Goal: Task Accomplishment & Management: Complete application form

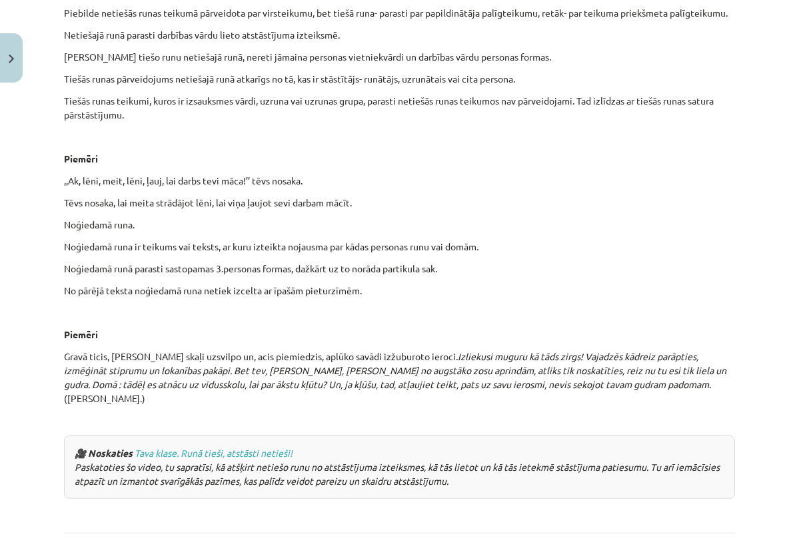
scroll to position [3120, 0]
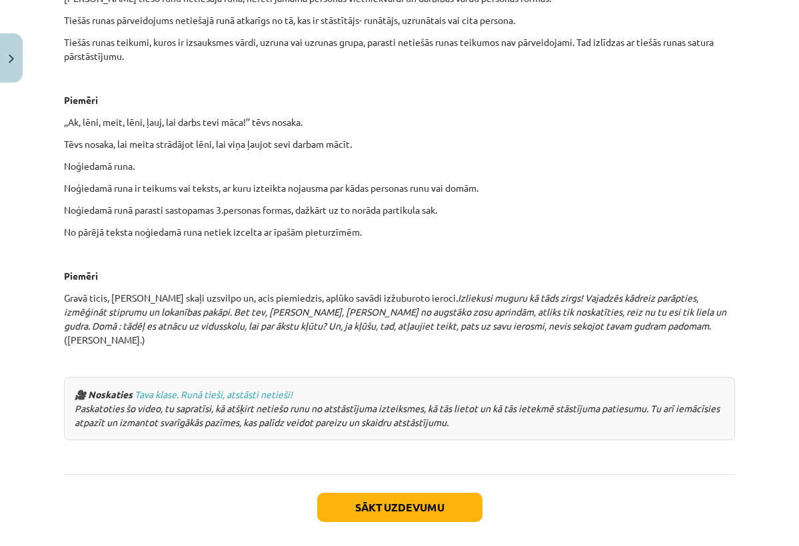
click at [418, 493] on button "Sākt uzdevumu" at bounding box center [399, 507] width 165 height 29
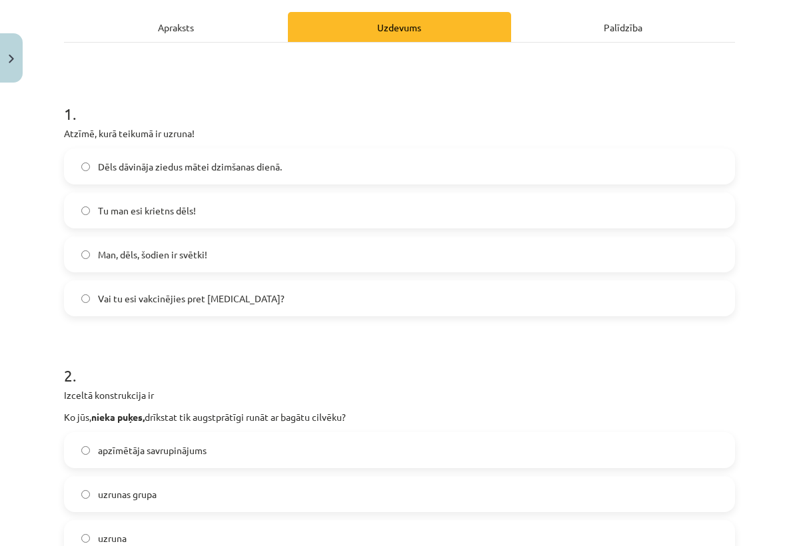
scroll to position [187, 0]
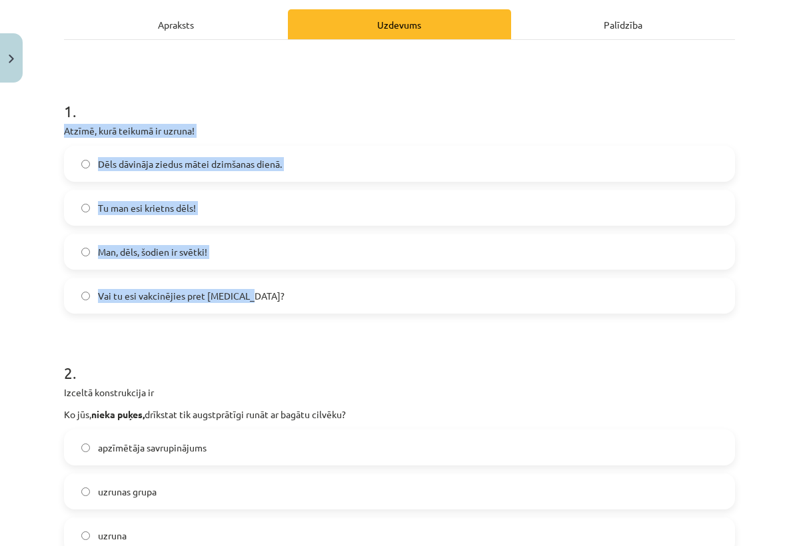
drag, startPoint x: 65, startPoint y: 130, endPoint x: 256, endPoint y: 307, distance: 261.2
click at [256, 307] on div "1 . Atzīmē, kurā teikumā ir uzruna! Dēls dāvināja ziedus mātei dzimšanas dienā.…" at bounding box center [399, 196] width 671 height 235
copy div "Atzīmē, kurā teikumā ir uzruna! Dēls dāvināja ziedus mātei dzimšanas dienā. Tu …"
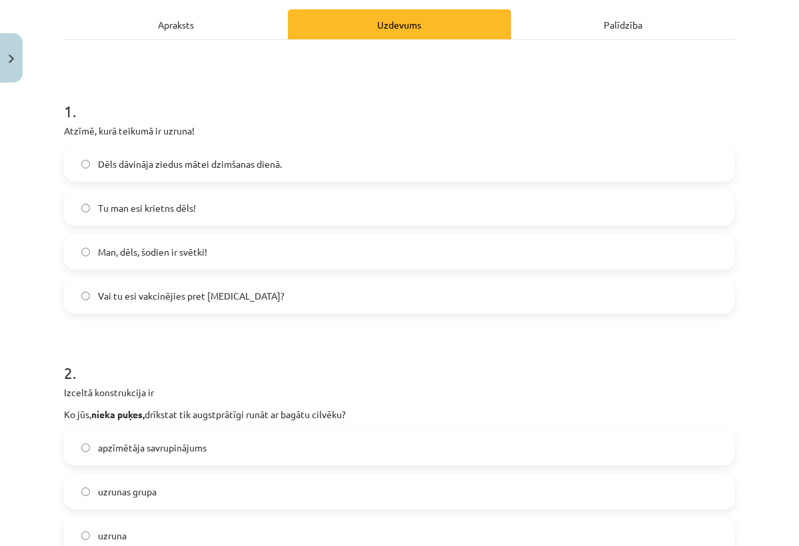
click at [272, 343] on h1 "2 ." at bounding box center [399, 360] width 671 height 41
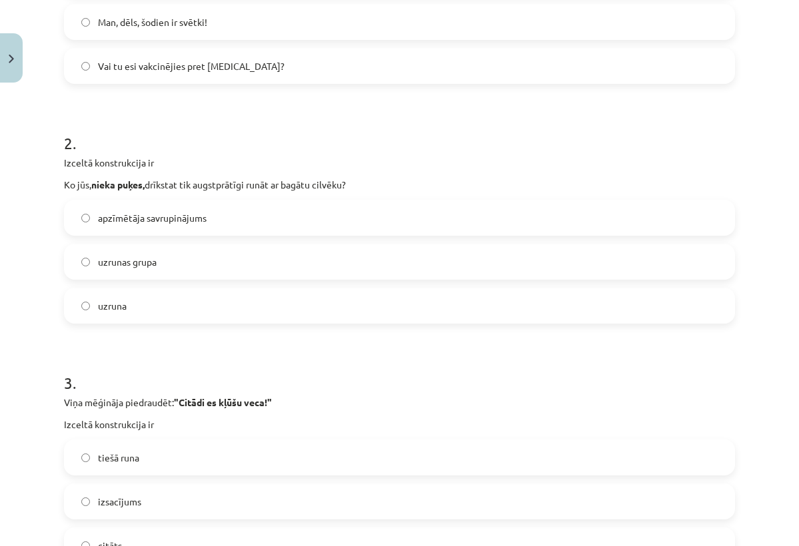
scroll to position [418, 0]
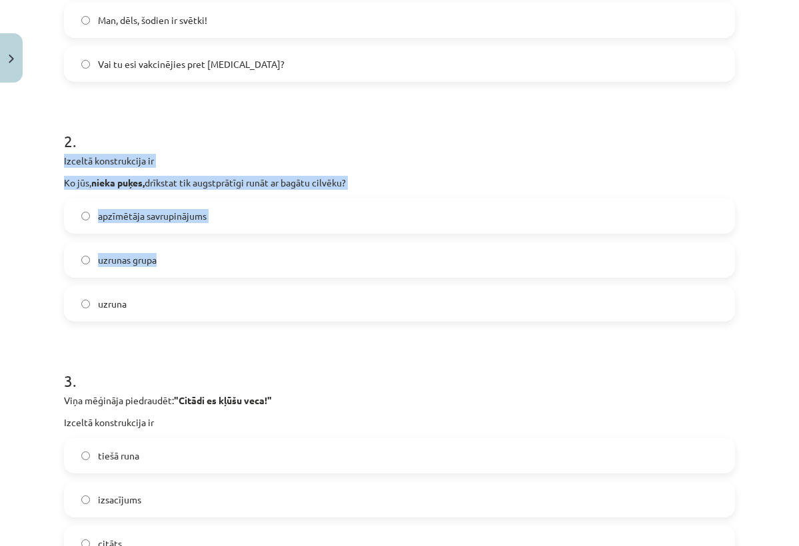
drag, startPoint x: 65, startPoint y: 161, endPoint x: 220, endPoint y: 339, distance: 236.1
click at [209, 287] on div "2 . Izceltā konstrukcija ir Ko jūs, nieka puķes, drīkstat tik augstprātīgi runā…" at bounding box center [399, 215] width 671 height 213
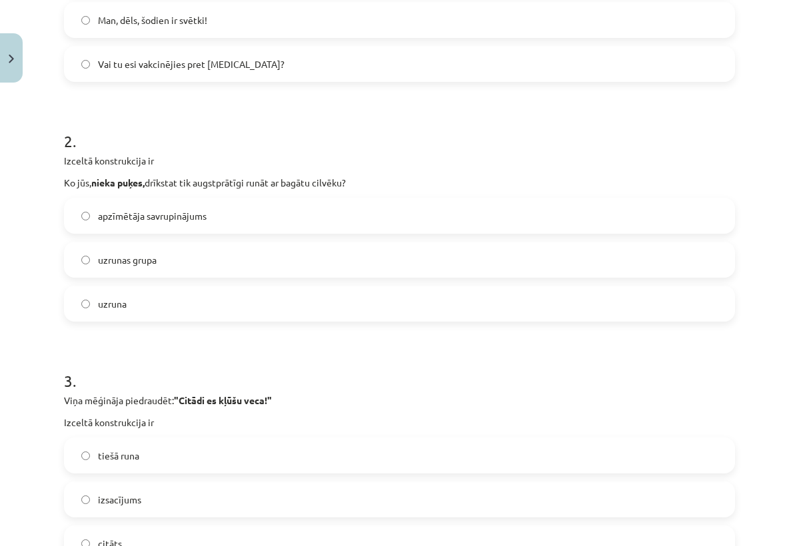
click at [220, 345] on form "1 . Atzīmē, kurā teikumā ir uzruna! Dēls dāvināja ziedus mātei dzimšanas dienā.…" at bounding box center [399, 455] width 671 height 1216
click at [62, 183] on div "10 XP Saņemsi Sarežģīts 569 pilda Apraksts Uzdevums Palīdzība 1 . Atzīmē, kurā …" at bounding box center [399, 427] width 687 height 1514
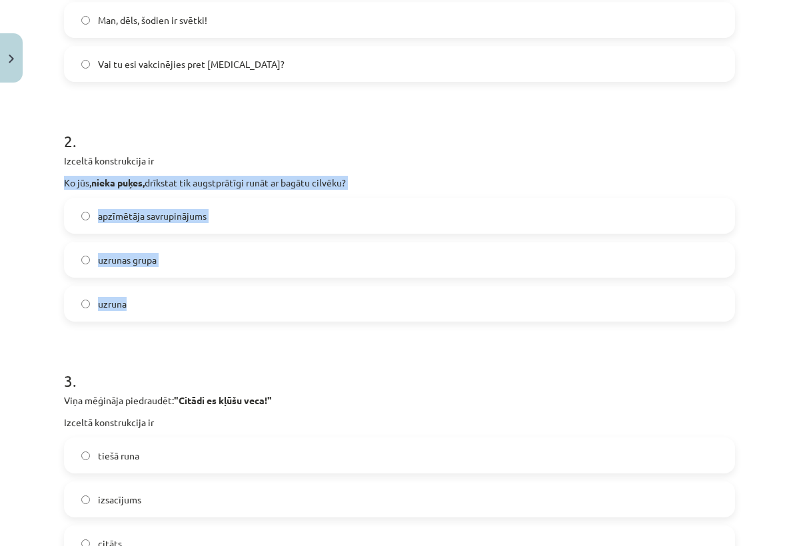
drag, startPoint x: 66, startPoint y: 183, endPoint x: 153, endPoint y: 316, distance: 159.3
click at [155, 317] on div "2 . Izceltā konstrukcija ir Ko jūs, nieka puķes, drīkstat tik augstprātīgi runā…" at bounding box center [399, 215] width 671 height 213
copy div "Ko jūs, nieka puķes, drīkstat tik augstprātīgi runāt ar bagātu cilvēku? apzīmēt…"
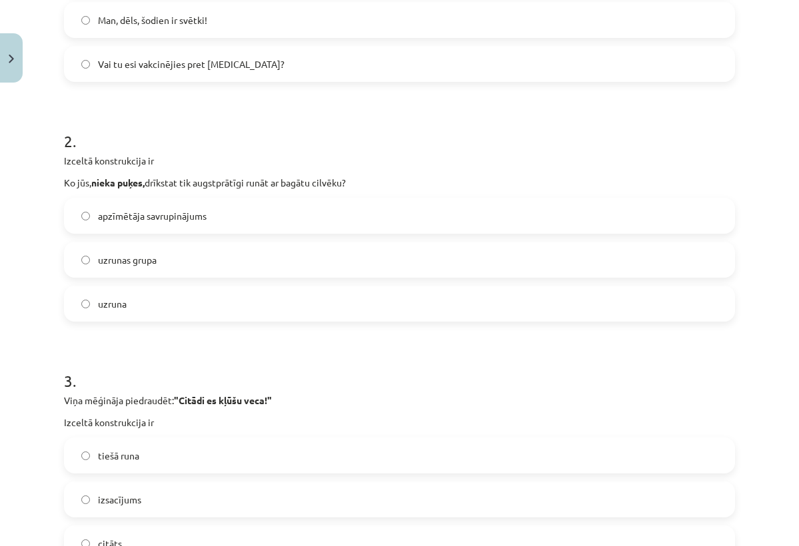
click at [332, 144] on h1 "2 ." at bounding box center [399, 129] width 671 height 41
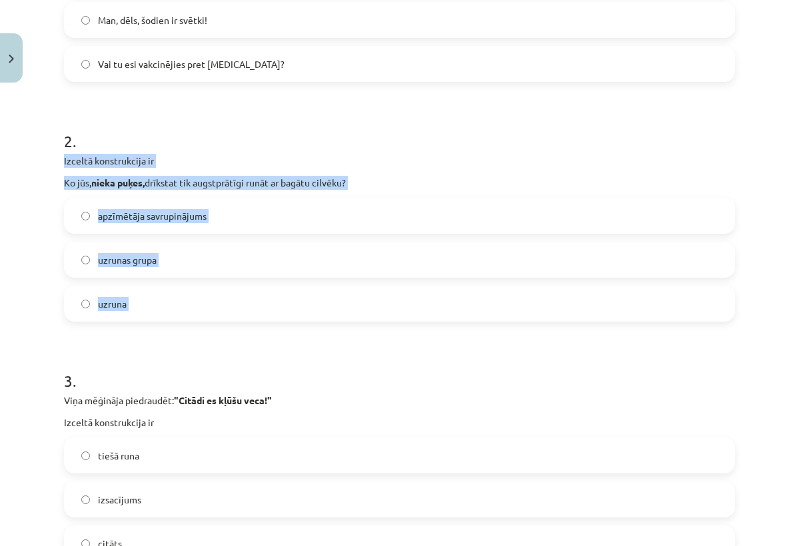
drag, startPoint x: 65, startPoint y: 160, endPoint x: 142, endPoint y: 324, distance: 181.2
click at [142, 324] on form "1 . Atzīmē, kurā teikumā ir uzruna! Dēls dāvināja ziedus mātei dzimšanas dienā.…" at bounding box center [399, 455] width 671 height 1216
copy div "Izceltā konstrukcija ir Ko jūs, nieka puķes, drīkstat tik augstprātīgi runāt ar…"
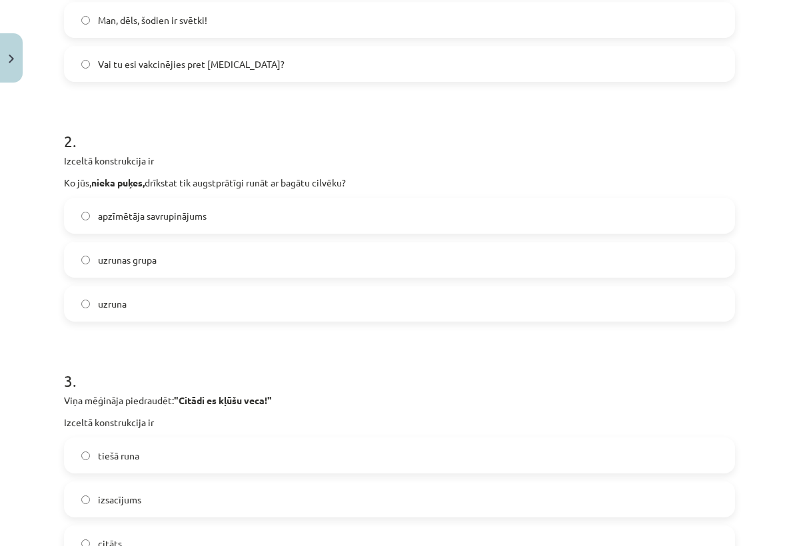
click at [259, 351] on h1 "3 ." at bounding box center [399, 368] width 671 height 41
click at [87, 267] on label "uzrunas grupa" at bounding box center [399, 259] width 668 height 33
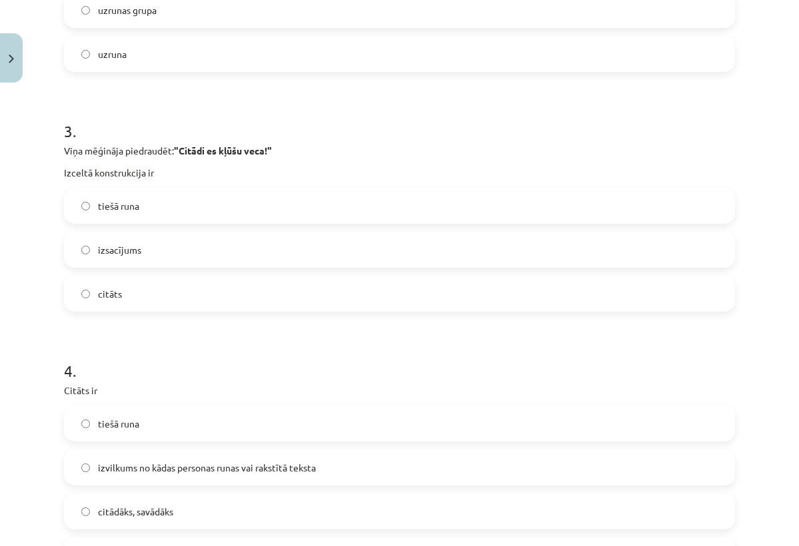
scroll to position [669, 0]
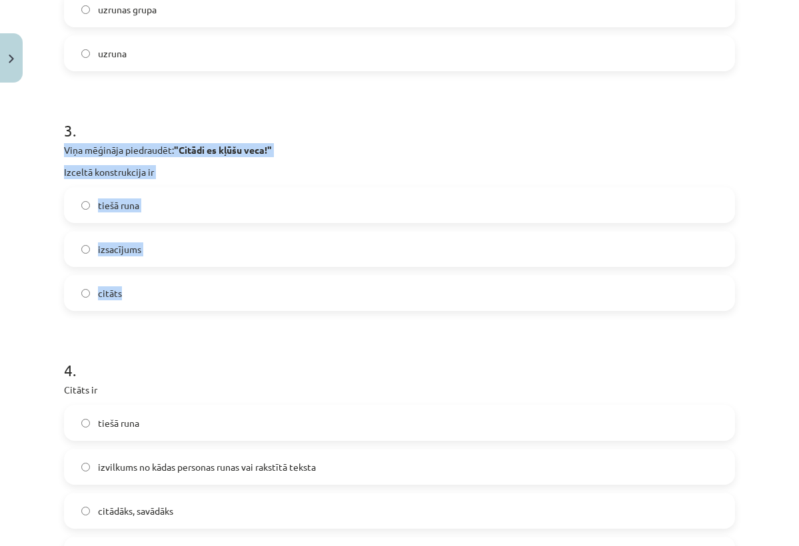
drag, startPoint x: 66, startPoint y: 149, endPoint x: 165, endPoint y: 305, distance: 185.0
click at [165, 306] on div "3 . Viņa mēģināja piedraudēt: "Citādi es kļūšu veca!" Izceltā konstrukcija ir t…" at bounding box center [399, 204] width 671 height 213
copy div "Viņa mēģināja piedraudēt: "Citādi es kļūšu veca!" Izceltā konstrukcija ir tiešā…"
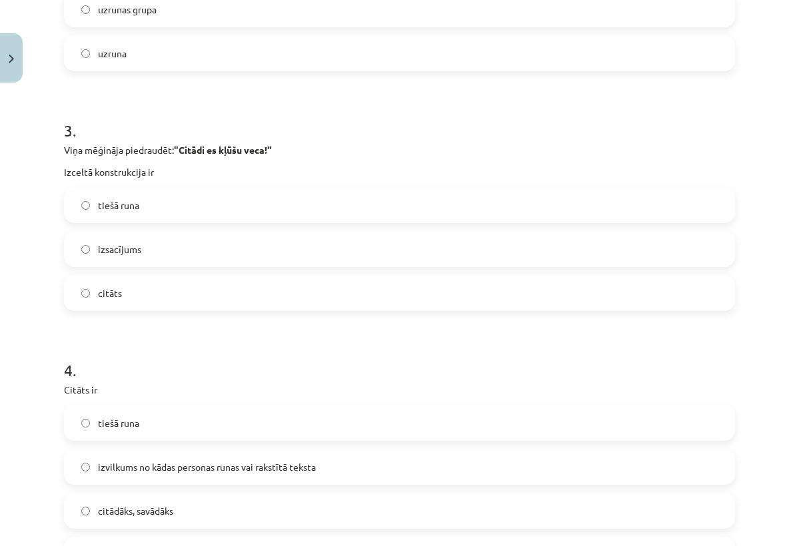
click at [199, 324] on form "1 . Atzīmē, kurā teikumā ir uzruna! Dēls dāvināja ziedus mātei dzimšanas dienā.…" at bounding box center [399, 204] width 671 height 1216
click at [243, 215] on label "tiešā runa" at bounding box center [399, 205] width 668 height 33
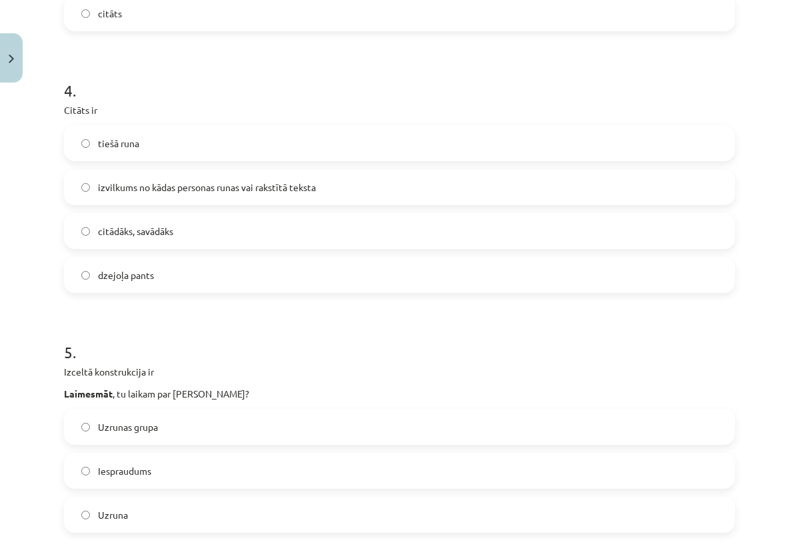
scroll to position [960, 0]
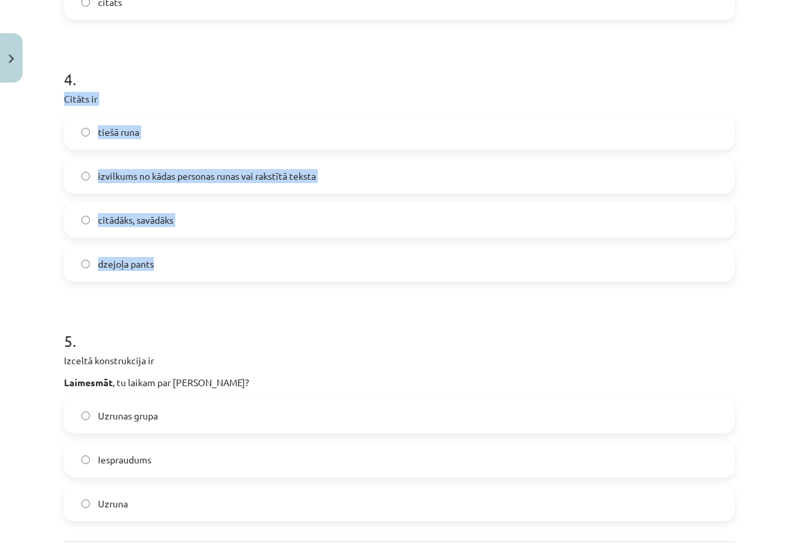
drag, startPoint x: 65, startPoint y: 98, endPoint x: 194, endPoint y: 270, distance: 215.6
click at [194, 270] on div "4 . Citāts ir tiešā runa izvilkums no kādas personas runas vai rakstītā teksta …" at bounding box center [399, 164] width 671 height 235
copy div "Citāts ir tiešā runa izvilkums no kādas personas runas vai rakstītā teksta citā…"
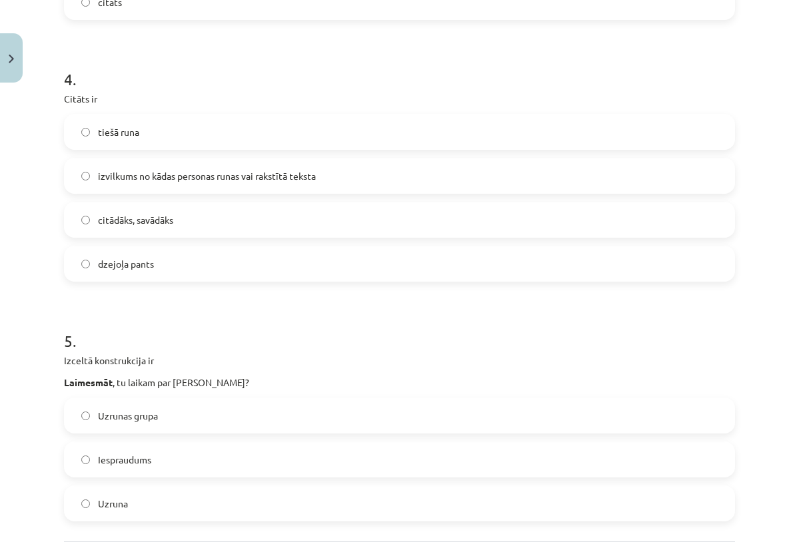
click at [270, 185] on label "izvilkums no kādas personas runas vai rakstītā teksta" at bounding box center [399, 175] width 668 height 33
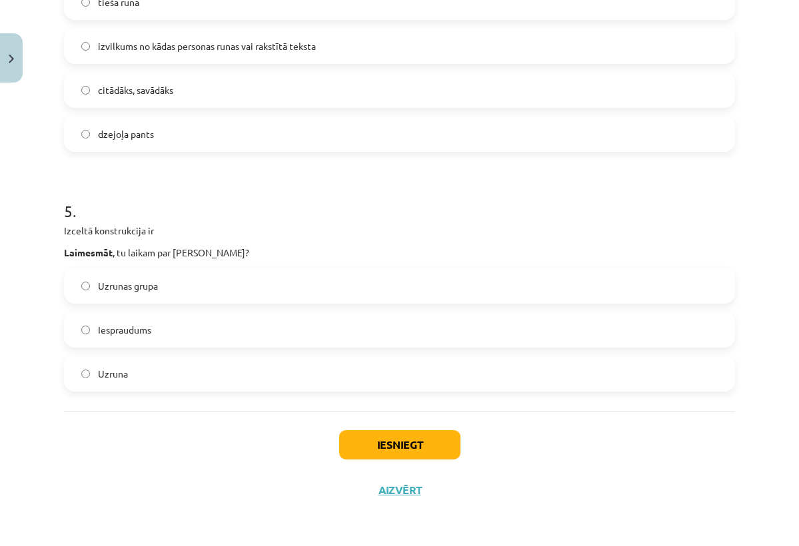
scroll to position [1092, 0]
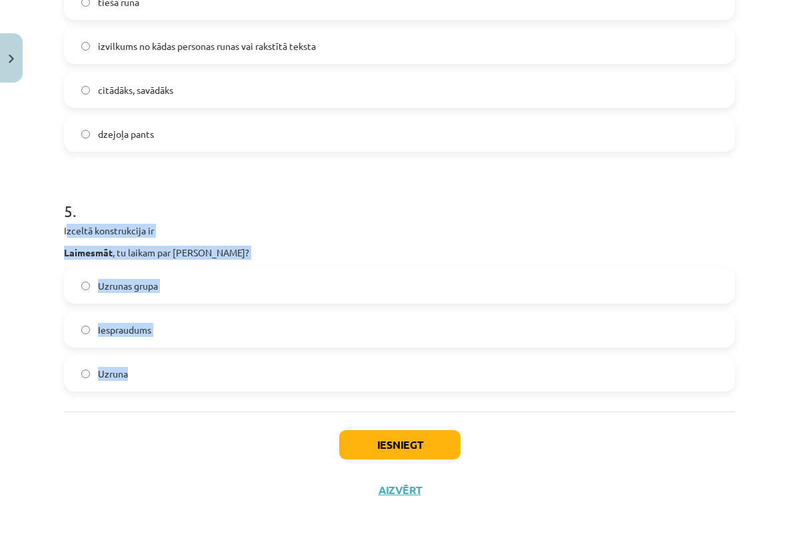
drag, startPoint x: 65, startPoint y: 229, endPoint x: 169, endPoint y: 393, distance: 193.7
copy div "zceltā konstrukcija ir Laimesmāt , tu laikam par mani smejies? Uzrunas grupa Ie…"
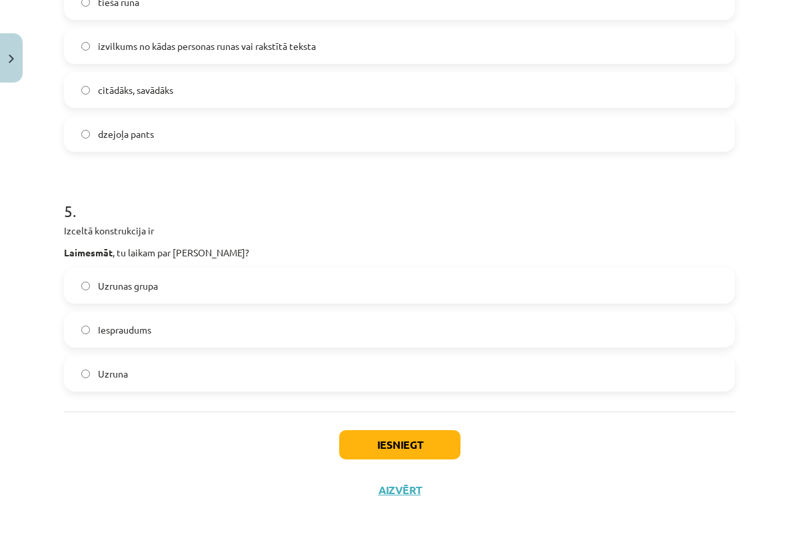
click at [145, 201] on h1 "5 ." at bounding box center [399, 199] width 671 height 41
click at [79, 378] on label "Uzruna" at bounding box center [399, 373] width 668 height 33
click at [408, 443] on button "Iesniegt" at bounding box center [399, 444] width 121 height 29
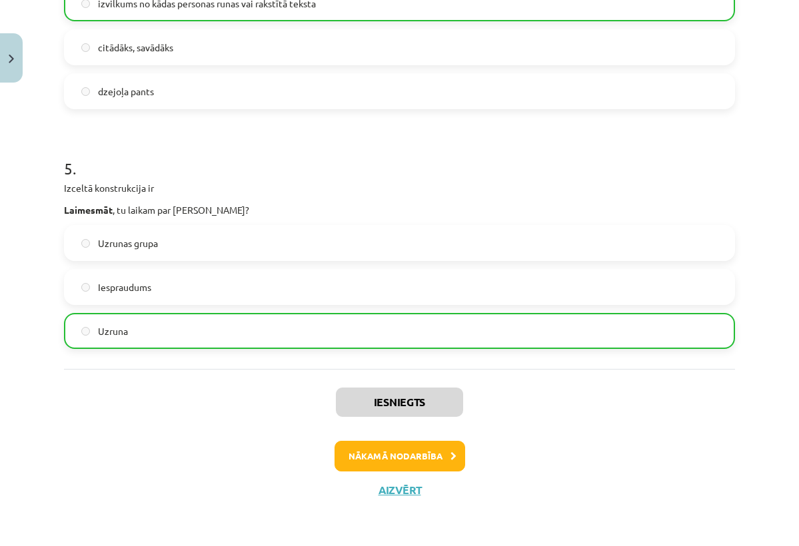
scroll to position [1134, 0]
click at [420, 454] on button "Nākamā nodarbība" at bounding box center [399, 456] width 131 height 31
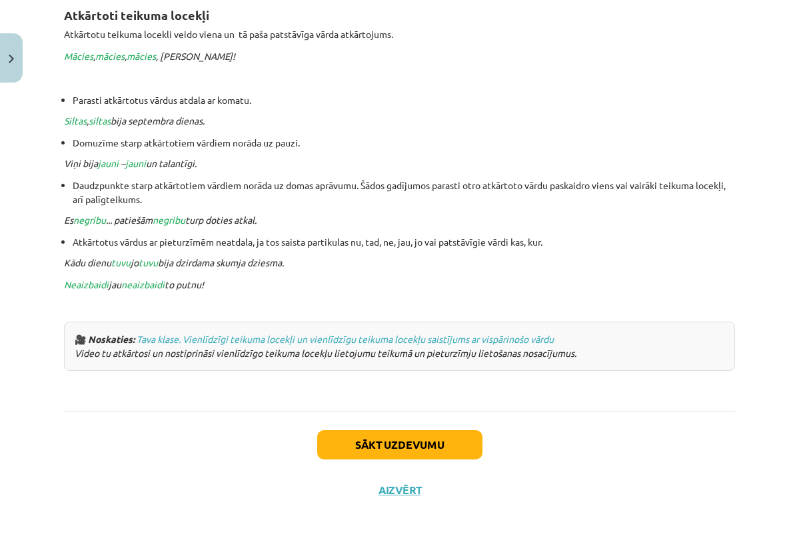
scroll to position [2802, 0]
click at [266, 342] on div "🎥 Noskaties: Tava klase. Vienlīdzīgi teikuma locekļi un vienlīdzīgu teikuma loc…" at bounding box center [399, 346] width 671 height 49
click at [266, 335] on link "Tava klase. Vienlīdzīgi teikuma locekļi un vienlīdzīgu teikuma locekļu saistīju…" at bounding box center [345, 339] width 417 height 12
click at [361, 434] on button "Sākt uzdevumu" at bounding box center [399, 444] width 165 height 29
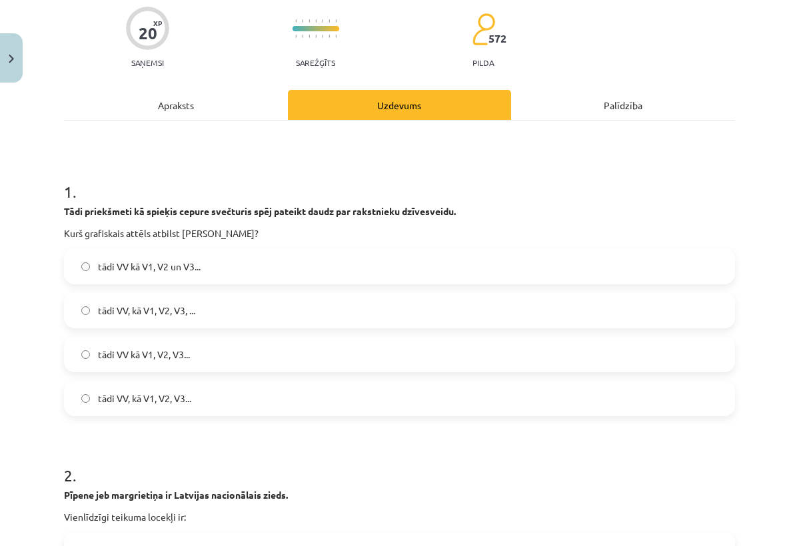
scroll to position [110, 0]
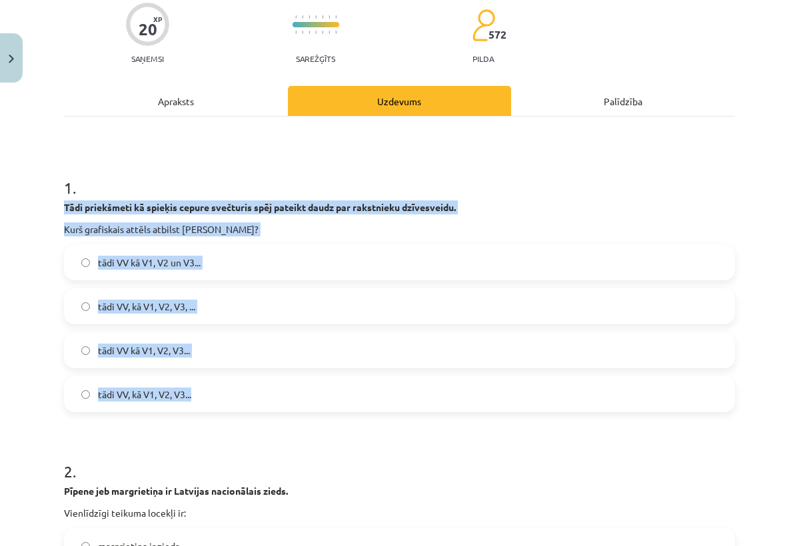
drag, startPoint x: 65, startPoint y: 206, endPoint x: 195, endPoint y: 407, distance: 239.1
click at [195, 407] on div "1 . Tādi priekšmeti kā spieķis cepure svečturis spēj pateikt daudz par rakstnie…" at bounding box center [399, 283] width 671 height 257
copy div "Tādi priekšmeti kā spieķis cepure svečturis spēj pateikt daudz par rakstnieku d…"
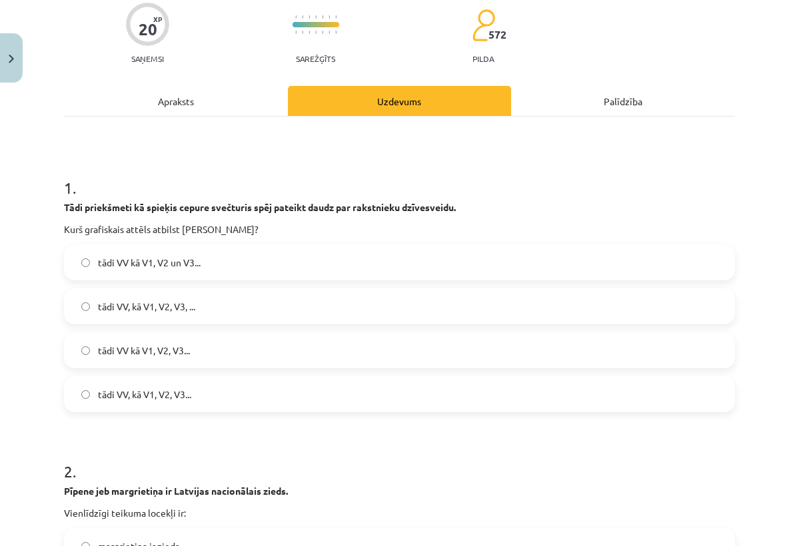
click at [287, 348] on label "tādi VV kā V1, V2, V3..." at bounding box center [399, 350] width 668 height 33
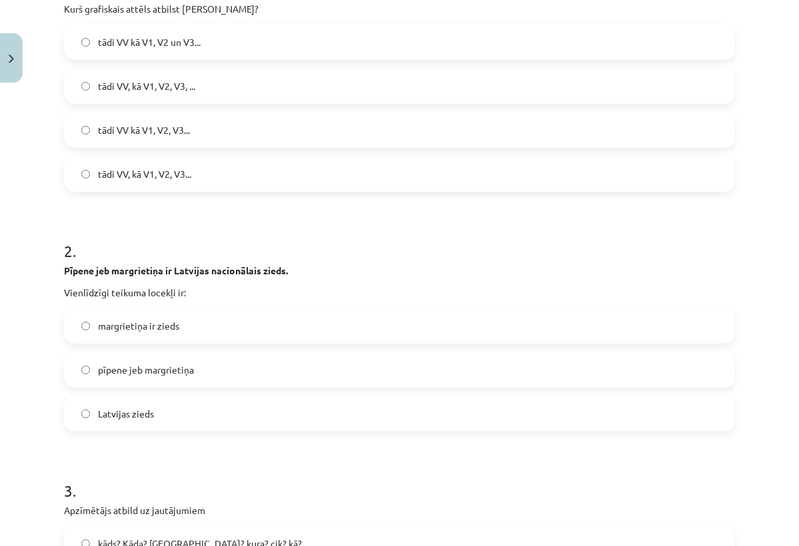
scroll to position [332, 0]
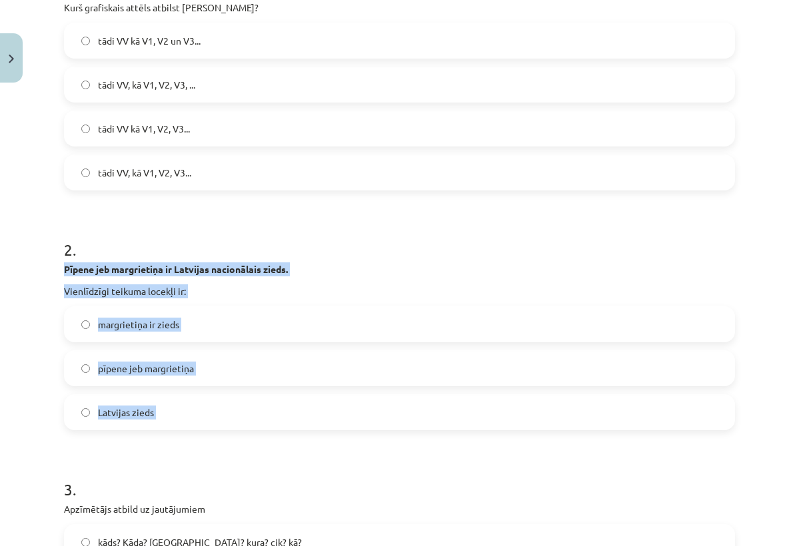
drag, startPoint x: 64, startPoint y: 269, endPoint x: 193, endPoint y: 433, distance: 208.7
copy div "Pīpene jeb margrietiņa ir Latvijas nacionālais zieds. Vienlīdzīgi teikuma locek…"
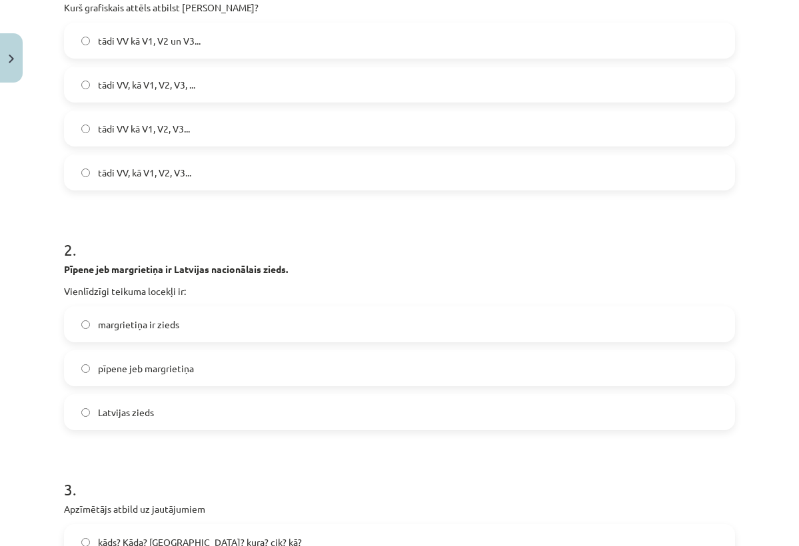
click at [207, 374] on label "pīpene jeb margrietiņa" at bounding box center [399, 368] width 668 height 33
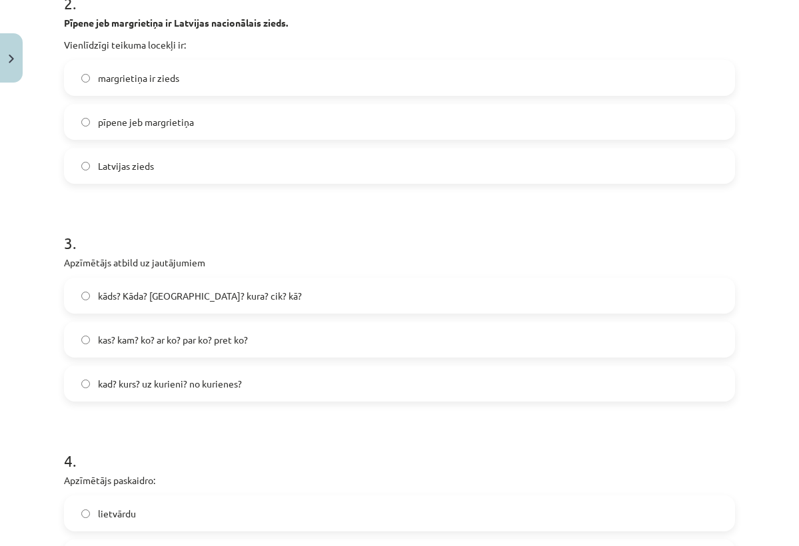
scroll to position [634, 0]
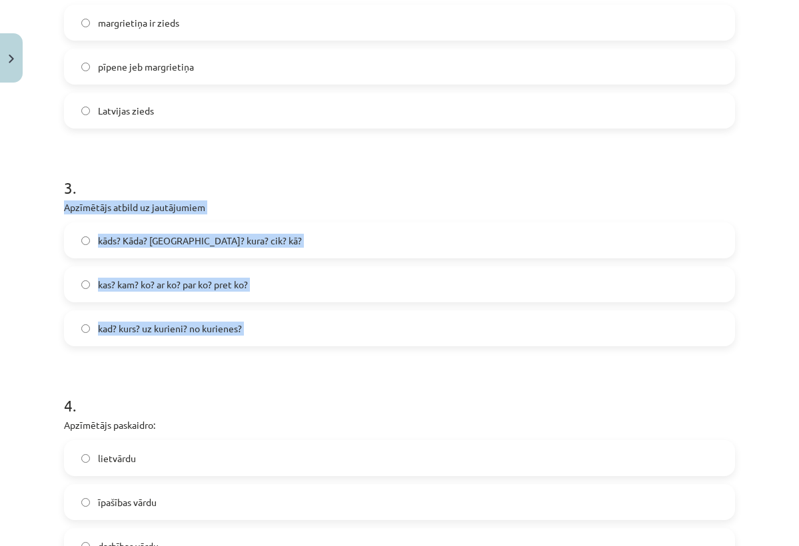
drag, startPoint x: 67, startPoint y: 207, endPoint x: 242, endPoint y: 348, distance: 225.5
copy div "Apzīmētājs atbild uz jautājumiem kāds? Kāda? Kurš? kura? cik? kā? kas? kam? ko?…"
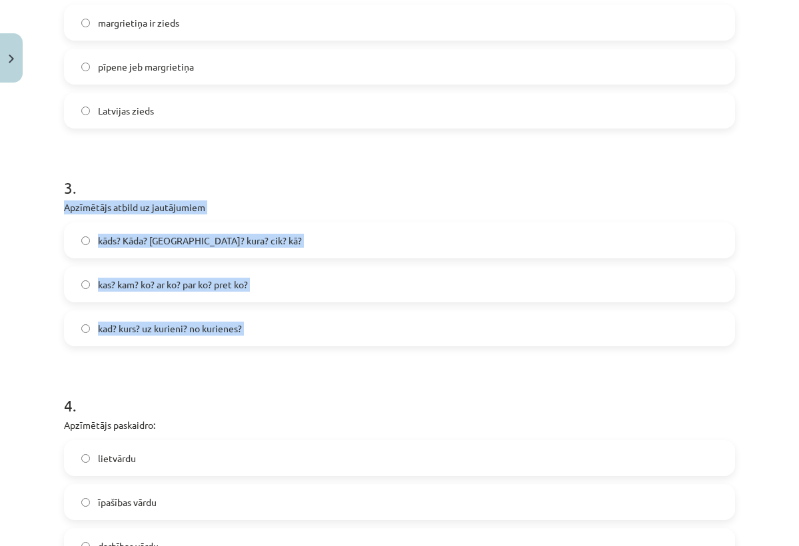
drag, startPoint x: 65, startPoint y: 207, endPoint x: 263, endPoint y: 364, distance: 253.6
copy div "Apzīmētājs atbild uz jautājumiem kāds? Kāda? Kurš? kura? cik? kā? kas? kam? ko?…"
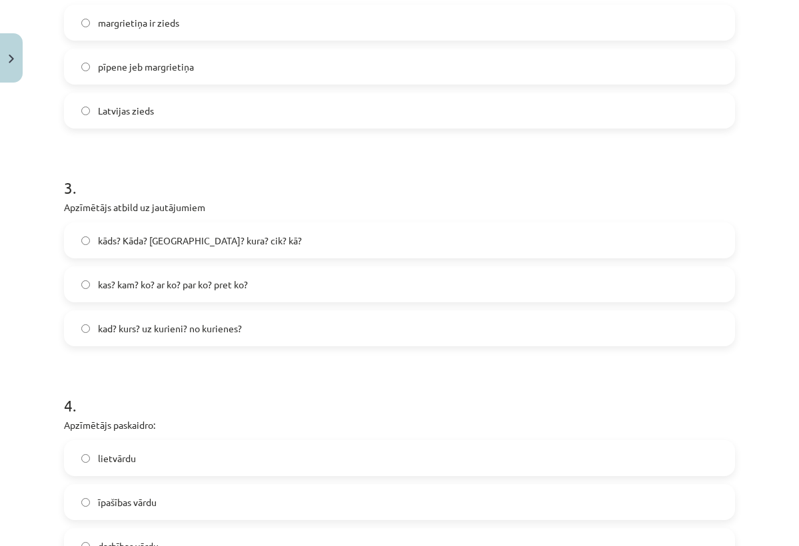
click at [389, 384] on h1 "4 ." at bounding box center [399, 393] width 671 height 41
click at [207, 237] on span "kāds? Kāda? Kurš? kura? cik? kā?" at bounding box center [200, 241] width 204 height 14
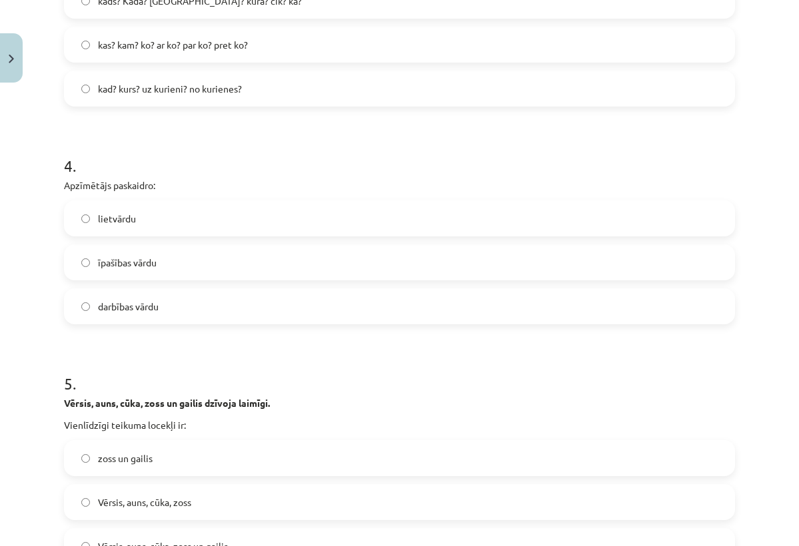
scroll to position [877, 0]
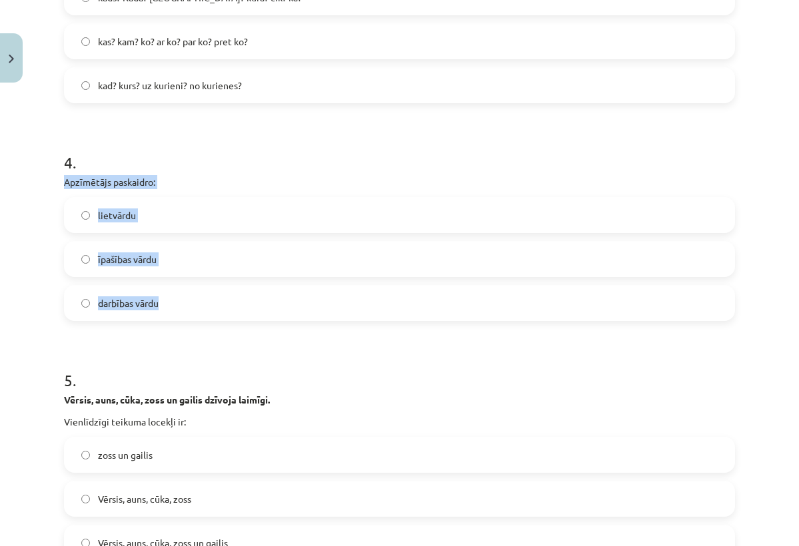
drag, startPoint x: 65, startPoint y: 183, endPoint x: 165, endPoint y: 308, distance: 159.7
click at [165, 308] on div "4 . Apzīmētājs paskaidro: lietvārdu īpašības vārdu darbības vārdu" at bounding box center [399, 225] width 671 height 191
click at [175, 339] on form "1 . Tādi priekšmeti kā spieķis cepure svečturis spēj pateikt daudz par rakstnie…" at bounding box center [399, 552] width 671 height 2328
click at [270, 203] on label "lietvārdu" at bounding box center [399, 215] width 668 height 33
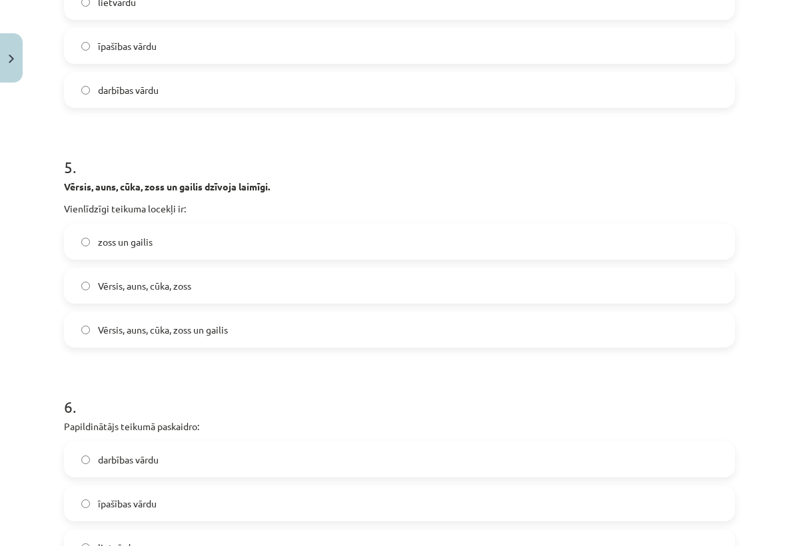
scroll to position [1090, 0]
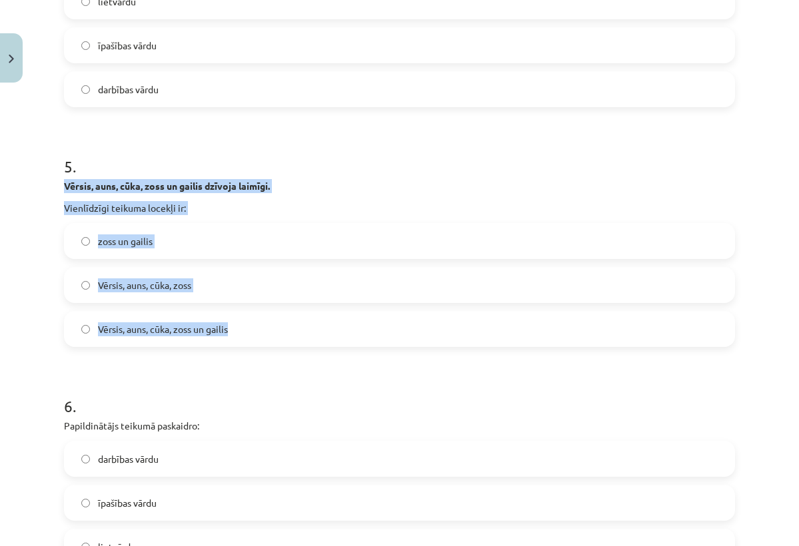
drag, startPoint x: 64, startPoint y: 186, endPoint x: 274, endPoint y: 328, distance: 254.2
click at [274, 329] on div "5 . Vērsis, auns, cūka, zoss un gailis dzīvoja laimīgi. Vienlīdzīgi teikuma loc…" at bounding box center [399, 240] width 671 height 213
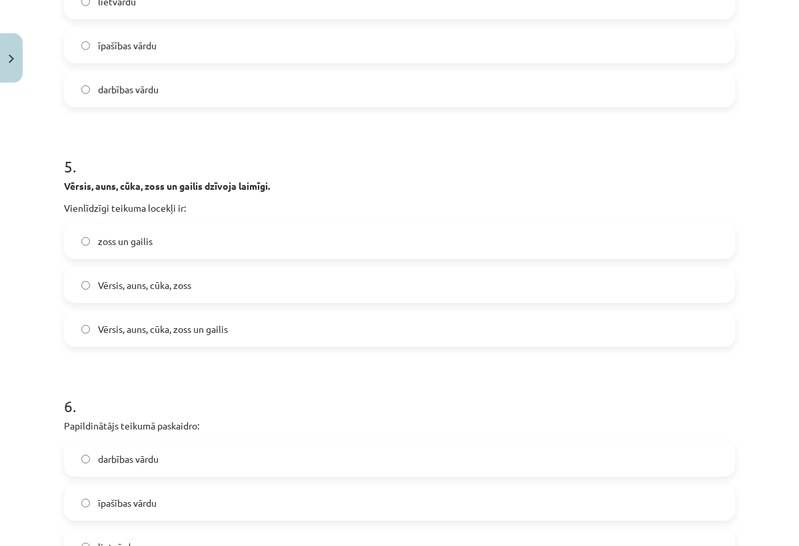
click at [288, 366] on form "1 . Tādi priekšmeti kā spieķis cepure svečturis spēj pateikt daudz par rakstnie…" at bounding box center [399, 339] width 671 height 2328
click at [306, 332] on label "Vērsis, auns, cūka, zoss un gailis" at bounding box center [399, 328] width 668 height 33
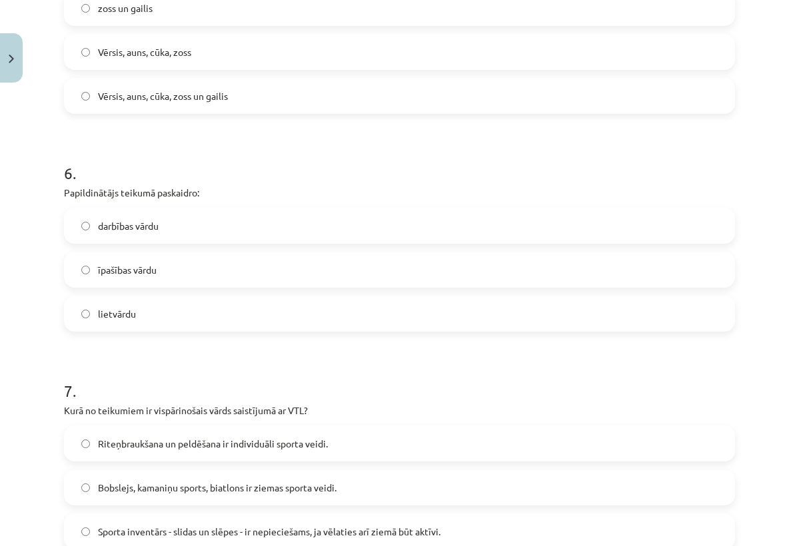
scroll to position [1328, 0]
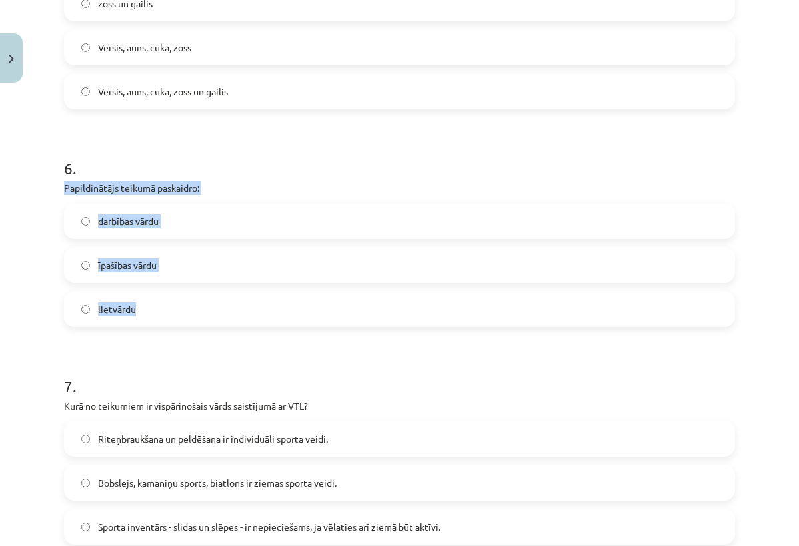
drag, startPoint x: 66, startPoint y: 184, endPoint x: 175, endPoint y: 322, distance: 175.9
click at [175, 322] on div "6 . Papildinātājs teikumā paskaidro: darbības vārdu īpašības vārdu lietvārdu" at bounding box center [399, 231] width 671 height 191
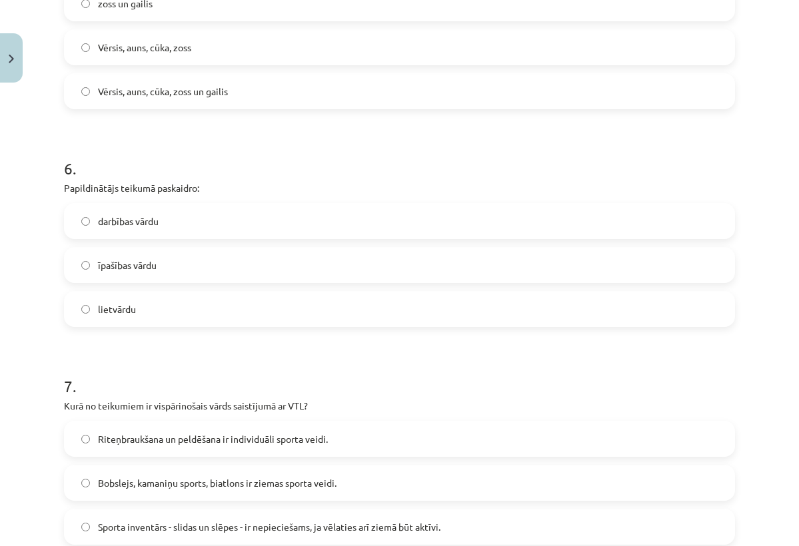
click at [186, 359] on h1 "7 ." at bounding box center [399, 374] width 671 height 41
click at [147, 304] on label "lietvārdu" at bounding box center [399, 308] width 668 height 33
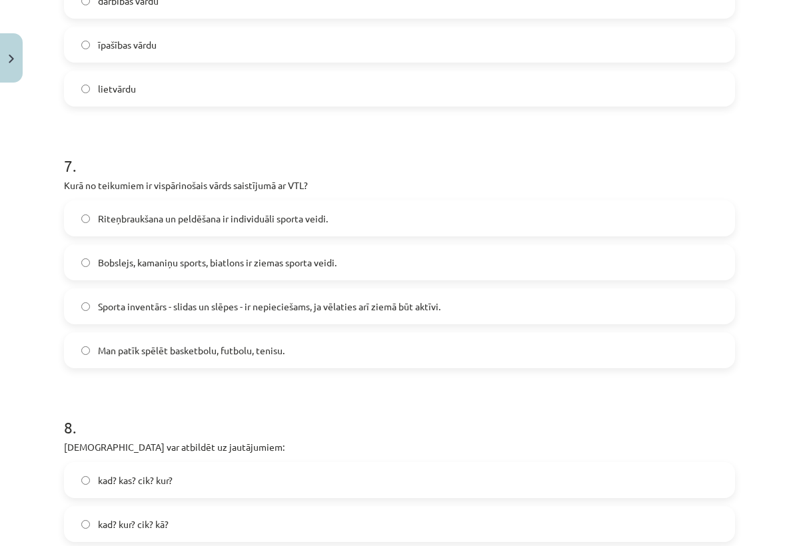
scroll to position [1572, 0]
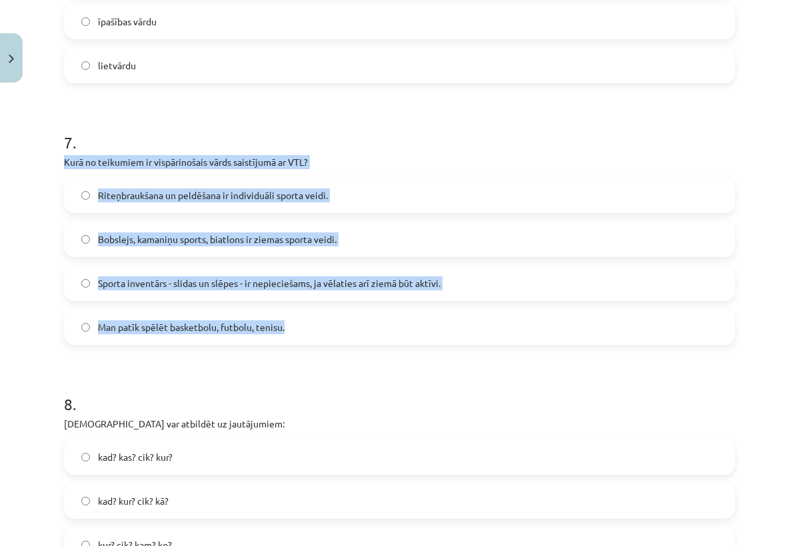
drag, startPoint x: 65, startPoint y: 161, endPoint x: 292, endPoint y: 334, distance: 285.3
click at [292, 334] on div "7 . Kurā no teikumiem ir vispārinošais vārds saistījumā ar VTL? Riteņbraukšana …" at bounding box center [399, 227] width 671 height 235
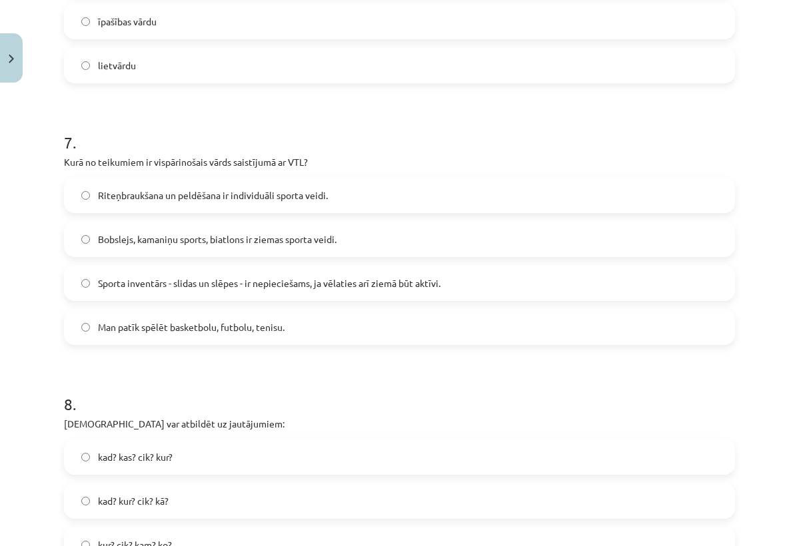
click at [290, 372] on h1 "8 ." at bounding box center [399, 392] width 671 height 41
click at [250, 243] on span "Bobslejs, kamaniņu sports, biatlons ir ziemas sporta veidi." at bounding box center [217, 239] width 238 height 14
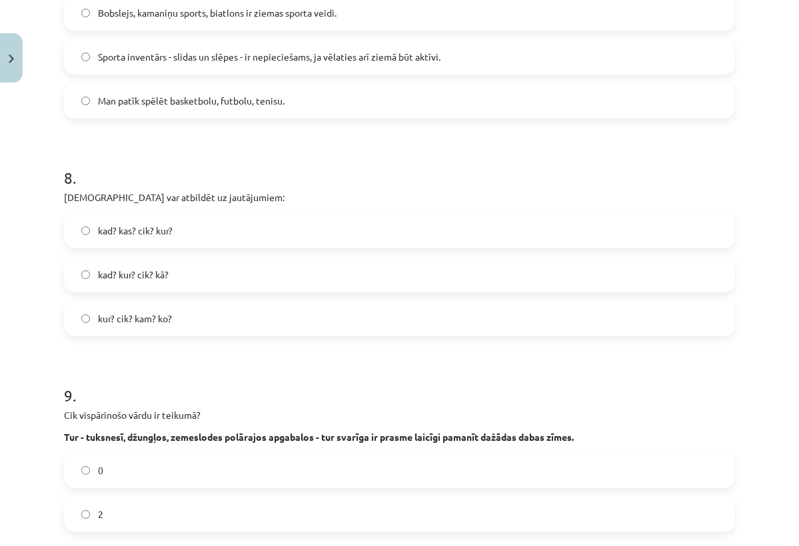
scroll to position [1799, 0]
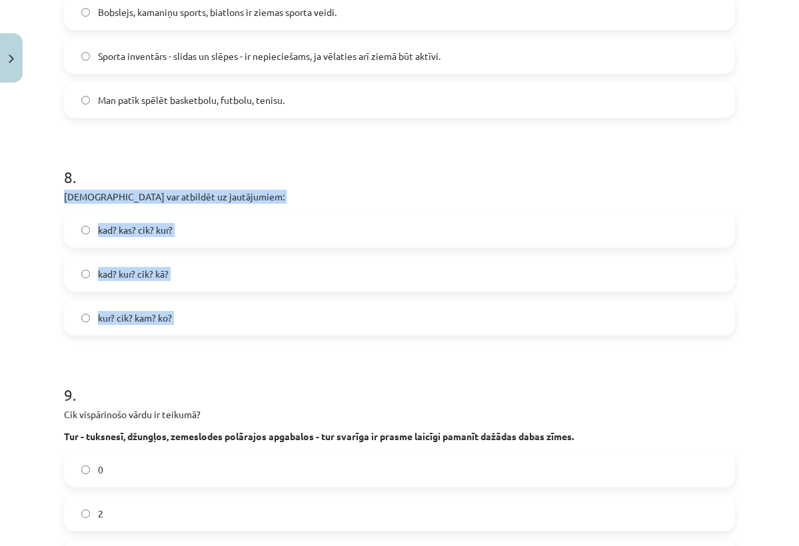
drag, startPoint x: 65, startPoint y: 194, endPoint x: 189, endPoint y: 336, distance: 188.4
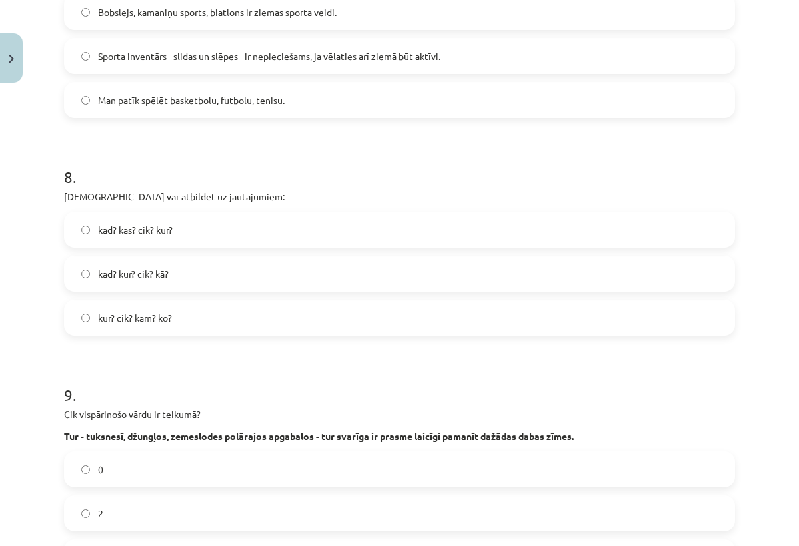
click at [220, 279] on label "kad? kur? cik? kā?" at bounding box center [399, 273] width 668 height 33
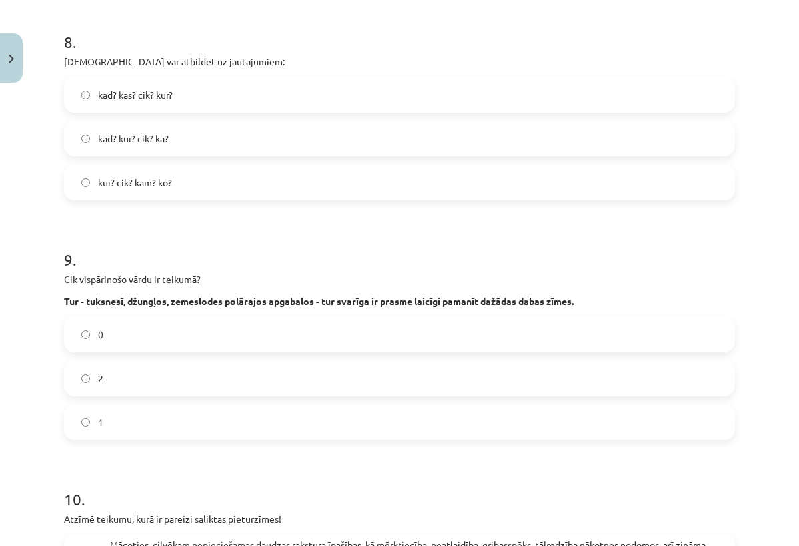
scroll to position [1996, 0]
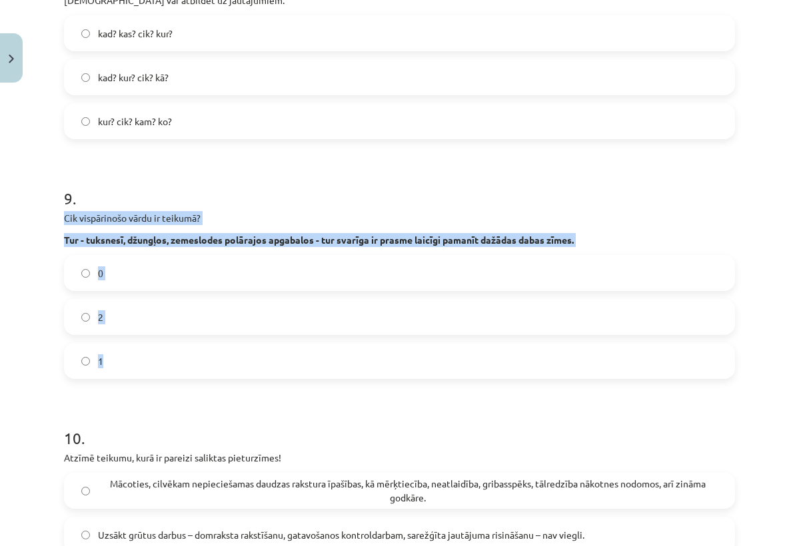
drag, startPoint x: 64, startPoint y: 217, endPoint x: 179, endPoint y: 354, distance: 179.2
click at [179, 354] on div "9 . Cik vispārinošo vārdu ir teikumā? Tur - tuksnesī, džungļos, zemeslodes polā…" at bounding box center [399, 272] width 671 height 213
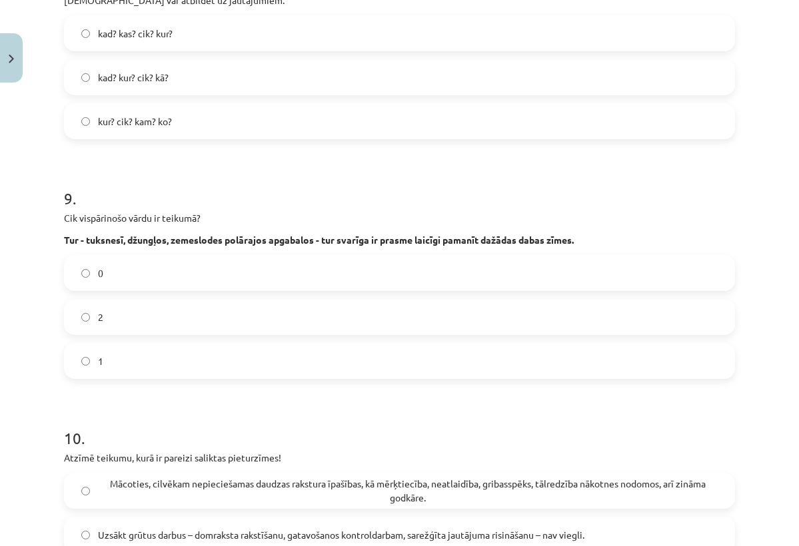
click at [384, 173] on h1 "9 ." at bounding box center [399, 186] width 671 height 41
click at [99, 366] on span "1" at bounding box center [100, 361] width 5 height 14
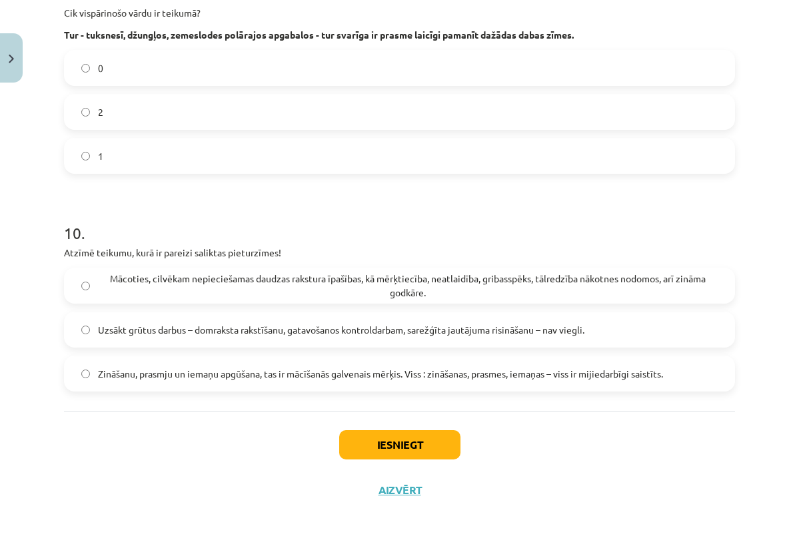
scroll to position [2203, 0]
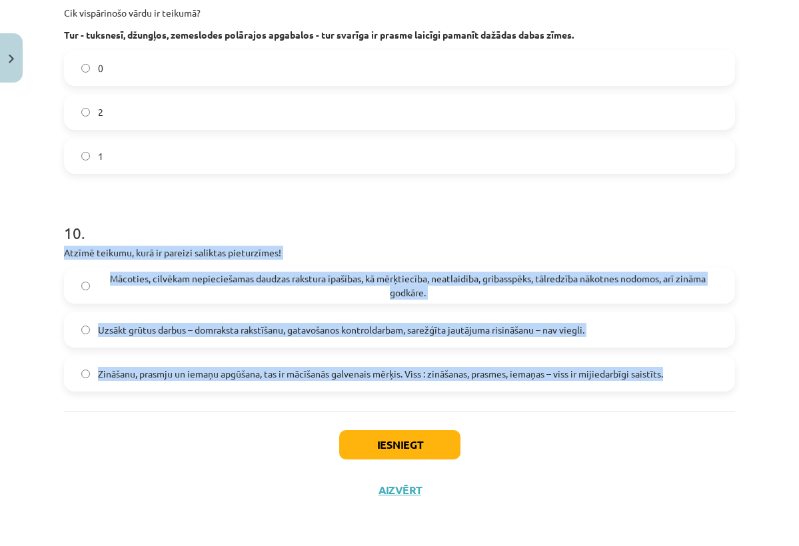
drag, startPoint x: 65, startPoint y: 251, endPoint x: 351, endPoint y: 386, distance: 316.8
click at [351, 386] on div "10 . Atzīmē teikumu, kurā ir pareizi saliktas pieturzīmes! Mācoties, cilvēkam n…" at bounding box center [399, 296] width 671 height 191
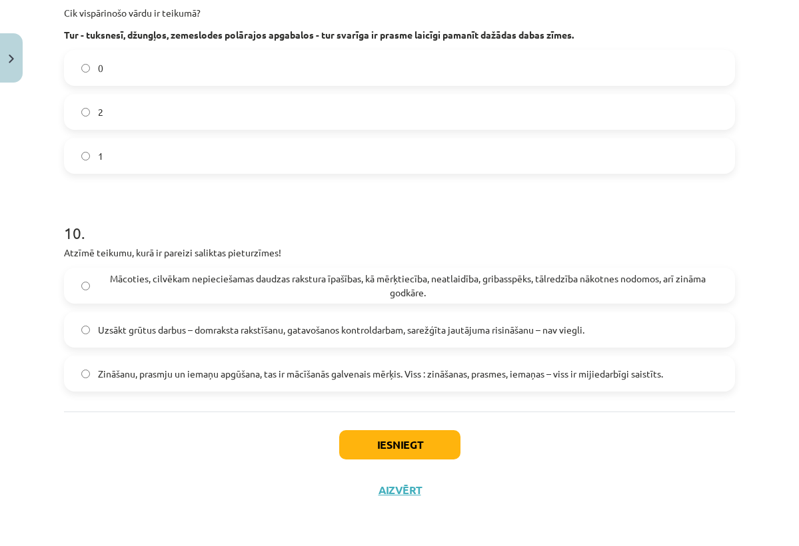
click at [202, 440] on div "Iesniegt Aizvērt" at bounding box center [399, 458] width 671 height 93
click at [268, 338] on label "Uzsākt grūtus darbus – domraksta rakstīšanu, gatavošanos kontroldarbam, sarežģī…" at bounding box center [399, 329] width 668 height 33
click at [372, 444] on button "Iesniegt" at bounding box center [399, 444] width 121 height 29
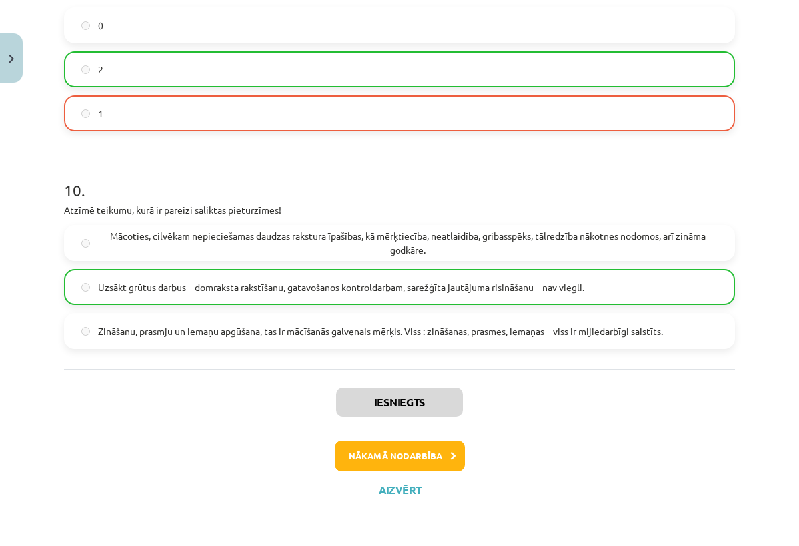
scroll to position [2245, 0]
click at [431, 459] on button "Nākamā nodarbība" at bounding box center [399, 456] width 131 height 31
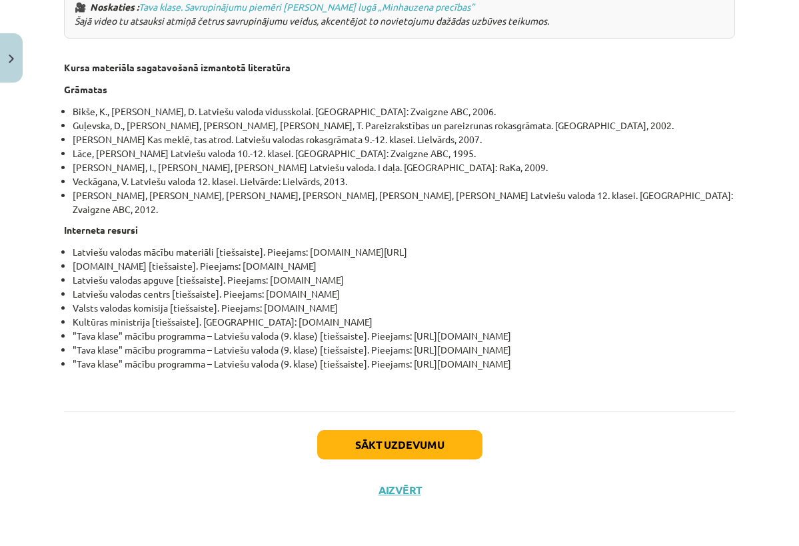
scroll to position [4509, 0]
click at [343, 438] on button "Sākt uzdevumu" at bounding box center [399, 444] width 165 height 29
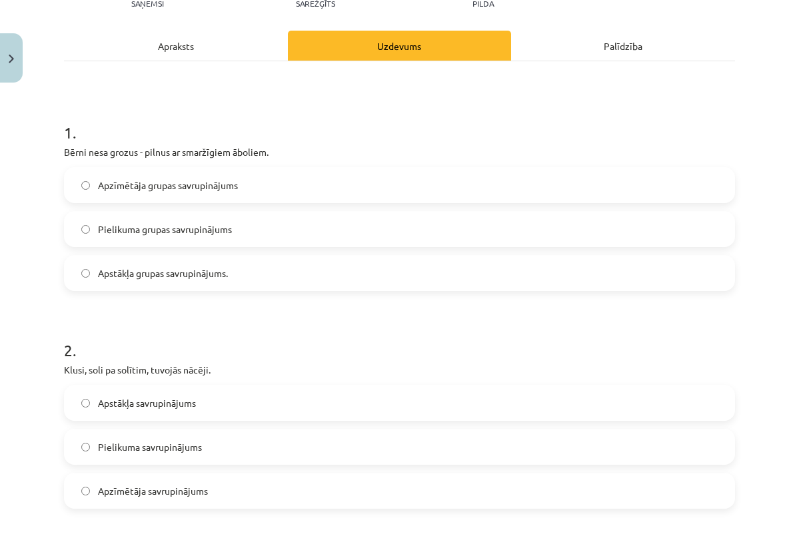
scroll to position [166, 0]
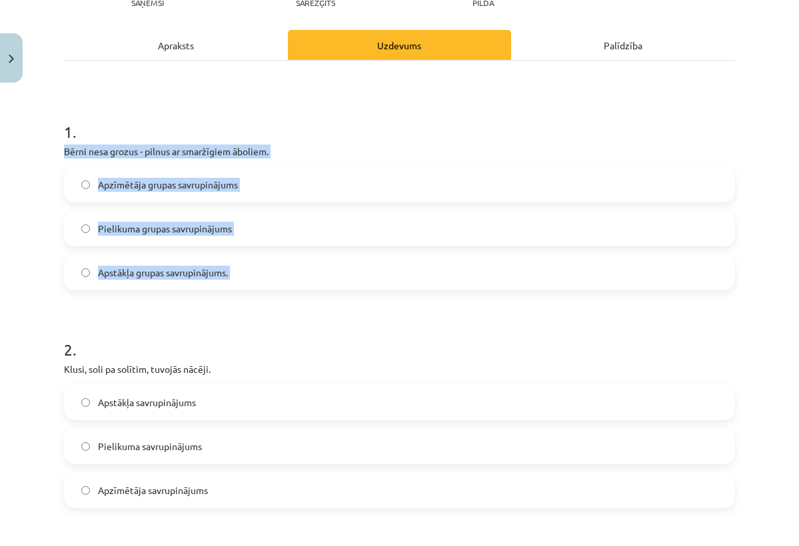
drag, startPoint x: 65, startPoint y: 151, endPoint x: 225, endPoint y: 294, distance: 214.7
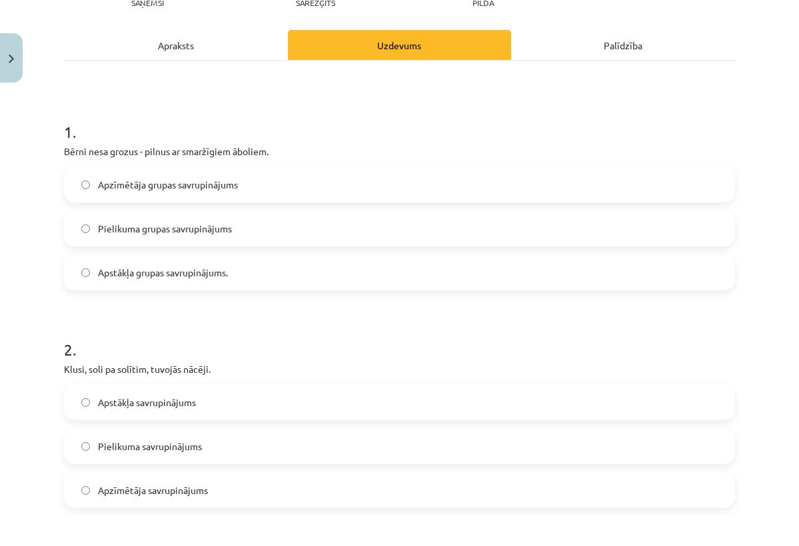
click at [190, 181] on span "Apzīmētāja grupas savrupinājums" at bounding box center [168, 185] width 140 height 14
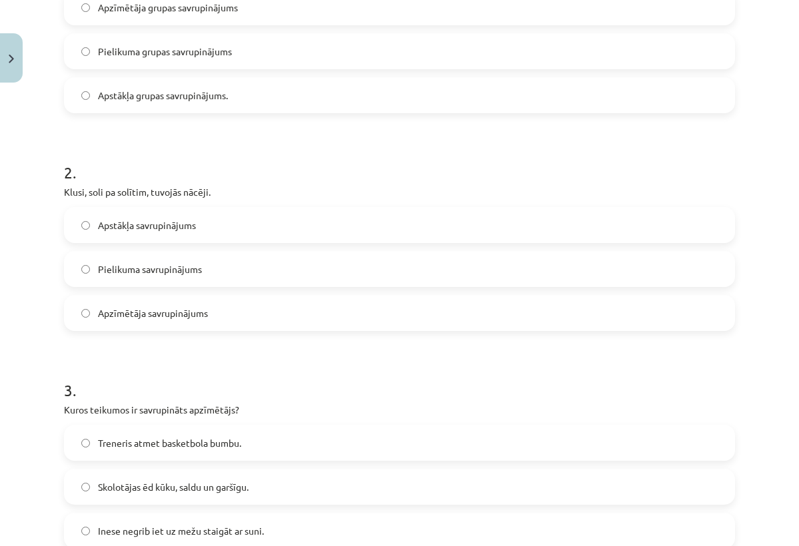
scroll to position [344, 0]
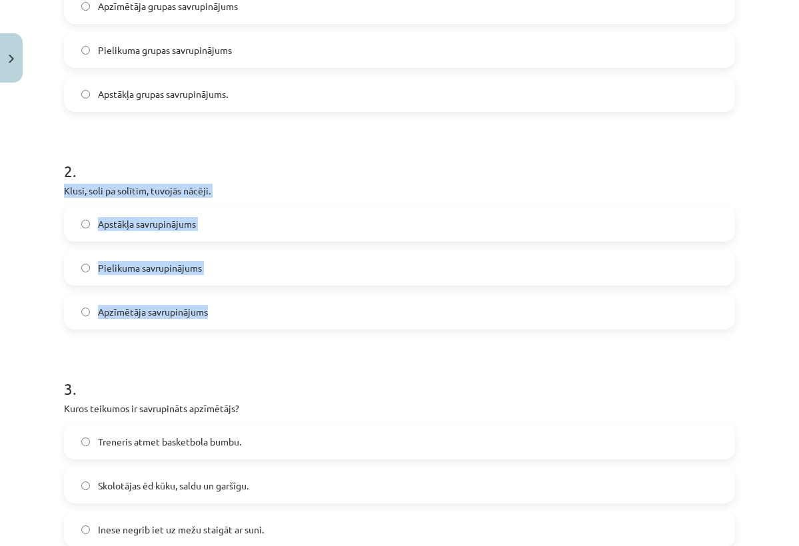
drag, startPoint x: 66, startPoint y: 193, endPoint x: 236, endPoint y: 316, distance: 210.3
click at [236, 316] on div "2 . Klusi, soli pa solītim, tuvojās nācēji. Apstākļa savrupinājums Pielikuma sa…" at bounding box center [399, 234] width 671 height 191
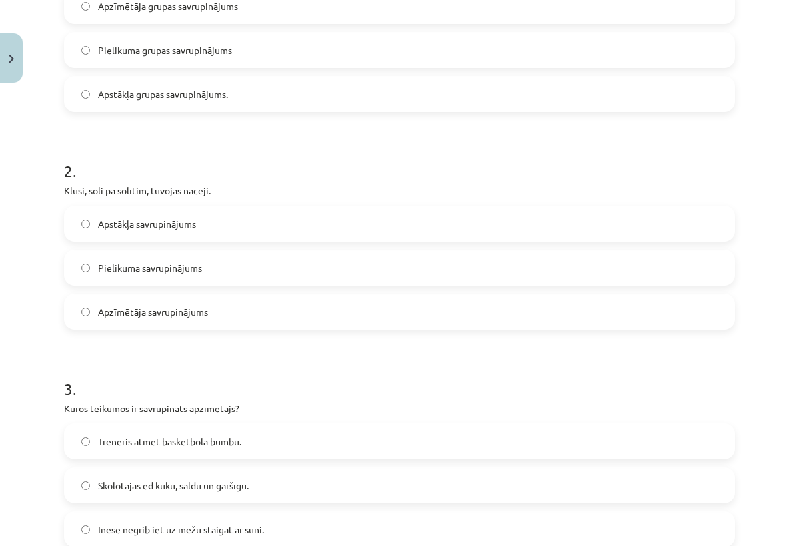
click at [216, 227] on label "Apstākļa savrupinājums" at bounding box center [399, 223] width 668 height 33
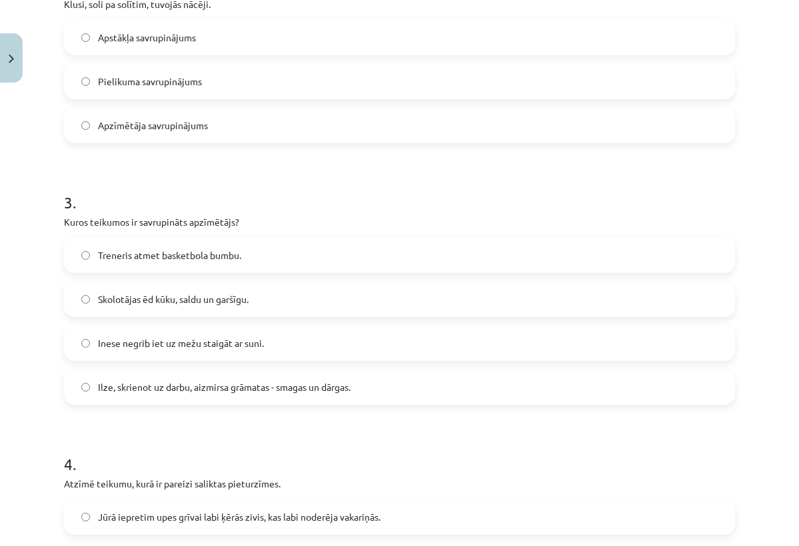
scroll to position [532, 0]
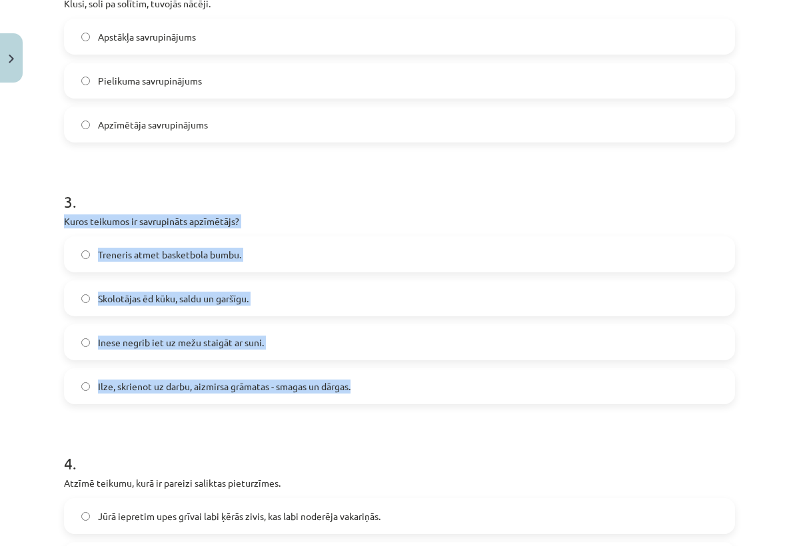
drag, startPoint x: 65, startPoint y: 219, endPoint x: 371, endPoint y: 400, distance: 356.0
click at [371, 400] on div "3 . Kuros teikumos ir savrupināts apzīmētājs? Treneris atmet basketbola bumbu. …" at bounding box center [399, 286] width 671 height 235
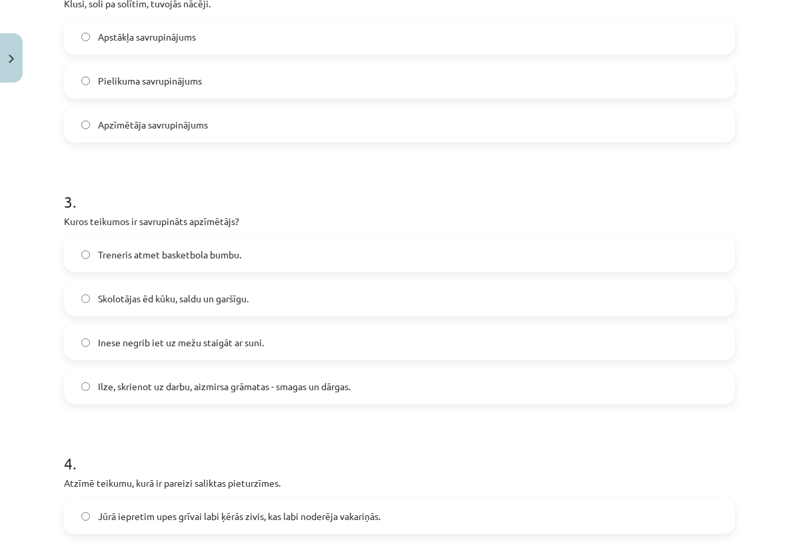
click at [382, 453] on h1 "4 ." at bounding box center [399, 451] width 671 height 41
click at [236, 387] on span "Ilze, skrienot uz darbu, aizmirsa grāmatas - smagas un dārgas." at bounding box center [224, 387] width 252 height 14
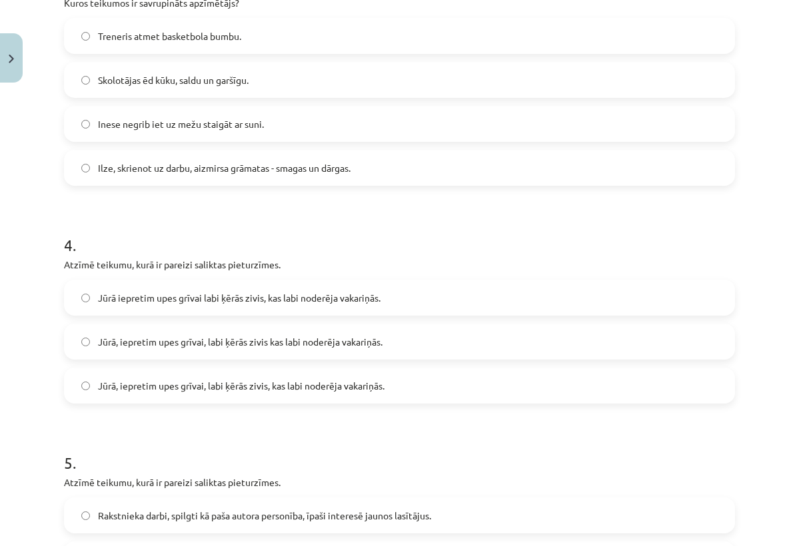
scroll to position [883, 0]
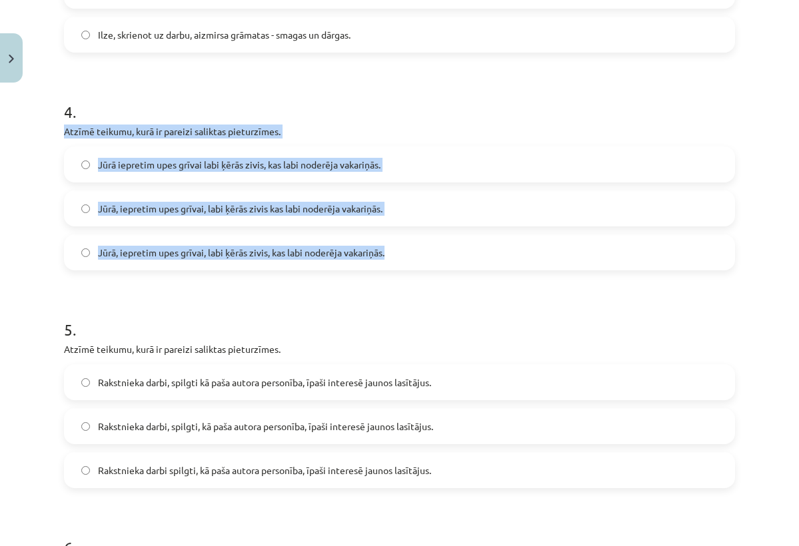
drag, startPoint x: 64, startPoint y: 133, endPoint x: 363, endPoint y: 262, distance: 325.8
click at [363, 262] on div "4 . Atzīmē teikumu, kurā ir pareizi saliktas pieturzīmes. Jūrā iepretim upes gr…" at bounding box center [399, 174] width 671 height 191
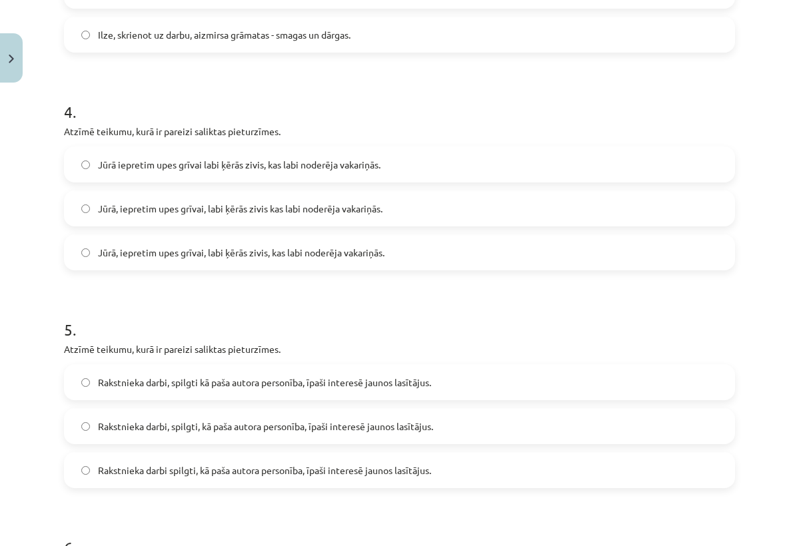
click at [383, 324] on h1 "5 ." at bounding box center [399, 317] width 671 height 41
click at [321, 173] on label "Jūrā iepretim upes grīvai labi ķērās zivis, kas labi noderēja vakariņās." at bounding box center [399, 164] width 668 height 33
click at [343, 175] on label "Jūrā iepretim upes grīvai labi ķērās zivis, kas labi noderēja vakariņās." at bounding box center [399, 164] width 668 height 33
click at [345, 246] on span "Jūrā, iepretim upes grīvai, labi ķērās zivis, kas labi noderēja vakariņās." at bounding box center [241, 253] width 286 height 14
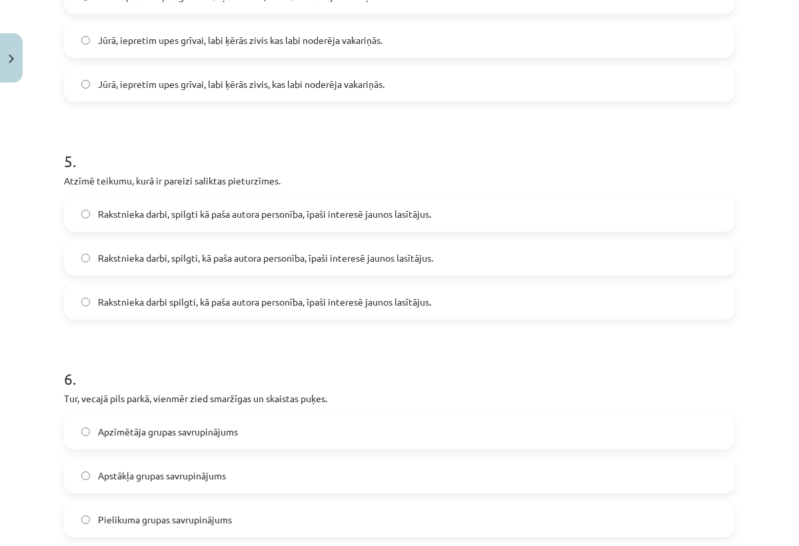
scroll to position [1087, 0]
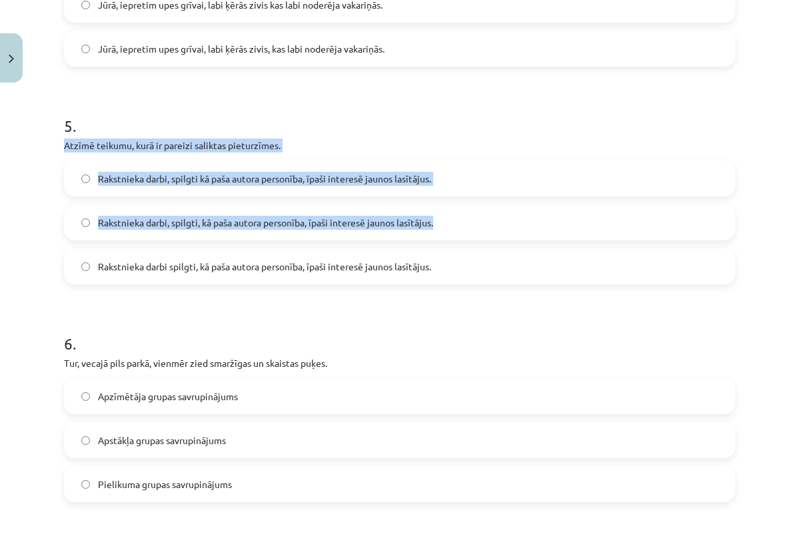
drag, startPoint x: 65, startPoint y: 144, endPoint x: 339, endPoint y: 238, distance: 289.7
click at [339, 238] on div "5 . Atzīmē teikumu, kurā ir pareizi saliktas pieturzīmes. Rakstnieka darbi, spi…" at bounding box center [399, 188] width 671 height 191
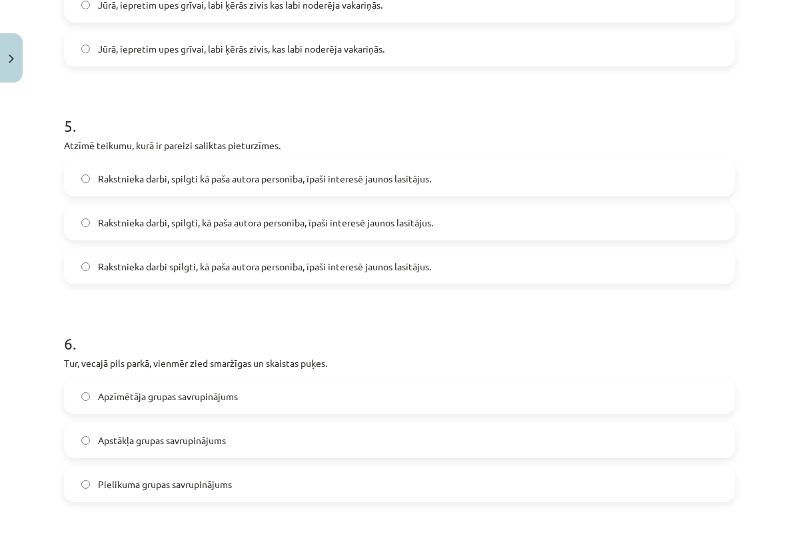
click at [272, 109] on h1 "5 ." at bounding box center [399, 113] width 671 height 41
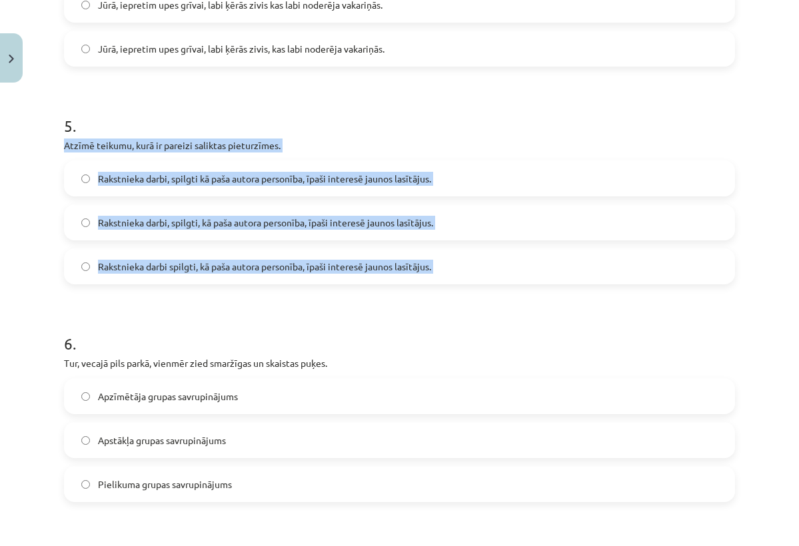
drag, startPoint x: 66, startPoint y: 147, endPoint x: 362, endPoint y: 285, distance: 326.9
click at [362, 285] on form "1 . Bērni nesa grozus - pilnus ar smaržīgiem āboliem. Apzīmētāja grupas savrupi…" at bounding box center [399, 342] width 671 height 2328
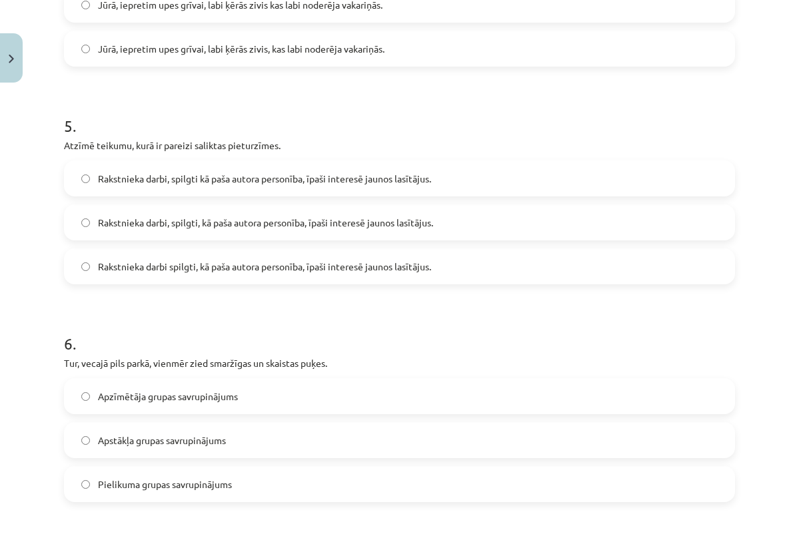
click at [358, 323] on h1 "6 ." at bounding box center [399, 331] width 671 height 41
click at [506, 182] on label "Rakstnieka darbi, spilgti kā paša autora personība, īpaši interesē jaunos lasīt…" at bounding box center [399, 178] width 668 height 33
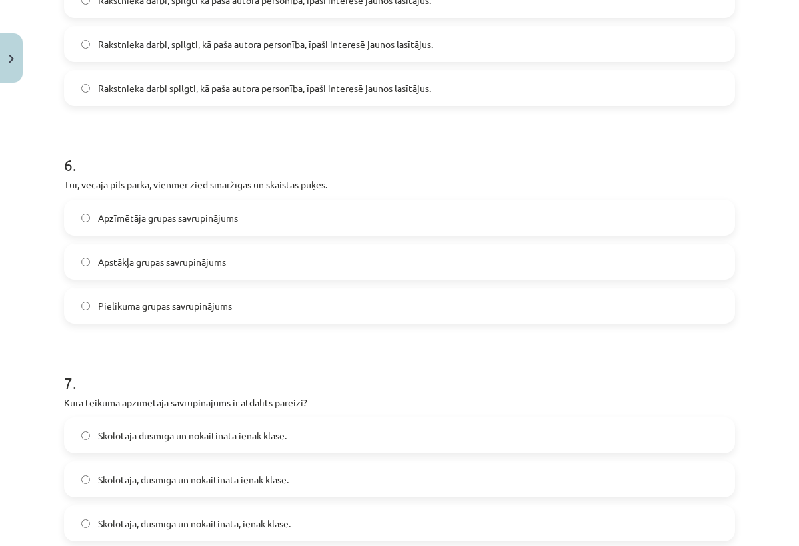
scroll to position [1276, 0]
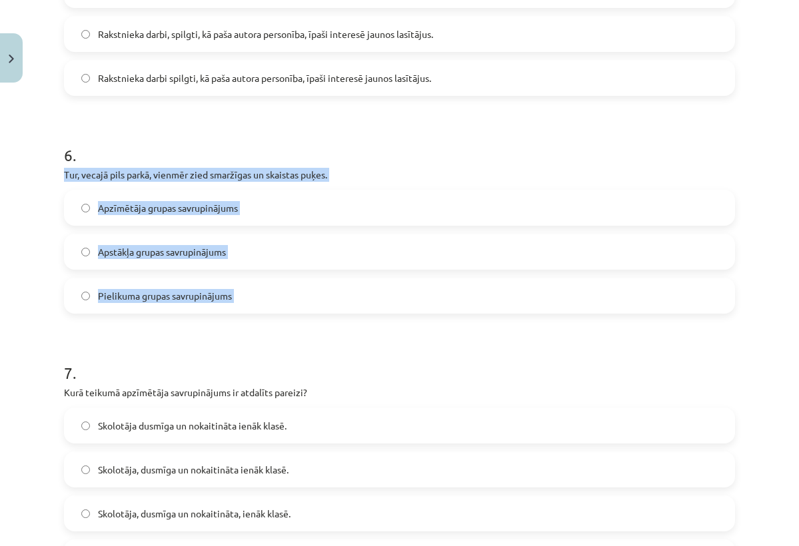
drag, startPoint x: 61, startPoint y: 173, endPoint x: 249, endPoint y: 320, distance: 239.1
click at [249, 321] on div "20 XP Saņemsi Sarežģīts 573 pilda Apraksts Uzdevums Palīdzība 1 . Bērni nesa gr…" at bounding box center [399, 125] width 687 height 2625
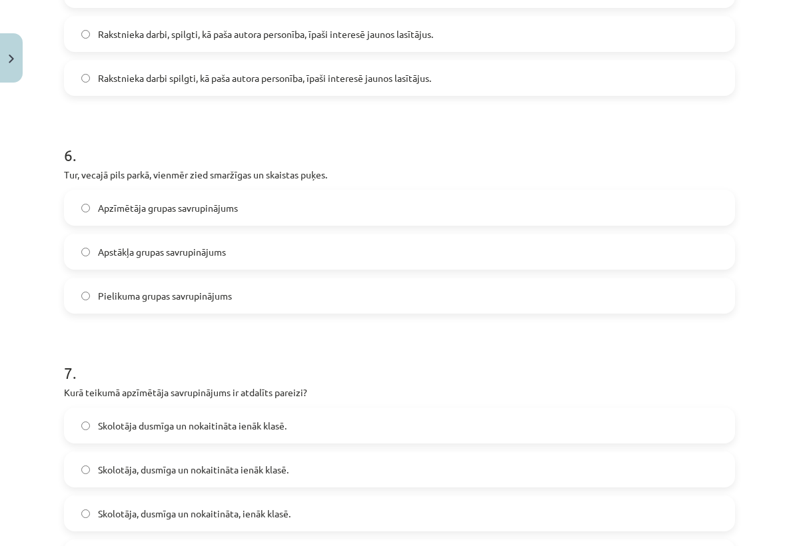
click at [701, 113] on form "1 . Bērni nesa grozus - pilnus ar smaržīgiem āboliem. Apzīmētāja grupas savrupi…" at bounding box center [399, 153] width 671 height 2328
click at [230, 254] on label "Apstākļa grupas savrupinājums" at bounding box center [399, 251] width 668 height 33
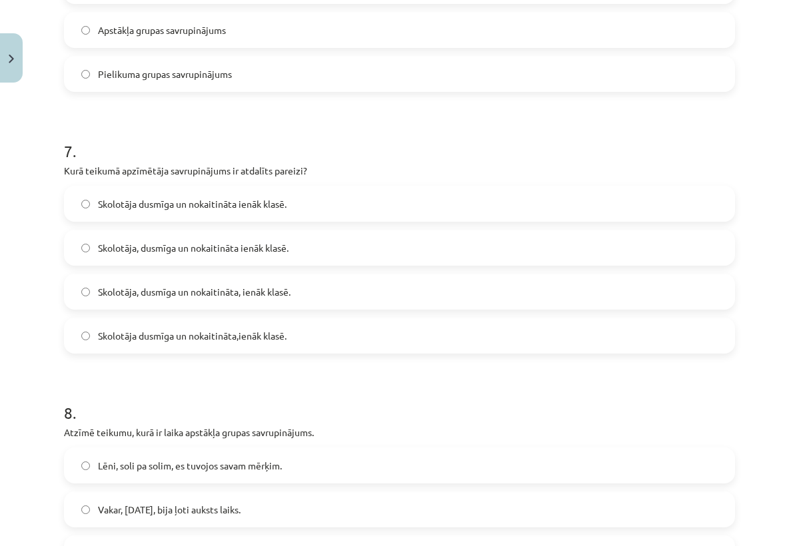
scroll to position [1498, 0]
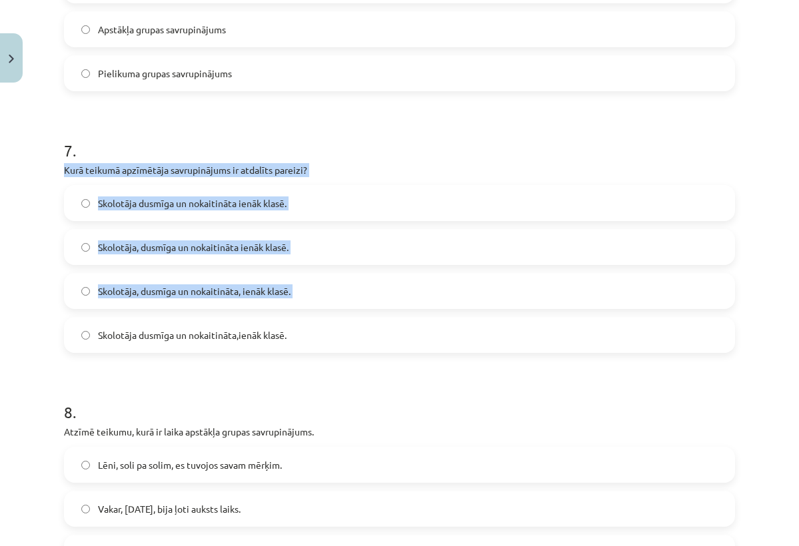
drag, startPoint x: 66, startPoint y: 170, endPoint x: 267, endPoint y: 320, distance: 250.9
click at [267, 320] on div "7 . Kurā teikumā apzīmētāja savrupinājums ir atdalīts pareizi? Skolotāja dusmīg…" at bounding box center [399, 235] width 671 height 235
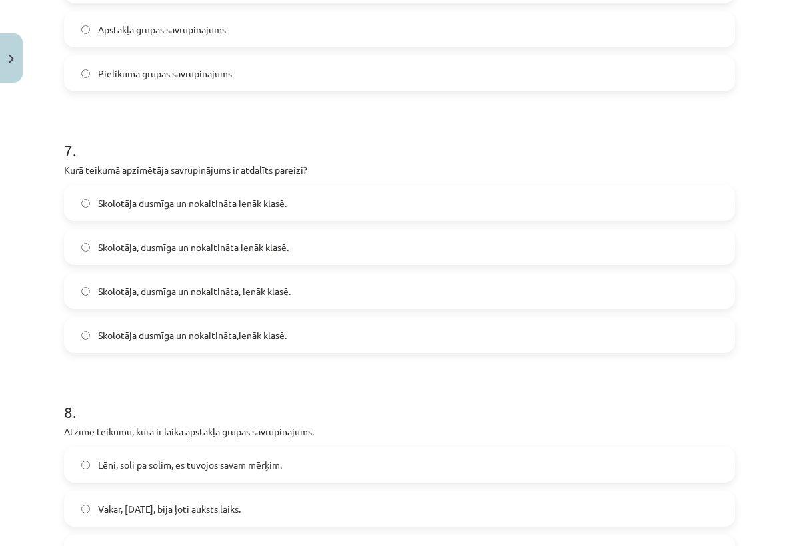
click at [272, 338] on span "Skolotāja dusmīga un nokaitināta,ienāk klasē." at bounding box center [192, 335] width 189 height 14
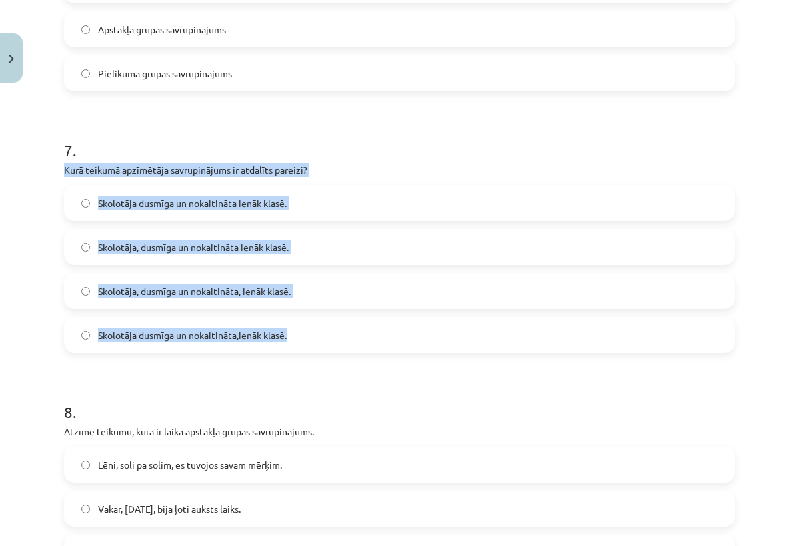
drag, startPoint x: 63, startPoint y: 171, endPoint x: 333, endPoint y: 351, distance: 324.6
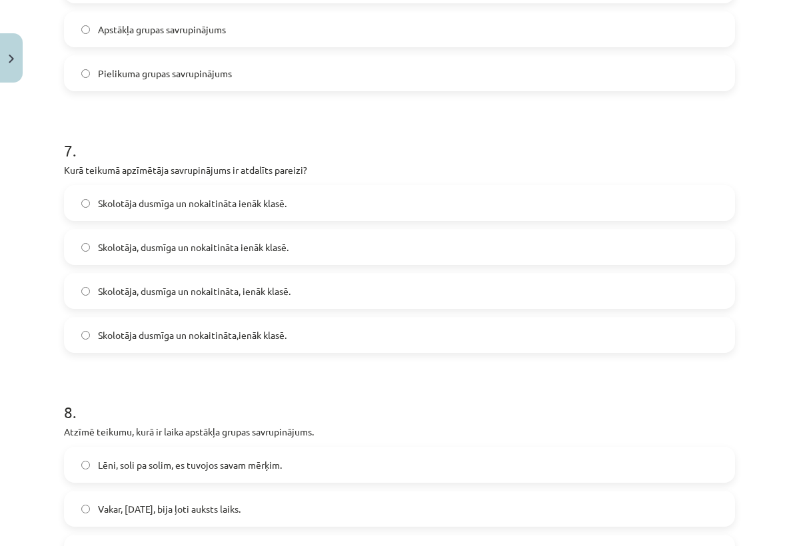
click at [332, 339] on label "Skolotāja dusmīga un nokaitināta,ienāk klasē." at bounding box center [399, 334] width 668 height 33
click at [336, 292] on label "Skolotāja, dusmīga un nokaitināta, ienāk klasē." at bounding box center [399, 290] width 668 height 33
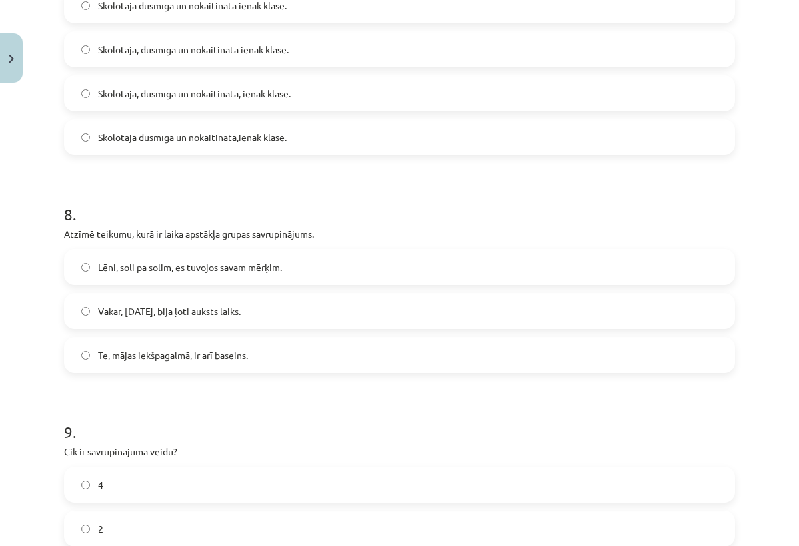
scroll to position [1722, 0]
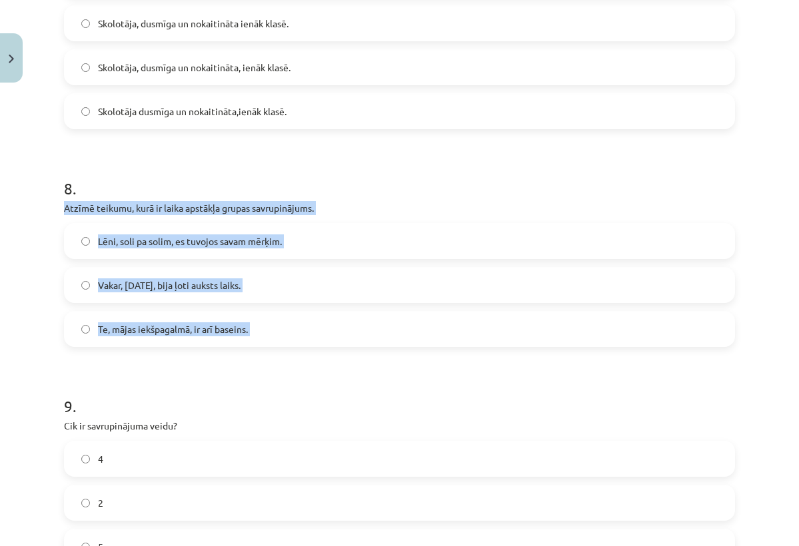
drag, startPoint x: 66, startPoint y: 208, endPoint x: 286, endPoint y: 367, distance: 271.4
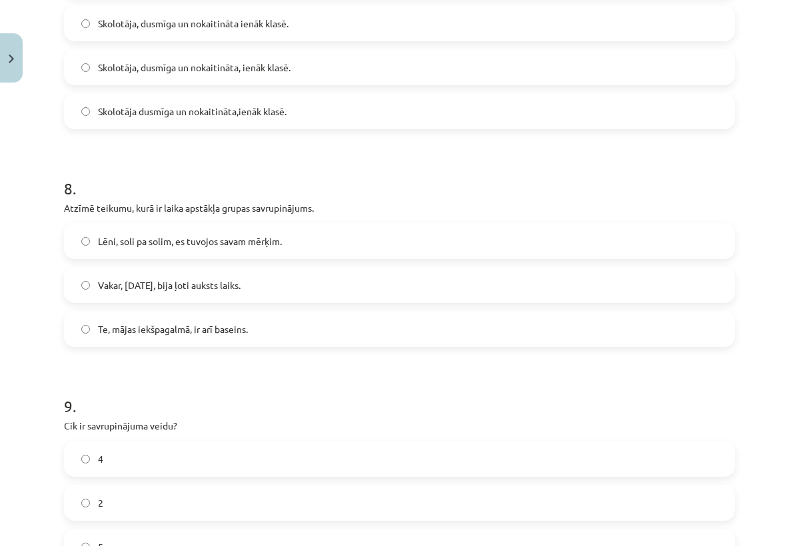
click at [292, 298] on label "Vakar, 20. janvārī, bija ļoti auksts laiks." at bounding box center [399, 284] width 668 height 33
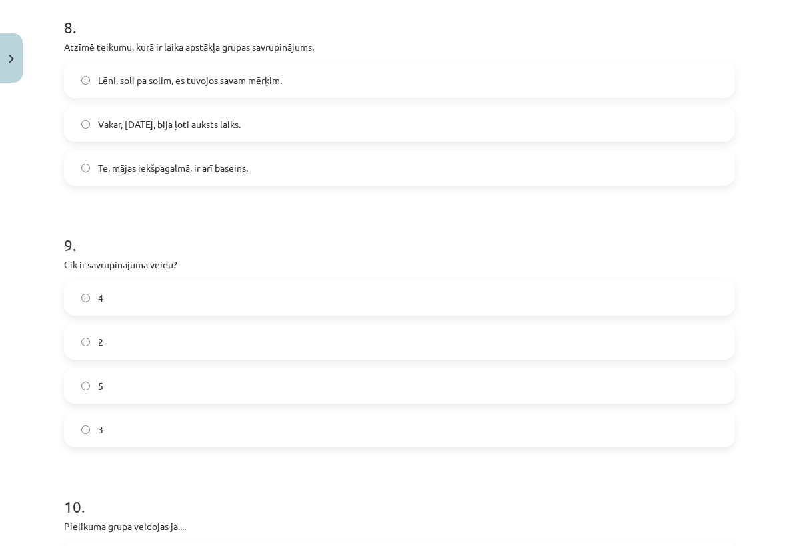
scroll to position [1896, 0]
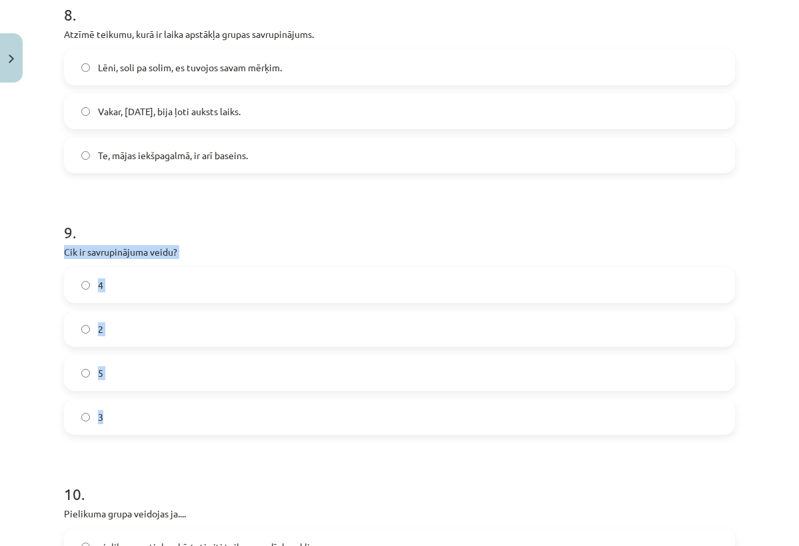
drag, startPoint x: 66, startPoint y: 248, endPoint x: 175, endPoint y: 429, distance: 211.6
click at [175, 429] on div "9 . Cik ir savrupinājuma veidu? 4 2 5 3" at bounding box center [399, 317] width 671 height 235
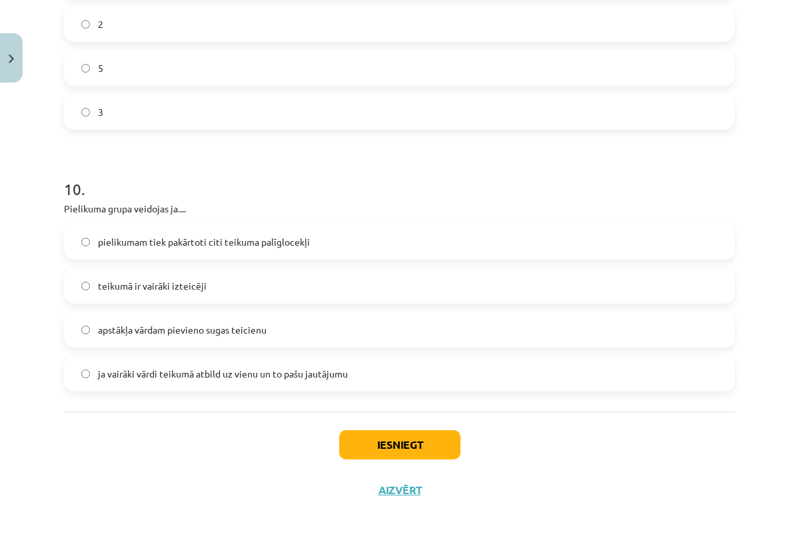
scroll to position [2203, 0]
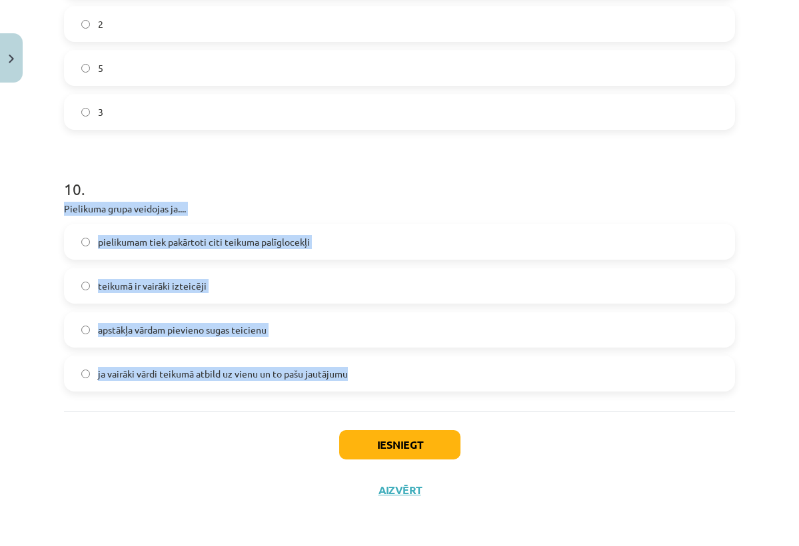
drag, startPoint x: 64, startPoint y: 207, endPoint x: 224, endPoint y: 388, distance: 242.1
click at [224, 388] on div "10 . Pielikuma grupa veidojas ja.... pielikumam tiek pakārtoti citi teikuma pal…" at bounding box center [399, 274] width 671 height 235
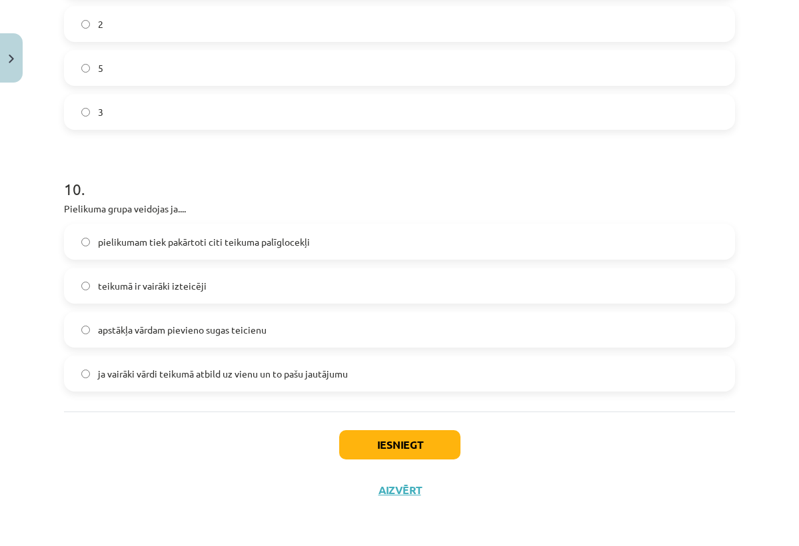
click at [173, 430] on div "Iesniegt Aizvērt" at bounding box center [399, 458] width 671 height 93
click at [322, 244] on label "pielikumam tiek pakārtoti citi teikuma palīglocekļi" at bounding box center [399, 241] width 668 height 33
click at [425, 440] on button "Iesniegt" at bounding box center [399, 444] width 121 height 29
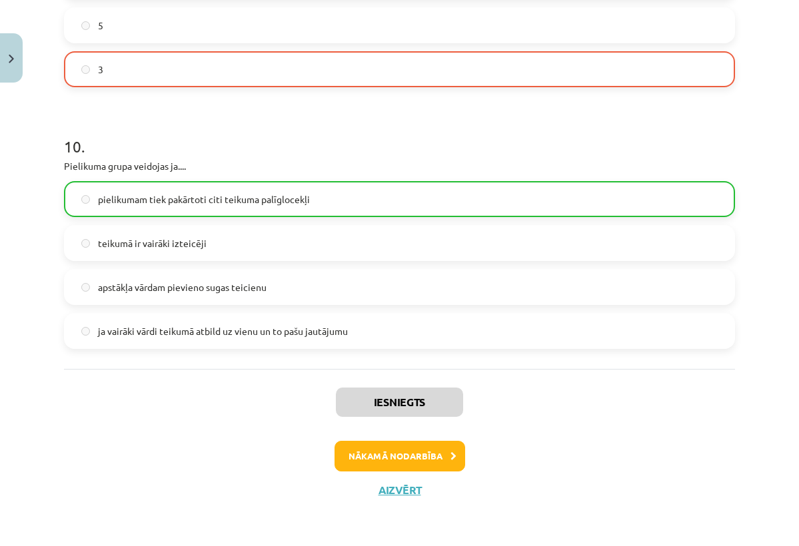
scroll to position [2245, 0]
click at [422, 460] on button "Nākamā nodarbība" at bounding box center [399, 456] width 131 height 31
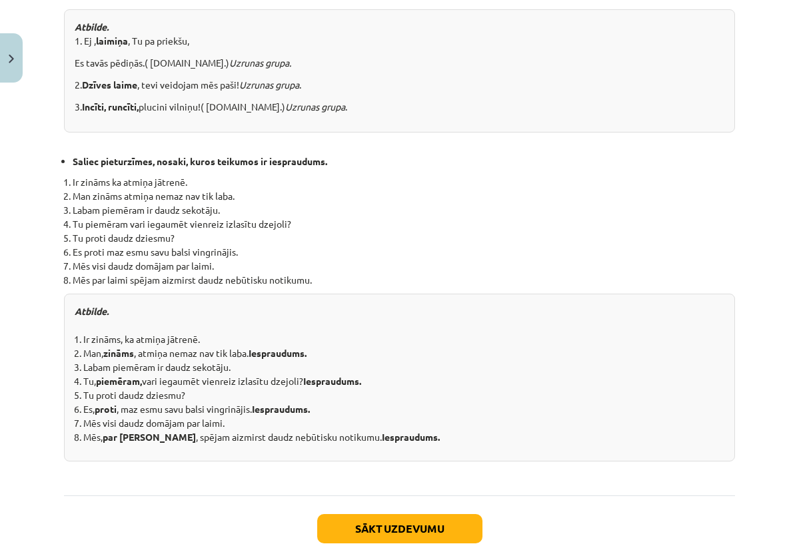
scroll to position [1330, 0]
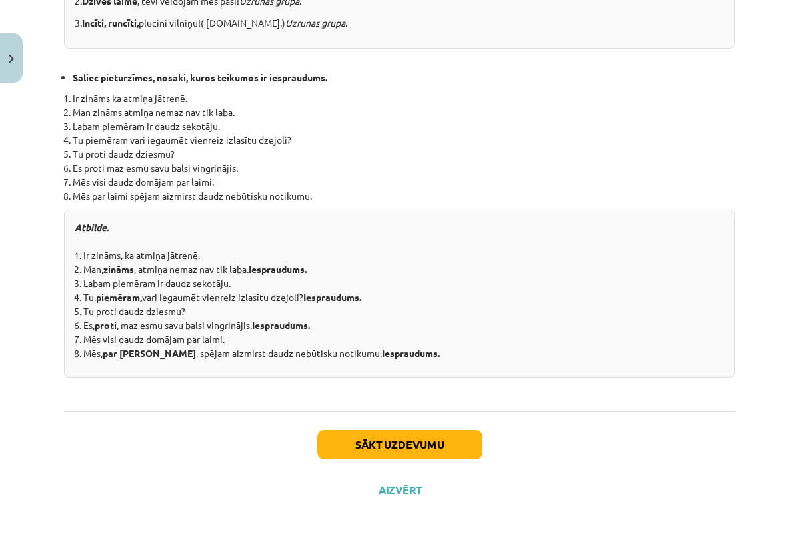
click at [390, 452] on button "Sākt uzdevumu" at bounding box center [399, 444] width 165 height 29
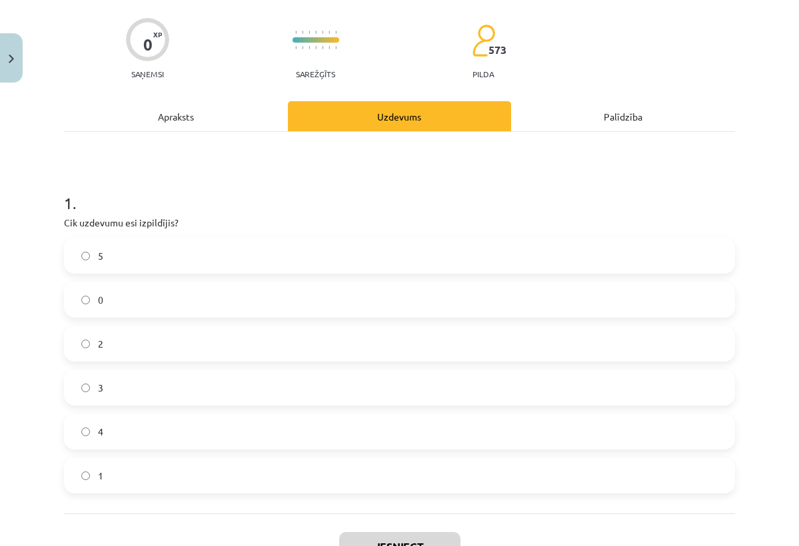
scroll to position [102, 0]
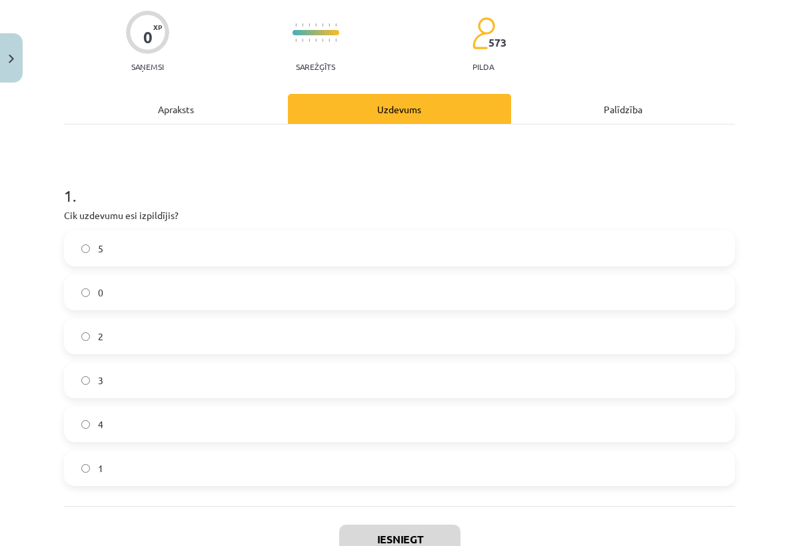
click at [375, 268] on div "5 0 2 3 4 1" at bounding box center [399, 358] width 671 height 256
click at [81, 240] on label "5" at bounding box center [399, 248] width 668 height 33
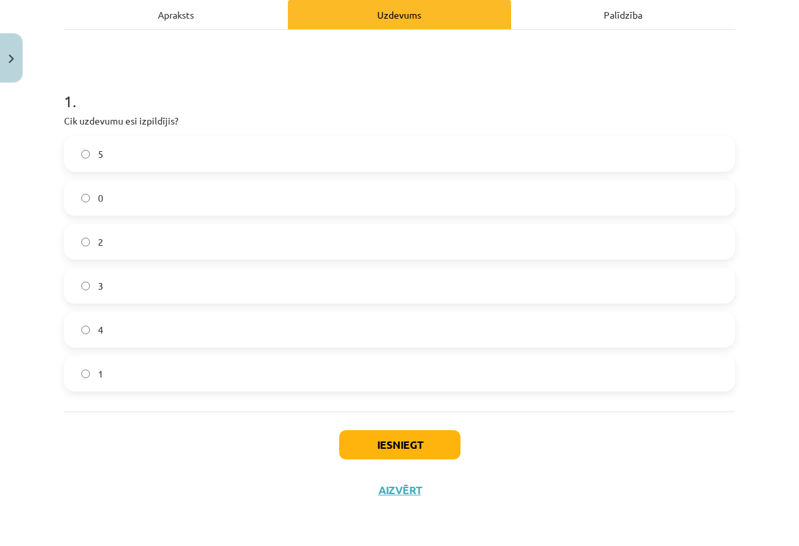
scroll to position [199, 0]
click at [391, 450] on button "Iesniegt" at bounding box center [399, 444] width 121 height 29
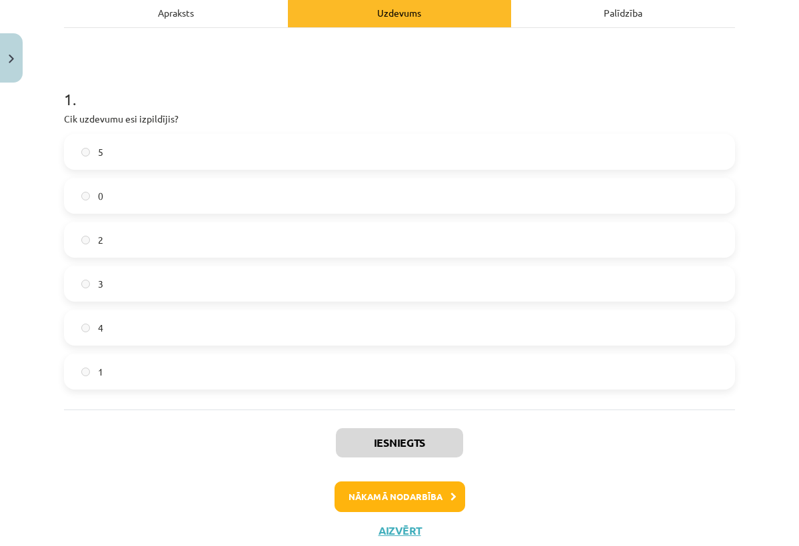
click at [427, 502] on button "Nākamā nodarbība" at bounding box center [399, 497] width 131 height 31
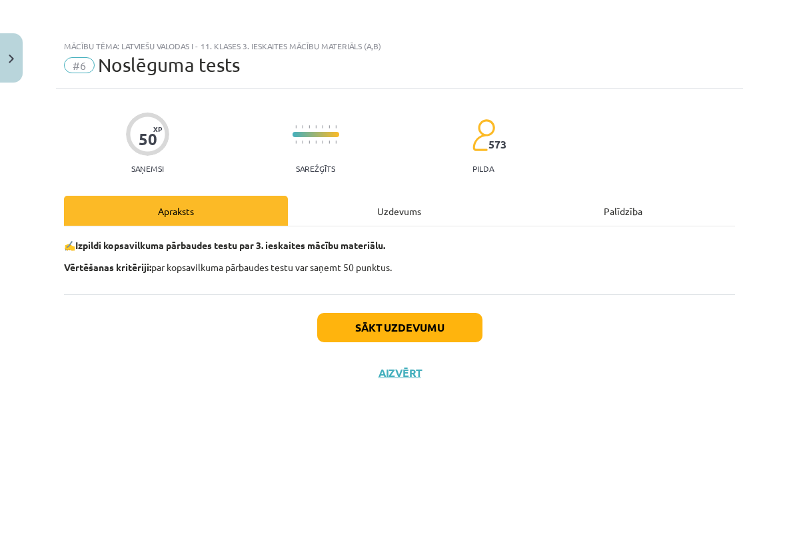
scroll to position [0, 0]
click at [434, 328] on button "Sākt uzdevumu" at bounding box center [399, 327] width 165 height 29
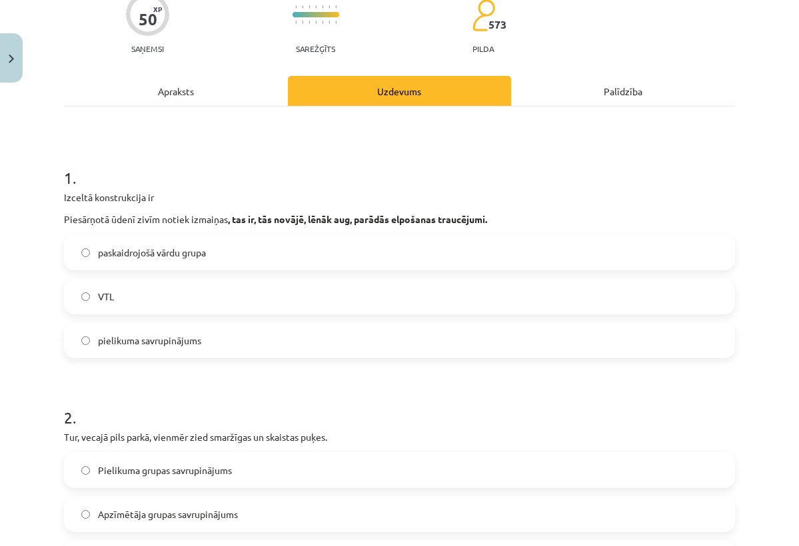
scroll to position [119, 0]
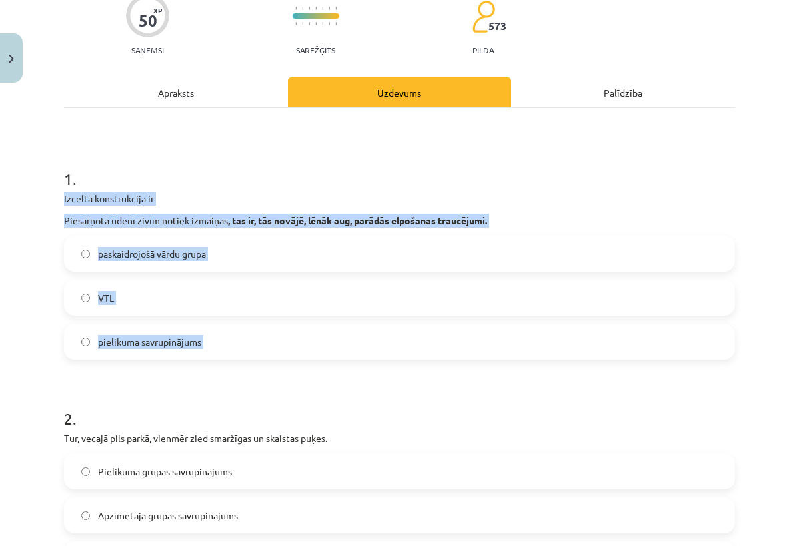
drag, startPoint x: 65, startPoint y: 198, endPoint x: 229, endPoint y: 368, distance: 236.5
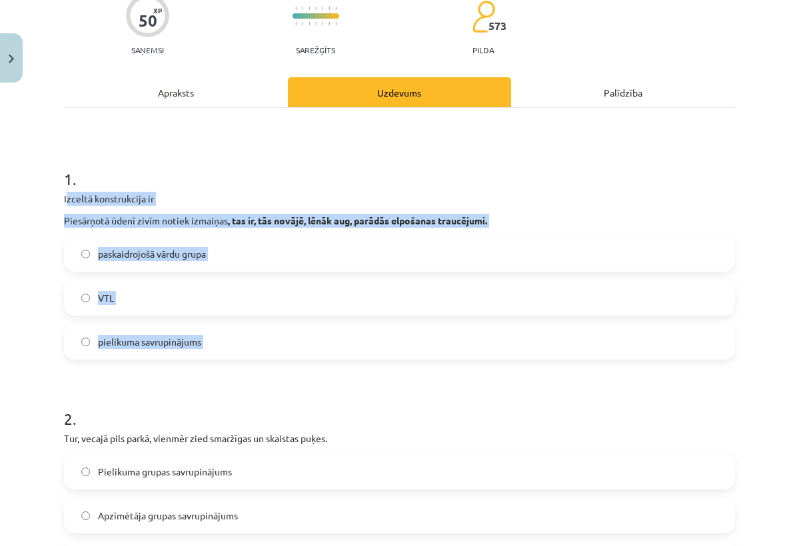
drag, startPoint x: 65, startPoint y: 200, endPoint x: 338, endPoint y: 371, distance: 322.3
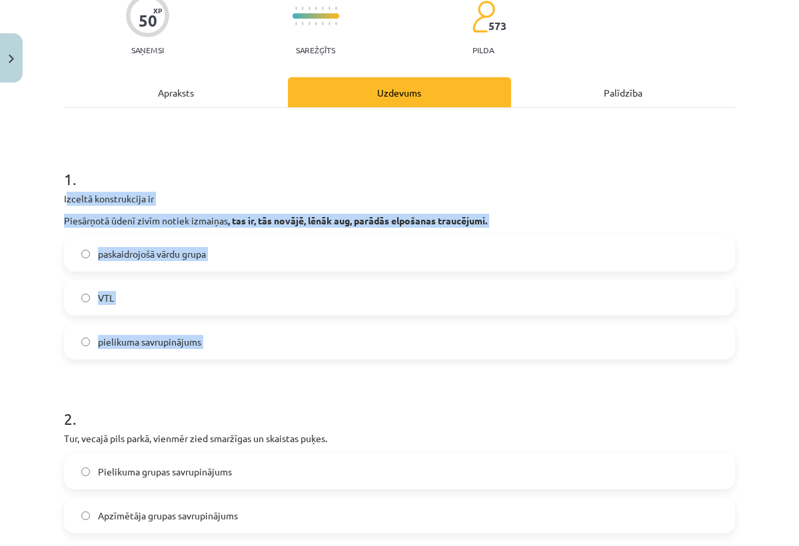
drag, startPoint x: 65, startPoint y: 197, endPoint x: 232, endPoint y: 369, distance: 239.8
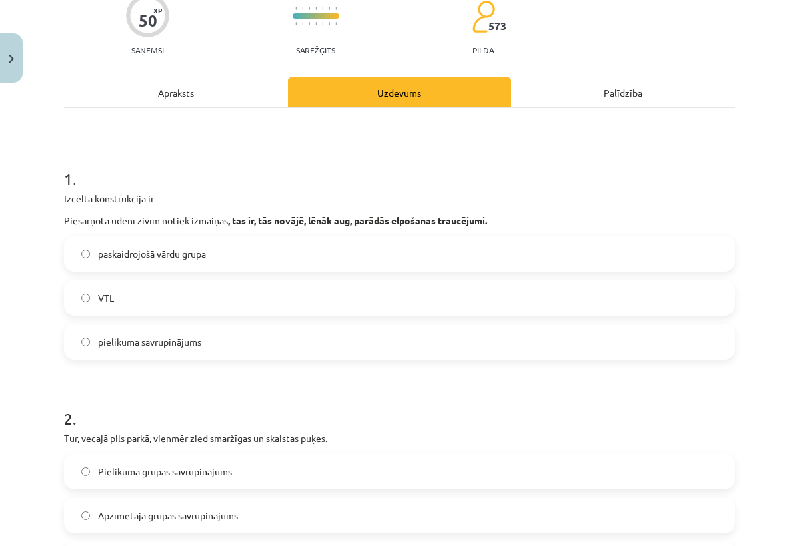
click at [250, 400] on h1 "2 ." at bounding box center [399, 406] width 671 height 41
click at [237, 265] on label "paskaidrojošā vārdu grupa" at bounding box center [399, 253] width 668 height 33
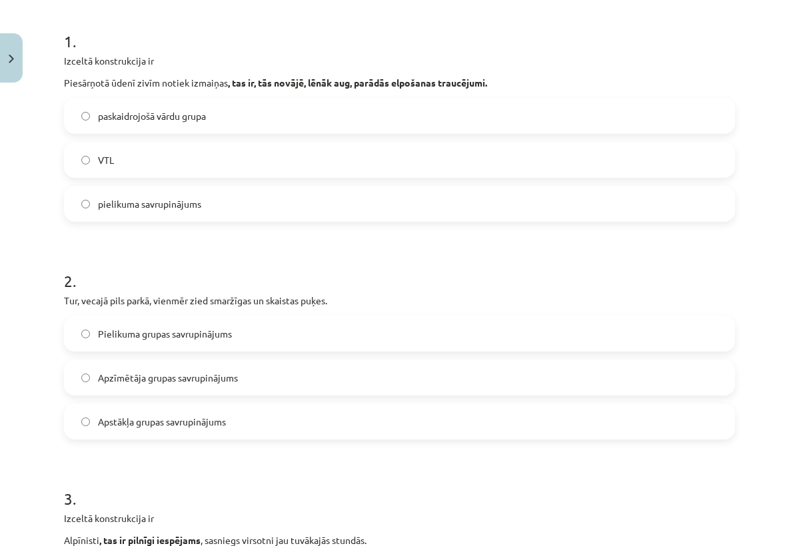
scroll to position [260, 0]
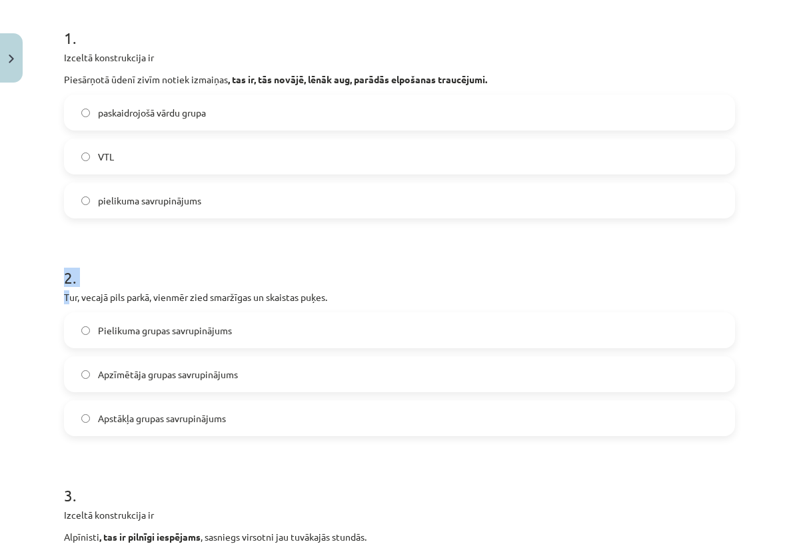
drag, startPoint x: 68, startPoint y: 296, endPoint x: 313, endPoint y: 232, distance: 253.2
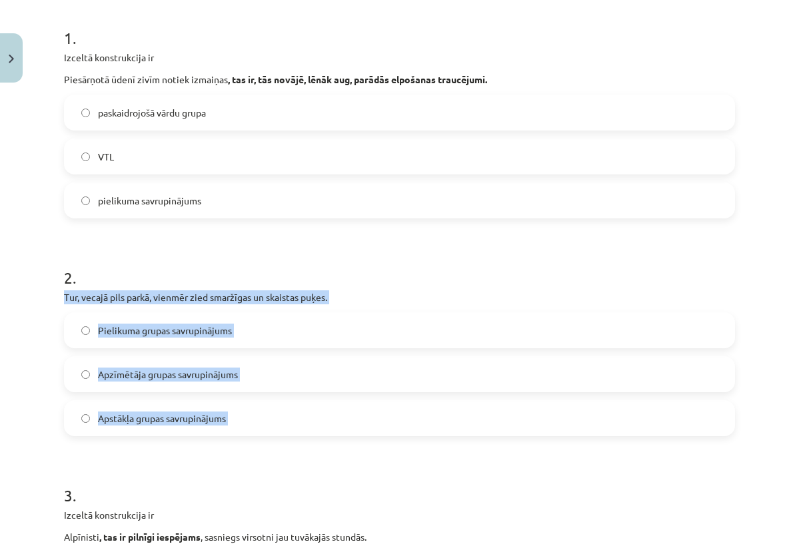
drag, startPoint x: 65, startPoint y: 296, endPoint x: 246, endPoint y: 448, distance: 236.9
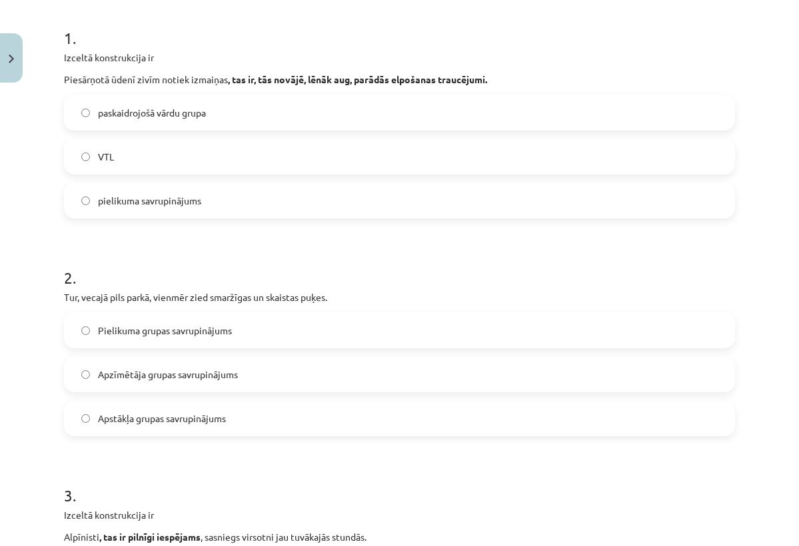
click at [314, 274] on h1 "2 ." at bounding box center [399, 265] width 671 height 41
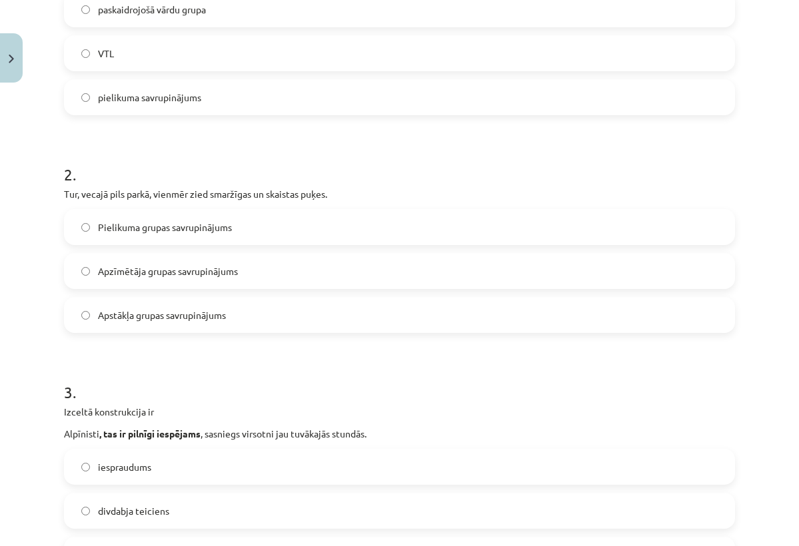
scroll to position [401, 0]
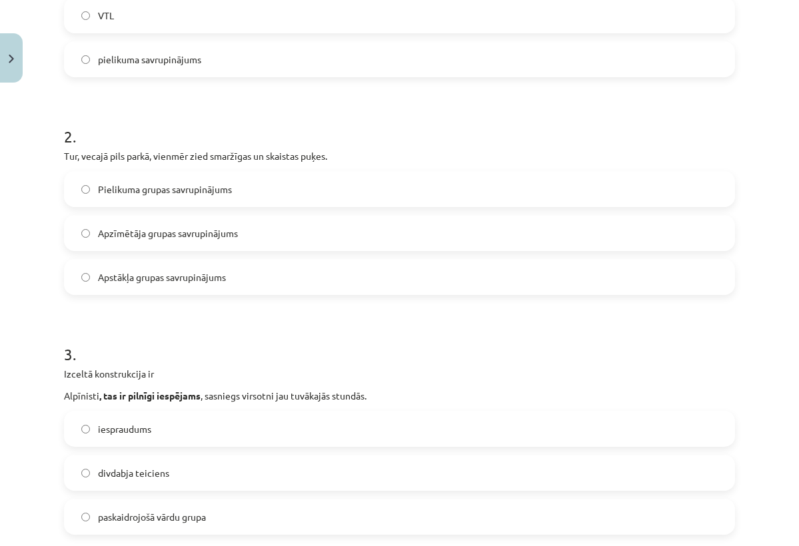
click at [281, 272] on label "Apstākļa grupas savrupinājums" at bounding box center [399, 276] width 668 height 33
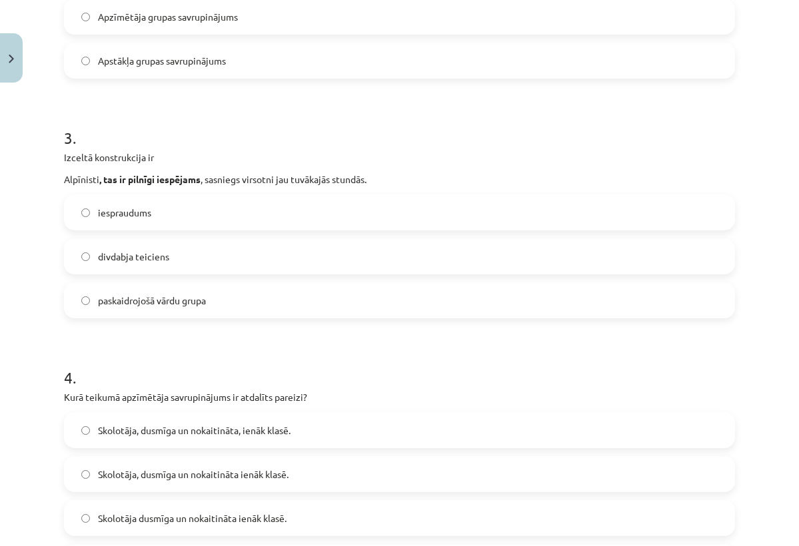
scroll to position [618, 0]
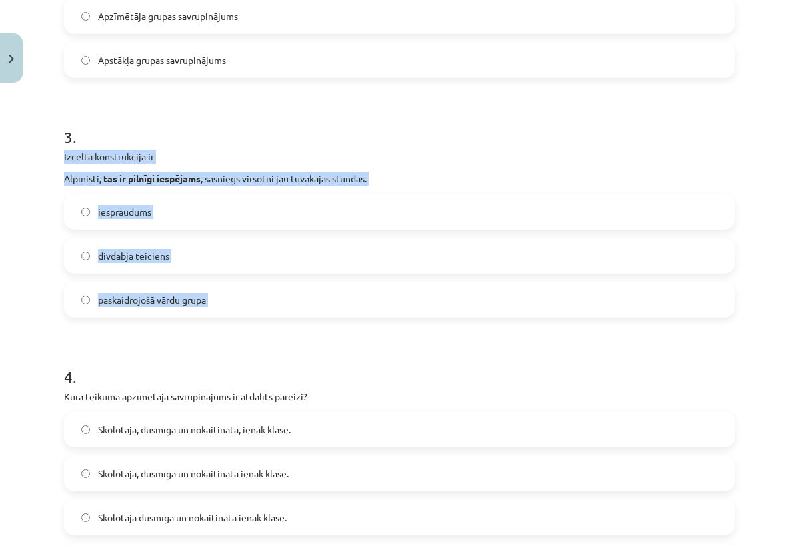
drag, startPoint x: 64, startPoint y: 153, endPoint x: 211, endPoint y: 317, distance: 220.3
click at [211, 317] on div "3 . Izceltā konstrukcija ir Alpīnisti , tas ir pilnīgi iespējams , sasniegs vir…" at bounding box center [399, 211] width 671 height 213
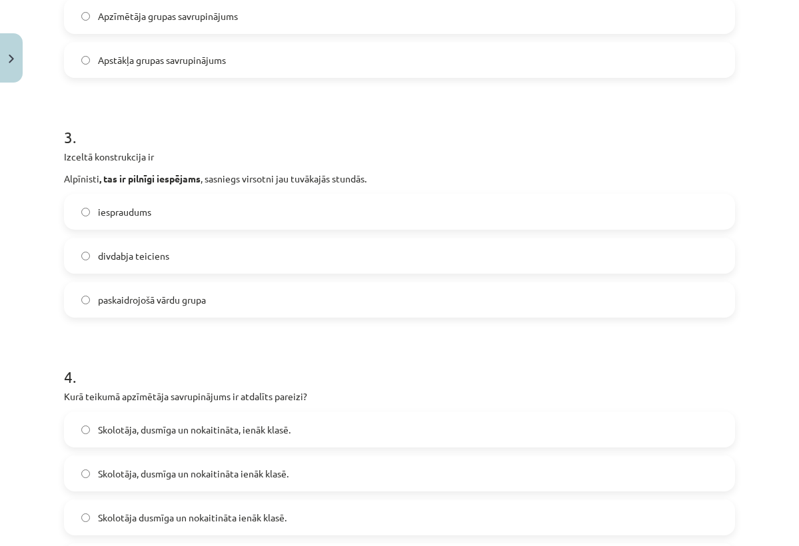
click at [213, 362] on h1 "4 ." at bounding box center [399, 364] width 671 height 41
click at [202, 215] on label "iespraudums" at bounding box center [399, 211] width 668 height 33
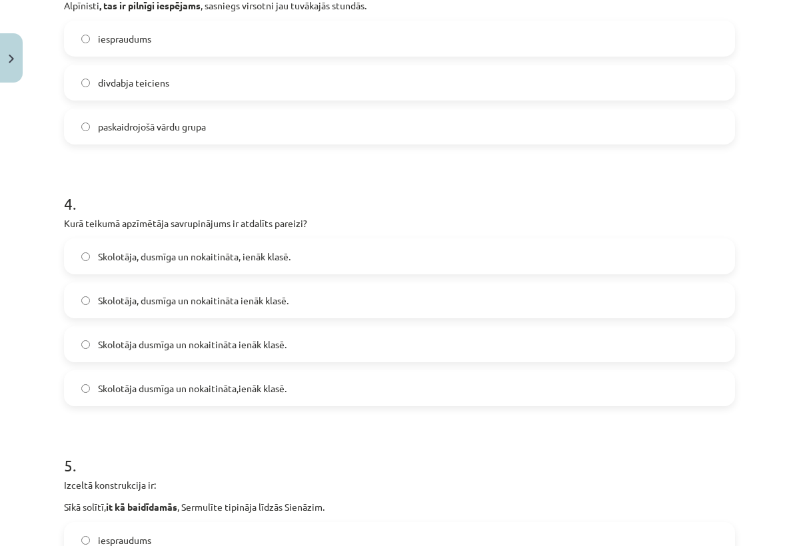
scroll to position [809, 0]
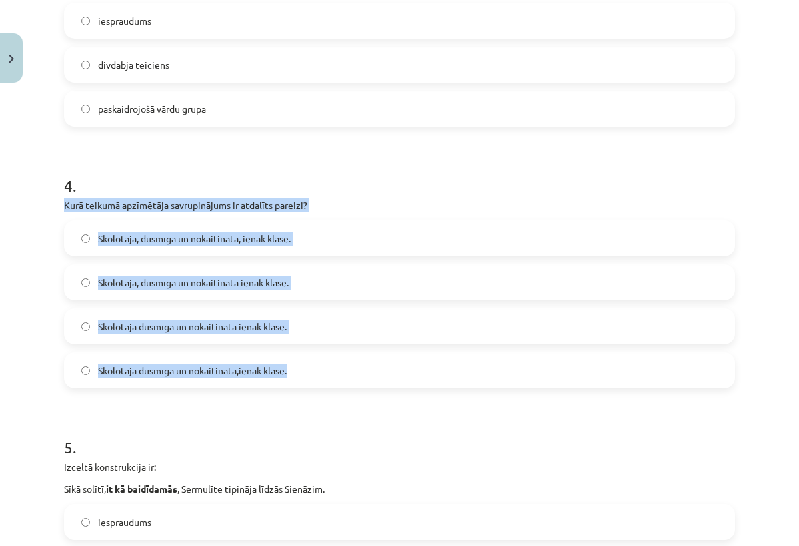
drag, startPoint x: 64, startPoint y: 202, endPoint x: 294, endPoint y: 380, distance: 291.5
click at [294, 380] on div "4 . Kurā teikumā apzīmētāja savrupinājums ir atdalīts pareizi? Skolotāja, dusmī…" at bounding box center [399, 270] width 671 height 235
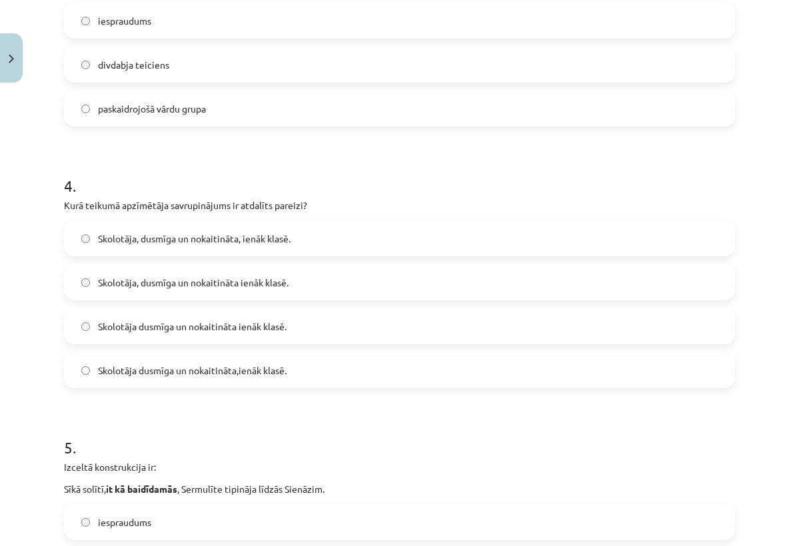
click at [493, 240] on label "Skolotāja, dusmīga un nokaitināta, ienāk klasē." at bounding box center [399, 238] width 668 height 33
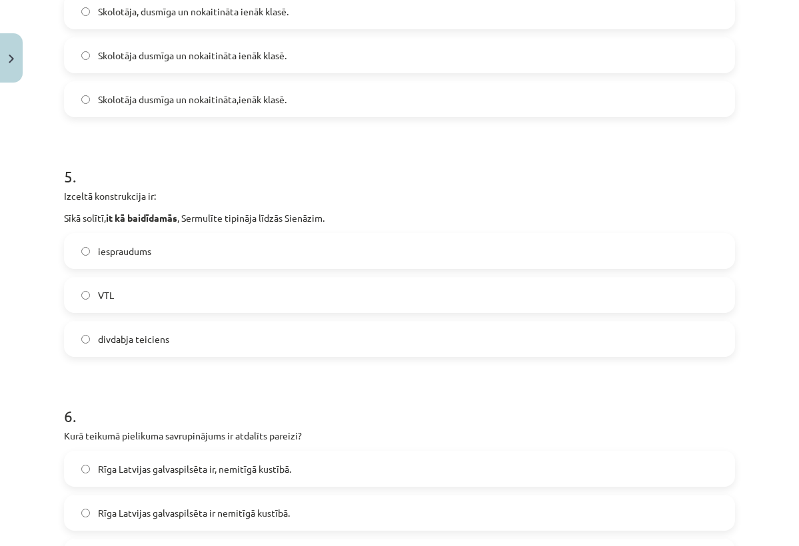
scroll to position [1083, 0]
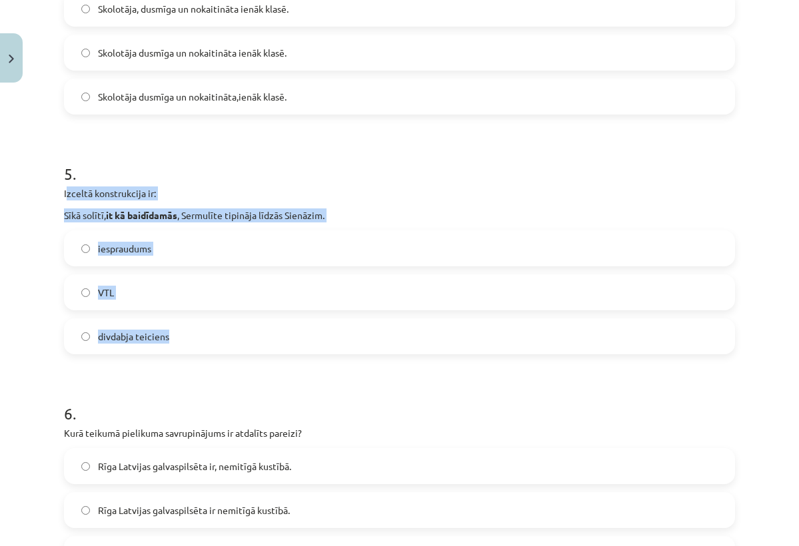
drag, startPoint x: 67, startPoint y: 195, endPoint x: 218, endPoint y: 348, distance: 215.3
click at [218, 348] on div "5 . Izceltā konstrukcija ir: Sīkā solītī, it kā baidīdamās , Sermulīte tipināja…" at bounding box center [399, 247] width 671 height 213
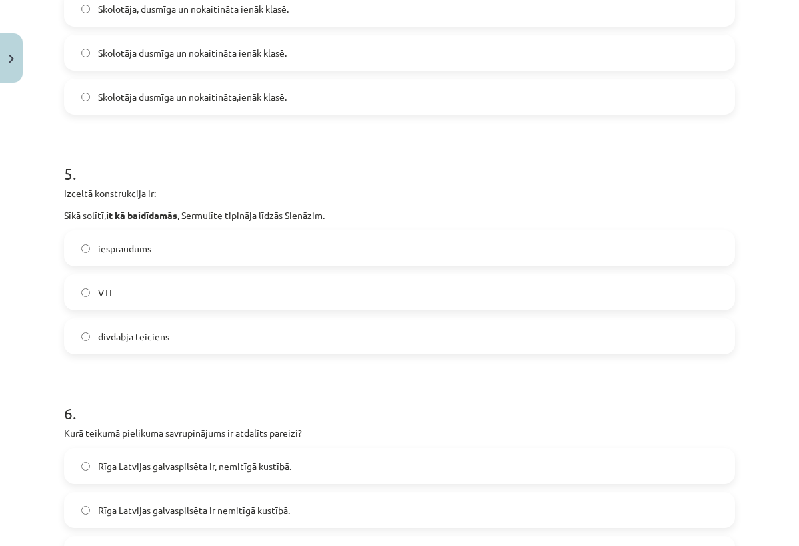
click at [214, 381] on h1 "6 ." at bounding box center [399, 401] width 671 height 41
click at [163, 346] on label "divdabja teiciens" at bounding box center [399, 336] width 668 height 33
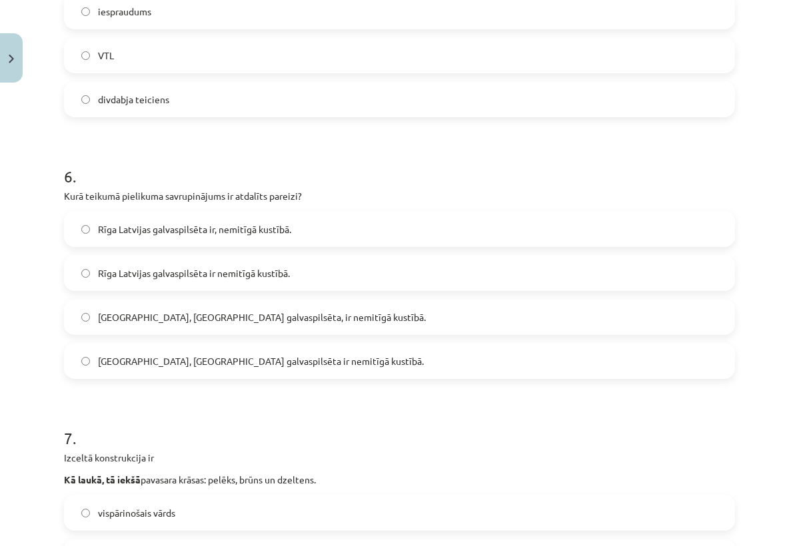
scroll to position [1335, 0]
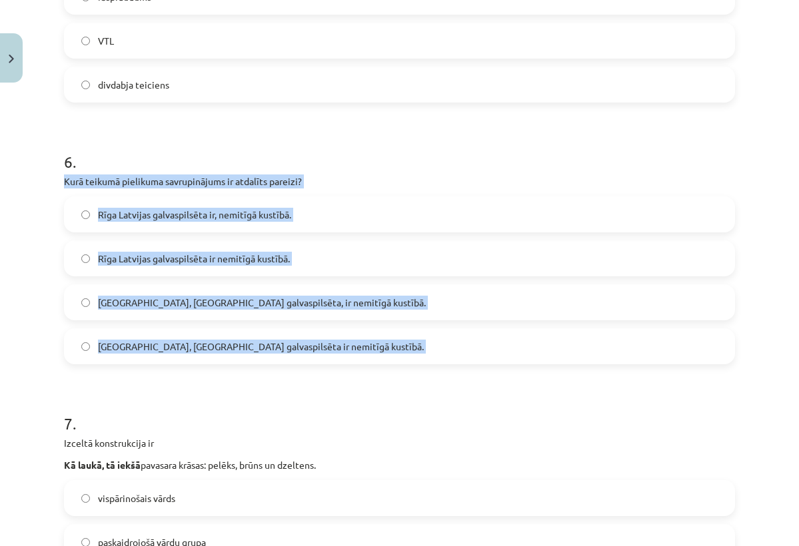
drag, startPoint x: 63, startPoint y: 181, endPoint x: 301, endPoint y: 374, distance: 306.4
click at [301, 374] on div "50 XP Saņemsi Sarežģīts 573 pilda Apraksts Uzdevums Palīdzība 1 . Izceltā konst…" at bounding box center [399, 99] width 687 height 2691
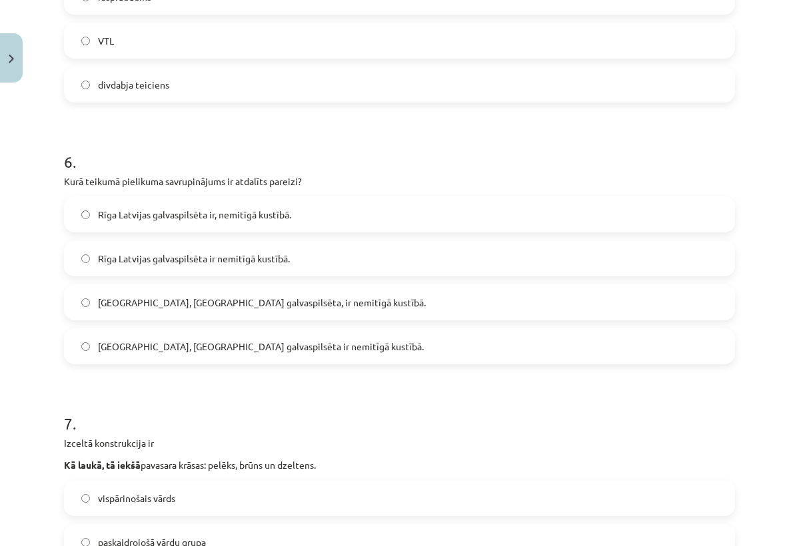
click at [302, 400] on h1 "7 ." at bounding box center [399, 411] width 671 height 41
click at [328, 302] on label "Rīga, Latvijas galvaspilsēta, ir nemitīgā kustībā." at bounding box center [399, 302] width 668 height 33
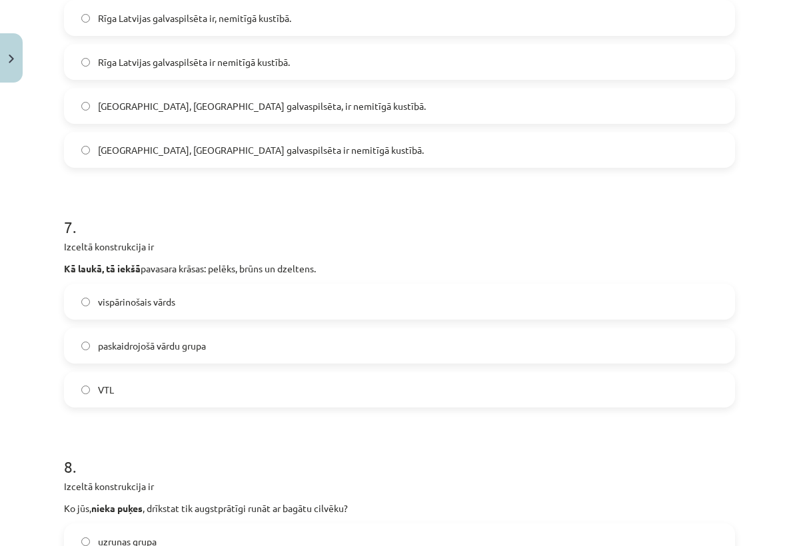
scroll to position [1545, 0]
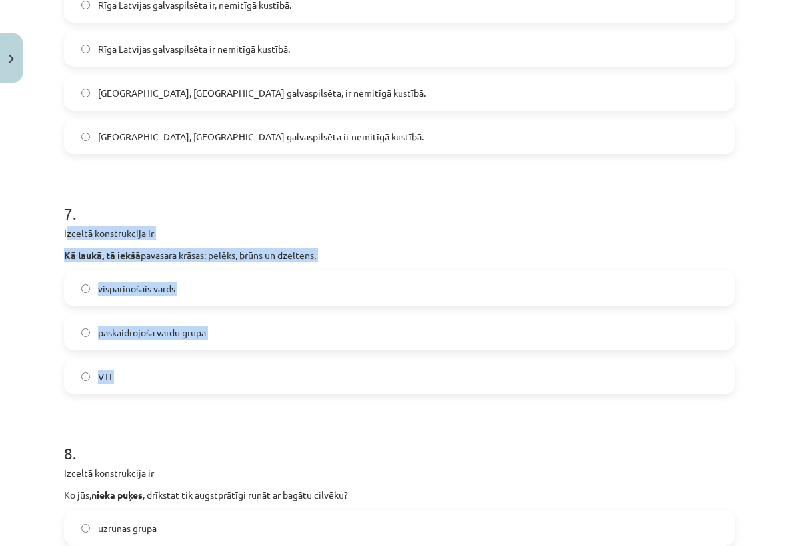
drag, startPoint x: 65, startPoint y: 235, endPoint x: 244, endPoint y: 388, distance: 234.8
click at [244, 388] on div "7 . Izceltā konstrukcija ir Kā laukā, tā iekšā pavasara krāsas: pelēks, brūns u…" at bounding box center [399, 287] width 671 height 213
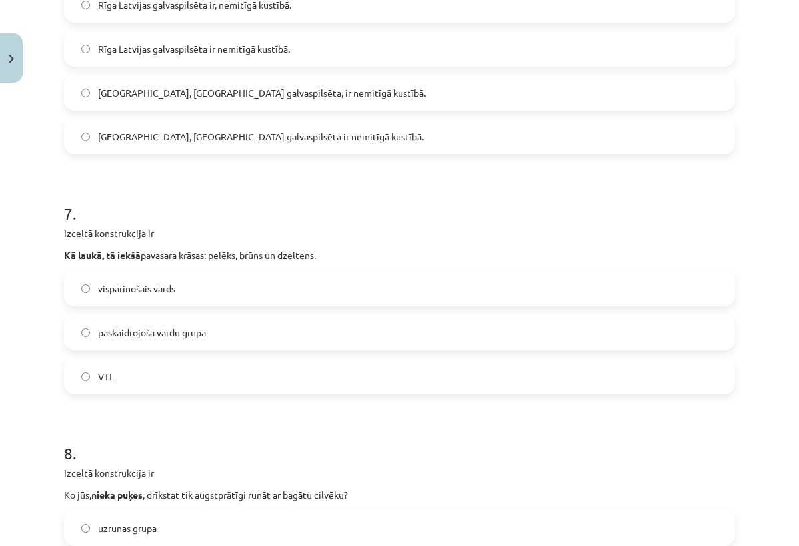
click at [97, 374] on label "VTL" at bounding box center [399, 376] width 668 height 33
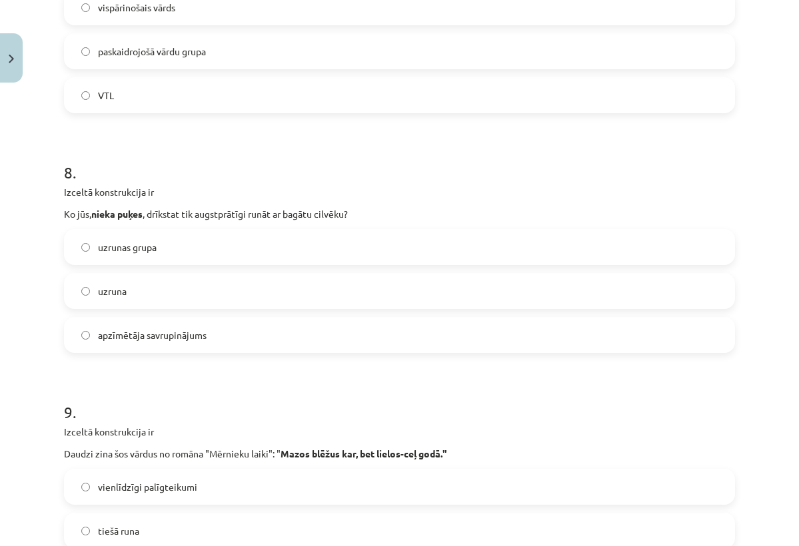
scroll to position [1827, 0]
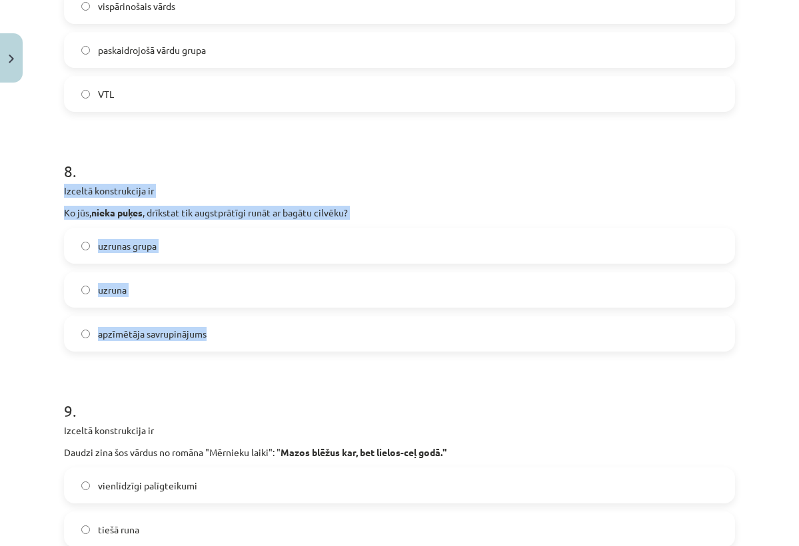
drag, startPoint x: 65, startPoint y: 193, endPoint x: 210, endPoint y: 348, distance: 212.6
click at [210, 348] on div "8 . Izceltā konstrukcija ir Ko jūs, nieka puķes , drīkstat tik augstprātīgi run…" at bounding box center [399, 245] width 671 height 213
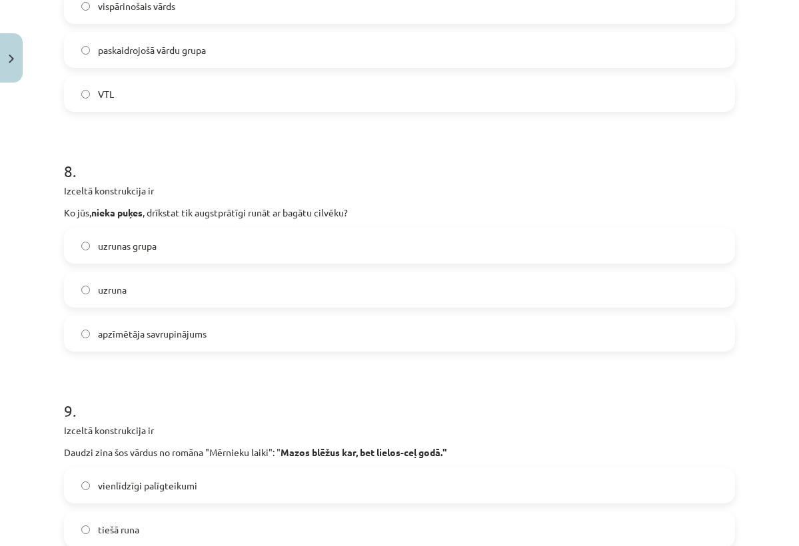
click at [207, 382] on h1 "9 ." at bounding box center [399, 398] width 671 height 41
click at [246, 298] on label "uzruna" at bounding box center [399, 289] width 668 height 33
click at [458, 254] on label "uzrunas grupa" at bounding box center [399, 245] width 668 height 33
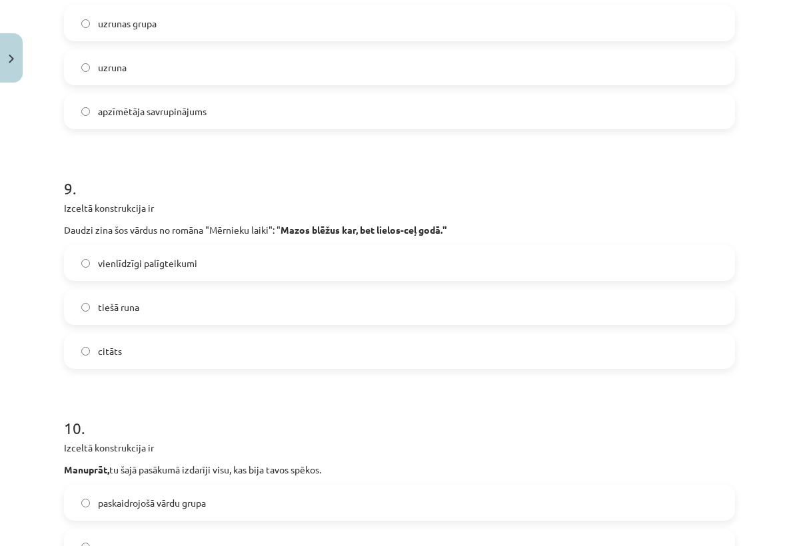
scroll to position [2077, 0]
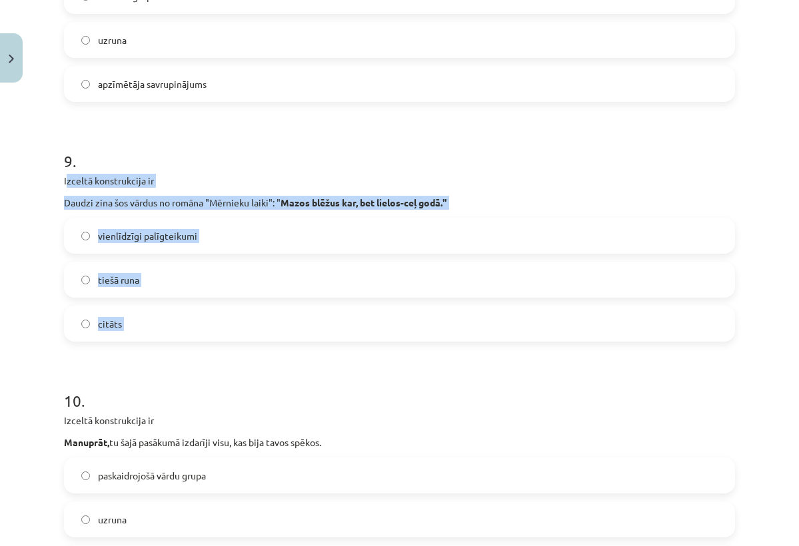
drag, startPoint x: 65, startPoint y: 183, endPoint x: 187, endPoint y: 342, distance: 200.6
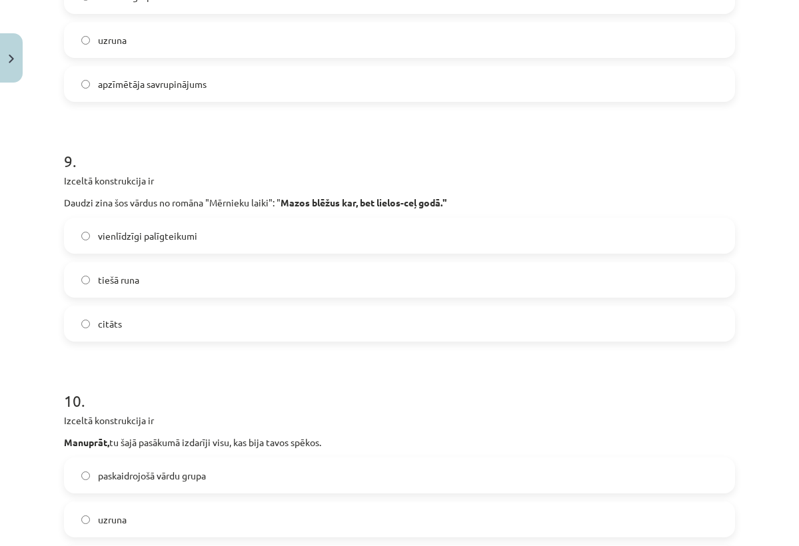
click at [197, 318] on label "citāts" at bounding box center [399, 323] width 668 height 33
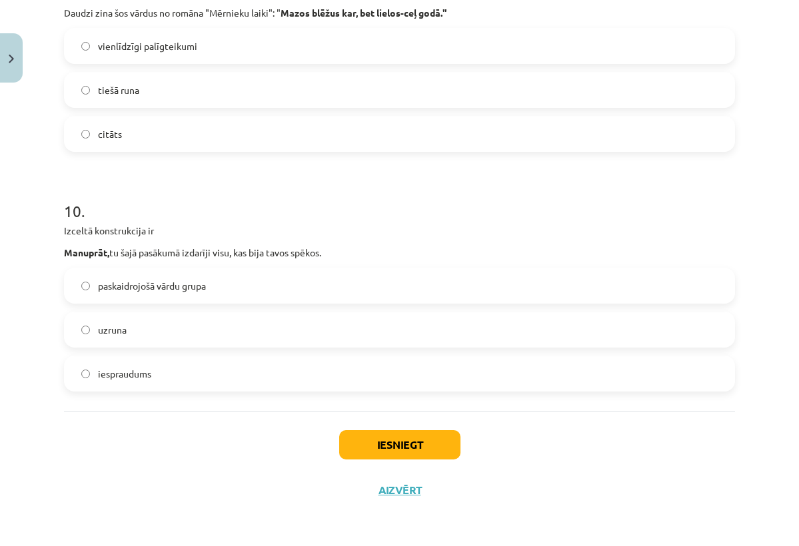
scroll to position [2269, 0]
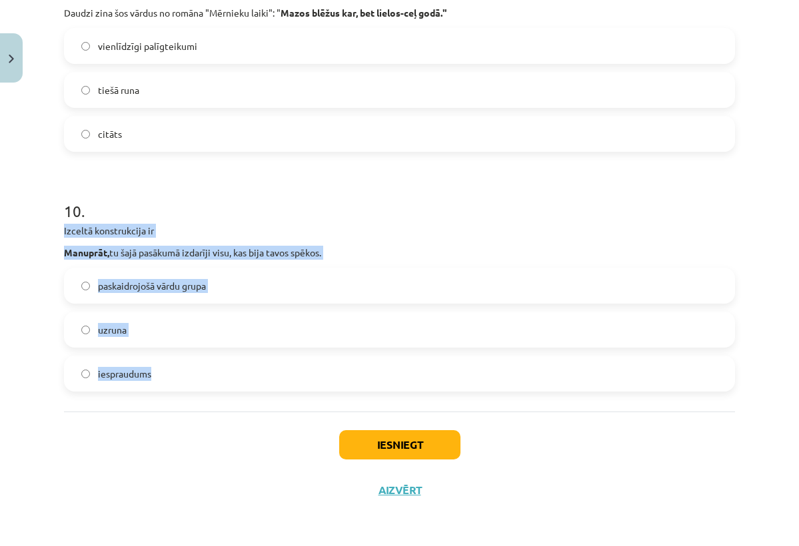
drag, startPoint x: 65, startPoint y: 230, endPoint x: 216, endPoint y: 397, distance: 224.9
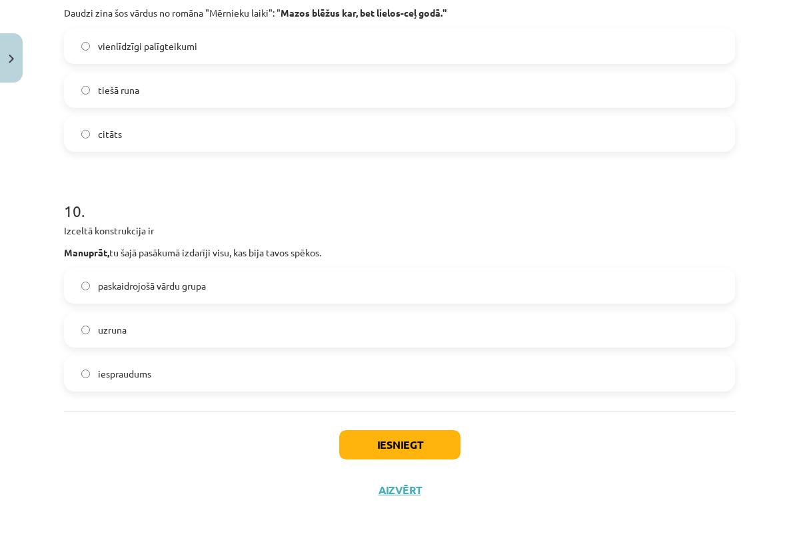
click at [388, 378] on label "iespraudums" at bounding box center [399, 373] width 668 height 33
click at [398, 440] on button "Iesniegt" at bounding box center [399, 444] width 121 height 29
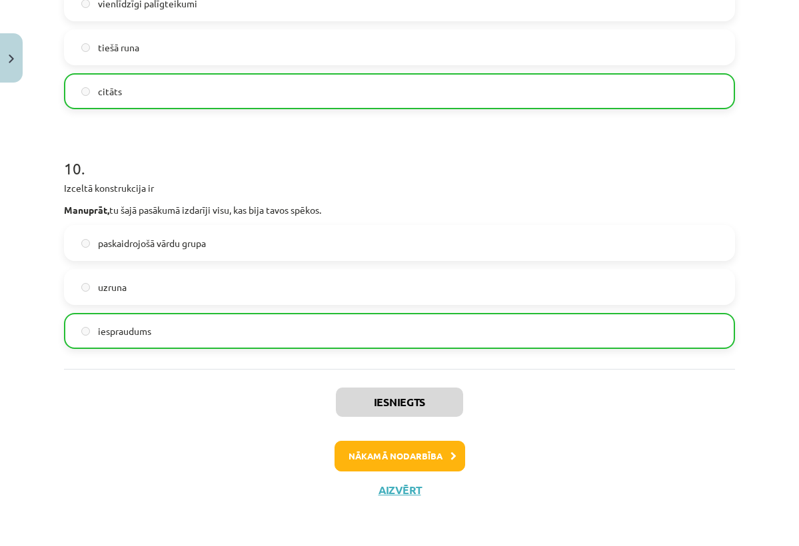
scroll to position [2311, 0]
click at [405, 454] on button "Nākamā nodarbība" at bounding box center [399, 456] width 131 height 31
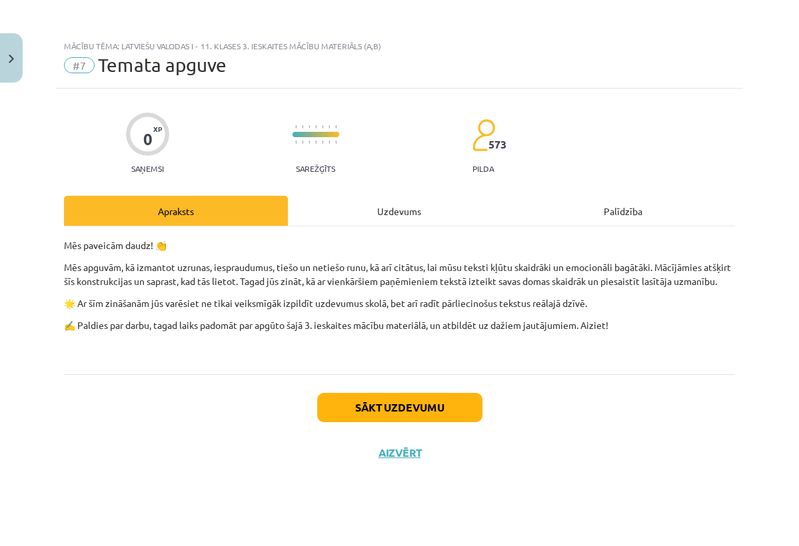
click at [434, 415] on button "Sākt uzdevumu" at bounding box center [399, 407] width 165 height 29
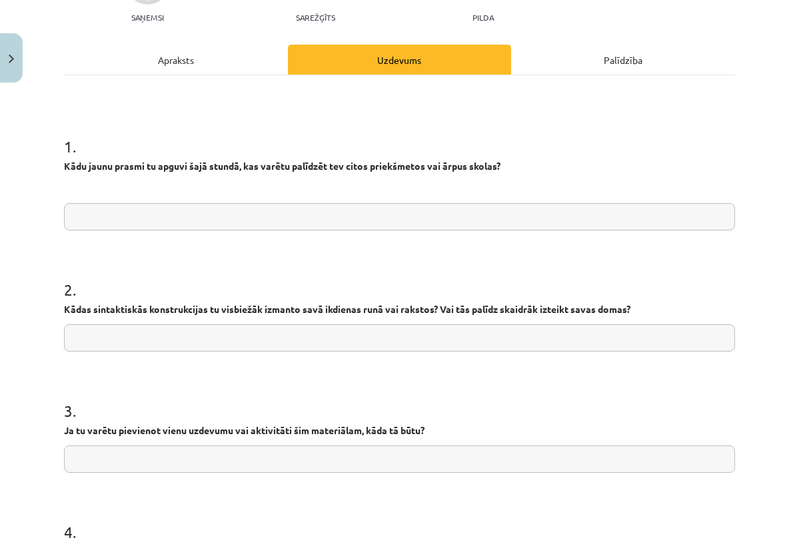
scroll to position [167, 0]
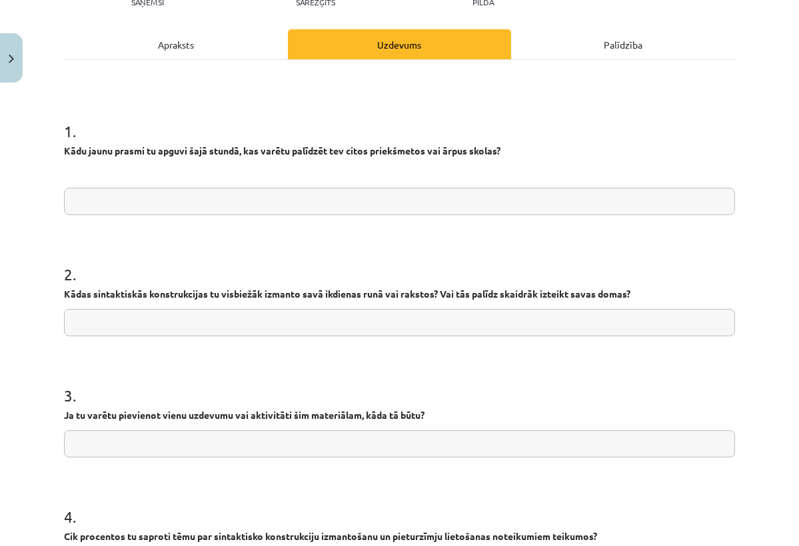
click at [404, 201] on input "text" at bounding box center [399, 201] width 671 height 27
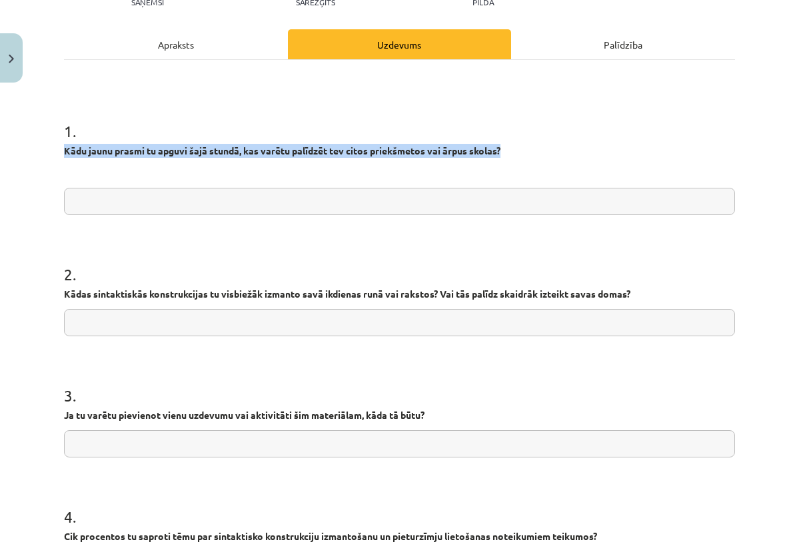
drag, startPoint x: 65, startPoint y: 151, endPoint x: 536, endPoint y: 157, distance: 471.0
click at [536, 157] on p "Kādu jaunu prasmi tu apguvi šajā stundā, kas varētu palīdzēt tev citos priekšme…" at bounding box center [399, 151] width 671 height 14
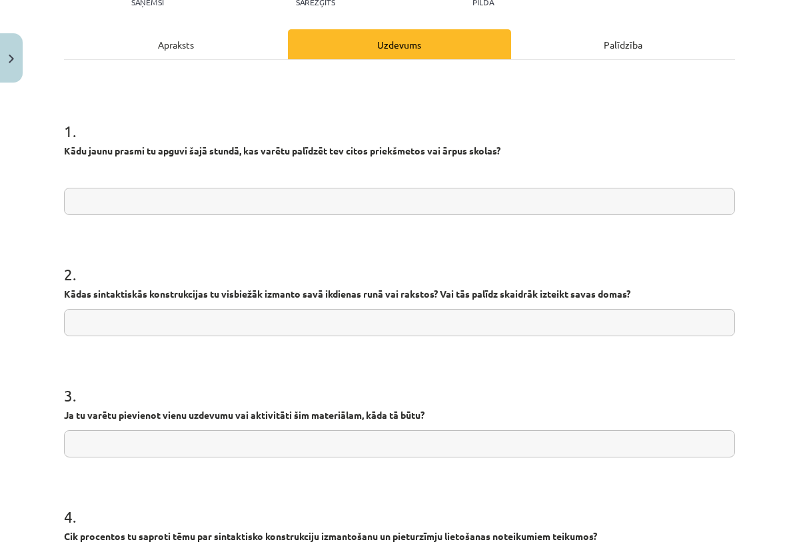
click at [538, 228] on form "1 . Kādu jaunu prasmi tu apguvi šajā stundā, kas varētu palīdzēt tev citos prie…" at bounding box center [399, 431] width 671 height 665
click at [483, 203] on input "text" at bounding box center [399, 201] width 671 height 27
type input "**********"
drag, startPoint x: 63, startPoint y: 293, endPoint x: 572, endPoint y: 307, distance: 509.1
click at [572, 308] on div "**********" at bounding box center [399, 403] width 687 height 963
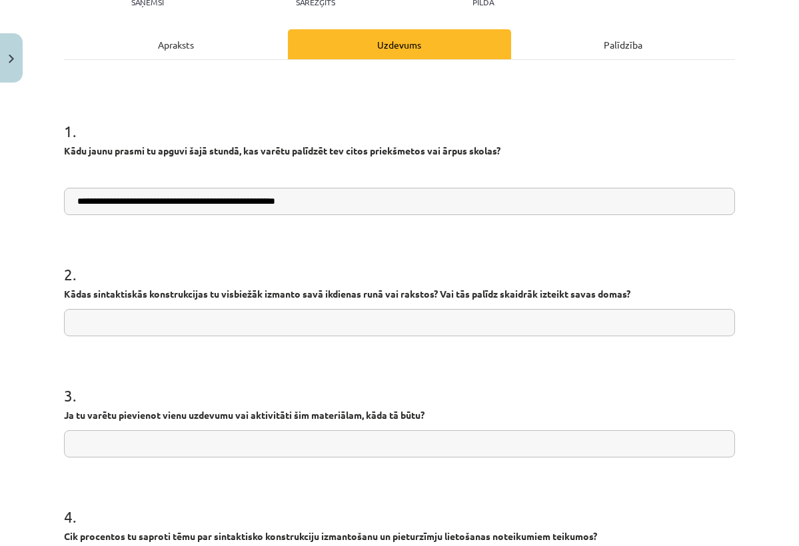
click at [639, 240] on form "**********" at bounding box center [399, 431] width 671 height 665
click at [478, 324] on input "text" at bounding box center [399, 322] width 671 height 27
paste input "**********"
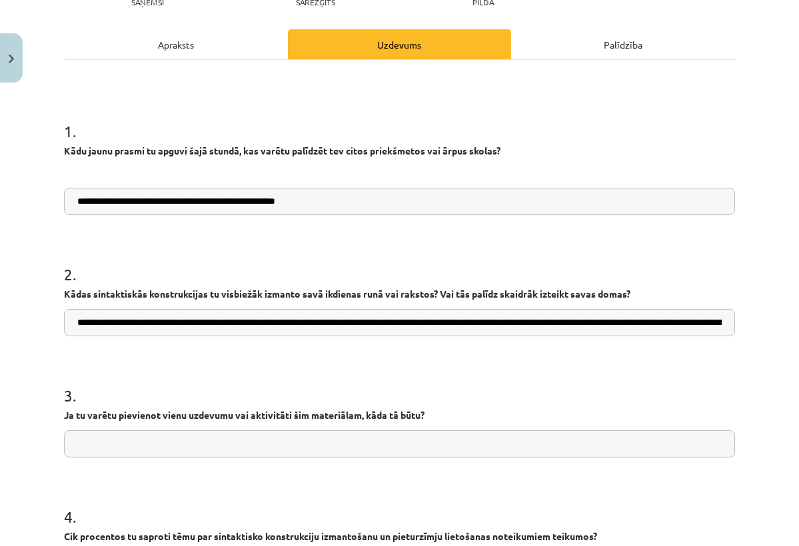
click at [80, 322] on input "**********" at bounding box center [399, 322] width 671 height 27
drag, startPoint x: 80, startPoint y: 322, endPoint x: 125, endPoint y: 323, distance: 44.6
click at [125, 323] on input "**********" at bounding box center [399, 322] width 671 height 27
click at [137, 361] on form "**********" at bounding box center [399, 431] width 671 height 665
drag, startPoint x: 475, startPoint y: 318, endPoint x: 441, endPoint y: 319, distance: 34.0
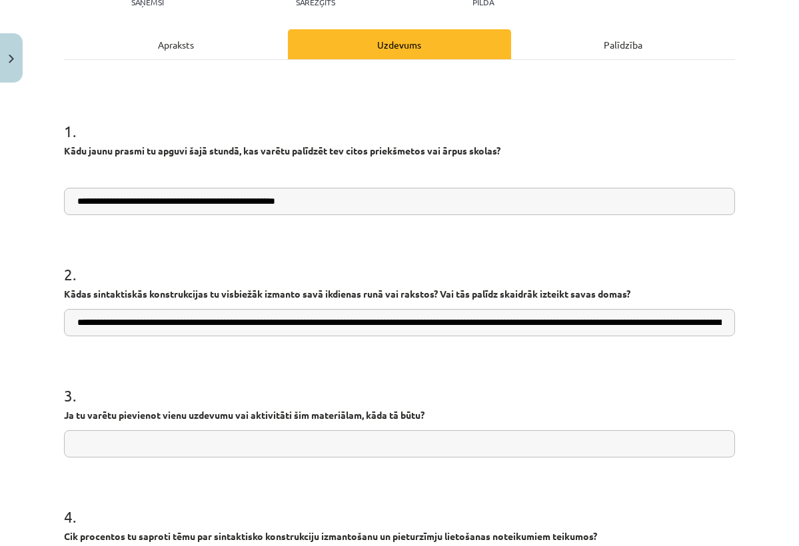
click at [441, 319] on input "**********" at bounding box center [399, 322] width 671 height 27
click at [551, 324] on input "**********" at bounding box center [399, 322] width 671 height 27
click at [714, 329] on input "**********" at bounding box center [399, 322] width 671 height 27
drag, startPoint x: 714, startPoint y: 329, endPoint x: 707, endPoint y: 329, distance: 7.3
click at [707, 329] on input "**********" at bounding box center [399, 322] width 671 height 27
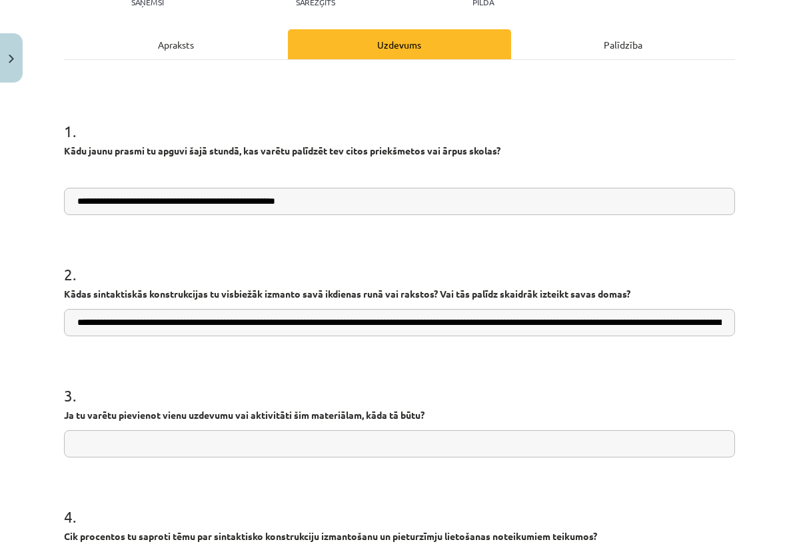
drag, startPoint x: 730, startPoint y: 322, endPoint x: 711, endPoint y: 321, distance: 18.7
click at [711, 321] on input "**********" at bounding box center [399, 322] width 671 height 27
click at [727, 322] on input "**********" at bounding box center [399, 322] width 671 height 27
drag, startPoint x: 334, startPoint y: 322, endPoint x: 514, endPoint y: 352, distance: 182.5
click at [514, 352] on form "**********" at bounding box center [399, 431] width 671 height 665
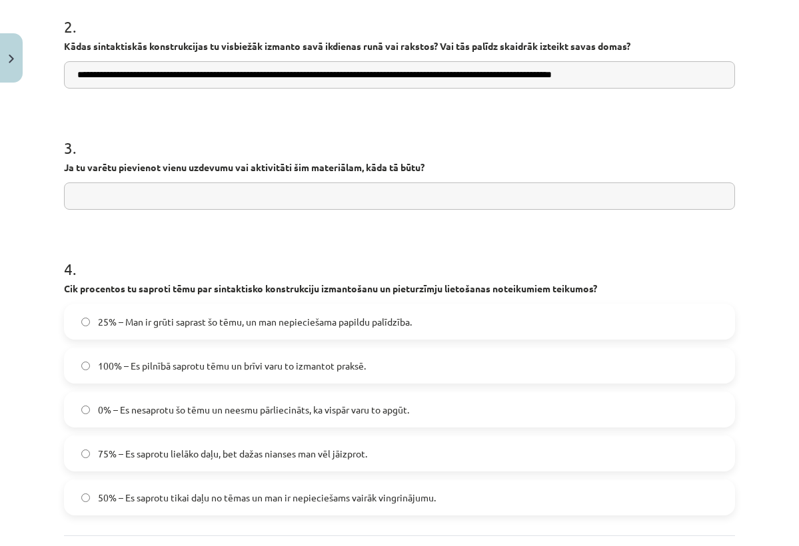
scroll to position [476, 0]
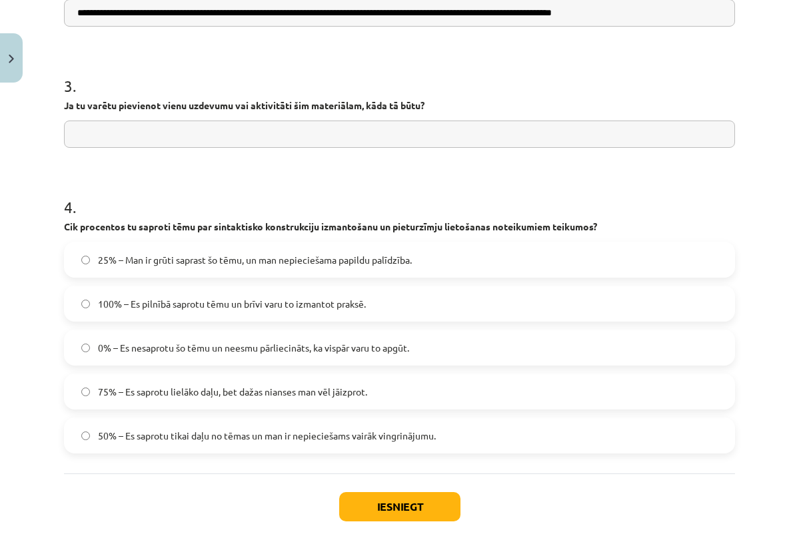
type input "**********"
drag, startPoint x: 65, startPoint y: 104, endPoint x: 382, endPoint y: 128, distance: 317.3
click at [382, 128] on div "3 . Ja tu varētu pievienot vienu uzdevumu vai aktivitāti šim materiālam, kāda t…" at bounding box center [399, 100] width 671 height 95
click at [474, 183] on h1 "4 ." at bounding box center [399, 195] width 671 height 41
click at [467, 150] on form "**********" at bounding box center [399, 121] width 671 height 665
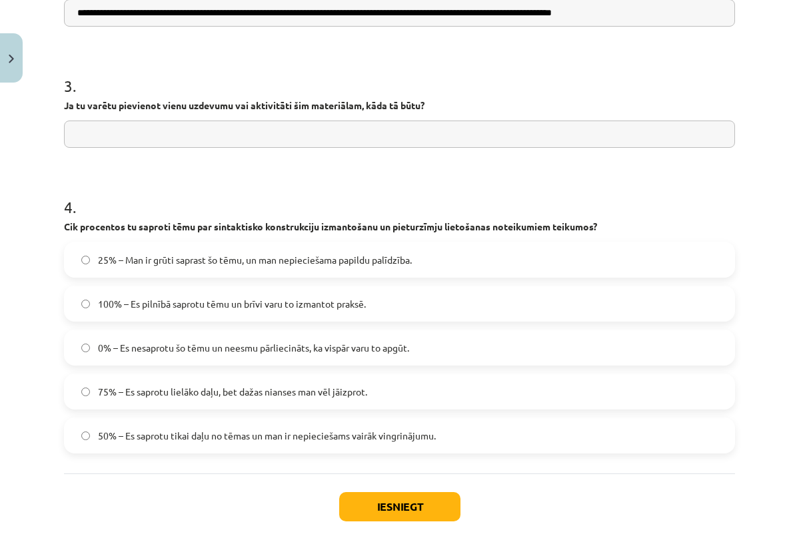
click at [467, 142] on input "text" at bounding box center [399, 134] width 671 height 27
type input "*"
click at [95, 135] on input "**********" at bounding box center [399, 134] width 671 height 27
click at [217, 128] on input "**********" at bounding box center [399, 134] width 671 height 27
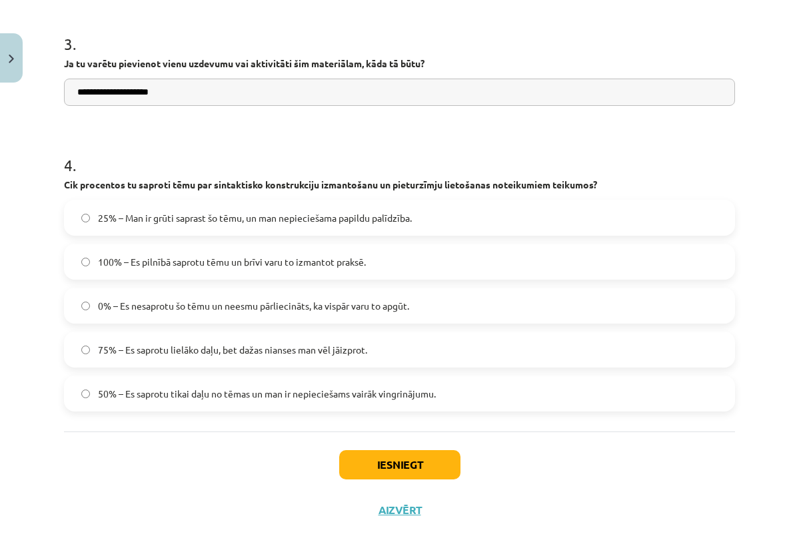
scroll to position [529, 0]
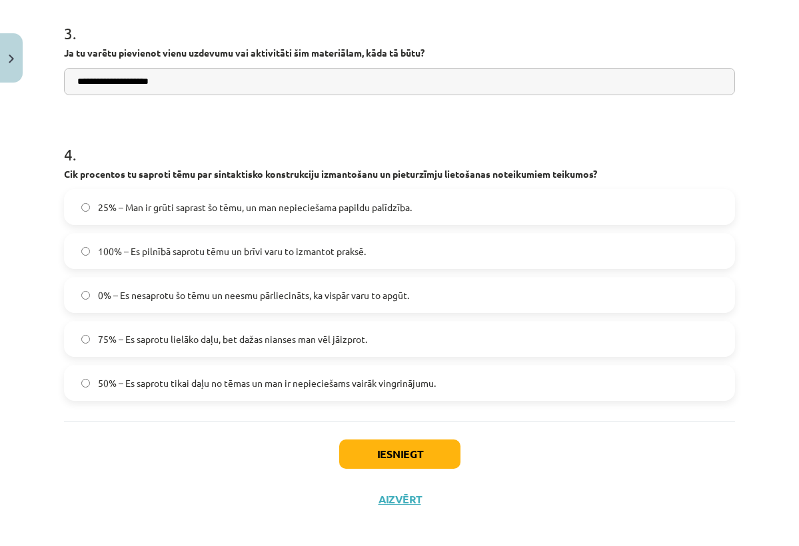
type input "**********"
click at [281, 345] on span "75% – Es saprotu lielāko daļu, bet dažas nianses man vēl jāizprot." at bounding box center [232, 339] width 269 height 14
click at [392, 384] on span "50% – Es saprotu tikai daļu no tēmas un man ir nepieciešams vairāk vingrinājumu." at bounding box center [267, 383] width 338 height 14
click at [393, 360] on div "25% – Man ir grūti saprast šo tēmu, un man nepieciešama papildu palīdzība. 100%…" at bounding box center [399, 295] width 671 height 212
click at [75, 332] on label "75% – Es saprotu lielāko daļu, bet dažas nianses man vēl jāizprot." at bounding box center [399, 338] width 668 height 33
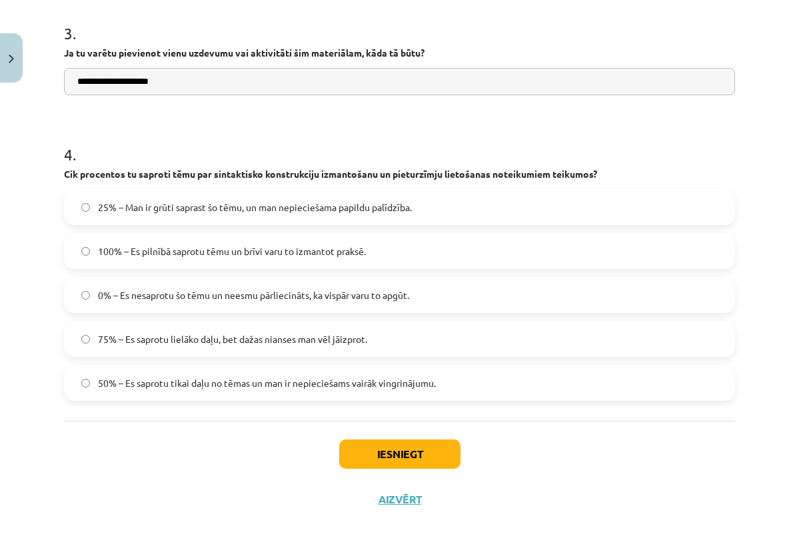
click at [392, 461] on button "Iesniegt" at bounding box center [399, 454] width 121 height 29
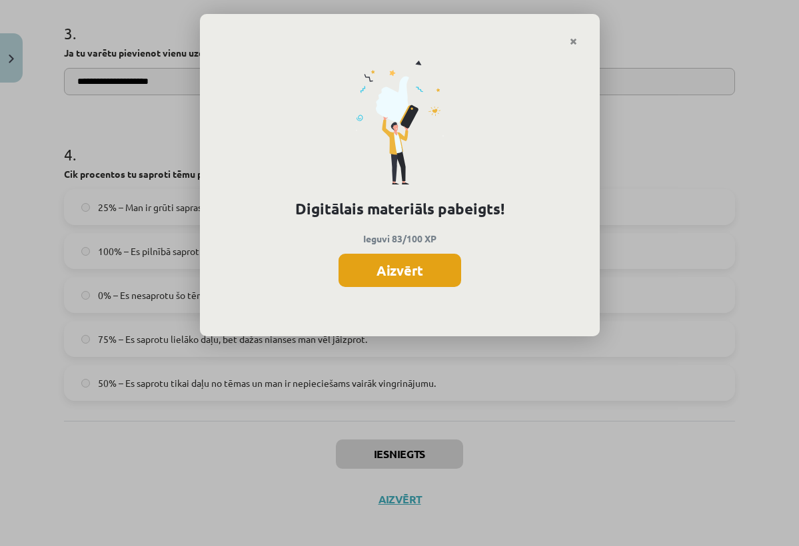
click at [401, 271] on button "Aizvērt" at bounding box center [399, 270] width 123 height 33
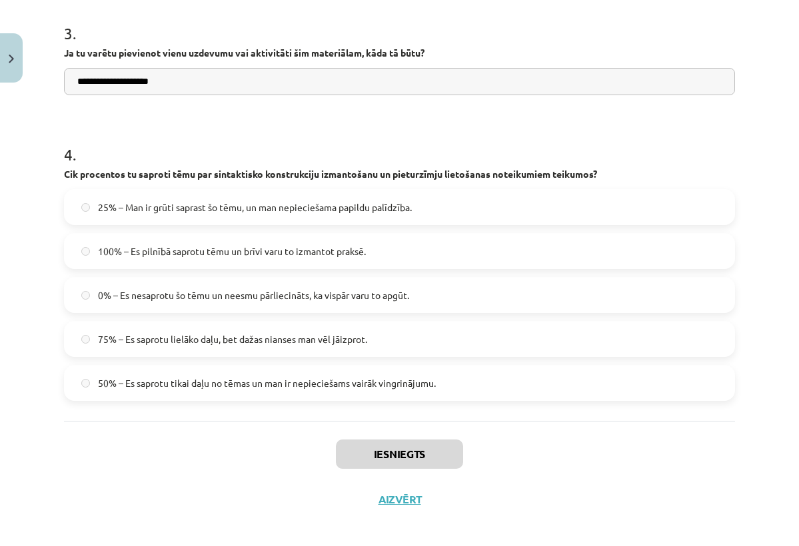
click at [410, 498] on button "Aizvērt" at bounding box center [399, 499] width 51 height 13
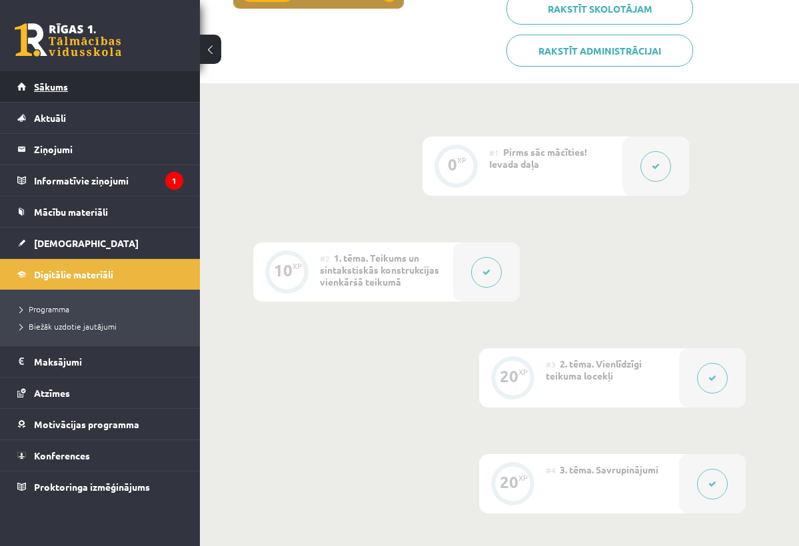
click at [143, 91] on link "Sākums" at bounding box center [100, 86] width 166 height 31
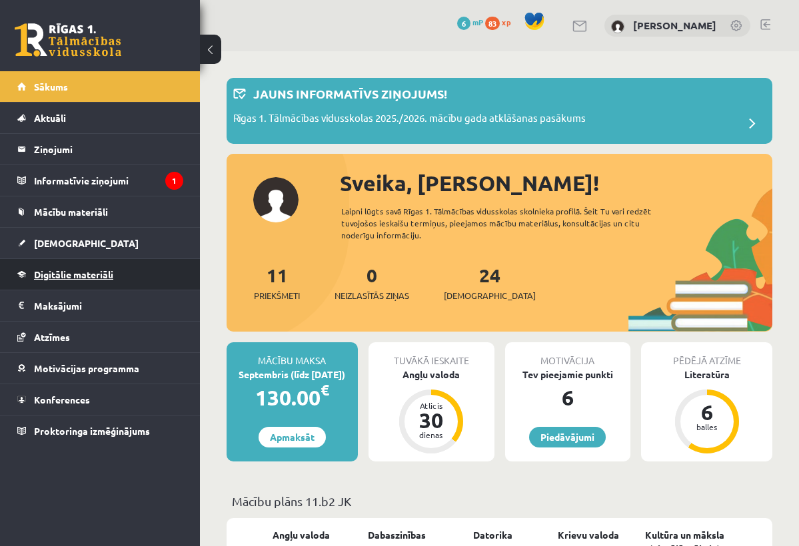
click at [87, 280] on link "Digitālie materiāli" at bounding box center [100, 274] width 166 height 31
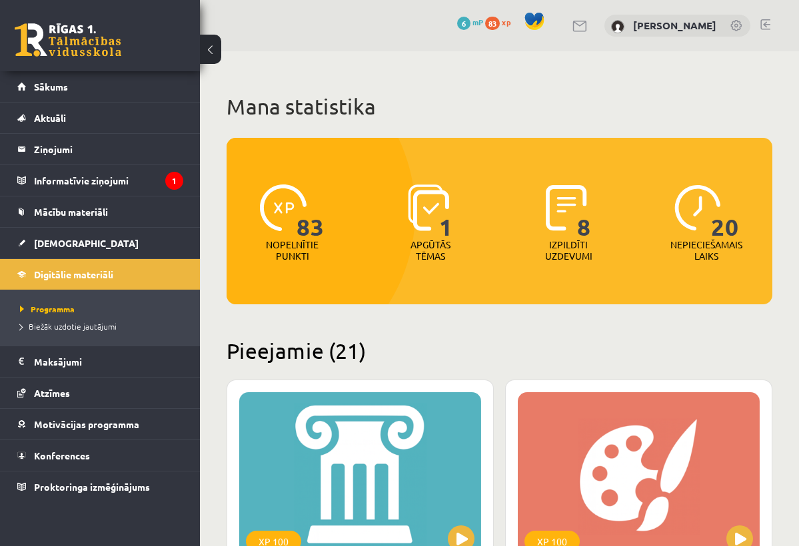
click at [408, 205] on img at bounding box center [429, 208] width 42 height 47
click at [571, 216] on img at bounding box center [566, 208] width 41 height 47
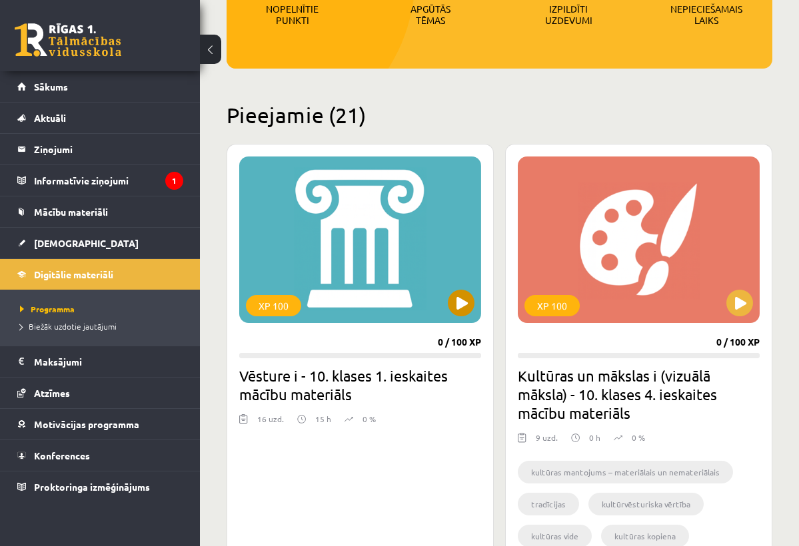
scroll to position [229, 0]
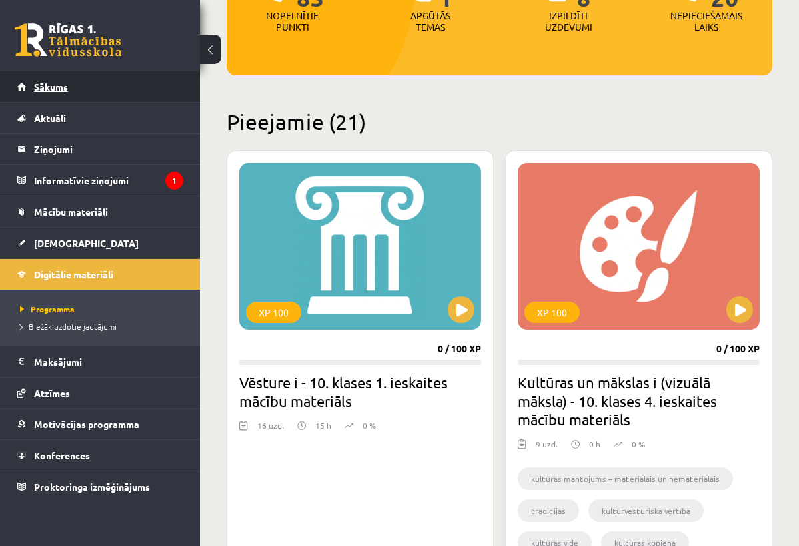
click at [141, 92] on link "Sākums" at bounding box center [100, 86] width 166 height 31
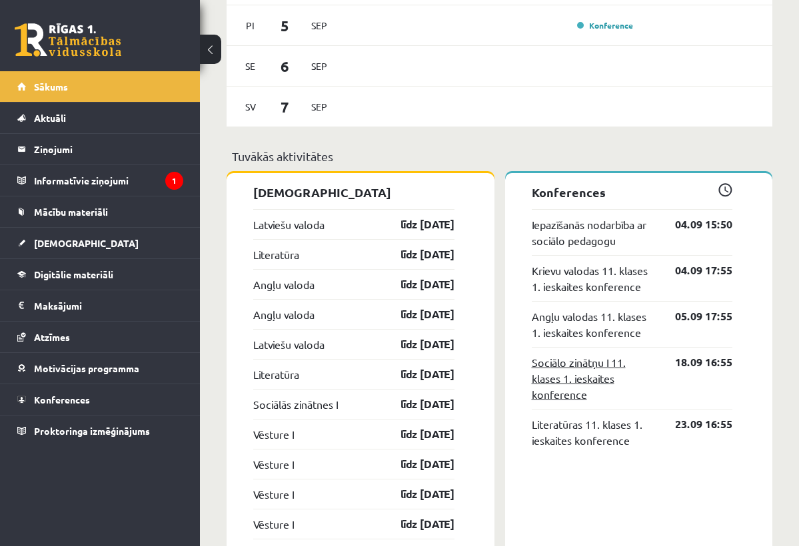
scroll to position [1143, 0]
click at [312, 227] on link "Latviešu valoda" at bounding box center [288, 225] width 71 height 16
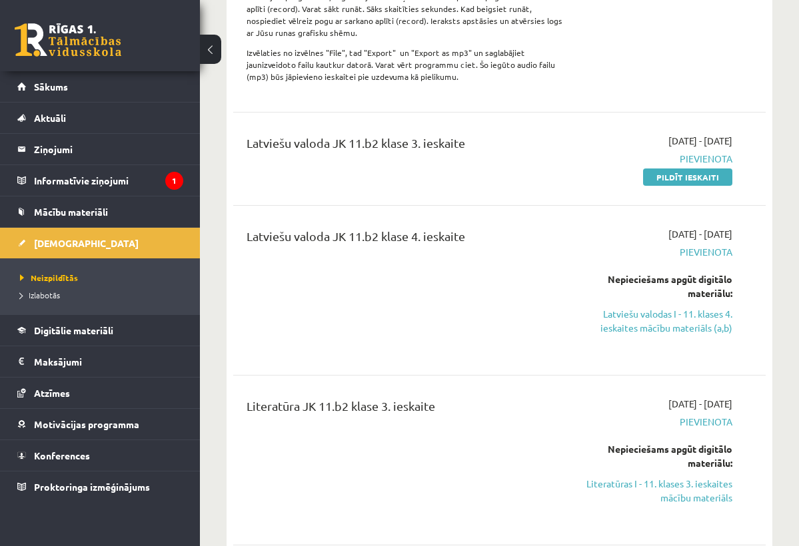
scroll to position [462, 0]
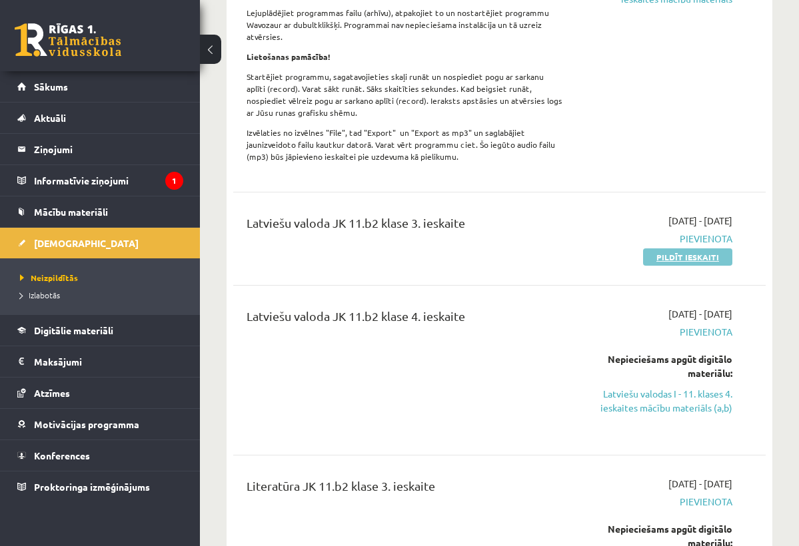
click at [687, 254] on link "Pildīt ieskaiti" at bounding box center [687, 256] width 89 height 17
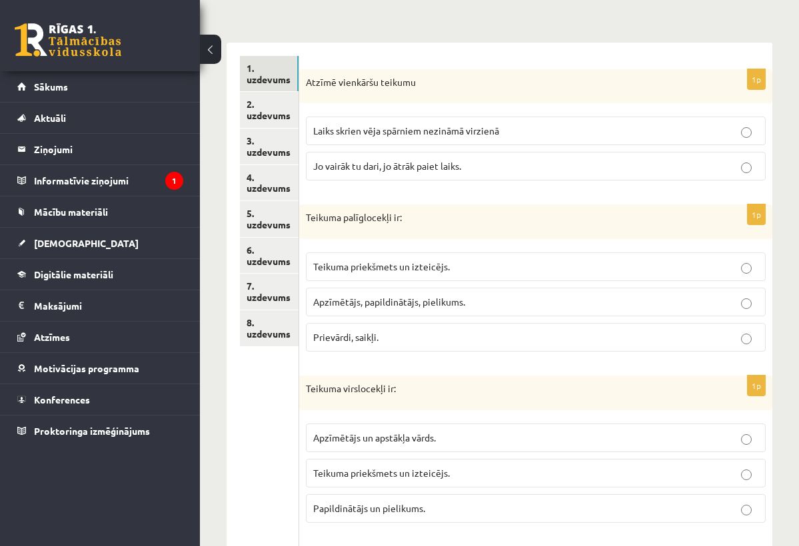
scroll to position [200, 0]
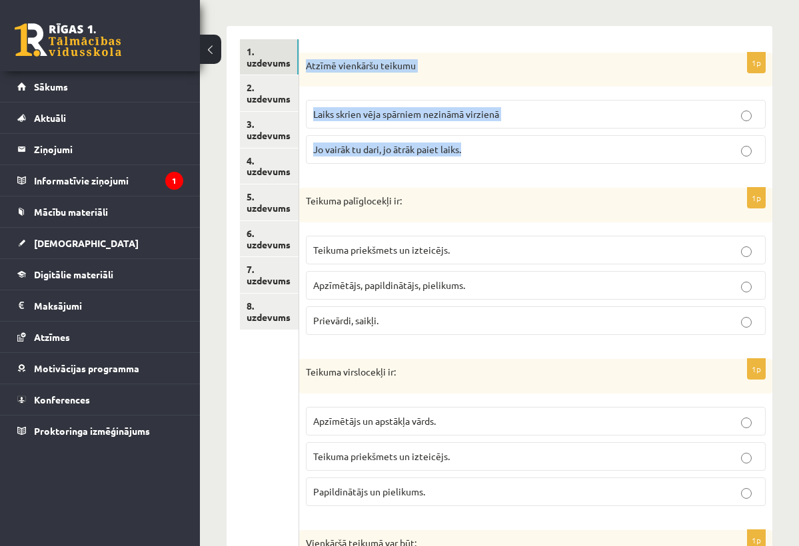
drag, startPoint x: 308, startPoint y: 65, endPoint x: 476, endPoint y: 161, distance: 193.9
click at [476, 161] on div "1p Atzīmē vienkāršu teikumu Laiks skrien vēja spārniem nezināmā virzienā Jo vai…" at bounding box center [535, 114] width 473 height 123
copy div "Atzīmē vienkāršu teikumu Laiks skrien vēja spārniem nezināmā virzienā Jo vairāk…"
click at [470, 171] on div "1p Atzīmē vienkāršu teikumu Laiks skrien vēja spārniem nezināmā virzienā Jo vai…" at bounding box center [535, 114] width 473 height 123
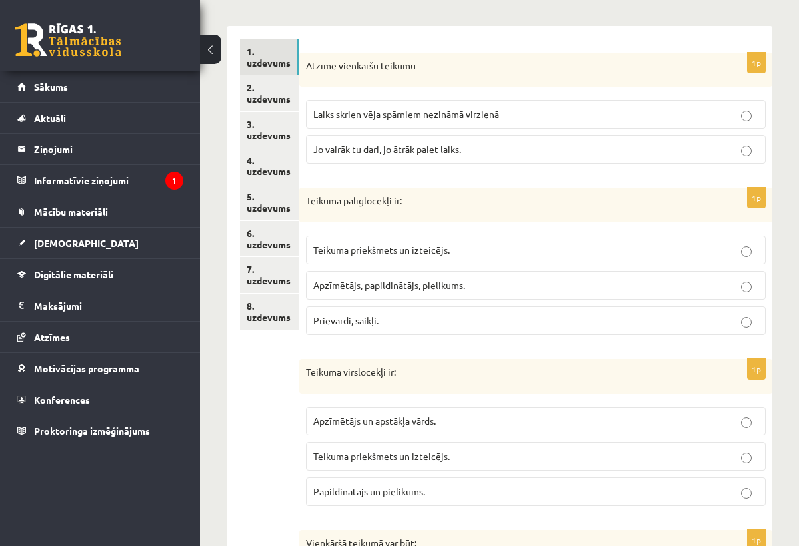
click at [512, 122] on label "Laiks skrien vēja spārniem nezināmā virzienā" at bounding box center [536, 114] width 460 height 29
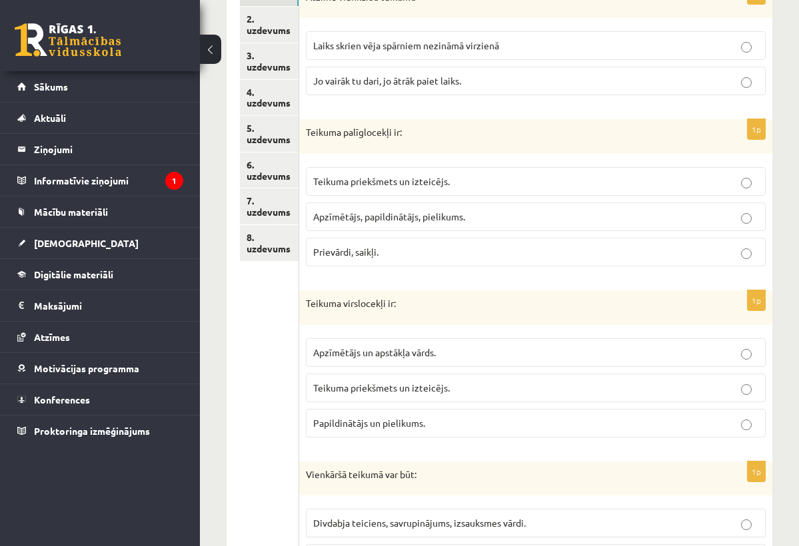
scroll to position [280, 0]
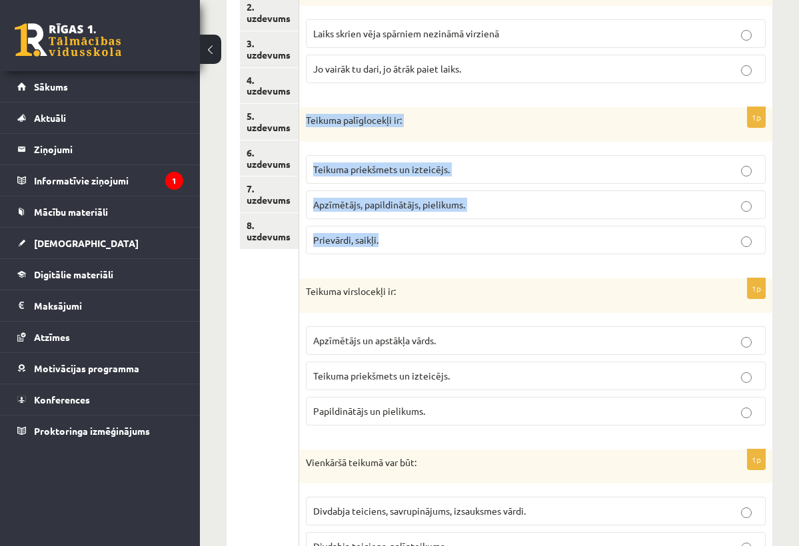
drag, startPoint x: 308, startPoint y: 120, endPoint x: 425, endPoint y: 241, distance: 168.7
click at [426, 242] on div "1p Teikuma palīglocekļi ir: Teikuma priekšmets un izteicējs. Apzīmētājs, papild…" at bounding box center [535, 186] width 473 height 158
copy div "Teikuma palīglocekļi ir: Teikuma priekšmets un izteicējs. Apzīmētājs, papildinā…"
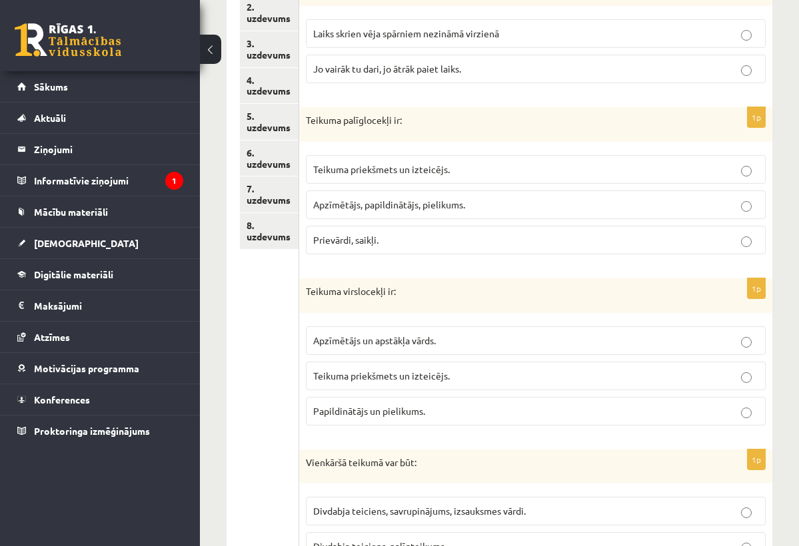
click at [428, 263] on div "1p Teikuma palīglocekļi ir: Teikuma priekšmets un izteicējs. Apzīmētājs, papild…" at bounding box center [535, 186] width 473 height 158
click at [552, 174] on p "Teikuma priekšmets un izteicējs." at bounding box center [535, 170] width 445 height 14
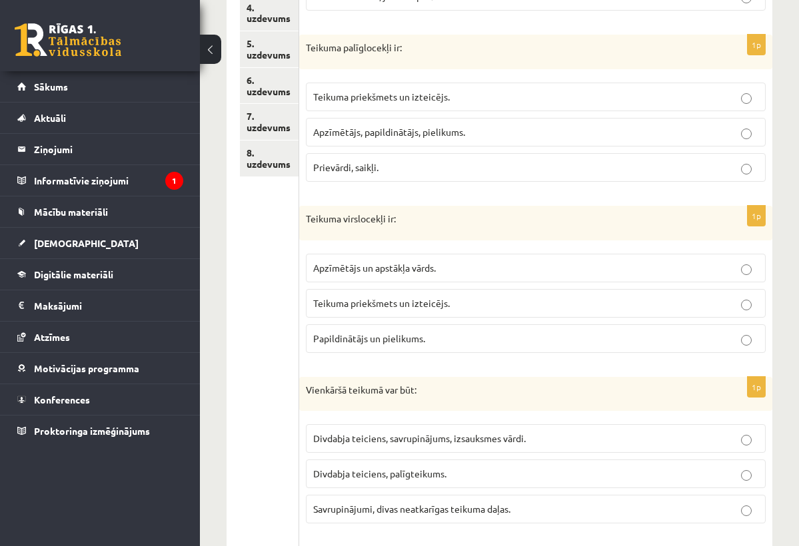
scroll to position [408, 0]
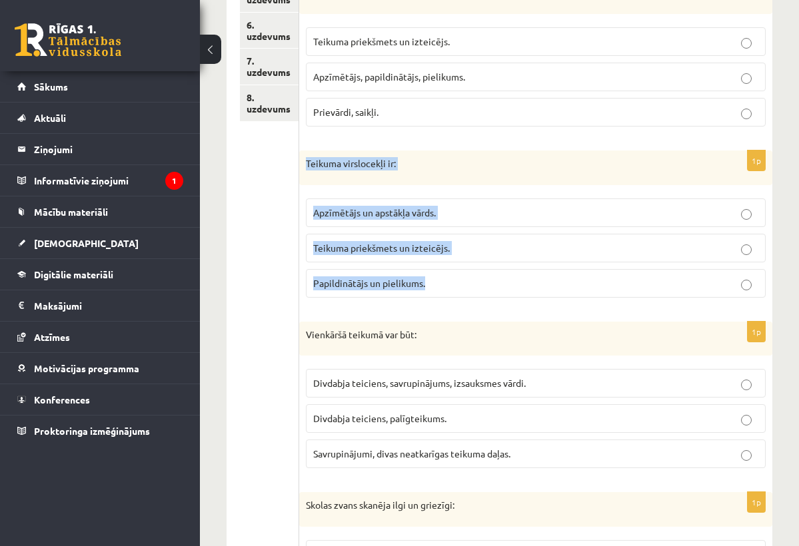
drag, startPoint x: 308, startPoint y: 161, endPoint x: 443, endPoint y: 298, distance: 192.7
click at [443, 298] on div "1p Teikuma virslocekļi ir: Apzīmētājs un apstākļa vārds. Teikuma priekšmets un …" at bounding box center [535, 230] width 473 height 158
copy div "Teikuma virslocekļi ir: Apzīmētājs un apstākļa vārds. Teikuma priekšmets un izt…"
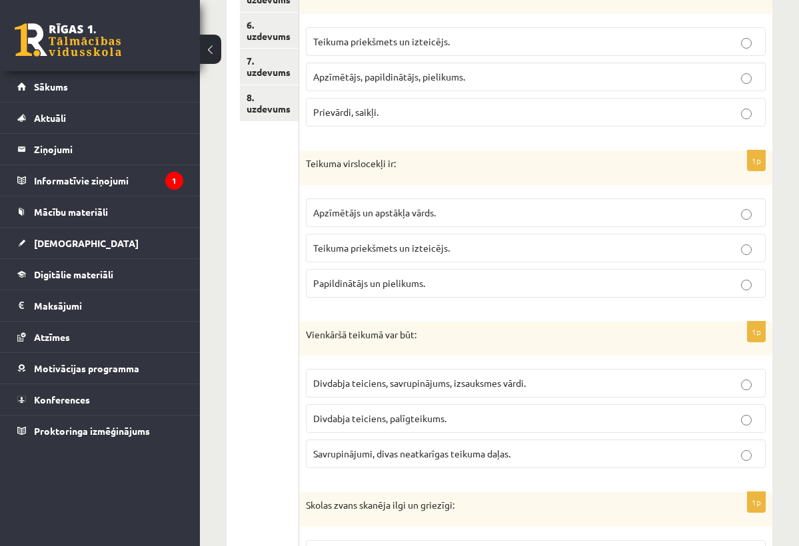
click at [402, 310] on form "1p Atzīmē vienkāršu teikumu Laiks skrien vēja spārniem nezināmā virzienā Jo vai…" at bounding box center [535, 240] width 446 height 819
click at [572, 260] on label "Teikuma priekšmets un izteicējs." at bounding box center [536, 248] width 460 height 29
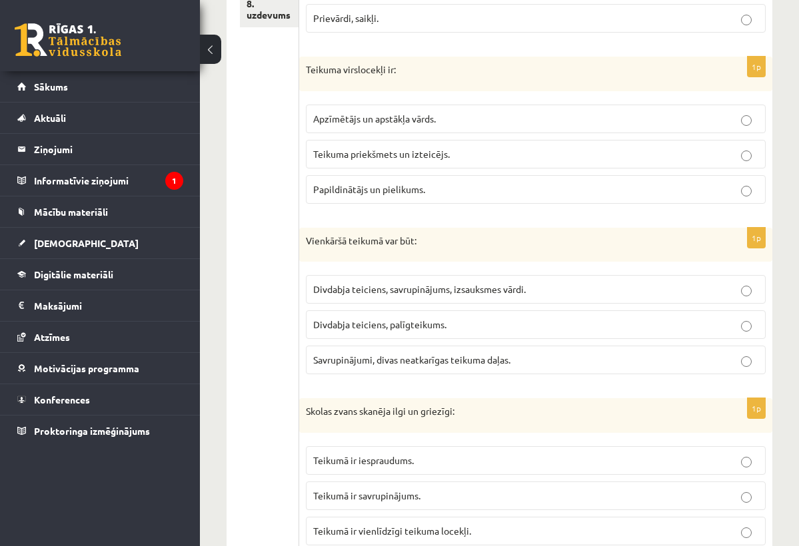
scroll to position [502, 0]
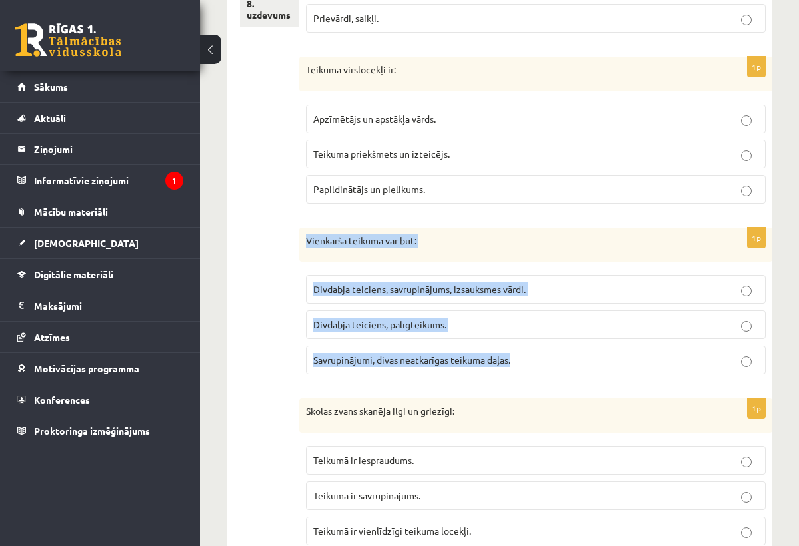
drag, startPoint x: 307, startPoint y: 239, endPoint x: 498, endPoint y: 370, distance: 231.9
click at [499, 370] on div "1p Vienkāršā teikumā var būt: Divdabja teiciens, savrupinājums, izsauksmes vārd…" at bounding box center [535, 307] width 473 height 158
copy div "Vienkāršā teikumā var būt: Divdabja teiciens, savrupinājums, izsauksmes vārdi. …"
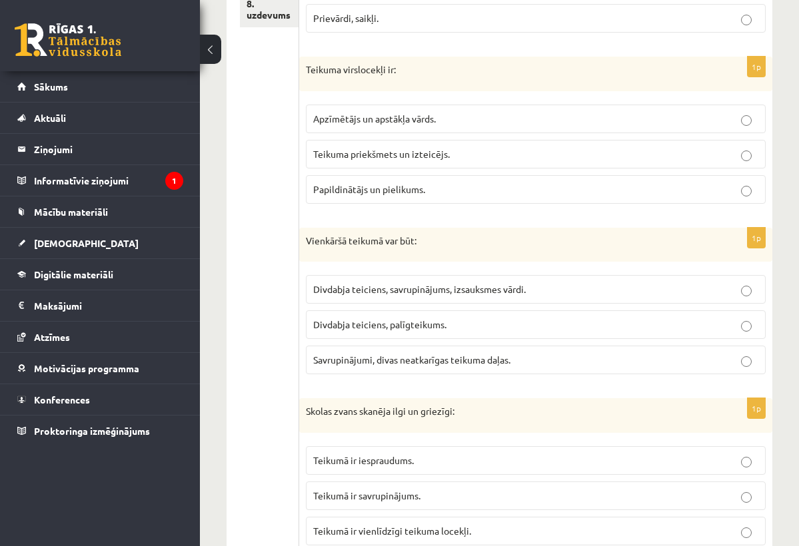
click at [494, 384] on form "1p Atzīmē vienkāršu teikumu Laiks skrien vēja spārniem nezināmā virzienā Jo vai…" at bounding box center [535, 146] width 446 height 819
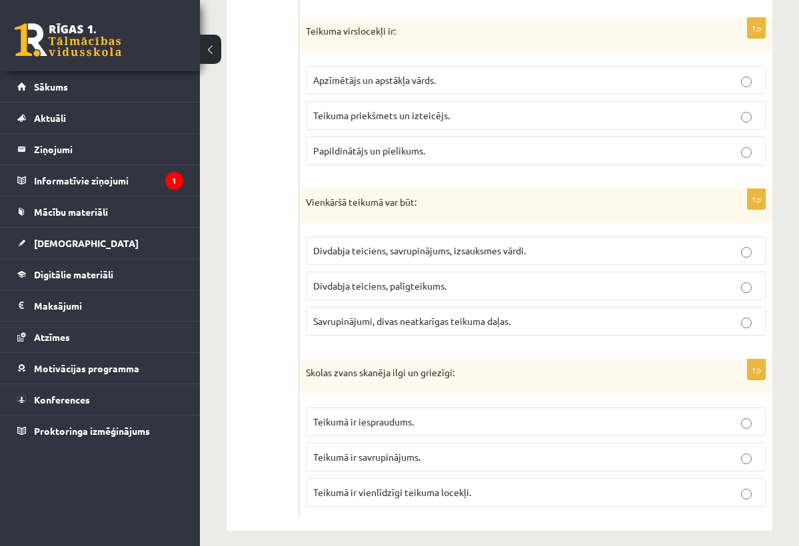
scroll to position [544, 0]
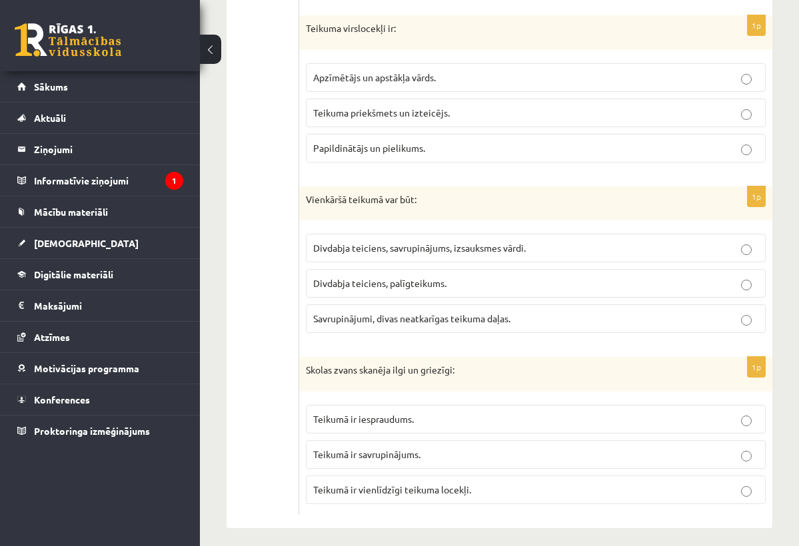
click at [501, 245] on span "Divdabja teiciens, savrupinājums, izsauksmes vārdi." at bounding box center [419, 248] width 213 height 12
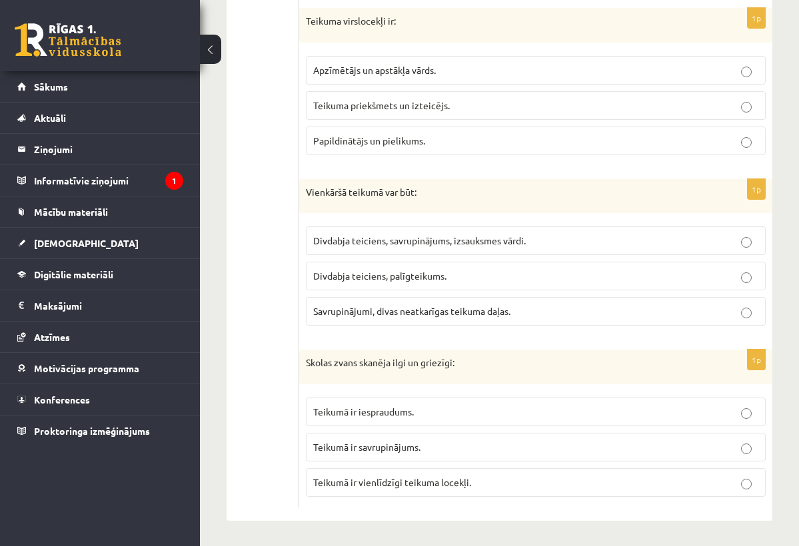
scroll to position [550, 0]
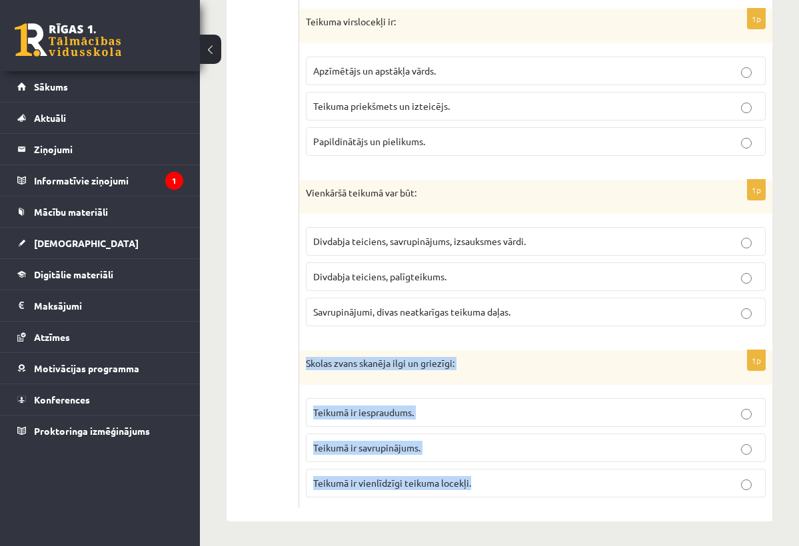
drag, startPoint x: 308, startPoint y: 360, endPoint x: 480, endPoint y: 490, distance: 215.8
click at [480, 490] on div "1p Skolas zvans skanēja ilgi un griezīgi: Teikumā ir iespraudums. Teikumā ir sa…" at bounding box center [535, 429] width 473 height 158
copy div "Skolas zvans skanēja ilgi un griezīgi: Teikumā ir iespraudums. Teikumā ir savru…"
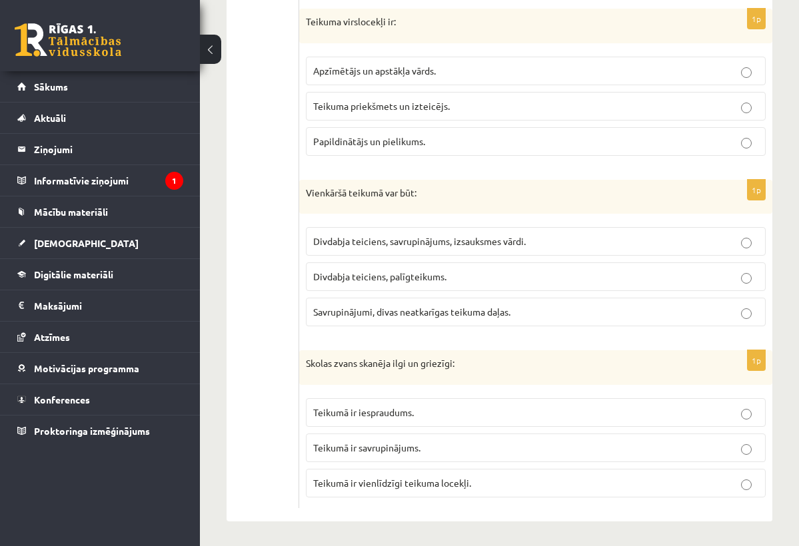
click at [291, 354] on ul "1. uzdevums 2. uzdevums 3. uzdevums 4. uzdevums 5. uzdevums 6. uzdevums 7. uzde…" at bounding box center [269, 98] width 59 height 819
click at [468, 480] on span "Teikumā ir vienlīdzīgi teikuma locekļi." at bounding box center [392, 483] width 158 height 12
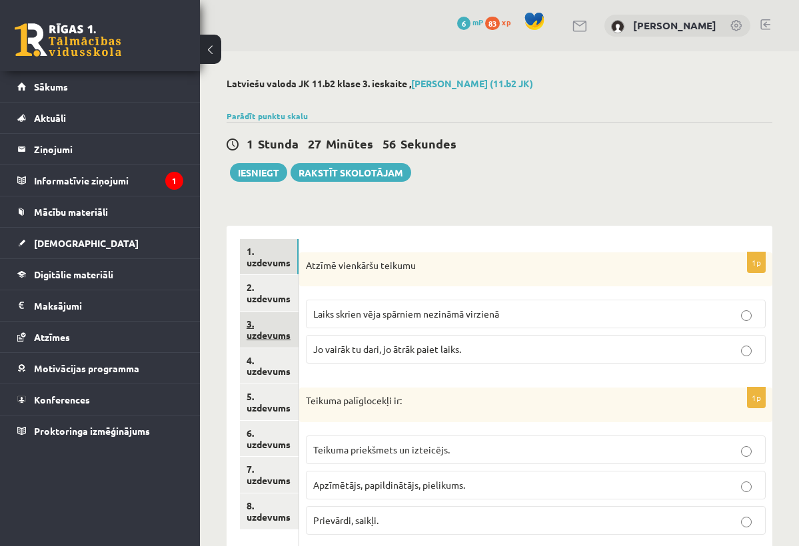
scroll to position [0, 0]
click at [268, 298] on link "2. uzdevums" at bounding box center [269, 293] width 59 height 36
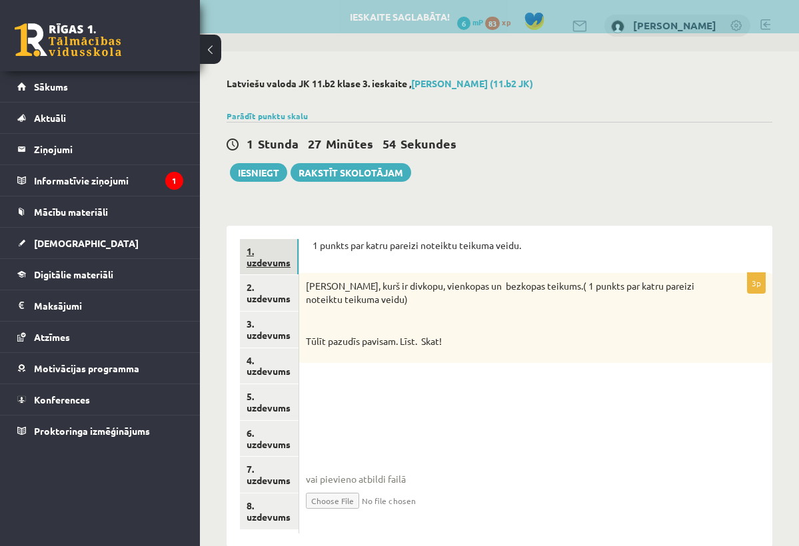
click at [272, 263] on link "1. uzdevums" at bounding box center [269, 257] width 59 height 36
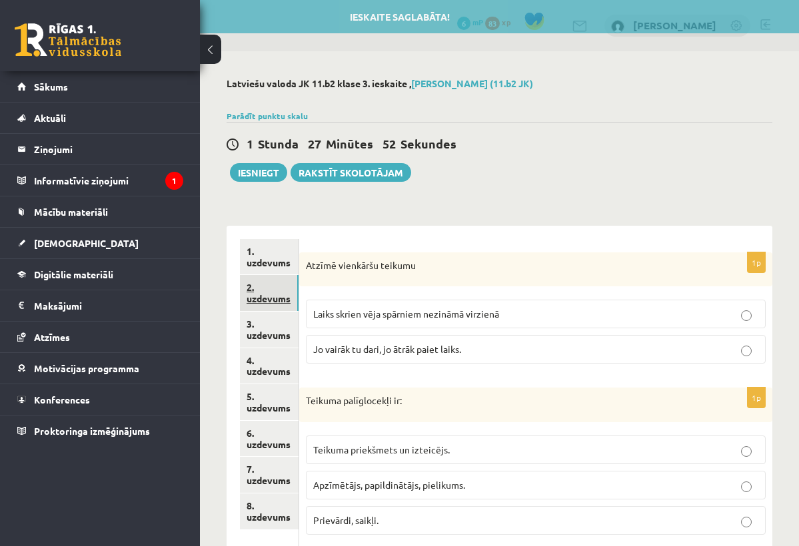
click at [267, 303] on link "2. uzdevums" at bounding box center [269, 293] width 59 height 36
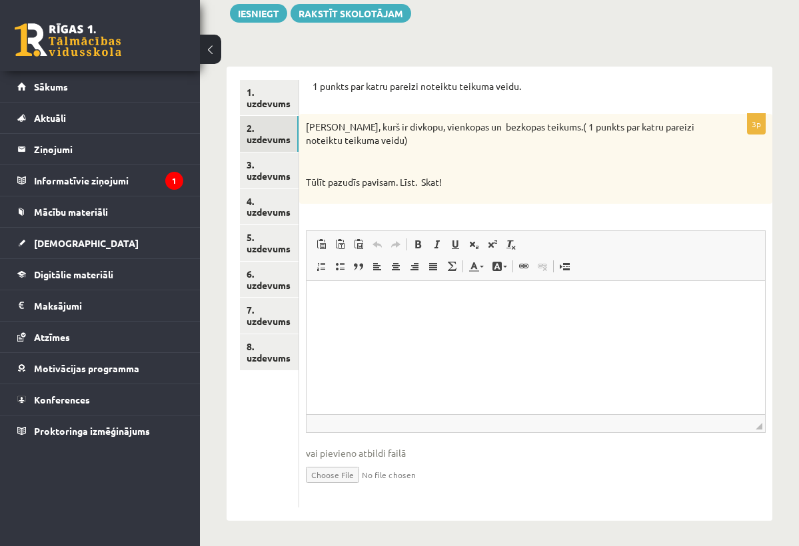
scroll to position [159, 0]
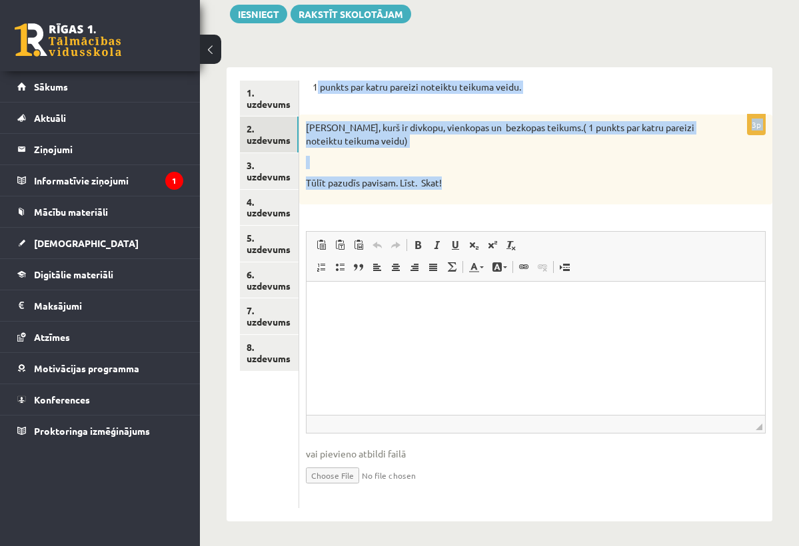
drag, startPoint x: 316, startPoint y: 85, endPoint x: 445, endPoint y: 195, distance: 169.7
click at [445, 196] on form "1 punkts par katru pareizi noteiktu teikuma veidu. 3p Nosaki, kurš ir divkopu, …" at bounding box center [535, 295] width 446 height 428
copy form "punkts par katru pareizi noteiktu teikuma veidu. 3p Nosaki, kurš ir divkopu, vi…"
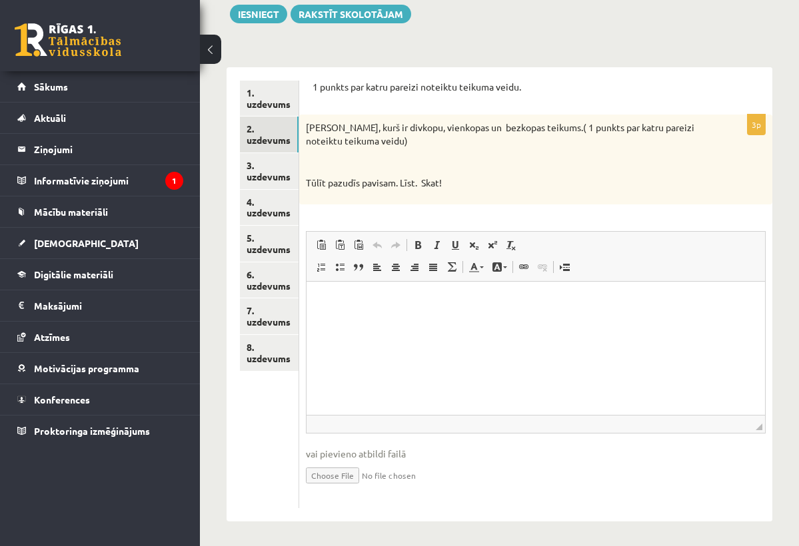
click at [444, 203] on div "3p Nosaki, kurš ir divkopu, vienkopas un bezkopas teikums.( 1 punkts par katru …" at bounding box center [535, 311] width 473 height 393
click at [438, 322] on html at bounding box center [535, 301] width 458 height 41
click at [408, 303] on p "**********" at bounding box center [534, 300] width 431 height 13
click at [440, 325] on p "****" at bounding box center [534, 322] width 431 height 13
click at [336, 326] on p "**********" at bounding box center [534, 322] width 431 height 13
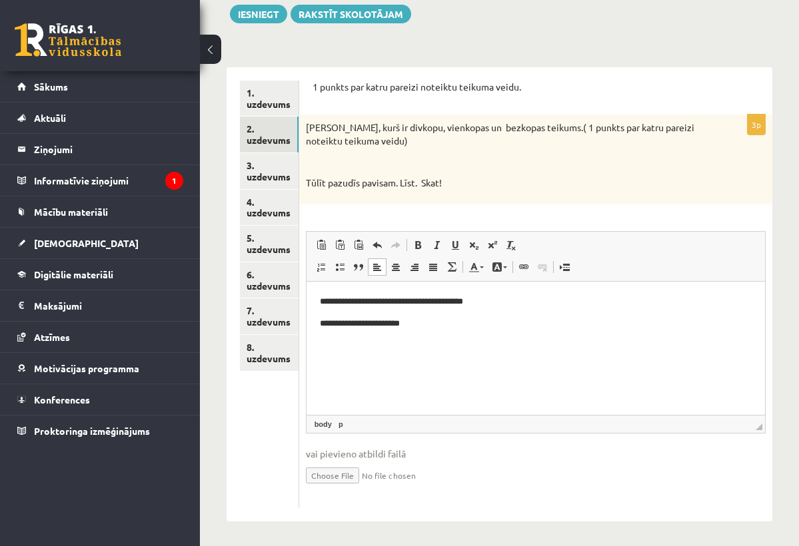
click at [451, 322] on p "**********" at bounding box center [534, 322] width 431 height 13
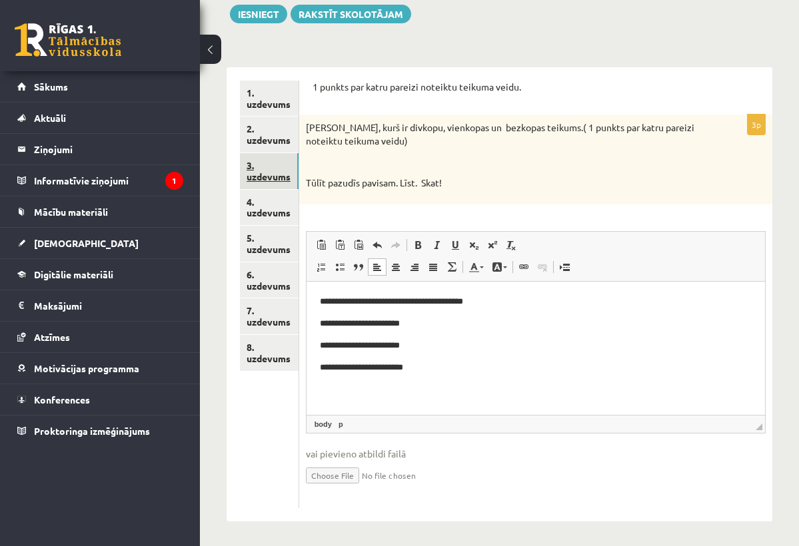
click at [282, 175] on link "3. uzdevums" at bounding box center [269, 171] width 59 height 36
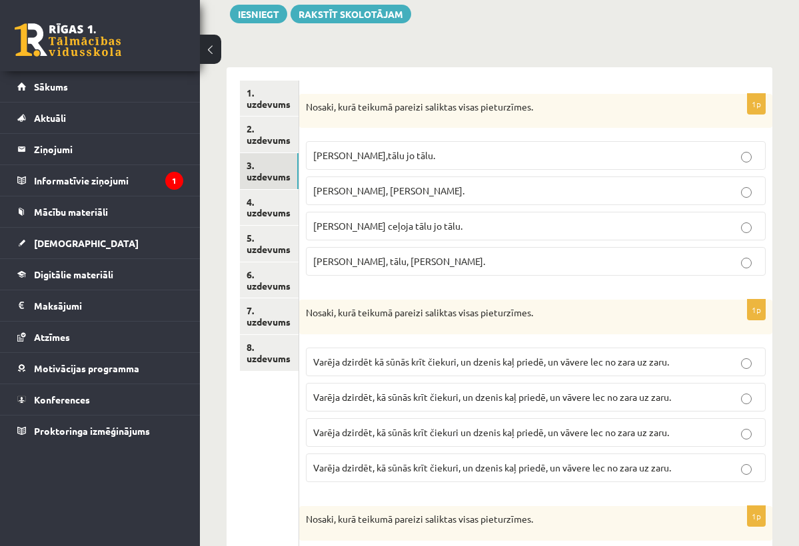
drag, startPoint x: 307, startPoint y: 107, endPoint x: 467, endPoint y: 272, distance: 229.9
click at [467, 272] on div "1p Nosaki, kurā teikumā pareizi saliktas visas pieturzīmes. Pasakas varoņi ceļo…" at bounding box center [535, 190] width 473 height 193
copy div "Nosaki, kurā teikumā pareizi saliktas visas pieturzīmes. Pasakas varoņi ceļoja,…"
click at [470, 284] on div "1p Nosaki, kurā teikumā pareizi saliktas visas pieturzīmes. Pasakas varoņi ceļo…" at bounding box center [535, 190] width 473 height 193
click at [515, 188] on p "Pasakas varoņi ceļoja tālu, jo tālu." at bounding box center [535, 191] width 445 height 14
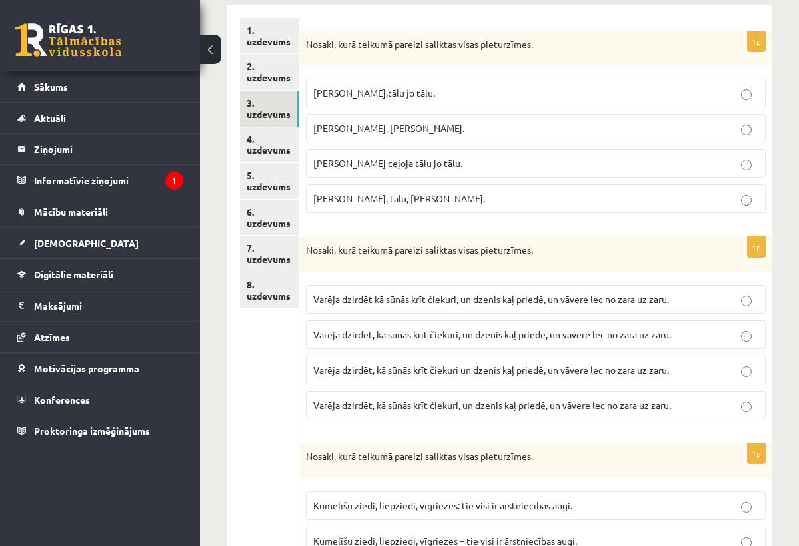
scroll to position [248, 0]
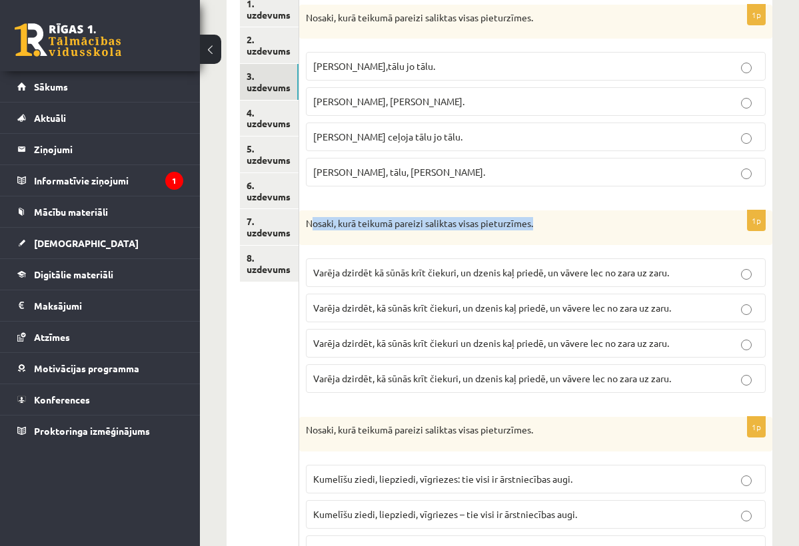
drag, startPoint x: 310, startPoint y: 223, endPoint x: 374, endPoint y: 234, distance: 64.3
click at [373, 234] on div "Nosaki, kurā teikumā pareizi saliktas visas pieturzīmes." at bounding box center [535, 228] width 473 height 35
click at [328, 237] on div "Nosaki, kurā teikumā pareizi saliktas visas pieturzīmes." at bounding box center [535, 228] width 473 height 35
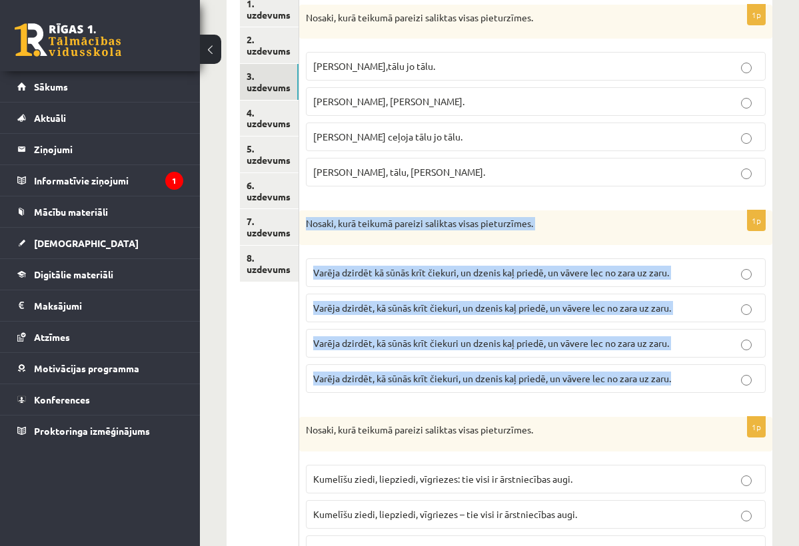
drag, startPoint x: 308, startPoint y: 222, endPoint x: 600, endPoint y: 395, distance: 339.3
click at [600, 394] on div "1p Nosaki, kurā teikumā pareizi saliktas visas pieturzīmes. Varēja dzirdēt kā s…" at bounding box center [535, 307] width 473 height 193
copy div "Nosaki, kurā teikumā pareizi saliktas visas pieturzīmes. Varēja dzirdēt kā sūnā…"
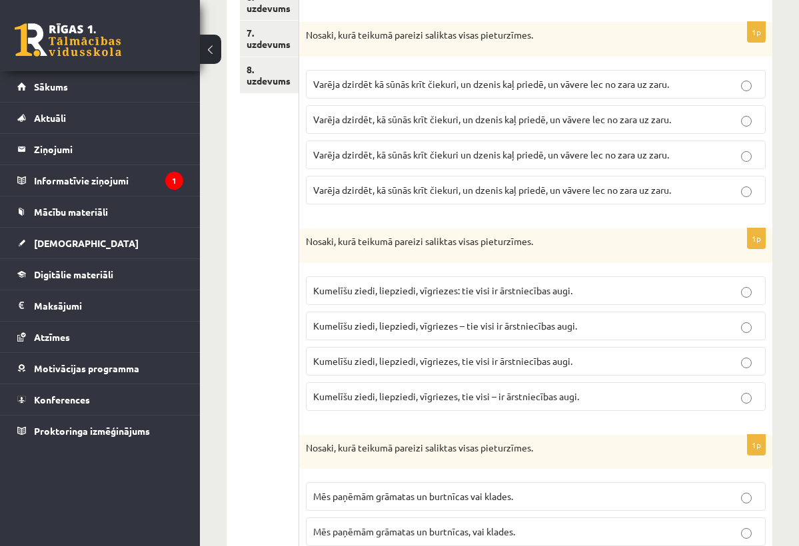
scroll to position [414, 0]
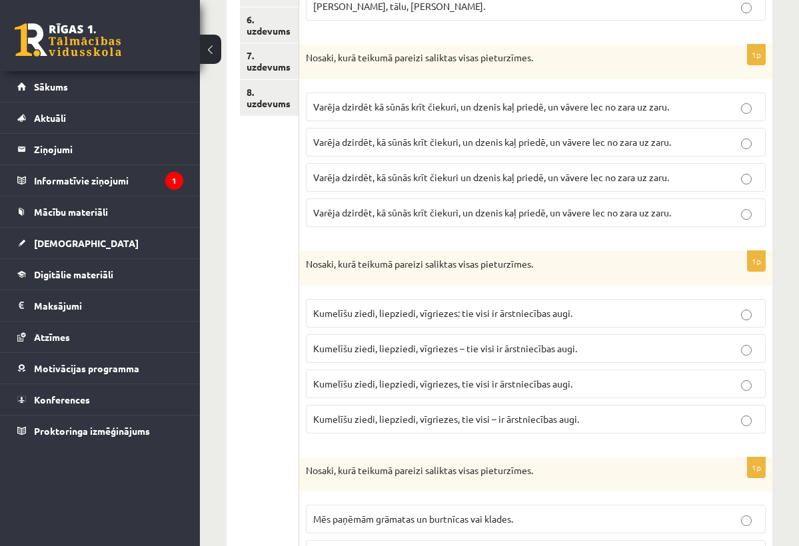
click at [410, 133] on label "Varēja dzirdēt, kā sūnās krīt čiekuri, un dzenis kaļ priedē, un vāvere lec no z…" at bounding box center [536, 142] width 460 height 29
click at [546, 211] on span "Varēja dzirdēt, kā sūnās krīt čiekuri, un dzenis kaļ priedē, un vāvere lec no z…" at bounding box center [492, 213] width 358 height 12
click at [596, 135] on p "Varēja dzirdēt, kā sūnās krīt čiekuri, un dzenis kaļ priedē, un vāvere lec no z…" at bounding box center [535, 142] width 445 height 14
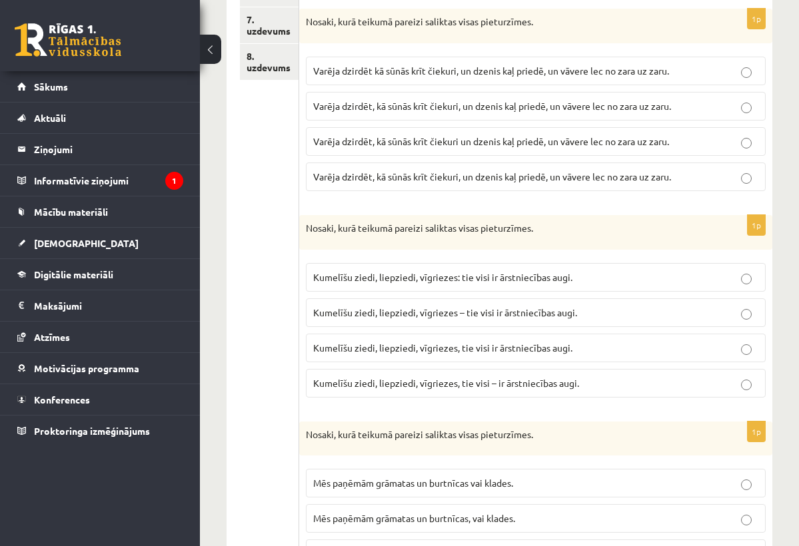
scroll to position [472, 0]
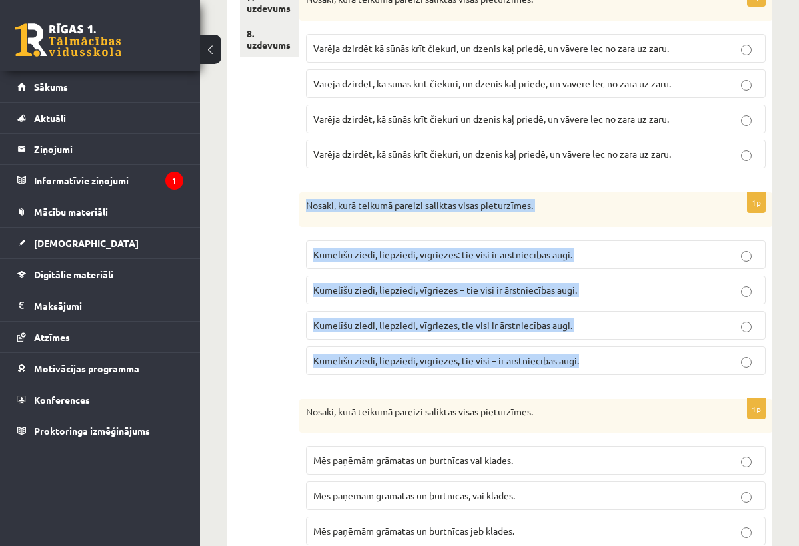
drag, startPoint x: 308, startPoint y: 205, endPoint x: 566, endPoint y: 373, distance: 308.0
click at [566, 373] on div "1p Nosaki, kurā teikumā pareizi saliktas visas pieturzīmes. Kumelīšu ziedi, lie…" at bounding box center [535, 289] width 473 height 193
copy div "Nosaki, kurā teikumā pareizi saliktas visas pieturzīmes. Kumelīšu ziedi, liepzi…"
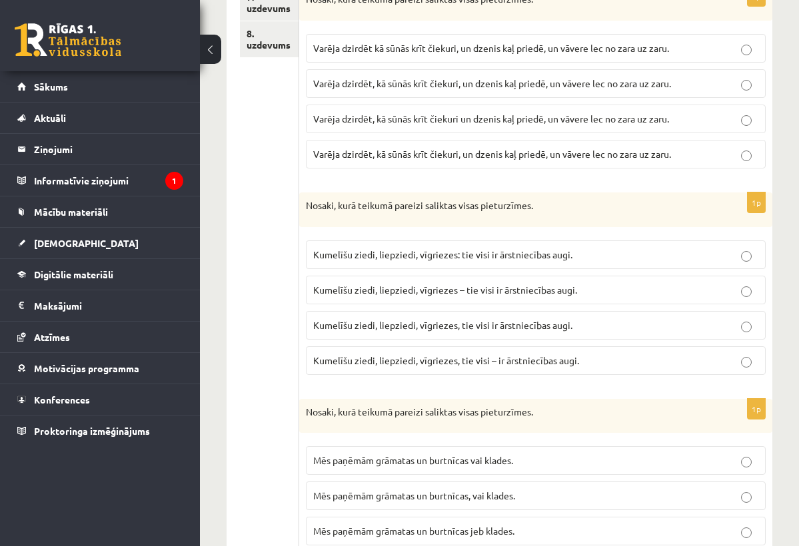
click at [530, 262] on label "Kumelīšu ziedi, liepziedi, vīgriezes: tie visi ir ārstniecības augi." at bounding box center [536, 254] width 460 height 29
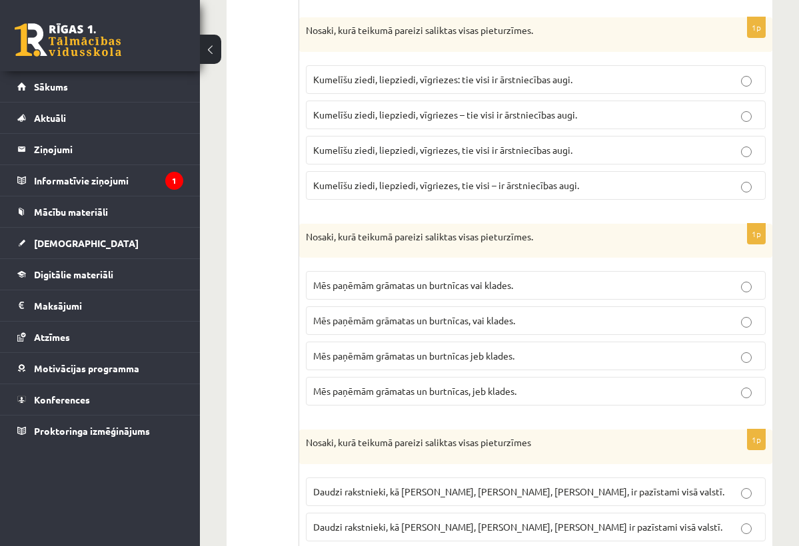
scroll to position [679, 0]
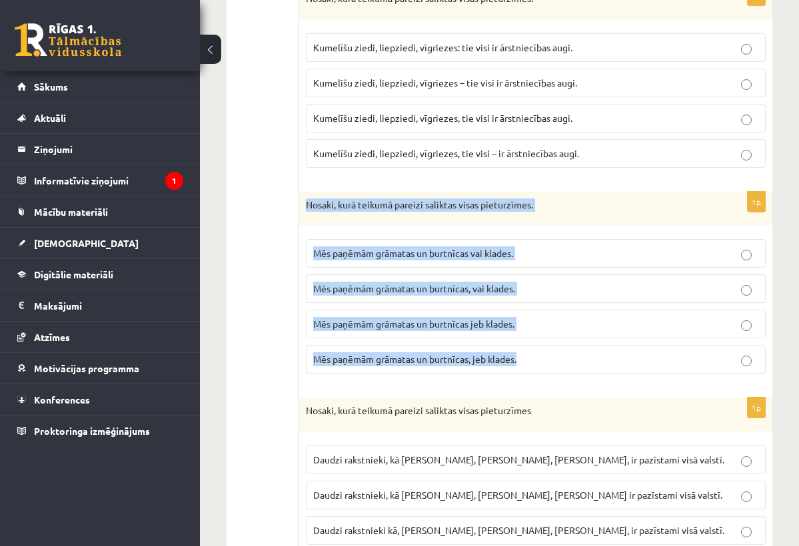
drag, startPoint x: 308, startPoint y: 204, endPoint x: 514, endPoint y: 371, distance: 265.2
click at [514, 371] on div "1p Nosaki, kurā teikumā pareizi saliktas visas pieturzīmes. Mēs paņēmām grāmata…" at bounding box center [535, 288] width 473 height 193
copy div "Nosaki, kurā teikumā pareizi saliktas visas pieturzīmes. Mēs paņēmām grāmatas u…"
click at [432, 377] on div "1p Nosaki, kurā teikumā pareizi saliktas visas pieturzīmes. Mēs paņēmām grāmata…" at bounding box center [535, 288] width 473 height 193
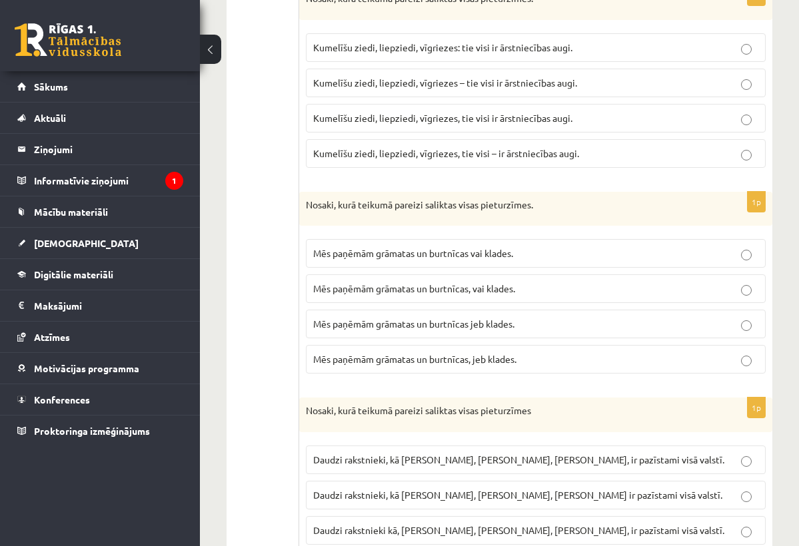
click at [480, 256] on span "Mēs paņēmām grāmatas un burtnīcas vai klades." at bounding box center [413, 253] width 200 height 12
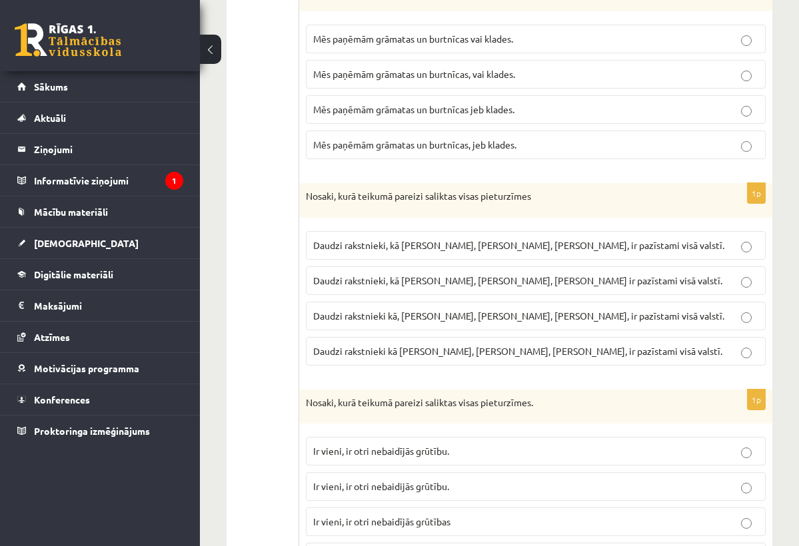
scroll to position [895, 0]
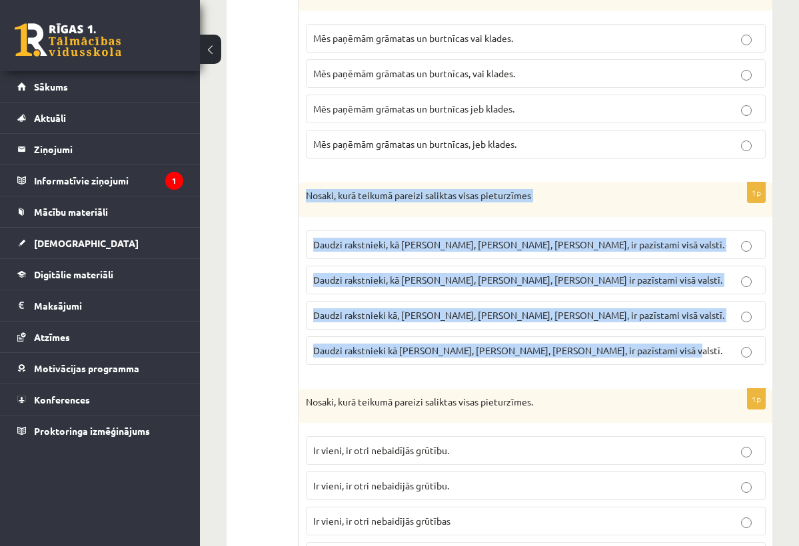
drag, startPoint x: 306, startPoint y: 195, endPoint x: 630, endPoint y: 369, distance: 367.8
click at [630, 369] on div "1p Nosaki, kurā teikumā pareizi saliktas visas pieturzīmes Daudzi rakstnieki, k…" at bounding box center [535, 279] width 473 height 193
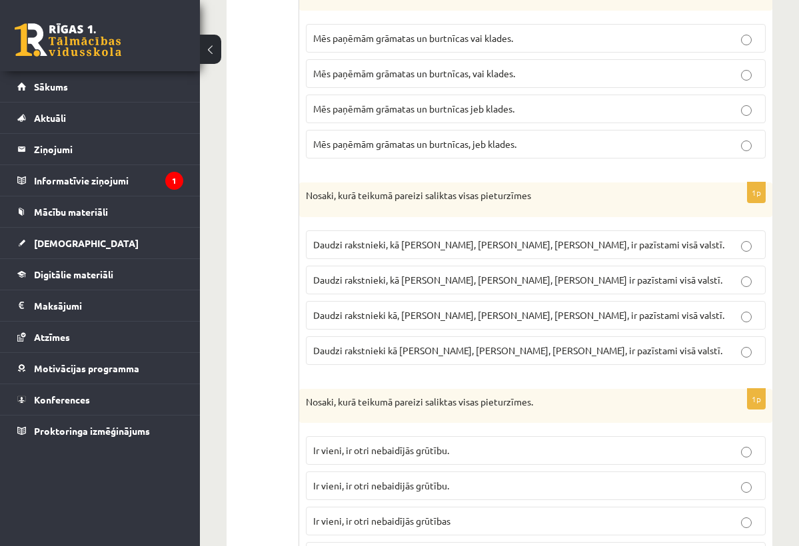
click at [472, 240] on span "Daudzi rakstnieki, kā I. Ziedonis, M. Zālīte, K. Skujenieks, ir pazīstami visā …" at bounding box center [518, 244] width 411 height 12
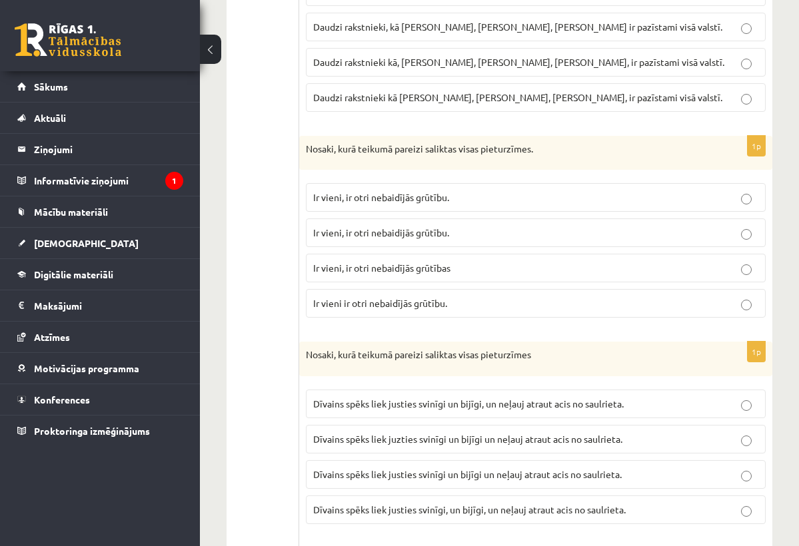
scroll to position [1149, 0]
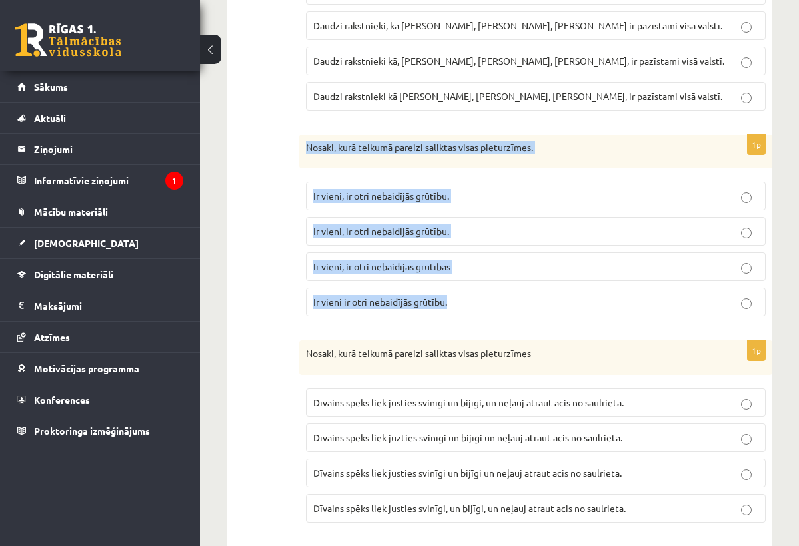
drag, startPoint x: 308, startPoint y: 144, endPoint x: 489, endPoint y: 322, distance: 254.4
click at [489, 322] on div "1p Nosaki, kurā teikumā pareizi saliktas visas pieturzīmes. Ir vieni, ir otri n…" at bounding box center [535, 231] width 473 height 193
click at [475, 324] on div "1p Nosaki, kurā teikumā pareizi saliktas visas pieturzīmes. Ir vieni, ir otri n…" at bounding box center [535, 231] width 473 height 193
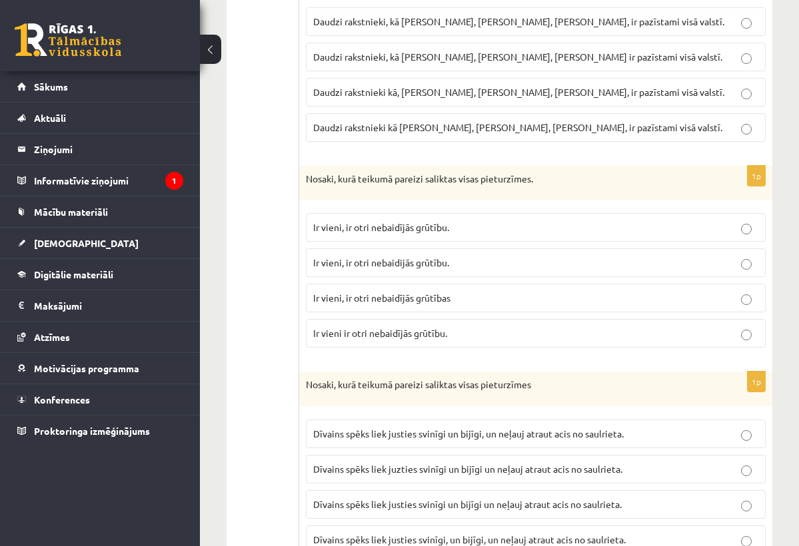
scroll to position [1118, 0]
click at [432, 253] on label "Ir vieni, ir otri nebaidijās grūtību." at bounding box center [536, 262] width 460 height 29
click at [440, 221] on span "Ir vieni, ir otri nebaidījās grūtību." at bounding box center [381, 227] width 136 height 12
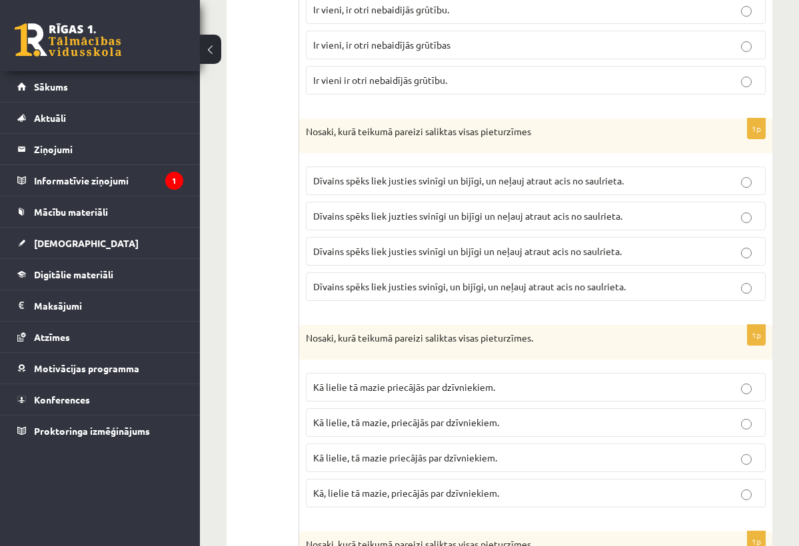
scroll to position [1372, 0]
drag, startPoint x: 310, startPoint y: 130, endPoint x: 395, endPoint y: 163, distance: 91.5
click at [395, 164] on div "1p Nosaki, kurā teikumā pareizi saliktas visas pieturzīmes Dīvains spēks liek j…" at bounding box center [535, 214] width 473 height 193
click at [307, 125] on p "Nosaki, kurā teikumā pareizi saliktas visas pieturzīmes" at bounding box center [502, 131] width 393 height 13
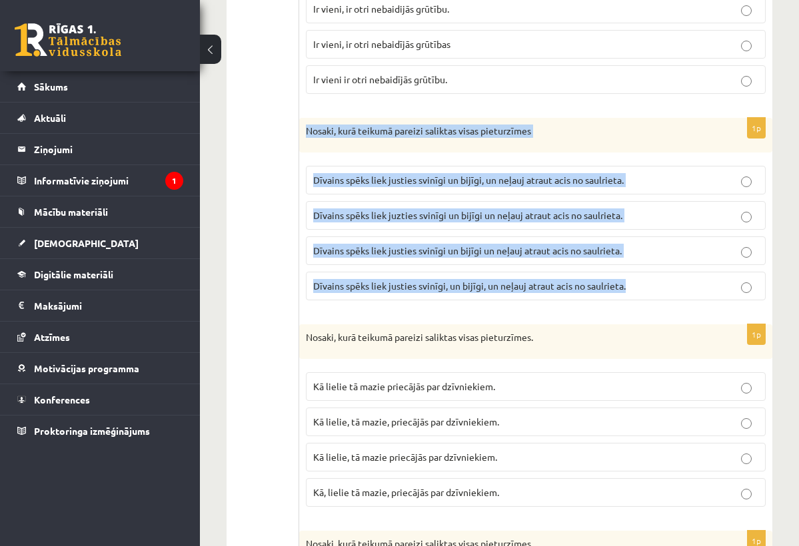
drag, startPoint x: 307, startPoint y: 127, endPoint x: 530, endPoint y: 296, distance: 279.9
click at [530, 296] on div "1p Nosaki, kurā teikumā pareizi saliktas visas pieturzīmes Dīvains spēks liek j…" at bounding box center [535, 214] width 473 height 193
click at [548, 303] on div "1p Nosaki, kurā teikumā pareizi saliktas visas pieturzīmes Dīvains spēks liek j…" at bounding box center [535, 214] width 473 height 193
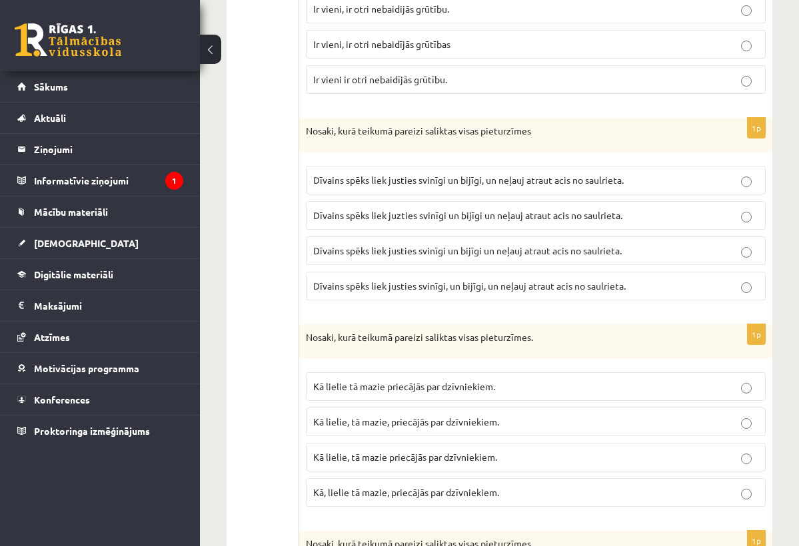
click at [612, 244] on p "Dīvains spēks liek justies svinīgi un bijīgi un neļauj atraut acis no saulrieta." at bounding box center [535, 251] width 445 height 14
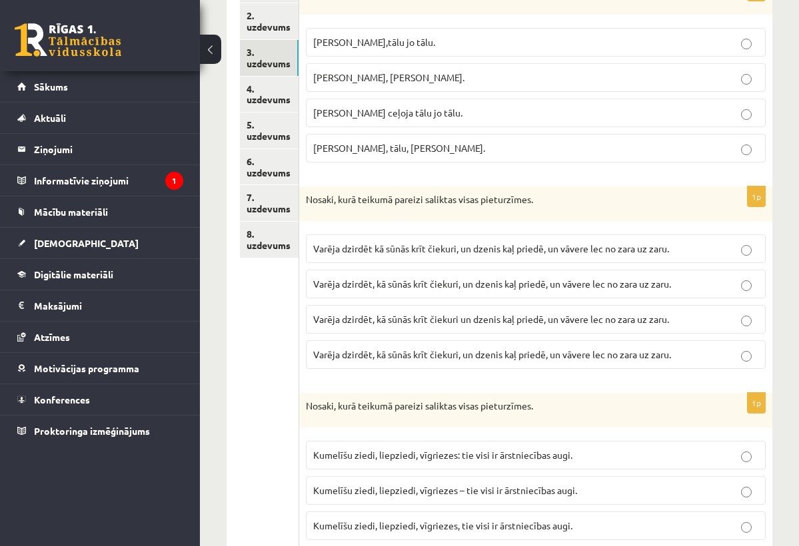
scroll to position [272, 0]
drag, startPoint x: 310, startPoint y: 201, endPoint x: 419, endPoint y: 236, distance: 114.8
click at [420, 236] on div "1p Nosaki, kurā teikumā pareizi saliktas visas pieturzīmes. Varēja dzirdēt kā s…" at bounding box center [535, 283] width 473 height 193
click at [305, 196] on div "Nosaki, kurā teikumā pareizi saliktas visas pieturzīmes." at bounding box center [535, 204] width 473 height 35
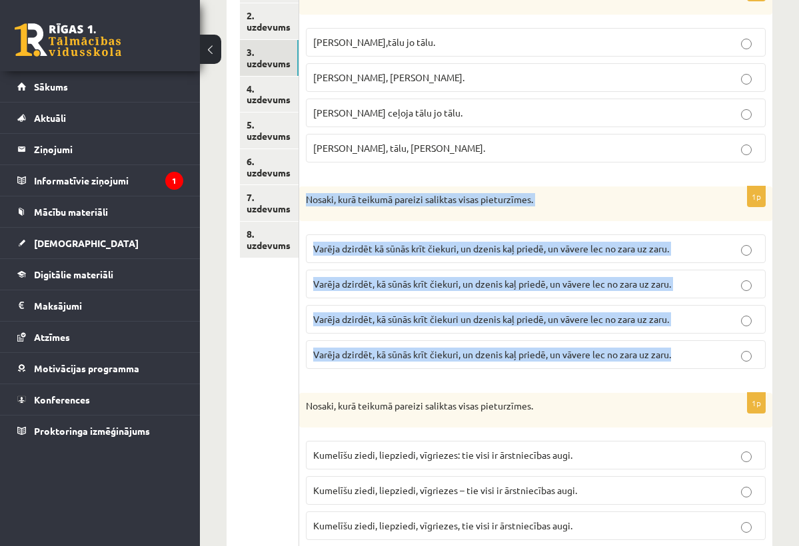
drag, startPoint x: 307, startPoint y: 199, endPoint x: 605, endPoint y: 363, distance: 340.2
click at [605, 363] on div "1p Nosaki, kurā teikumā pareizi saliktas visas pieturzīmes. Varēja dzirdēt kā s…" at bounding box center [535, 283] width 473 height 193
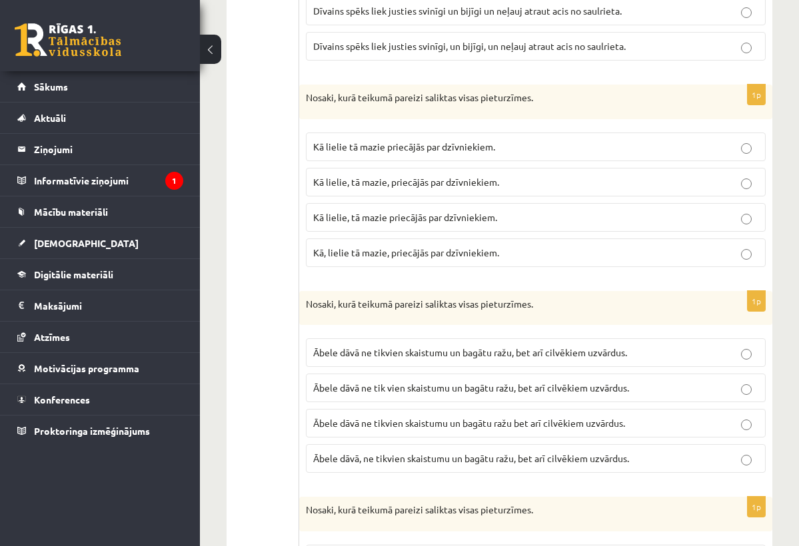
scroll to position [1607, 0]
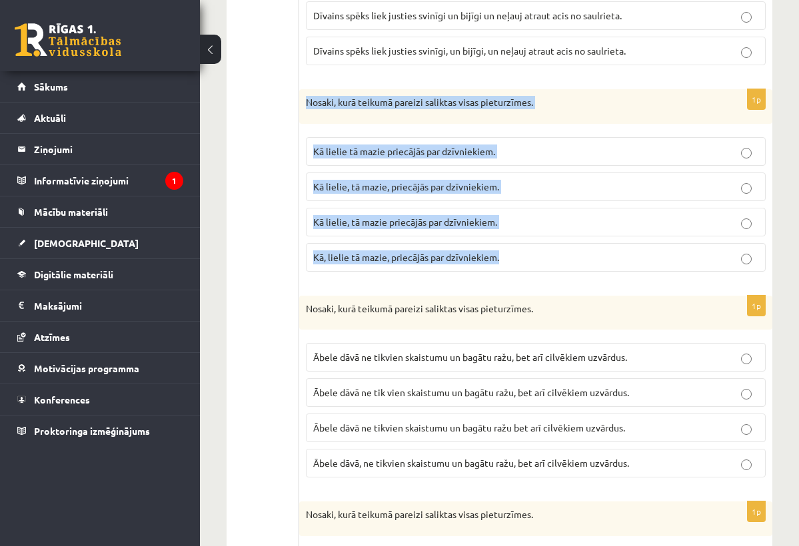
drag, startPoint x: 307, startPoint y: 99, endPoint x: 493, endPoint y: 265, distance: 249.6
click at [493, 265] on div "1p Nosaki, kurā teikumā pareizi saliktas visas pieturzīmes. Kā lielie tā mazie …" at bounding box center [535, 185] width 473 height 193
click at [500, 276] on div "1p Nosaki, kurā teikumā pareizi saliktas visas pieturzīmes. Kā lielie tā mazie …" at bounding box center [535, 185] width 473 height 193
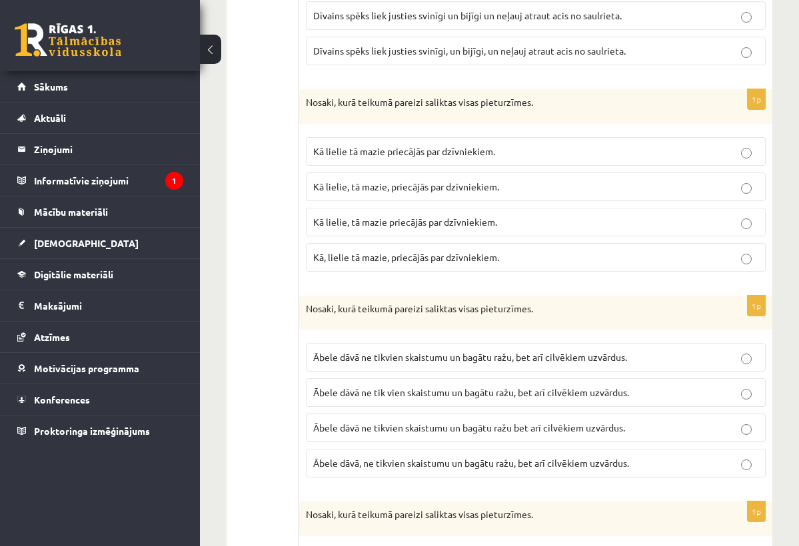
click at [689, 208] on label "Kā lielie, tā mazie priecājās par dzīvniekiem." at bounding box center [536, 222] width 460 height 29
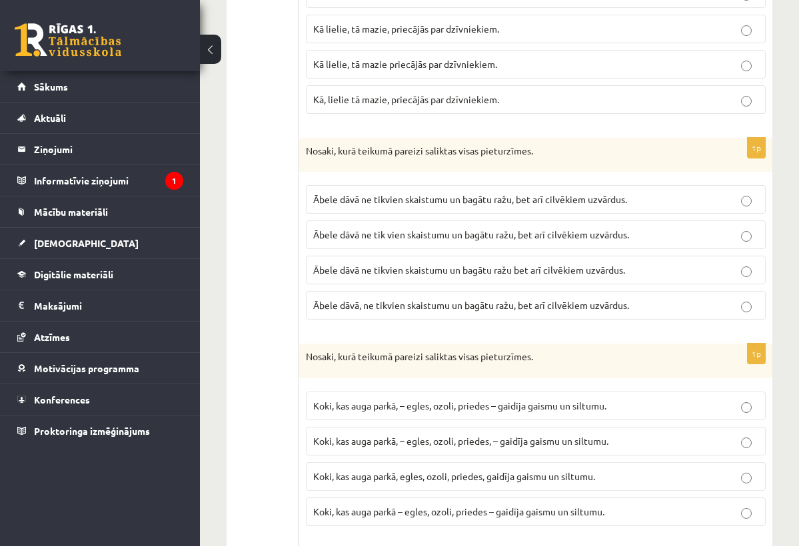
scroll to position [1764, 0]
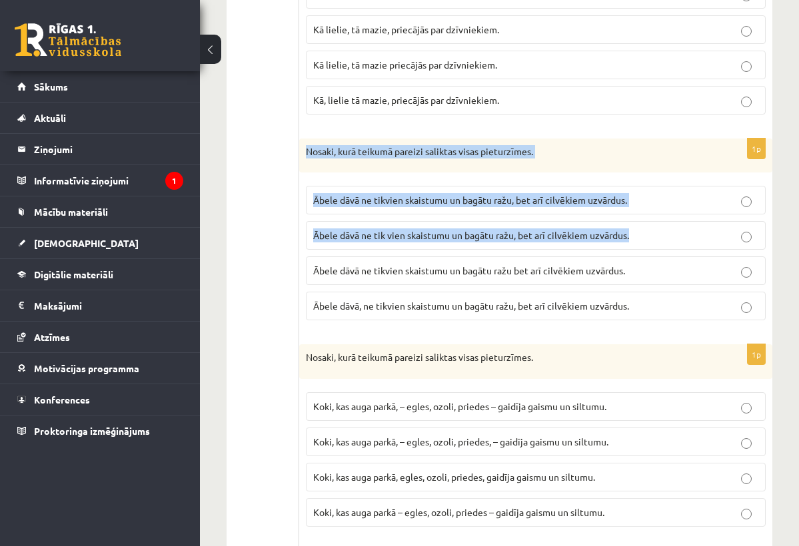
drag, startPoint x: 308, startPoint y: 148, endPoint x: 512, endPoint y: 252, distance: 229.1
click at [512, 250] on div "1p Nosaki, kurā teikumā pareizi saliktas visas pieturzīmes. Ābele dāvā ne tikvi…" at bounding box center [535, 235] width 473 height 193
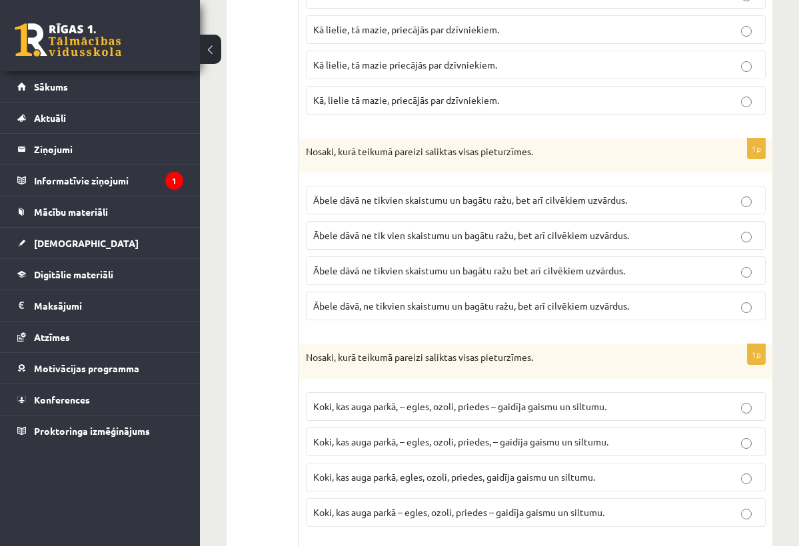
click at [339, 116] on div "1p Nosaki, kurā teikumā pareizi saliktas visas pieturzīmes. Kā lielie tā mazie …" at bounding box center [535, 28] width 473 height 193
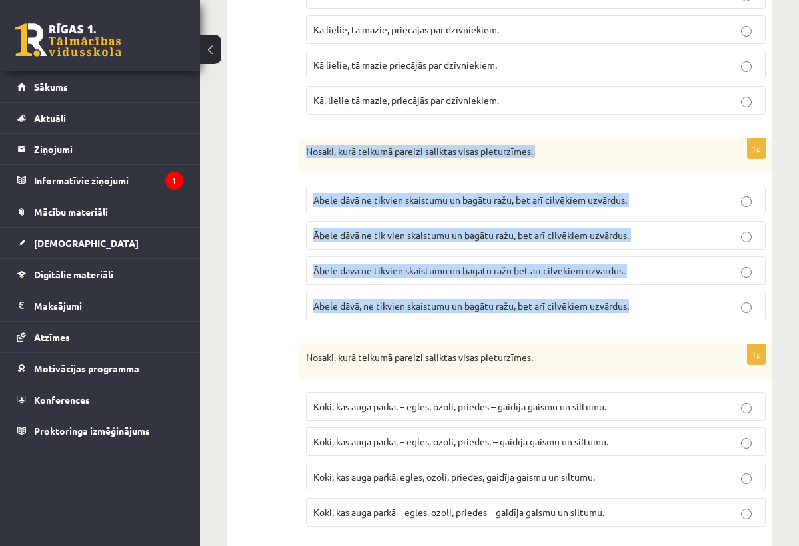
drag, startPoint x: 307, startPoint y: 147, endPoint x: 612, endPoint y: 318, distance: 349.6
click at [612, 318] on div "1p Nosaki, kurā teikumā pareizi saliktas visas pieturzīmes. Ābele dāvā ne tikvi…" at bounding box center [535, 235] width 473 height 193
click at [604, 324] on div "1p Nosaki, kurā teikumā pareizi saliktas visas pieturzīmes. Ābele dāvā ne tikvi…" at bounding box center [535, 235] width 473 height 193
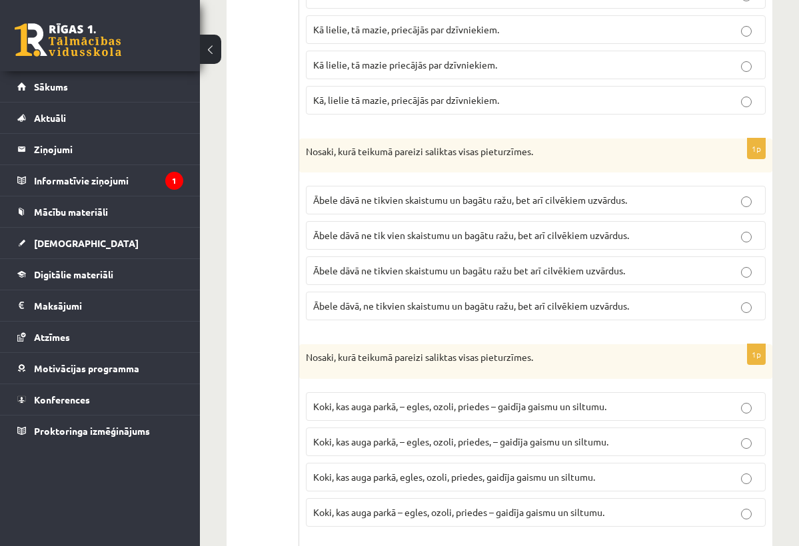
click at [503, 241] on label "Ābele dāvā ne tik vien skaistumu un bagātu ražu, bet arī cilvēkiem uzvārdus." at bounding box center [536, 235] width 460 height 29
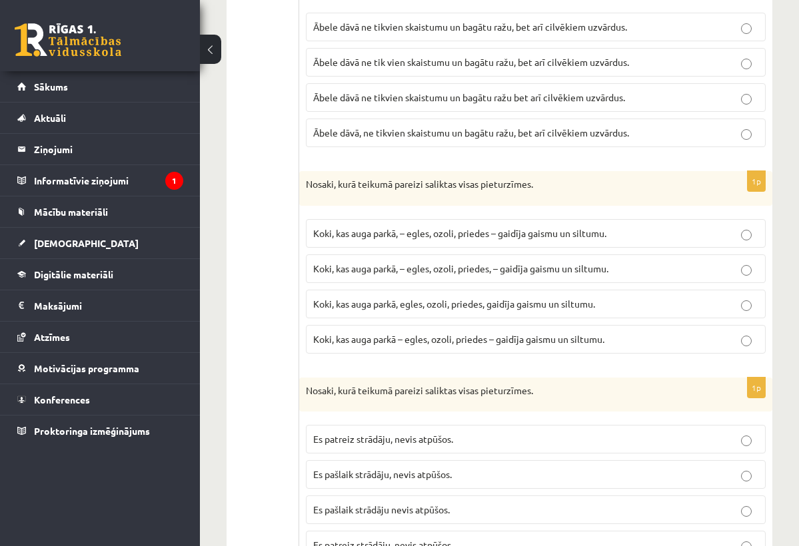
scroll to position [1937, 0]
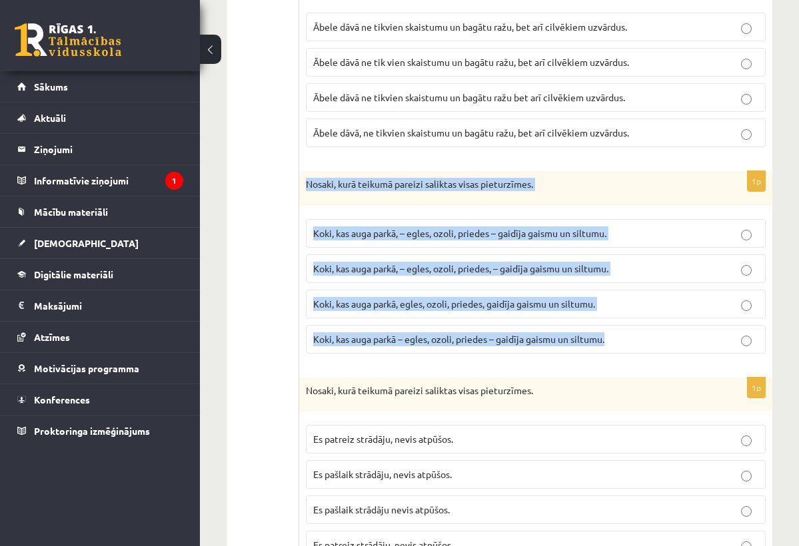
drag, startPoint x: 308, startPoint y: 184, endPoint x: 574, endPoint y: 343, distance: 309.3
click at [574, 343] on div "1p Nosaki, kurā teikumā pareizi saliktas visas pieturzīmes. Koki, kas auga park…" at bounding box center [535, 267] width 473 height 193
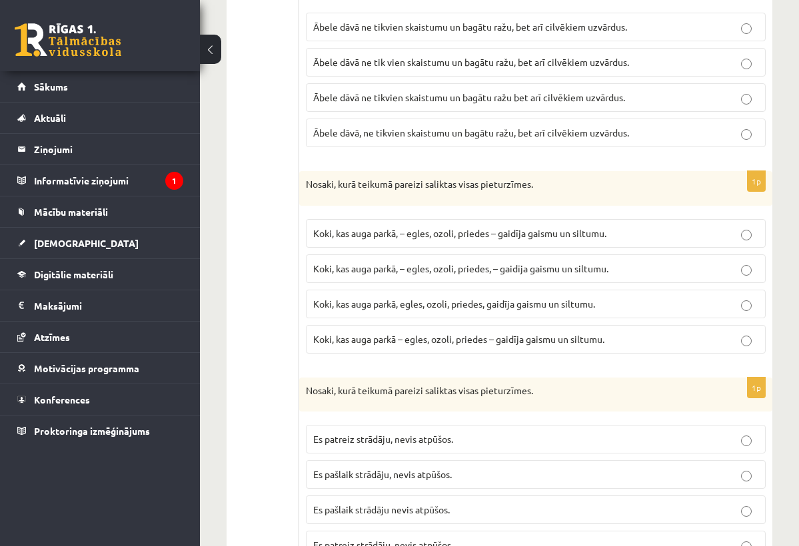
click at [538, 232] on span "Koki, kas auga parkā, – egles, ozoli, priedes – gaidīja gaismu un siltumu." at bounding box center [459, 233] width 293 height 12
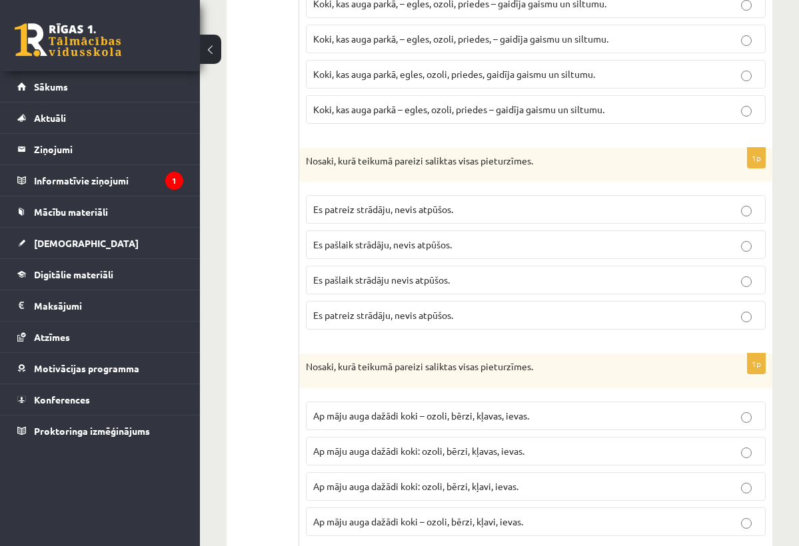
scroll to position [2168, 0]
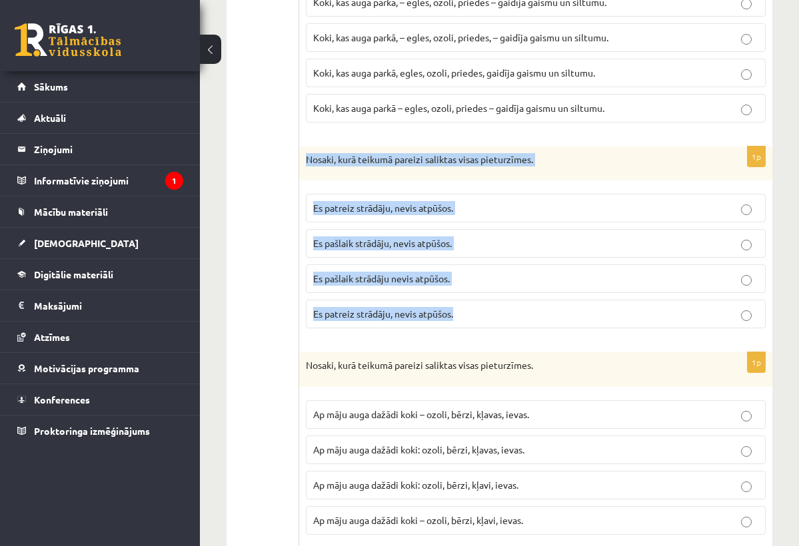
drag, startPoint x: 308, startPoint y: 157, endPoint x: 482, endPoint y: 313, distance: 234.5
click at [482, 314] on div "1p Nosaki, kurā teikumā pareizi saliktas visas pieturzīmes. Es patreiz strādāju…" at bounding box center [535, 243] width 473 height 193
click at [484, 334] on div "1p Nosaki, kurā teikumā pareizi saliktas visas pieturzīmes. Es patreiz strādāju…" at bounding box center [535, 243] width 473 height 193
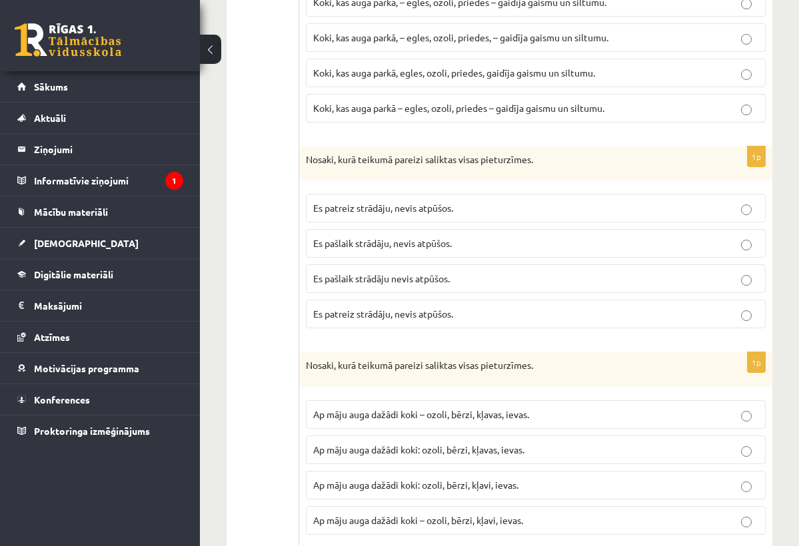
click at [512, 243] on p "Es pašlaik strādāju, nevis atpūšos." at bounding box center [535, 243] width 445 height 14
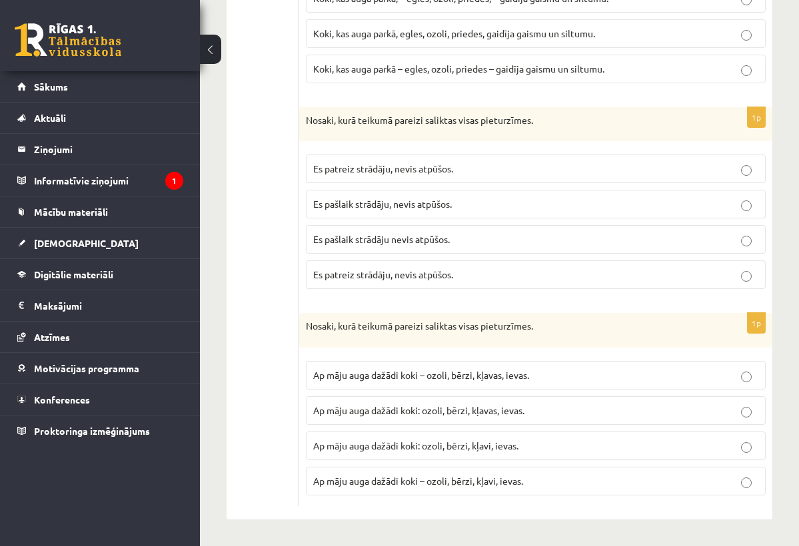
scroll to position [2204, 0]
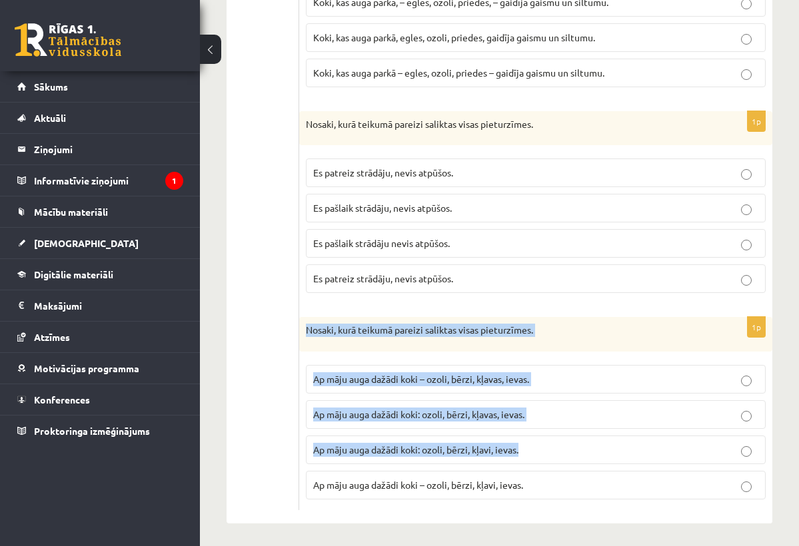
drag, startPoint x: 307, startPoint y: 326, endPoint x: 550, endPoint y: 460, distance: 277.9
click at [550, 460] on div "1p Nosaki, kurā teikumā pareizi saliktas visas pieturzīmes. Ap māju auga dažādi…" at bounding box center [535, 413] width 473 height 193
click at [497, 317] on div "Nosaki, kurā teikumā pareizi saliktas visas pieturzīmes." at bounding box center [535, 334] width 473 height 35
drag, startPoint x: 308, startPoint y: 328, endPoint x: 524, endPoint y: 490, distance: 270.2
click at [524, 490] on div "1p Nosaki, kurā teikumā pareizi saliktas visas pieturzīmes. Ap māju auga dažādi…" at bounding box center [535, 413] width 473 height 193
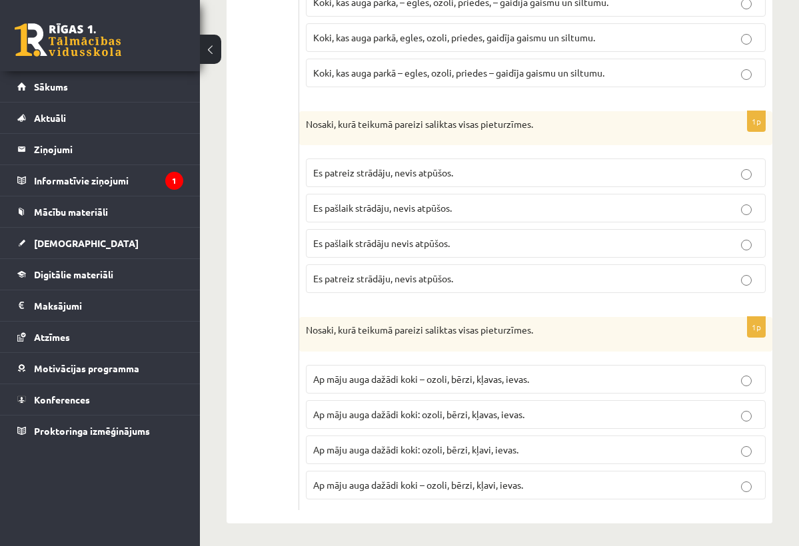
click at [624, 378] on p "Ap māju auga dažādi koki – ozoli, bērzi, kļavas, ievas." at bounding box center [535, 379] width 445 height 14
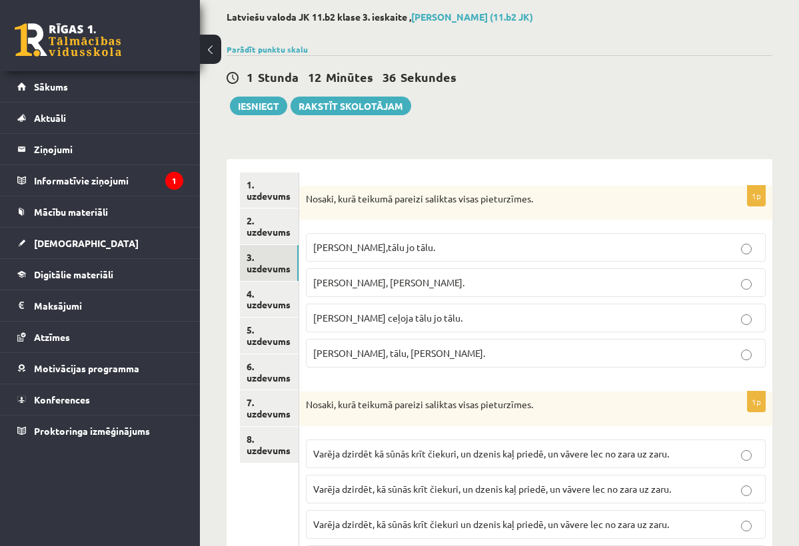
scroll to position [65, 0]
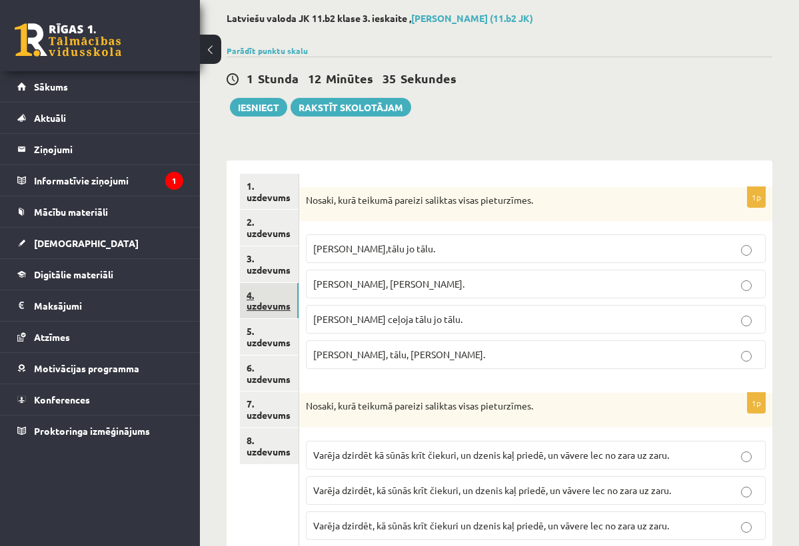
click at [255, 301] on link "4. uzdevums" at bounding box center [269, 301] width 59 height 36
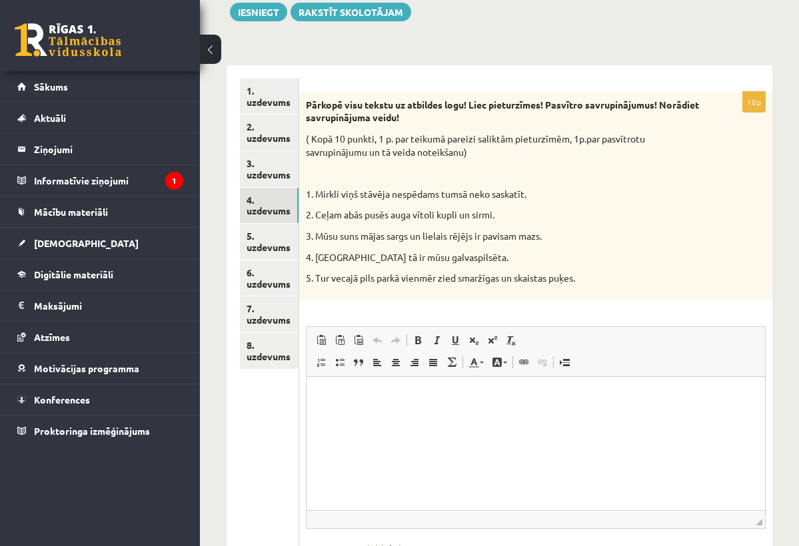
scroll to position [163, 0]
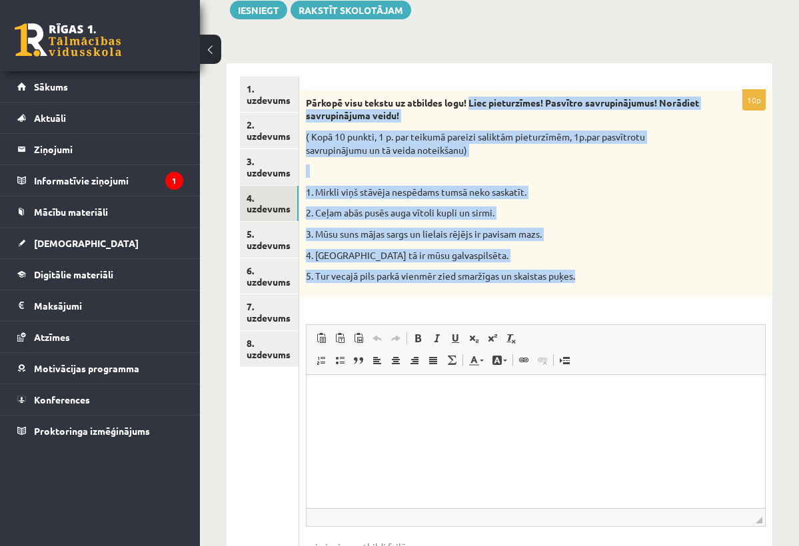
drag, startPoint x: 473, startPoint y: 103, endPoint x: 559, endPoint y: 290, distance: 206.6
click at [559, 290] on div "Pārkopē visu tekstu uz atbildes logu! Liec pieturzīmes! Pasvītro savrupinājumus…" at bounding box center [535, 194] width 473 height 208
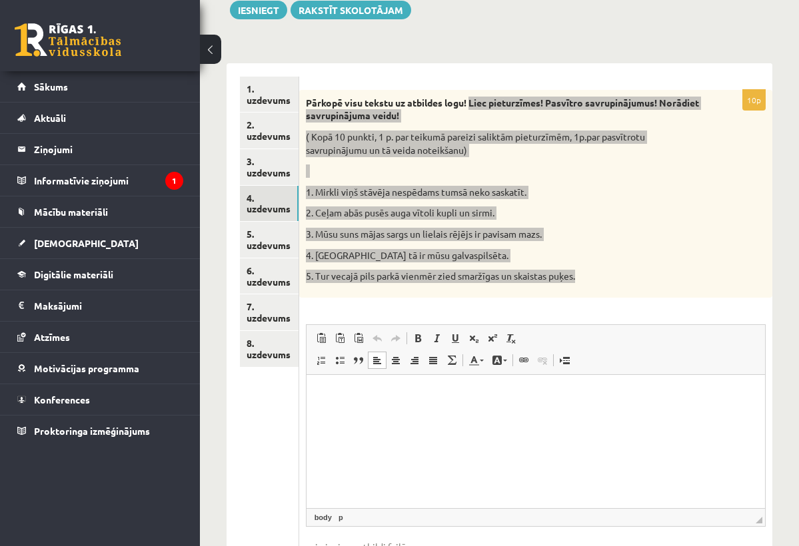
click at [573, 415] on html at bounding box center [535, 394] width 458 height 41
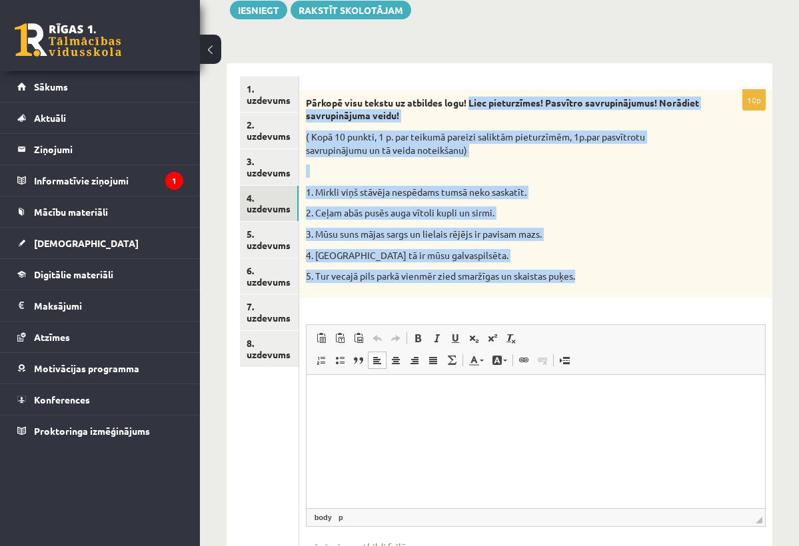
click at [625, 289] on div "Pārkopē visu tekstu uz atbildes logu! Liec pieturzīmes! Pasvītro savrupinājumus…" at bounding box center [535, 194] width 473 height 208
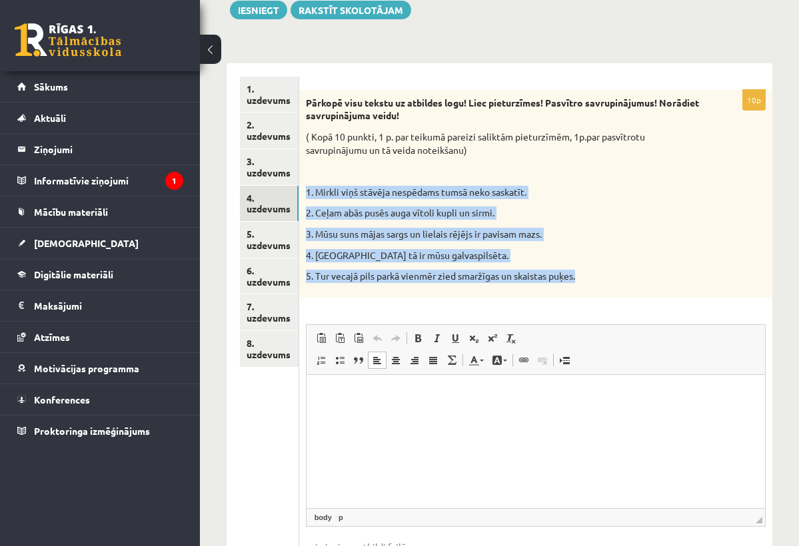
drag, startPoint x: 307, startPoint y: 191, endPoint x: 586, endPoint y: 292, distance: 296.1
click at [586, 292] on div "Pārkopē visu tekstu uz atbildes logu! Liec pieturzīmes! Pasvītro savrupinājumus…" at bounding box center [535, 194] width 473 height 208
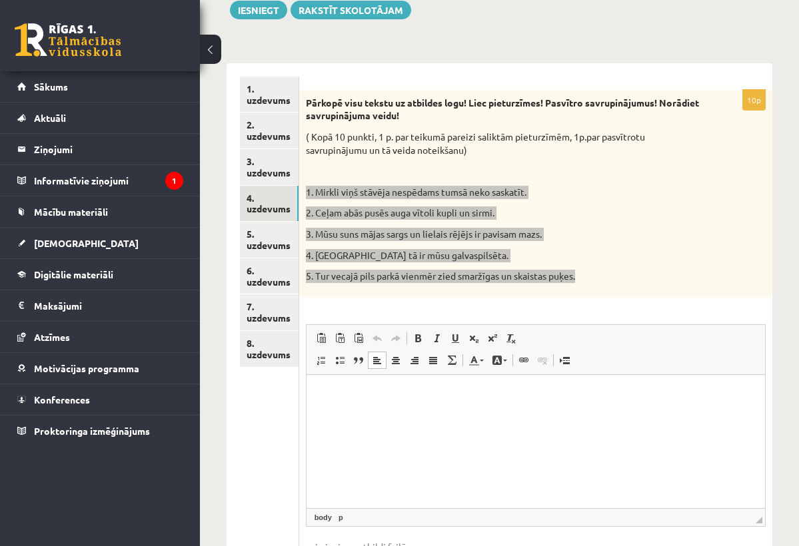
click at [486, 412] on html at bounding box center [535, 394] width 458 height 41
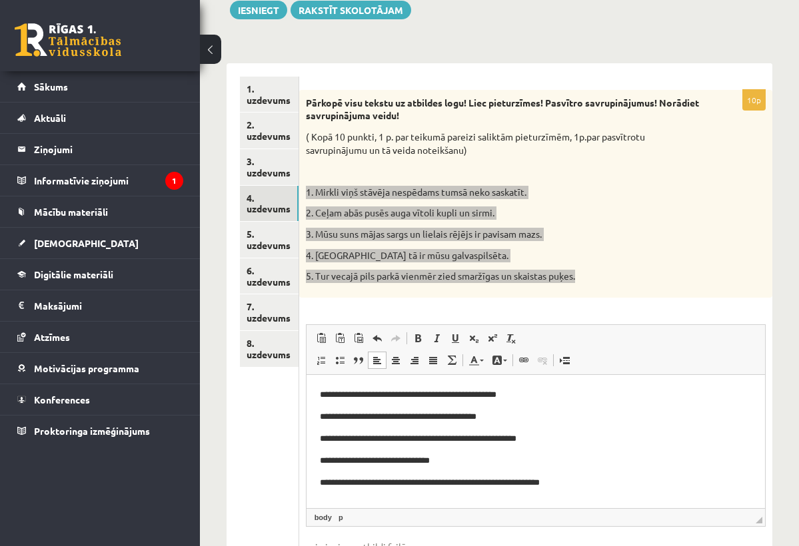
click at [598, 422] on p "**********" at bounding box center [534, 416] width 431 height 13
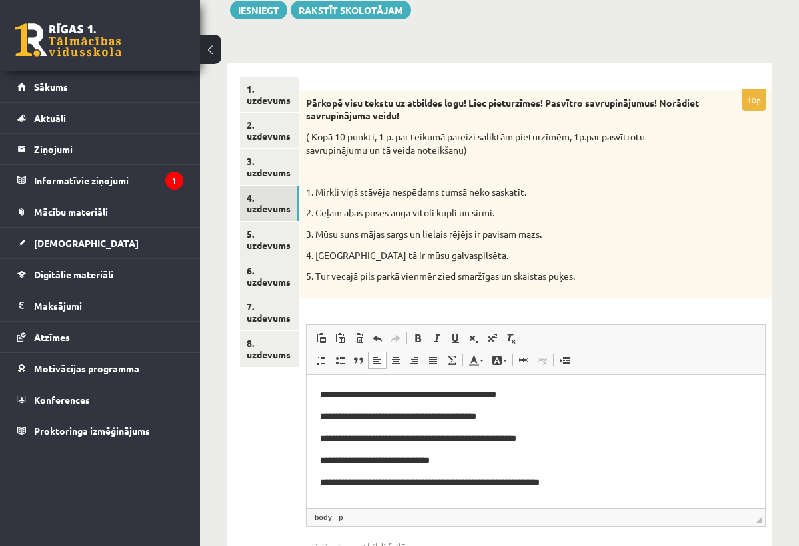
click at [574, 308] on div "10p Pārkopē visu tekstu uz atbildes logu! Liec pieturzīmes! Pasvītro savrupināj…" at bounding box center [535, 346] width 473 height 512
click at [572, 436] on p "**********" at bounding box center [534, 438] width 431 height 13
drag, startPoint x: 400, startPoint y: 396, endPoint x: 533, endPoint y: 388, distance: 132.8
click at [534, 388] on p "**********" at bounding box center [534, 394] width 431 height 13
click at [476, 357] on span at bounding box center [473, 360] width 11 height 11
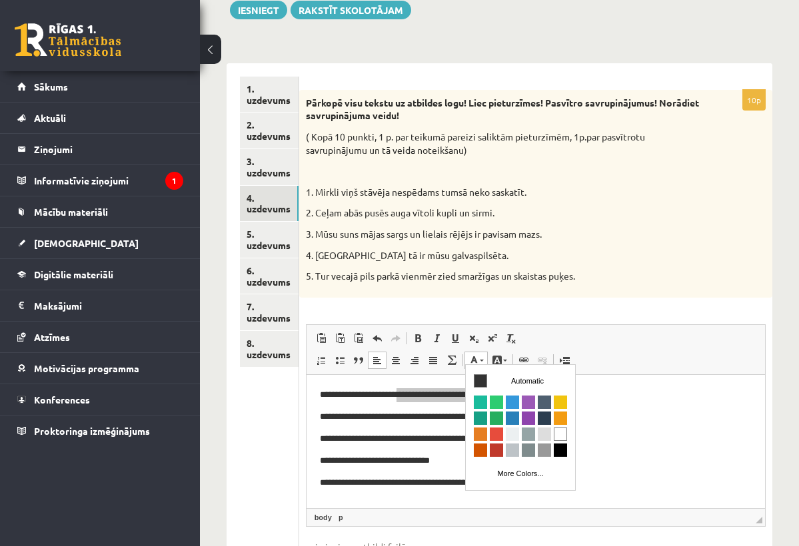
scroll to position [0, 0]
drag, startPoint x: 484, startPoint y: 382, endPoint x: 643, endPoint y: 376, distance: 158.7
click at [484, 382] on span "Colors" at bounding box center [479, 380] width 13 height 13
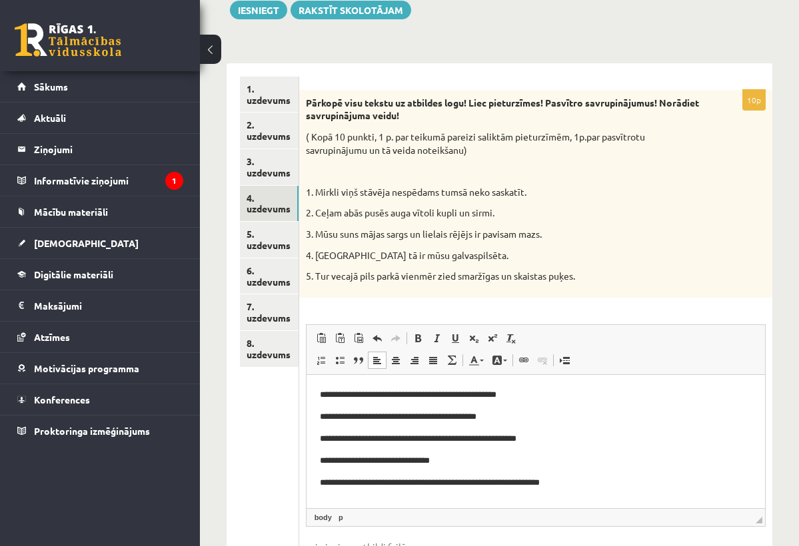
click at [462, 408] on body "**********" at bounding box center [535, 438] width 432 height 101
drag, startPoint x: 399, startPoint y: 396, endPoint x: 545, endPoint y: 398, distance: 145.9
click at [546, 398] on p "**********" at bounding box center [534, 394] width 431 height 13
click at [459, 338] on span at bounding box center [455, 338] width 11 height 11
click at [577, 406] on body "**********" at bounding box center [535, 438] width 432 height 101
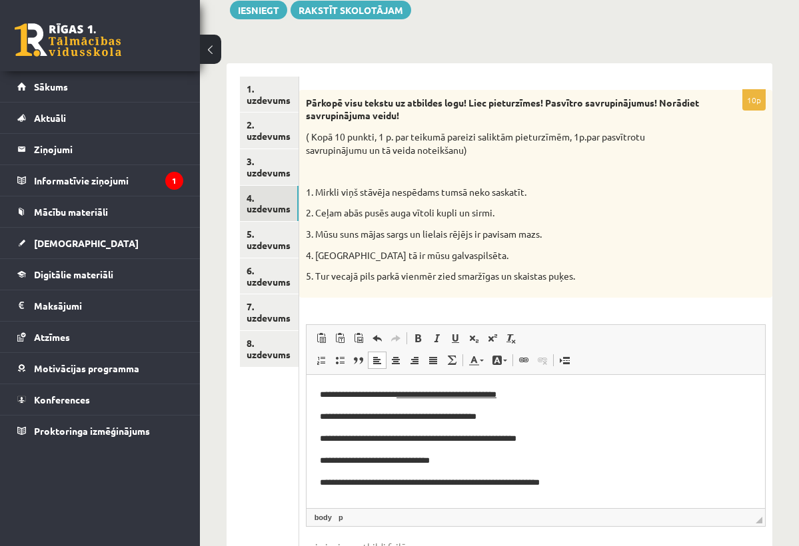
click at [556, 395] on p "**********" at bounding box center [534, 394] width 431 height 13
click at [528, 392] on u "**********" at bounding box center [476, 394] width 160 height 9
drag, startPoint x: 528, startPoint y: 392, endPoint x: 600, endPoint y: 397, distance: 72.1
click at [601, 397] on p "**********" at bounding box center [534, 394] width 431 height 13
click at [452, 333] on span at bounding box center [455, 338] width 11 height 11
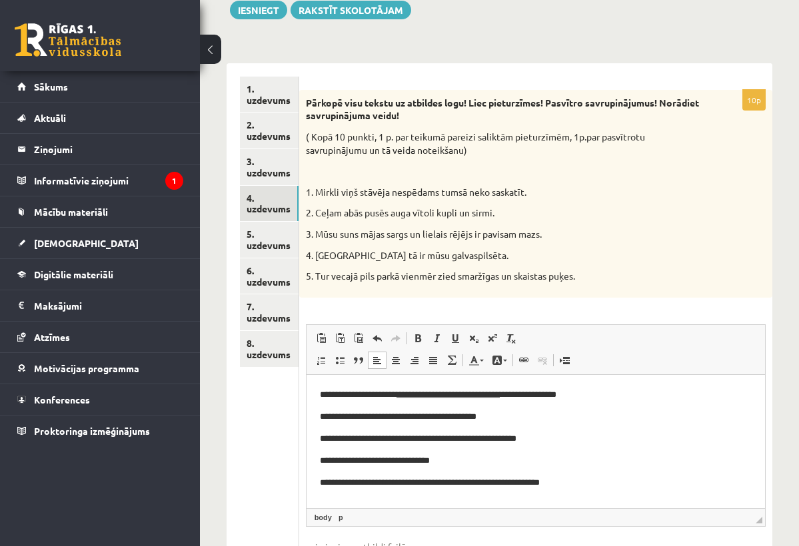
click at [574, 423] on body "**********" at bounding box center [535, 438] width 432 height 101
click at [397, 397] on p "**********" at bounding box center [534, 394] width 431 height 13
click at [444, 415] on p "**********" at bounding box center [534, 416] width 431 height 13
click at [535, 422] on p "**********" at bounding box center [534, 416] width 431 height 13
drag, startPoint x: 450, startPoint y: 420, endPoint x: 486, endPoint y: 420, distance: 36.0
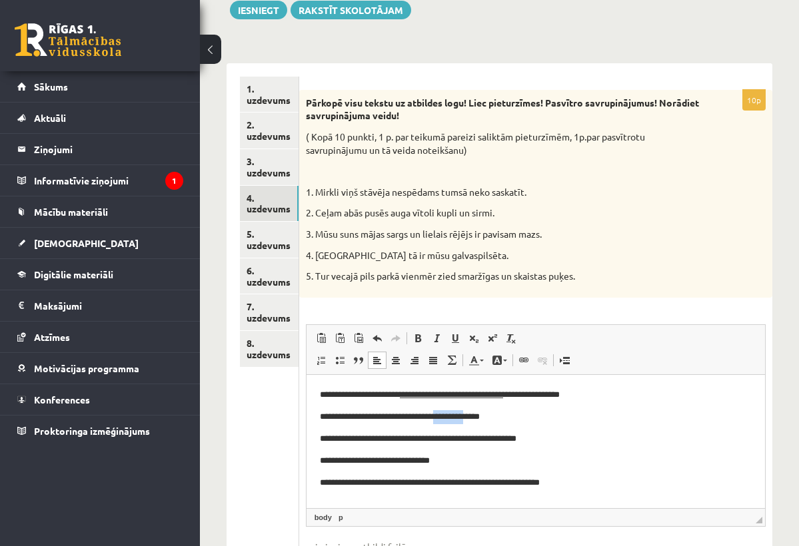
click at [486, 420] on p "**********" at bounding box center [534, 416] width 431 height 13
drag, startPoint x: 448, startPoint y: 416, endPoint x: 504, endPoint y: 416, distance: 56.0
click at [504, 416] on p "**********" at bounding box center [534, 416] width 431 height 13
click at [456, 340] on link "Underline Keyboard shortcut Command+U" at bounding box center [455, 338] width 19 height 17
click at [529, 425] on body "**********" at bounding box center [535, 438] width 432 height 101
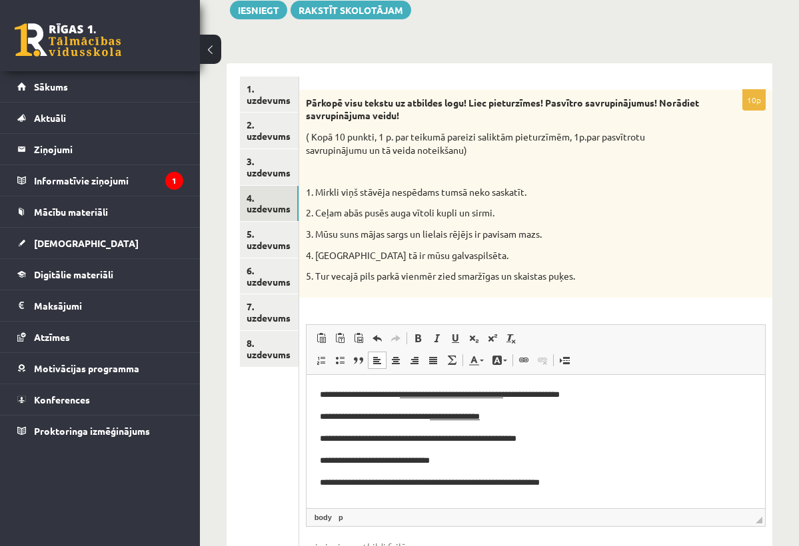
click at [528, 417] on p "**********" at bounding box center [534, 416] width 431 height 13
click at [459, 334] on span at bounding box center [455, 338] width 11 height 11
click at [454, 335] on span at bounding box center [455, 338] width 11 height 11
click at [395, 518] on span "◢ Elements path body p" at bounding box center [535, 517] width 458 height 18
click at [342, 512] on link "p" at bounding box center [341, 518] width 10 height 12
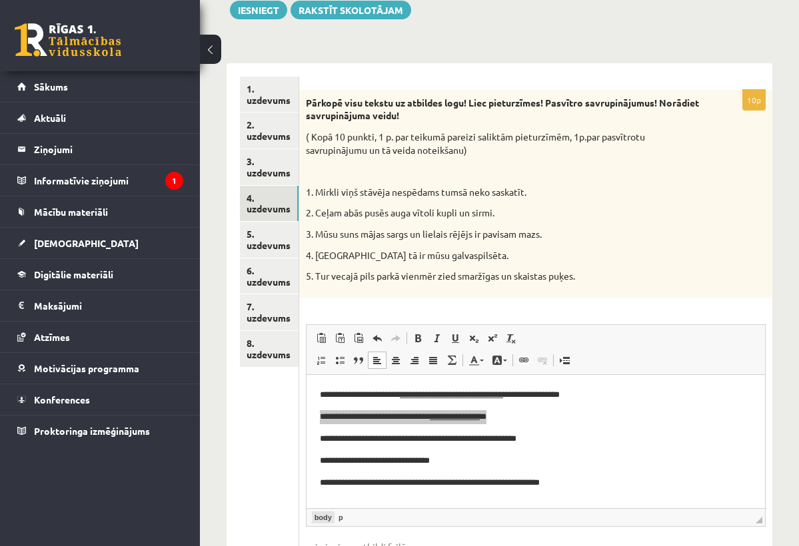
click at [317, 512] on link "body" at bounding box center [323, 518] width 23 height 12
click at [435, 502] on html "**********" at bounding box center [535, 438] width 458 height 128
click at [343, 516] on link "p" at bounding box center [341, 518] width 10 height 12
click at [558, 444] on p "**********" at bounding box center [534, 438] width 431 height 13
click at [544, 420] on p "**********" at bounding box center [534, 416] width 431 height 13
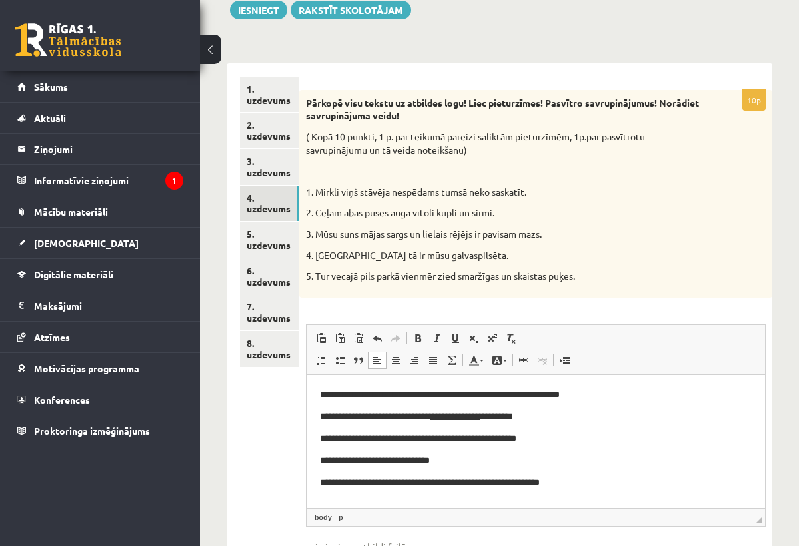
click at [535, 420] on p "**********" at bounding box center [534, 416] width 431 height 13
click at [587, 426] on body "**********" at bounding box center [535, 438] width 432 height 101
click at [584, 422] on p "**********" at bounding box center [534, 416] width 431 height 13
click at [372, 438] on p "**********" at bounding box center [534, 438] width 431 height 13
click at [483, 439] on p "**********" at bounding box center [534, 438] width 431 height 13
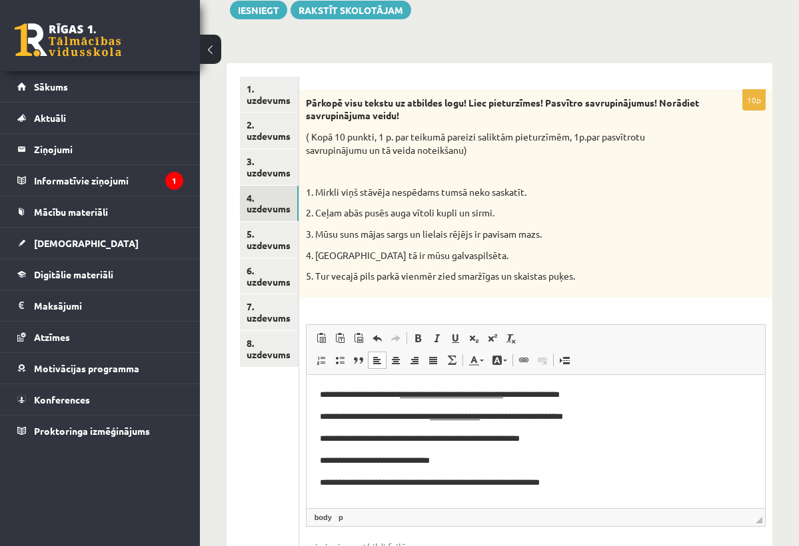
click at [480, 440] on p "**********" at bounding box center [534, 438] width 431 height 13
drag, startPoint x: 375, startPoint y: 440, endPoint x: 479, endPoint y: 439, distance: 103.9
click at [479, 439] on p "**********" at bounding box center [534, 438] width 431 height 13
drag, startPoint x: 481, startPoint y: 439, endPoint x: 432, endPoint y: 446, distance: 49.2
click at [432, 446] on body "**********" at bounding box center [535, 438] width 432 height 101
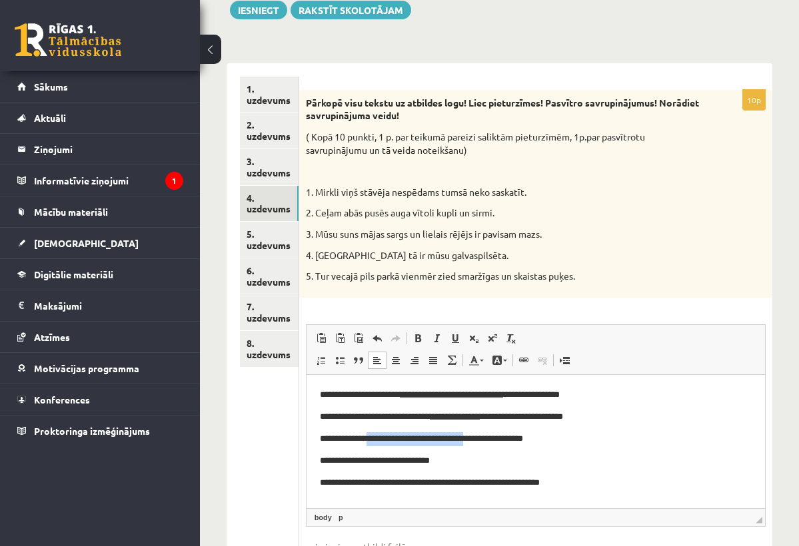
drag, startPoint x: 374, startPoint y: 439, endPoint x: 480, endPoint y: 440, distance: 105.3
click at [481, 440] on p "**********" at bounding box center [534, 438] width 431 height 13
click at [458, 333] on span at bounding box center [455, 338] width 11 height 11
click at [496, 461] on p "**********" at bounding box center [534, 460] width 431 height 13
click at [564, 442] on p "**********" at bounding box center [534, 438] width 431 height 13
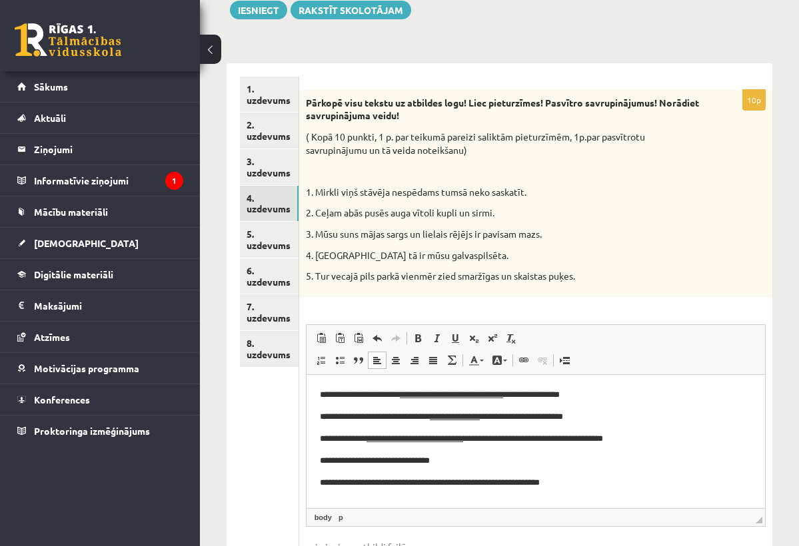
click at [539, 464] on p "**********" at bounding box center [534, 460] width 431 height 13
click at [347, 464] on p "**********" at bounding box center [534, 460] width 431 height 13
click at [476, 462] on p "**********" at bounding box center [534, 460] width 431 height 13
drag, startPoint x: 354, startPoint y: 461, endPoint x: 444, endPoint y: 461, distance: 89.9
click at [444, 461] on p "**********" at bounding box center [534, 460] width 431 height 13
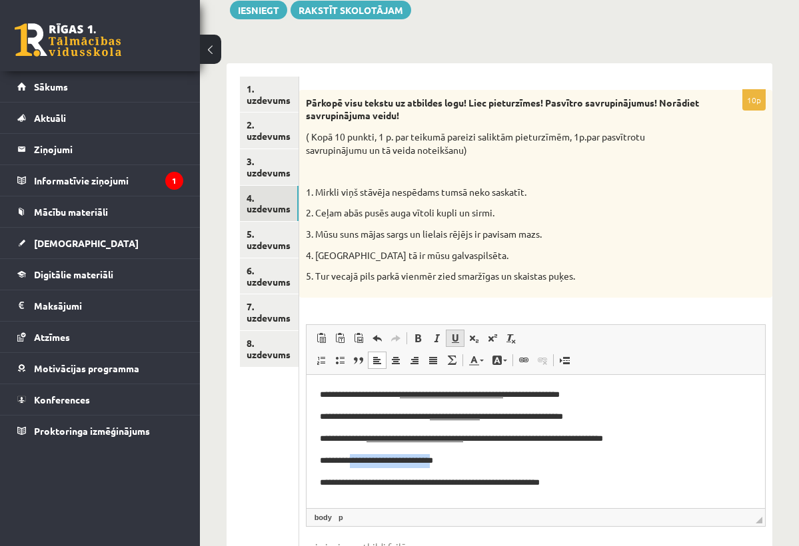
click at [460, 338] on span at bounding box center [455, 338] width 11 height 11
click at [474, 468] on body "**********" at bounding box center [535, 438] width 432 height 101
click at [474, 457] on p "**********" at bounding box center [534, 460] width 431 height 13
click at [340, 484] on p "**********" at bounding box center [534, 482] width 431 height 13
click at [411, 487] on p "**********" at bounding box center [534, 482] width 431 height 13
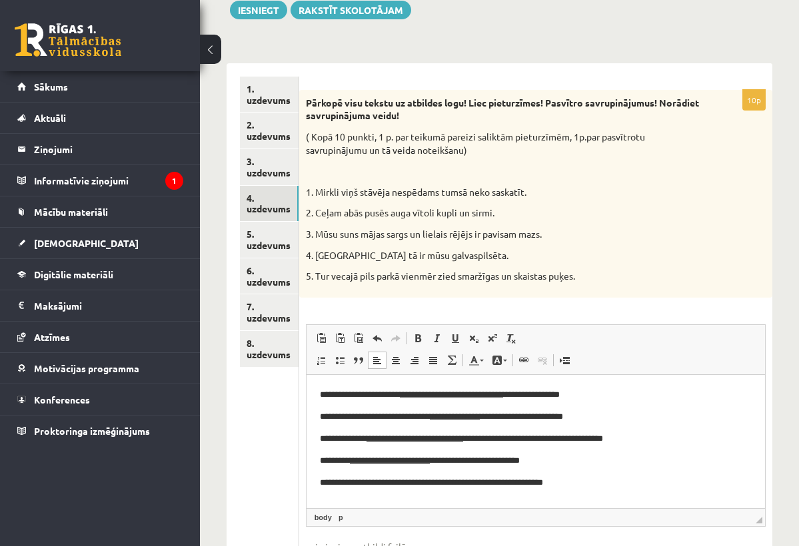
click at [411, 482] on p "**********" at bounding box center [534, 482] width 431 height 13
drag, startPoint x: 347, startPoint y: 482, endPoint x: 412, endPoint y: 480, distance: 64.6
click at [412, 480] on p "**********" at bounding box center [534, 482] width 431 height 13
click at [450, 336] on span at bounding box center [455, 338] width 11 height 11
click at [434, 492] on html "**********" at bounding box center [535, 438] width 458 height 128
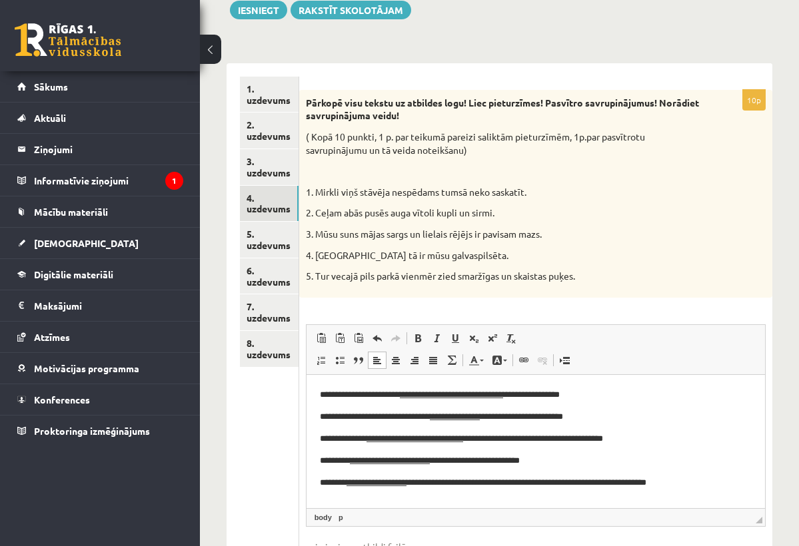
click at [589, 485] on p "**********" at bounding box center [534, 482] width 431 height 13
click at [636, 463] on p "**********" at bounding box center [534, 460] width 431 height 13
click at [286, 233] on link "5. uzdevums" at bounding box center [269, 240] width 59 height 36
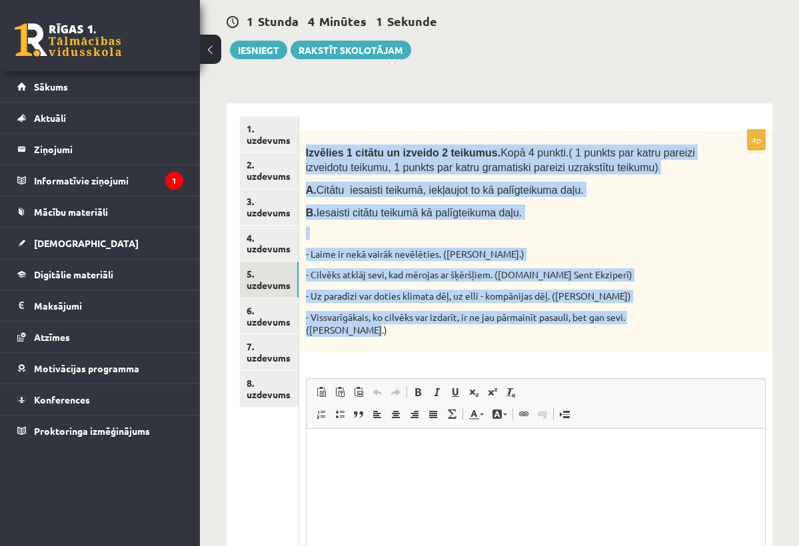
drag, startPoint x: 307, startPoint y: 151, endPoint x: 554, endPoint y: 330, distance: 304.7
click at [554, 330] on div "Izvēlies 1 citātu un izveido 2 teikumus. Kopā 4 punkti. ( 1 punkts par katru pa…" at bounding box center [535, 241] width 473 height 222
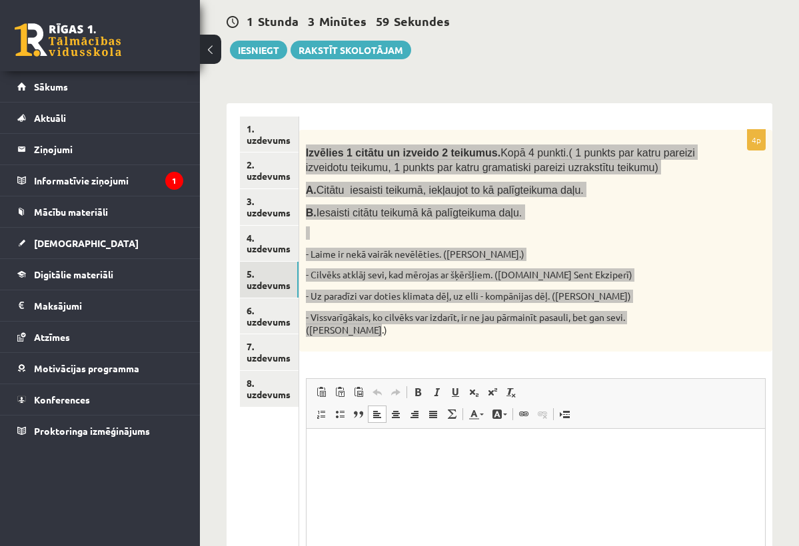
click at [498, 465] on html at bounding box center [535, 448] width 458 height 41
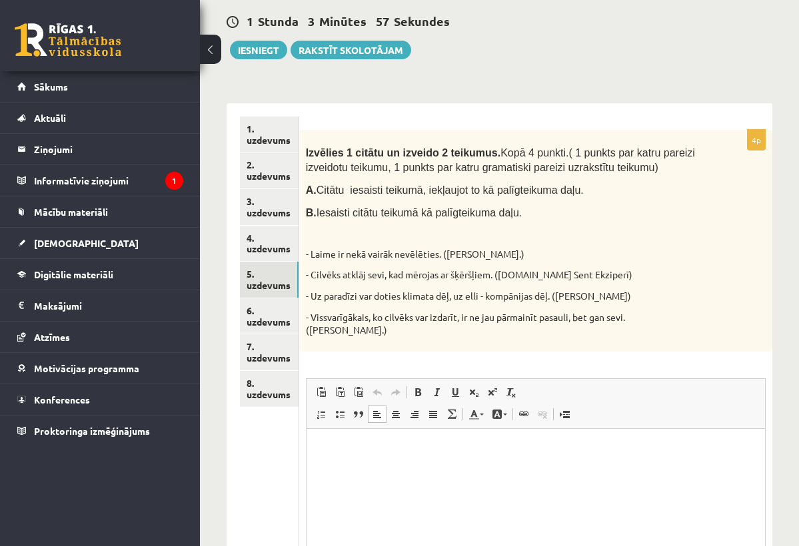
click at [594, 339] on div "4p Izvēlies 1 citātu un izveido 2 teikumus. Kopā 4 punkti. ( 1 punkts par katru…" at bounding box center [535, 393] width 473 height 526
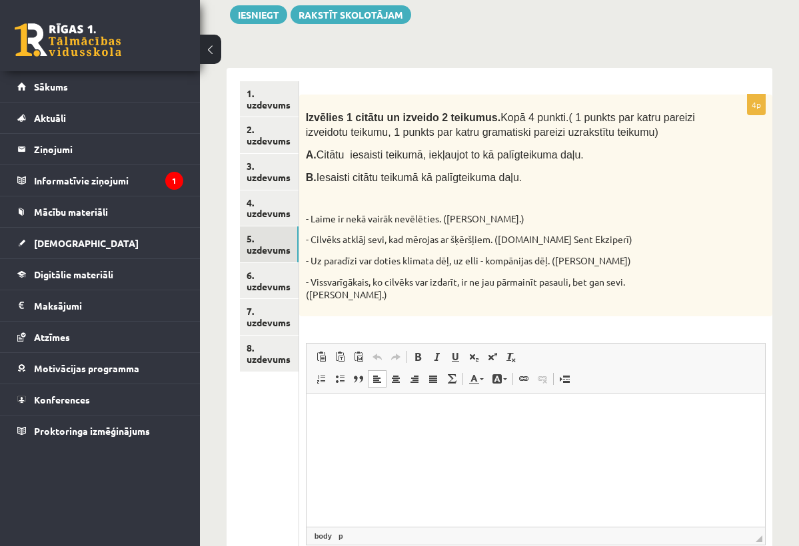
scroll to position [160, 0]
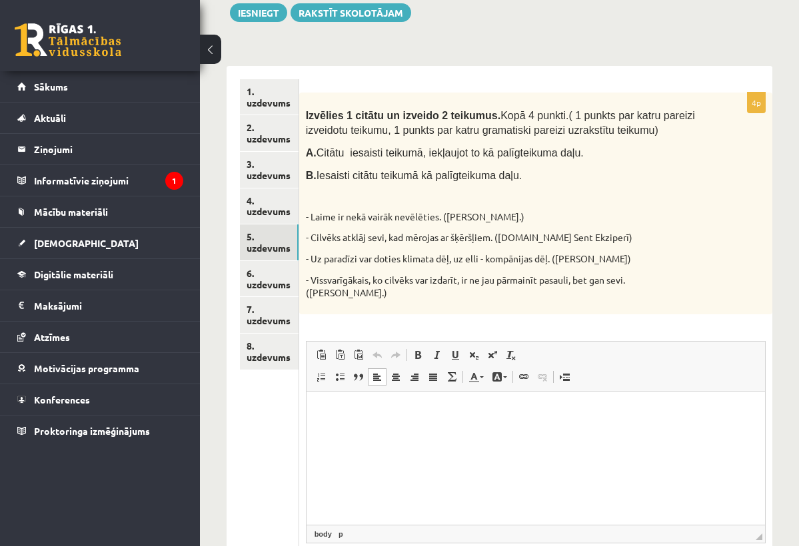
click at [420, 432] on html at bounding box center [535, 411] width 458 height 41
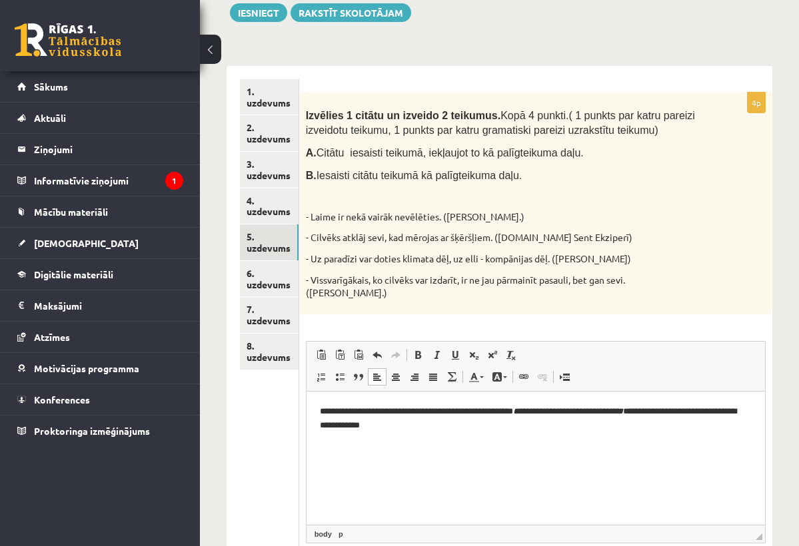
click at [646, 408] on p "**********" at bounding box center [534, 417] width 431 height 27
click at [436, 350] on span at bounding box center [436, 355] width 11 height 11
click at [441, 350] on span at bounding box center [436, 355] width 11 height 11
click at [536, 414] on em "******" at bounding box center [523, 410] width 23 height 9
click at [435, 350] on span at bounding box center [436, 355] width 11 height 11
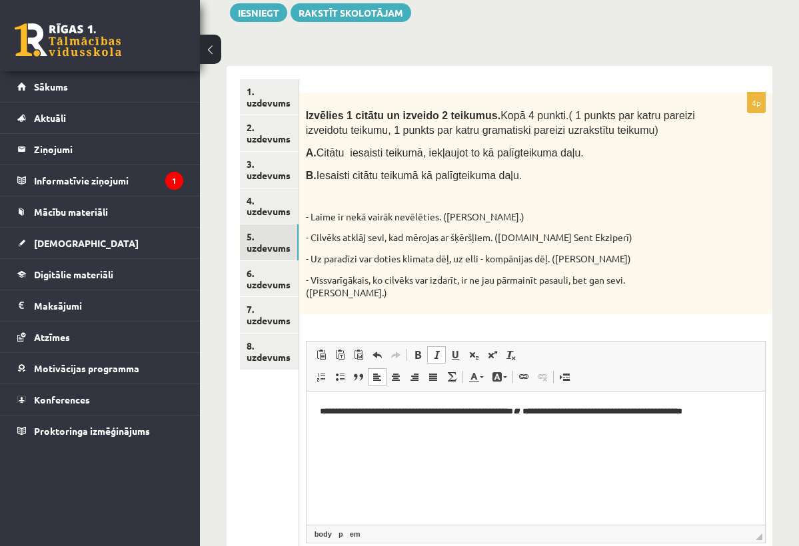
click at [436, 350] on span at bounding box center [436, 355] width 11 height 11
click at [442, 346] on link "Italic Keyboard shortcut Command+I" at bounding box center [436, 354] width 19 height 17
click at [440, 350] on span at bounding box center [436, 355] width 11 height 11
click at [430, 346] on link "Italic Keyboard shortcut Command+I" at bounding box center [436, 354] width 19 height 17
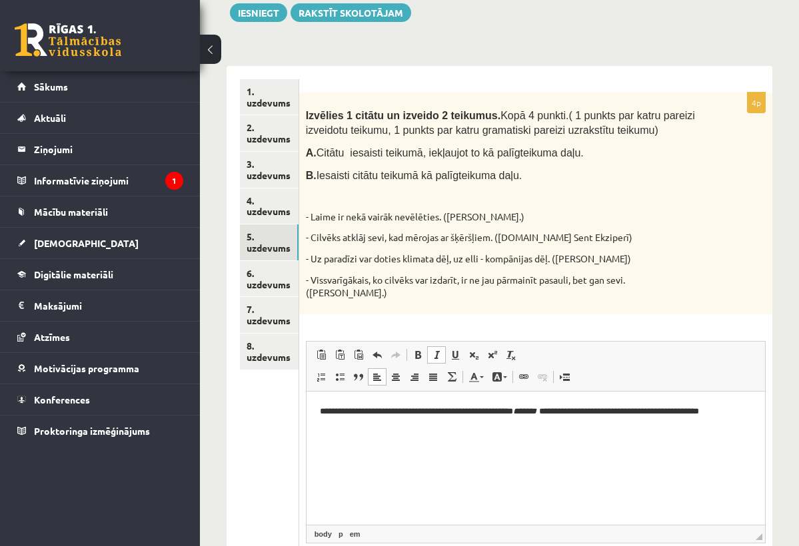
click at [556, 416] on p "**********" at bounding box center [534, 410] width 431 height 13
click at [553, 407] on p "**********" at bounding box center [534, 410] width 431 height 13
click at [555, 412] on p "**********" at bounding box center [534, 410] width 431 height 13
click at [528, 412] on p "**********" at bounding box center [534, 410] width 431 height 13
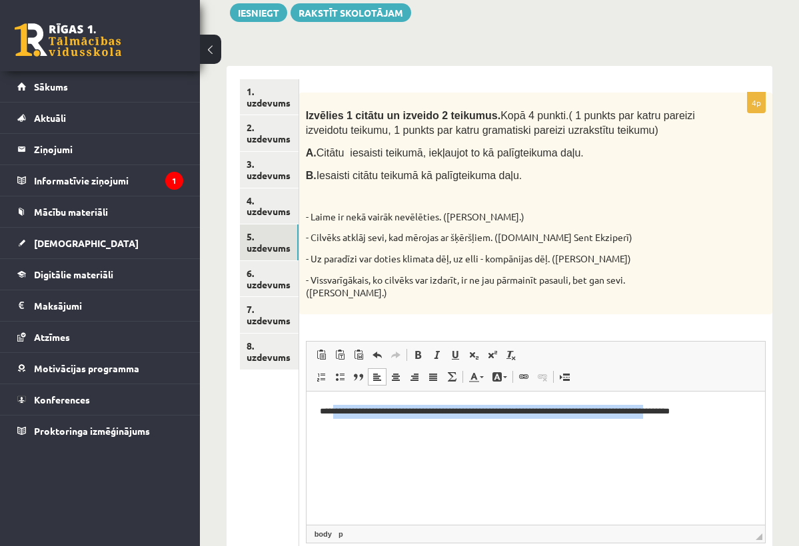
drag, startPoint x: 333, startPoint y: 412, endPoint x: 669, endPoint y: 411, distance: 336.4
click at [669, 411] on p "**********" at bounding box center [534, 410] width 431 height 13
drag, startPoint x: 331, startPoint y: 415, endPoint x: 655, endPoint y: 430, distance: 324.7
click at [655, 430] on html "**********" at bounding box center [535, 411] width 458 height 40
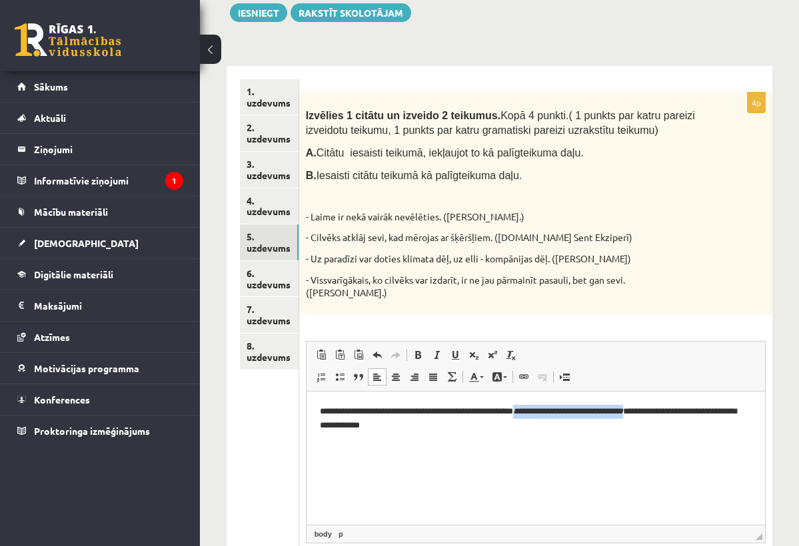
drag, startPoint x: 525, startPoint y: 410, endPoint x: 647, endPoint y: 411, distance: 121.9
click at [647, 411] on p "**********" at bounding box center [534, 417] width 431 height 27
click at [436, 350] on span at bounding box center [436, 355] width 11 height 11
click at [440, 350] on span at bounding box center [436, 355] width 11 height 11
click at [450, 350] on span at bounding box center [455, 355] width 11 height 11
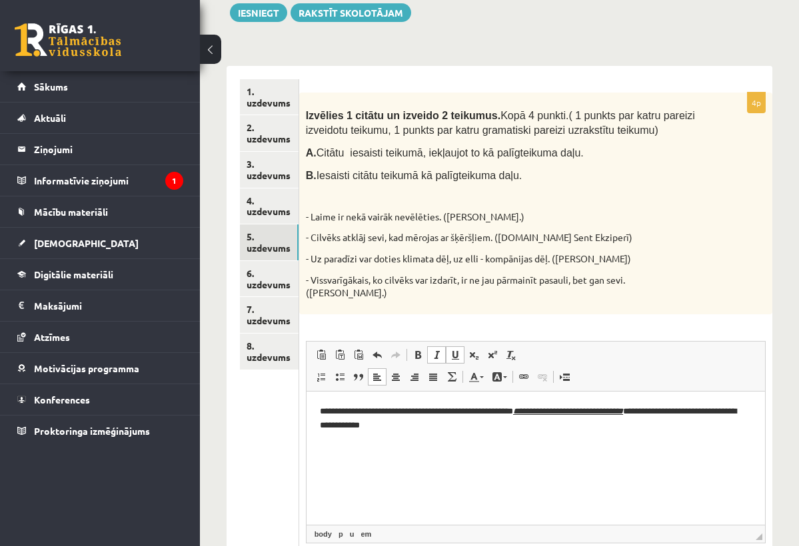
click at [434, 350] on span at bounding box center [436, 355] width 11 height 11
click at [454, 350] on span at bounding box center [455, 355] width 11 height 11
click at [437, 350] on span at bounding box center [436, 355] width 11 height 11
click at [418, 350] on span at bounding box center [417, 355] width 11 height 11
click at [415, 350] on span at bounding box center [417, 355] width 11 height 11
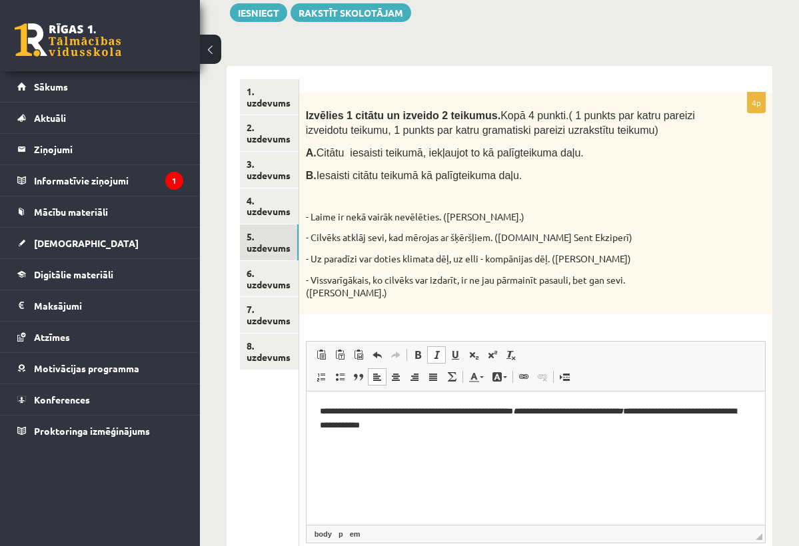
click at [430, 346] on link "Italic Keyboard shortcut Command+I" at bounding box center [436, 354] width 19 height 17
click at [414, 350] on span at bounding box center [417, 355] width 11 height 11
click at [583, 444] on html "**********" at bounding box center [535, 417] width 458 height 53
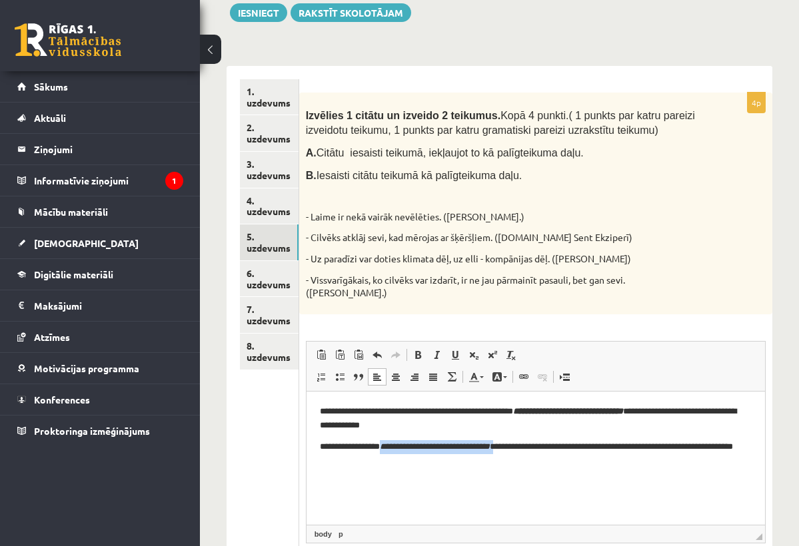
drag, startPoint x: 387, startPoint y: 449, endPoint x: 510, endPoint y: 446, distance: 123.3
click at [510, 446] on p "**********" at bounding box center [534, 453] width 431 height 27
click at [419, 350] on span at bounding box center [417, 355] width 11 height 11
click at [384, 464] on p "**********" at bounding box center [534, 453] width 431 height 27
click at [568, 446] on p "**********" at bounding box center [534, 453] width 431 height 27
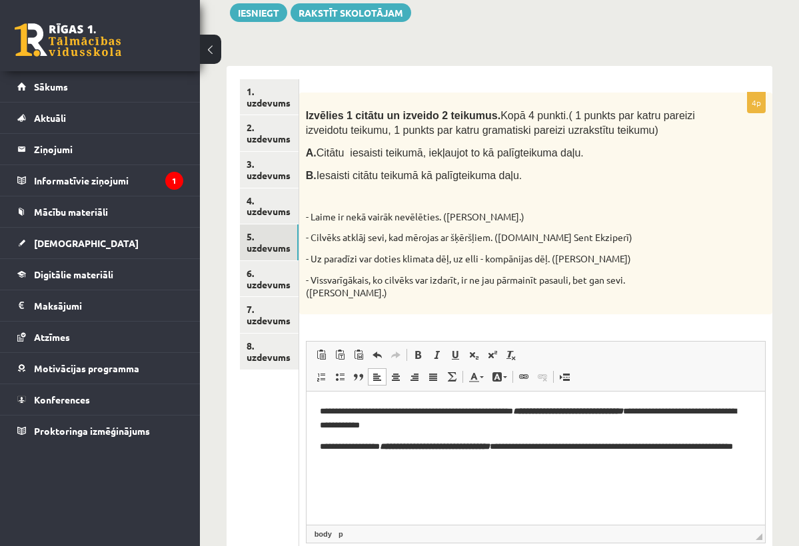
click at [569, 446] on p "**********" at bounding box center [534, 453] width 431 height 27
click at [391, 424] on p "**********" at bounding box center [534, 417] width 431 height 27
click at [452, 422] on p "**********" at bounding box center [534, 417] width 431 height 27
click at [520, 466] on html "**********" at bounding box center [535, 428] width 458 height 75
click at [392, 450] on em "**********" at bounding box center [434, 446] width 110 height 9
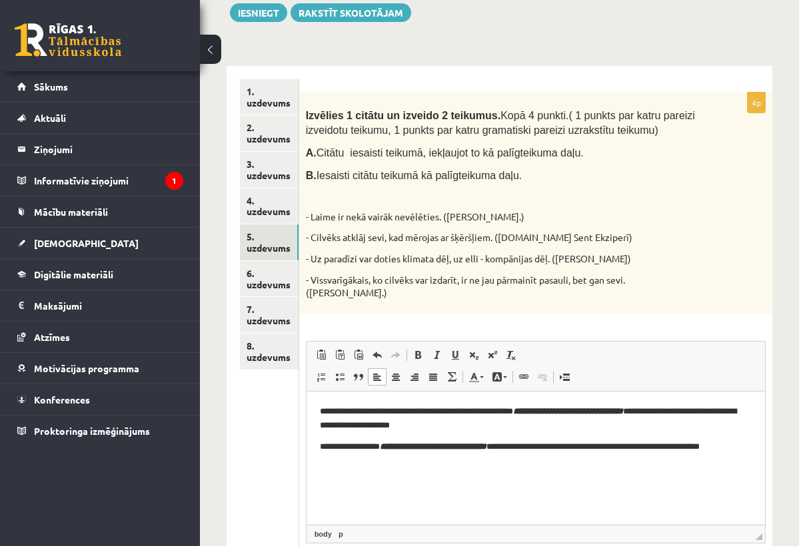
click at [518, 444] on p "**********" at bounding box center [534, 446] width 431 height 13
drag, startPoint x: 515, startPoint y: 452, endPoint x: 506, endPoint y: 452, distance: 8.7
click at [506, 452] on p "**********" at bounding box center [534, 446] width 431 height 13
click at [512, 451] on p "**********" at bounding box center [534, 446] width 431 height 13
click at [486, 450] on em "**********" at bounding box center [432, 446] width 107 height 9
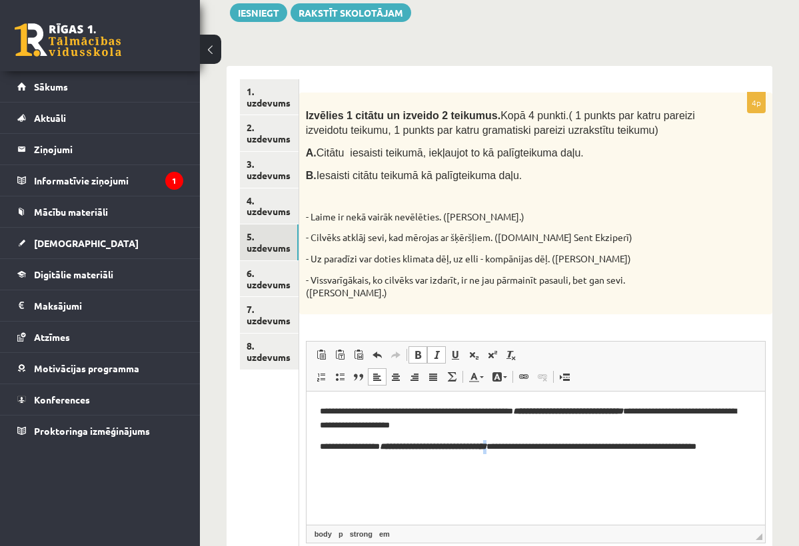
click at [415, 350] on span at bounding box center [417, 355] width 11 height 11
click at [495, 466] on html "**********" at bounding box center [535, 428] width 458 height 75
click at [529, 412] on em "**********" at bounding box center [567, 410] width 110 height 9
click at [653, 406] on p "**********" at bounding box center [534, 417] width 431 height 27
click at [711, 440] on p "**********" at bounding box center [534, 446] width 431 height 13
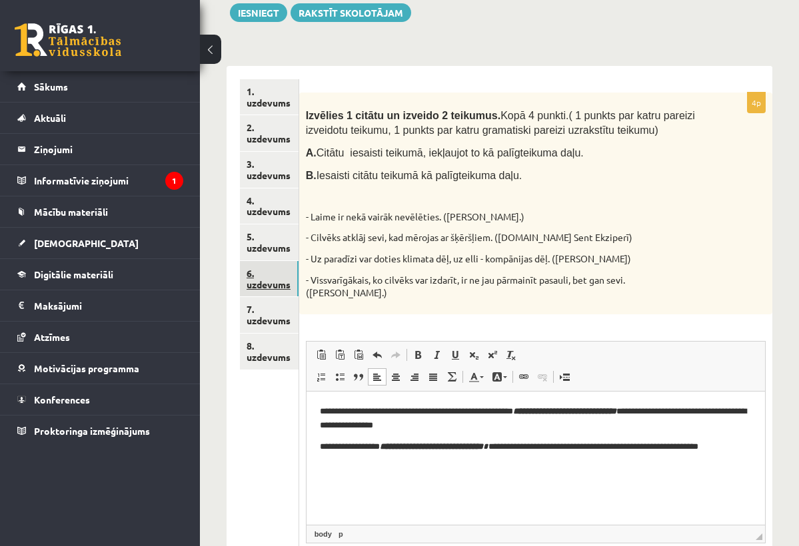
click at [272, 274] on link "6. uzdevums" at bounding box center [269, 279] width 59 height 36
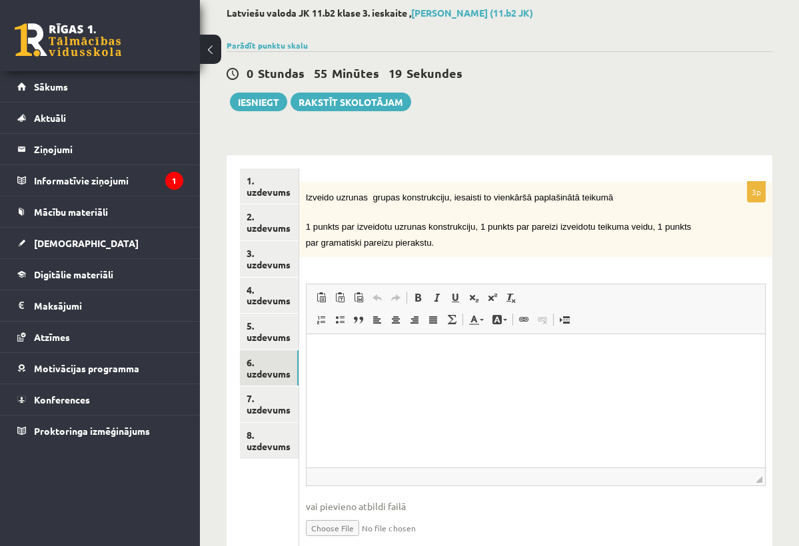
scroll to position [71, 0]
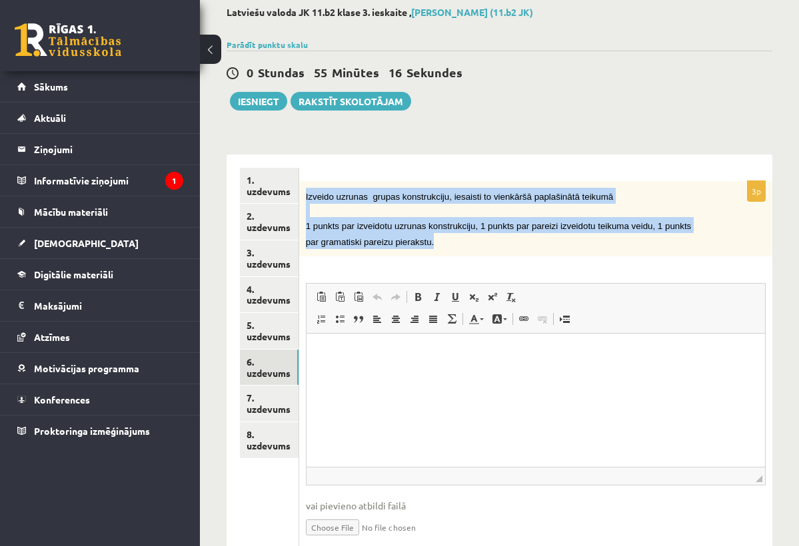
drag, startPoint x: 307, startPoint y: 196, endPoint x: 436, endPoint y: 250, distance: 139.7
click at [436, 250] on div "Izveido uzrunas grupas konstrukciju, iesaisti to vienkāršā paplašinātā teikumā …" at bounding box center [535, 218] width 473 height 75
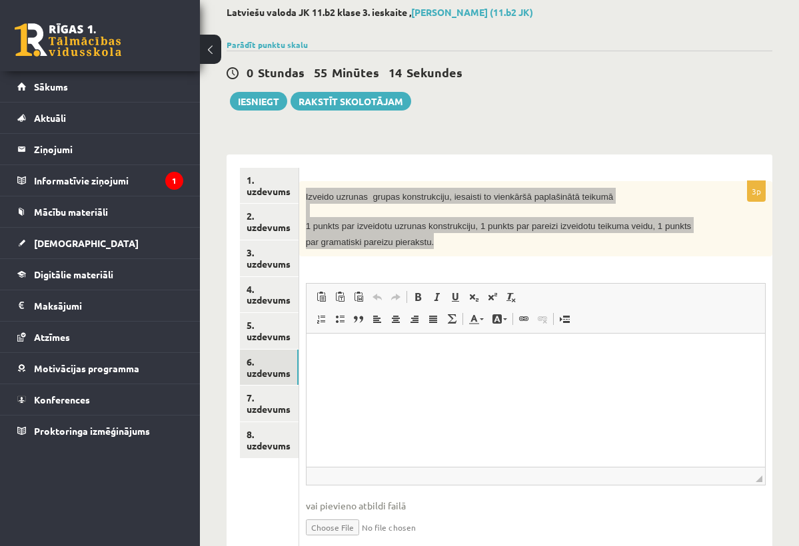
click at [408, 372] on html at bounding box center [535, 353] width 458 height 41
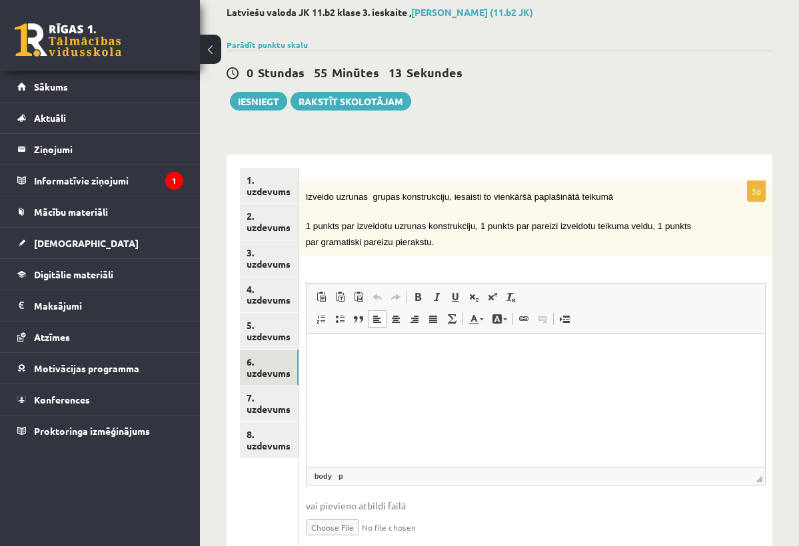
click at [470, 265] on div "3p Izveido uzrunas grupas konstrukciju, iesaisti to vienkāršā paplašinātā teiku…" at bounding box center [535, 370] width 473 height 379
click at [514, 356] on p "Editor, wiswyg-editor-user-answer-47364006234720" at bounding box center [535, 353] width 432 height 14
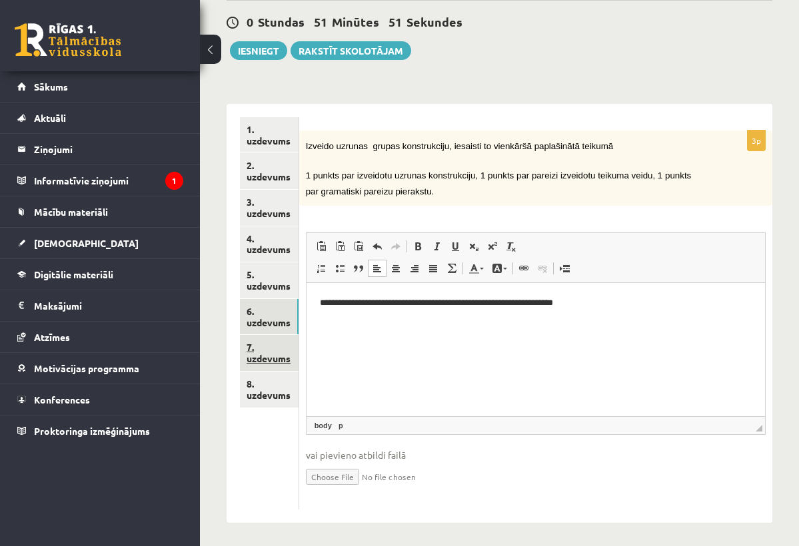
click at [276, 347] on link "7. uzdevums" at bounding box center [269, 353] width 59 height 36
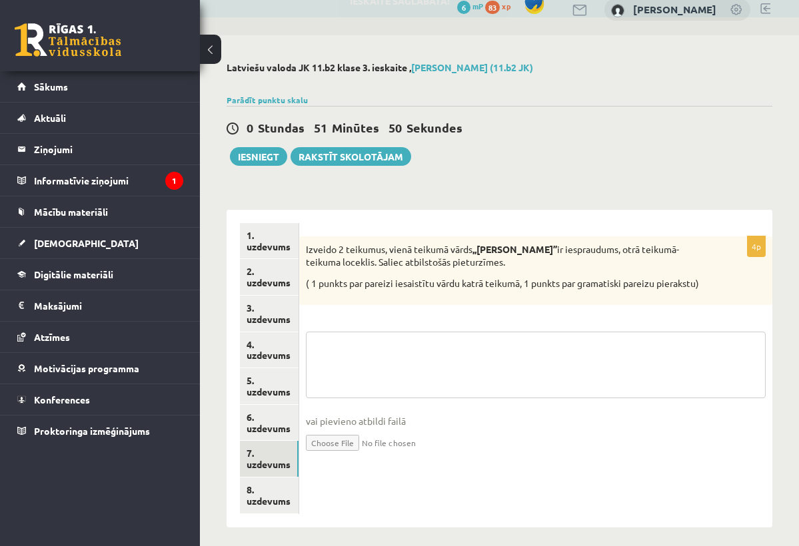
click at [490, 388] on textarea at bounding box center [536, 365] width 460 height 67
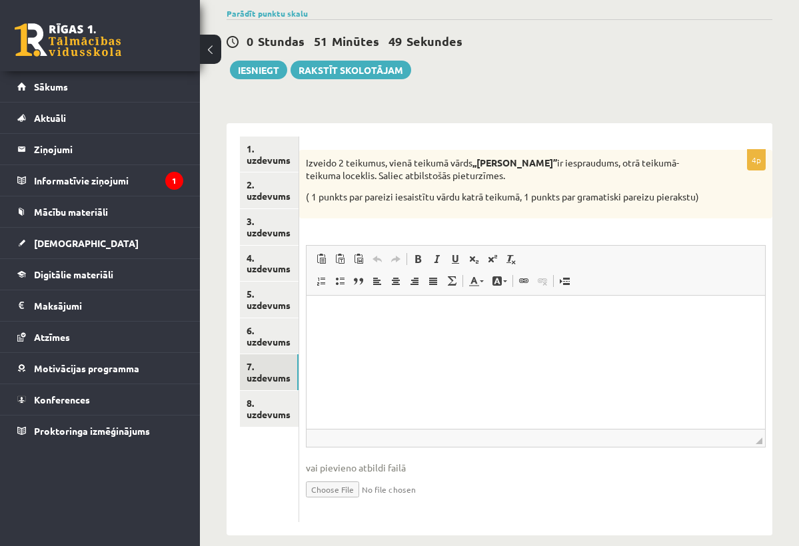
scroll to position [107, 0]
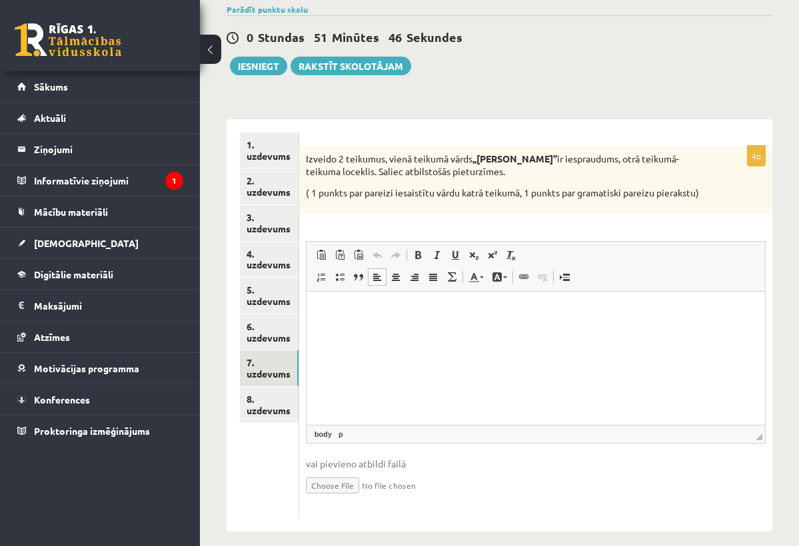
click at [469, 311] on p "Editor, wiswyg-editor-user-answer-47363951055060" at bounding box center [535, 311] width 432 height 14
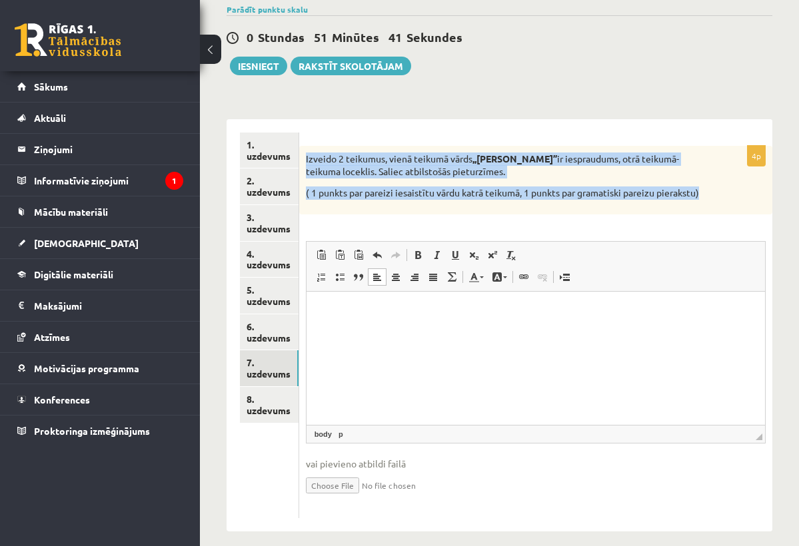
drag, startPoint x: 306, startPoint y: 158, endPoint x: 392, endPoint y: 205, distance: 98.7
click at [392, 205] on div "Izveido 2 teikumus, vienā teikumā vārds ,,ceru’’ ir iespraudums, otrā teikumā- …" at bounding box center [535, 180] width 473 height 69
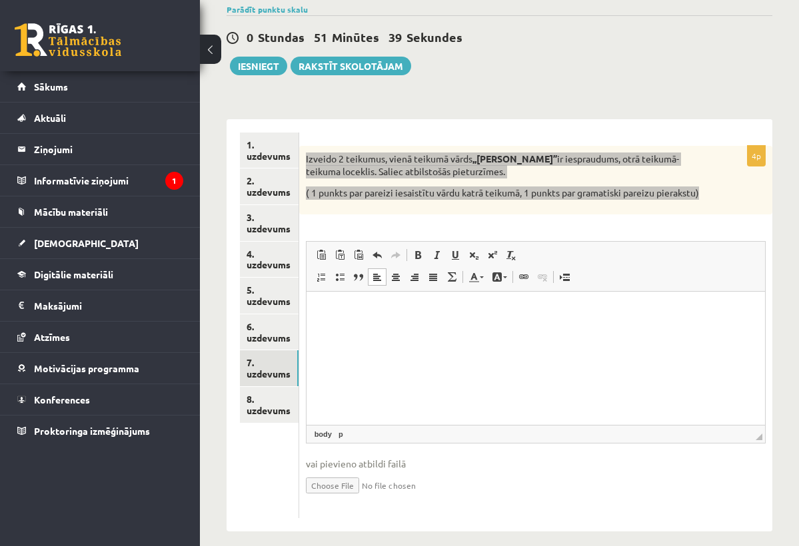
click at [402, 320] on html at bounding box center [535, 311] width 458 height 41
click at [524, 332] on html at bounding box center [535, 311] width 458 height 41
click at [426, 311] on p "Editor, wiswyg-editor-user-answer-47363951055060" at bounding box center [535, 311] width 432 height 14
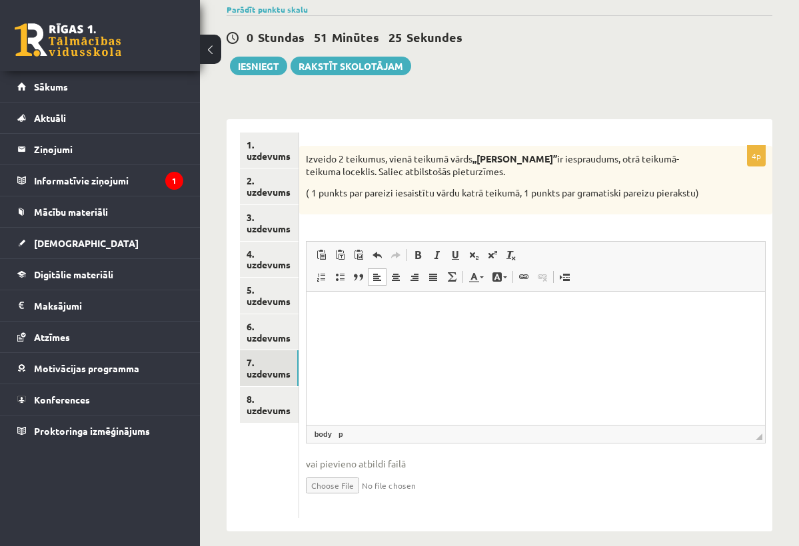
click at [449, 229] on div "4p Izveido 2 teikumus, vienā teikumā vārds ,,ceru’’ ir iespraudums, otrā teikum…" at bounding box center [535, 332] width 473 height 372
click at [382, 332] on html at bounding box center [535, 311] width 458 height 41
click at [605, 321] on body "**********" at bounding box center [535, 322] width 432 height 36
click at [598, 312] on p "**********" at bounding box center [534, 310] width 431 height 13
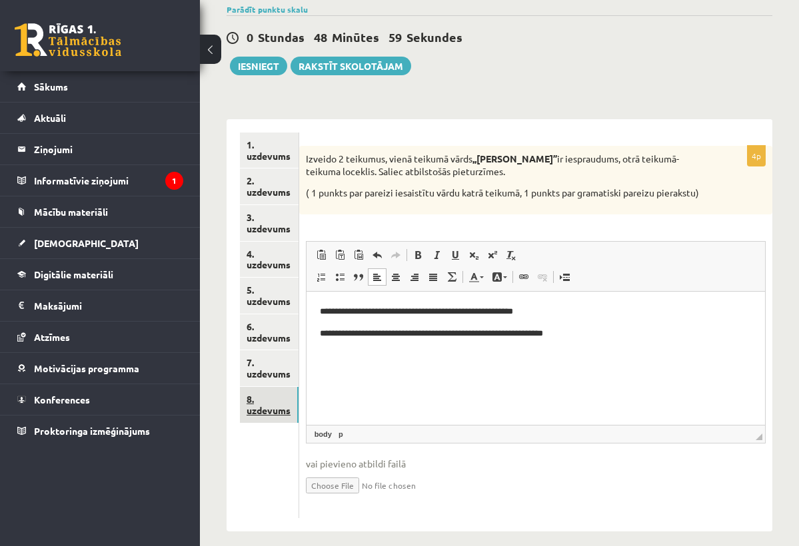
click at [272, 398] on link "8. uzdevums" at bounding box center [269, 405] width 59 height 36
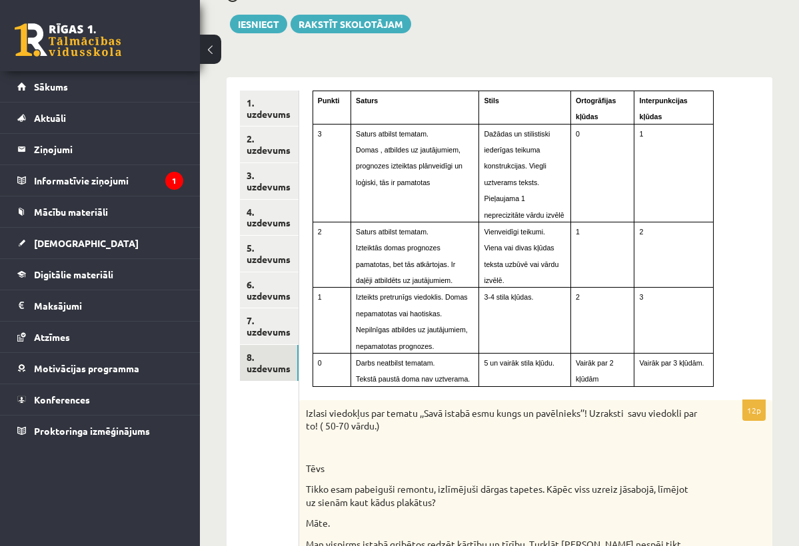
scroll to position [143, 0]
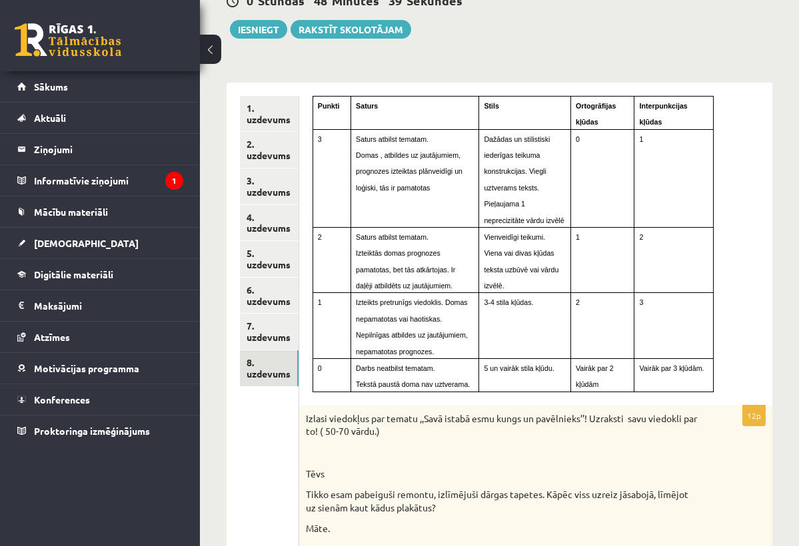
click at [425, 204] on td "Saturs atbilst tematam. Domas , atbildes uz jautājumiem, prognozes izteiktas pl…" at bounding box center [414, 178] width 128 height 98
click at [587, 193] on td "0" at bounding box center [602, 178] width 64 height 98
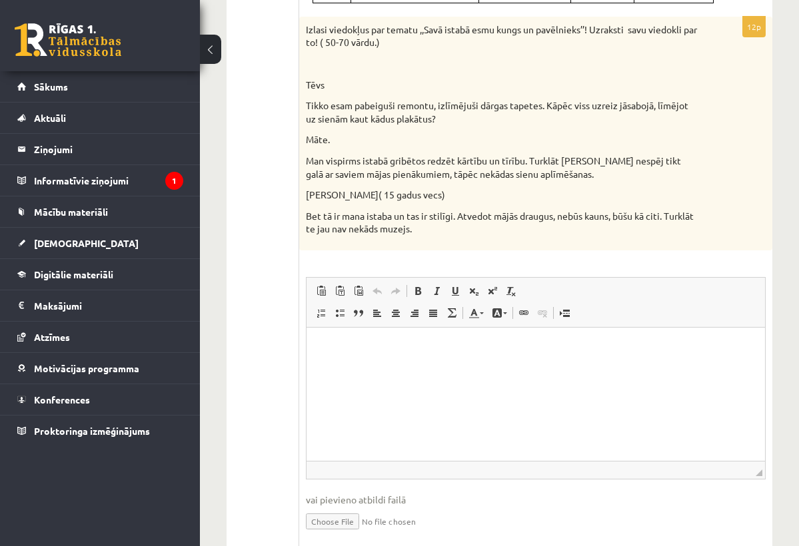
scroll to position [534, 0]
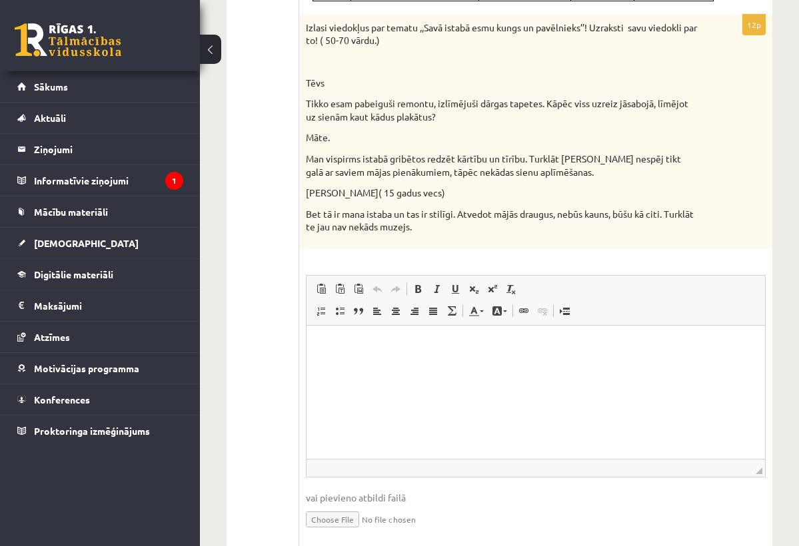
drag, startPoint x: 670, startPoint y: 732, endPoint x: 363, endPoint y: 397, distance: 454.5
click at [363, 366] on html at bounding box center [535, 345] width 458 height 41
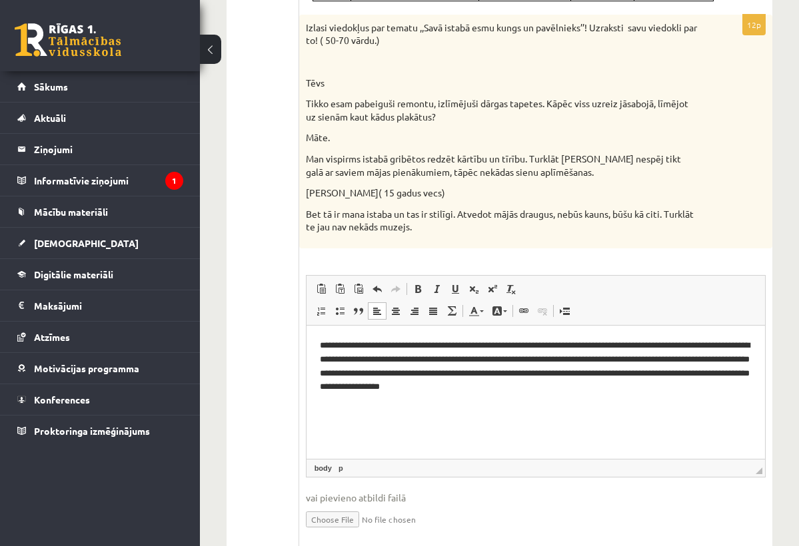
click at [604, 344] on p "**********" at bounding box center [534, 364] width 431 height 53
click at [606, 343] on p "**********" at bounding box center [534, 364] width 431 height 53
click at [693, 358] on p "**********" at bounding box center [534, 364] width 431 height 53
click at [340, 368] on p "**********" at bounding box center [534, 364] width 431 height 53
click at [691, 356] on p "**********" at bounding box center [534, 364] width 431 height 53
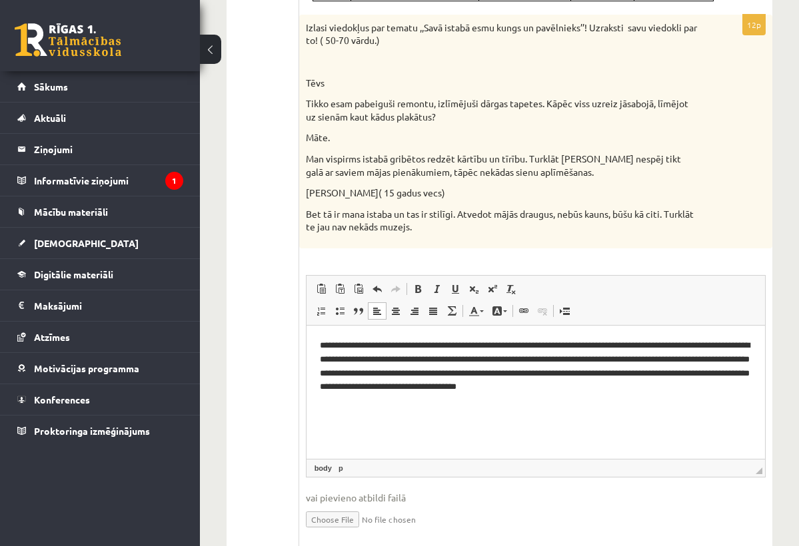
click at [612, 372] on p "**********" at bounding box center [534, 364] width 431 height 53
click at [641, 372] on p "**********" at bounding box center [534, 364] width 431 height 53
click at [663, 370] on p "**********" at bounding box center [534, 364] width 431 height 53
click at [727, 373] on p "**********" at bounding box center [534, 371] width 431 height 67
click at [736, 376] on p "**********" at bounding box center [534, 371] width 431 height 67
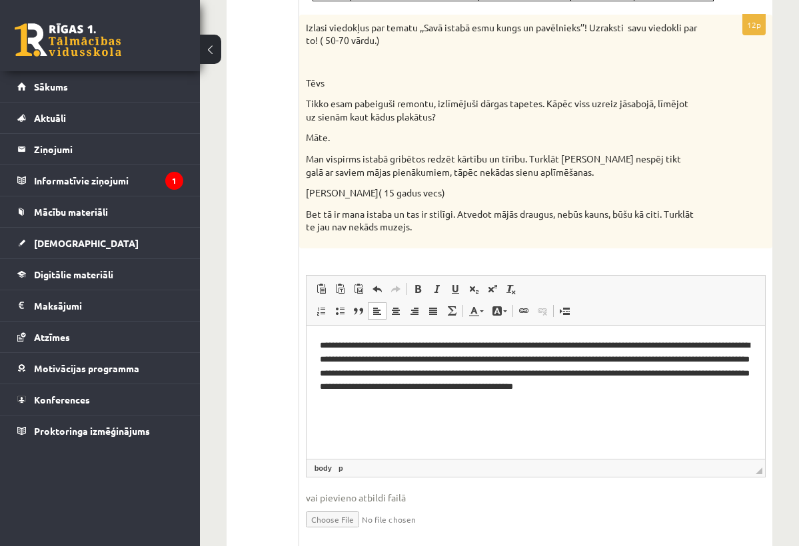
click at [734, 374] on p "**********" at bounding box center [534, 371] width 431 height 67
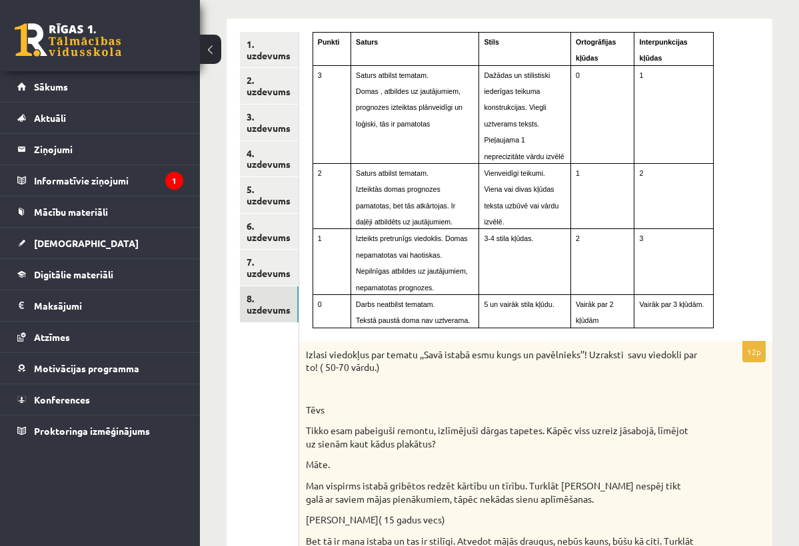
scroll to position [203, 0]
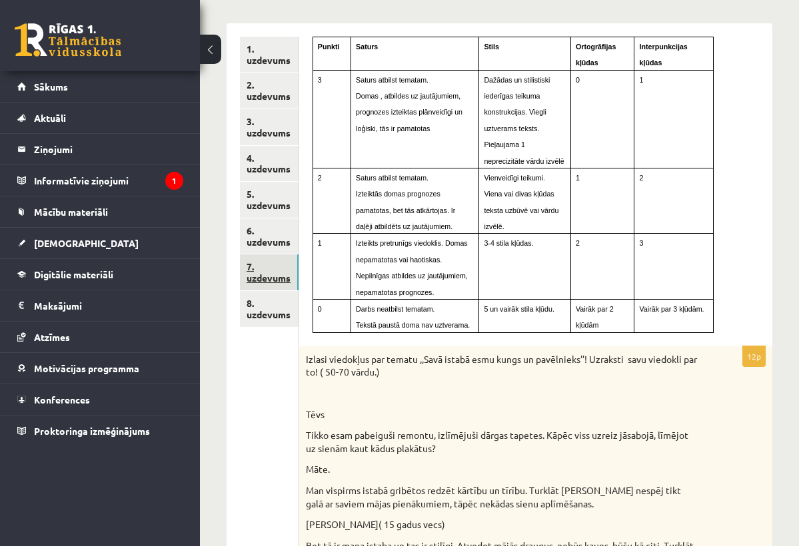
click at [257, 272] on link "7. uzdevums" at bounding box center [269, 272] width 59 height 36
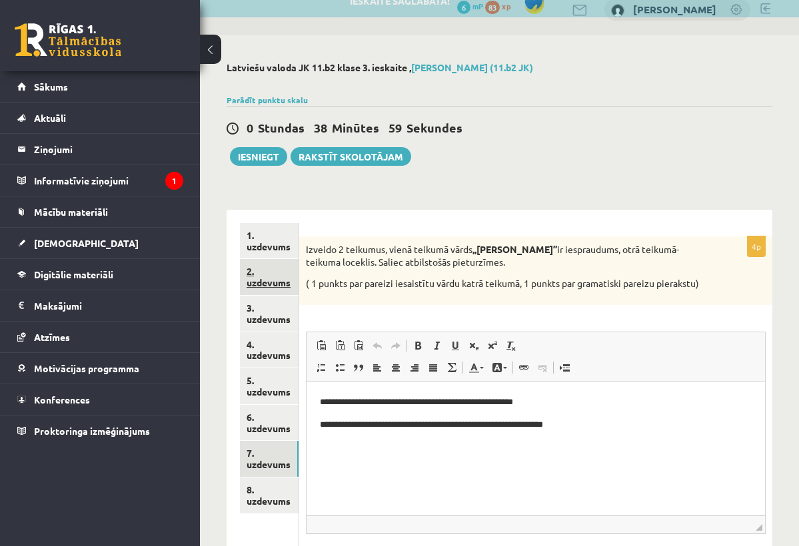
scroll to position [0, 0]
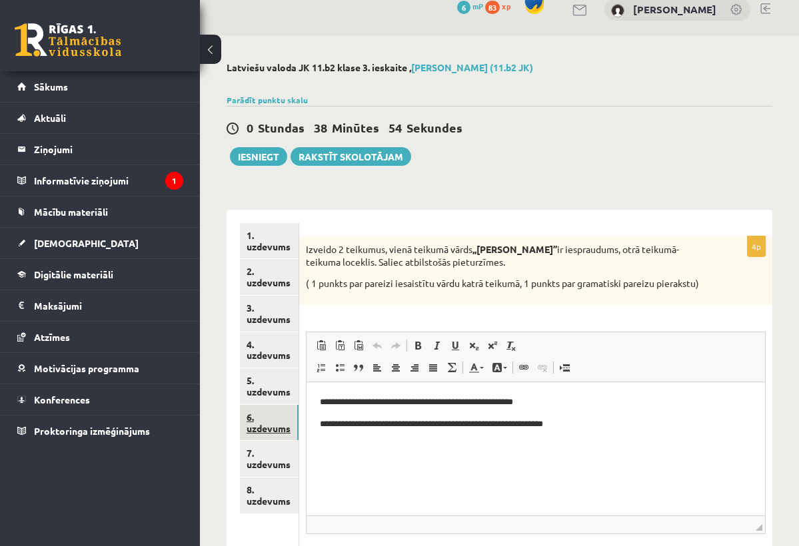
click at [267, 414] on link "6. uzdevums" at bounding box center [269, 423] width 59 height 36
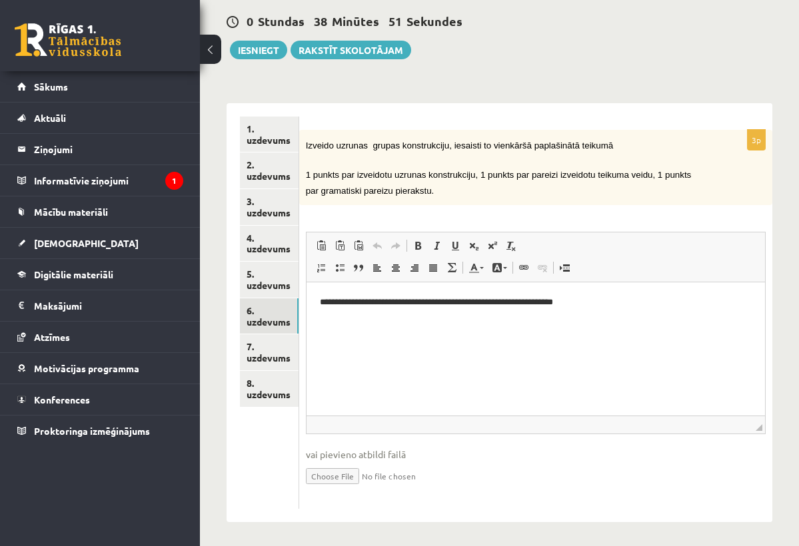
scroll to position [122, 0]
click at [376, 322] on html "**********" at bounding box center [535, 302] width 458 height 40
click at [340, 425] on link "p" at bounding box center [341, 426] width 10 height 12
click at [326, 424] on link "body" at bounding box center [323, 426] width 23 height 12
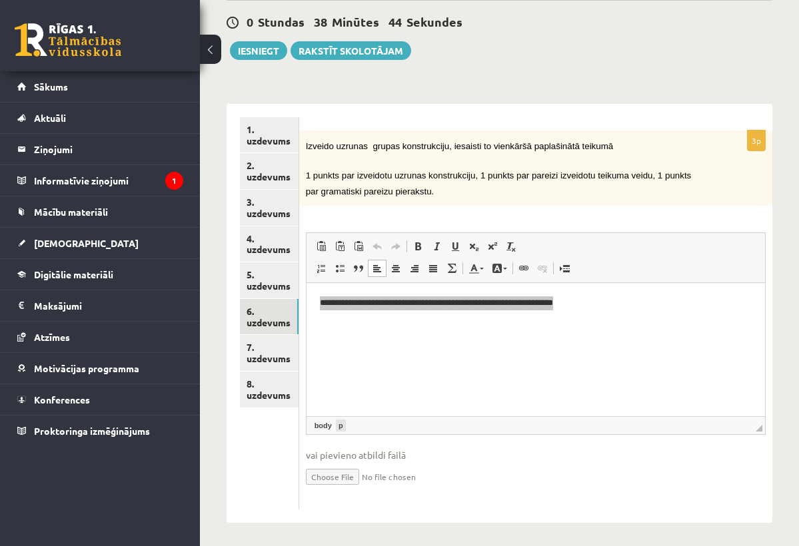
click at [336, 424] on link "p" at bounding box center [341, 426] width 10 height 12
click at [364, 322] on html "**********" at bounding box center [535, 302] width 458 height 40
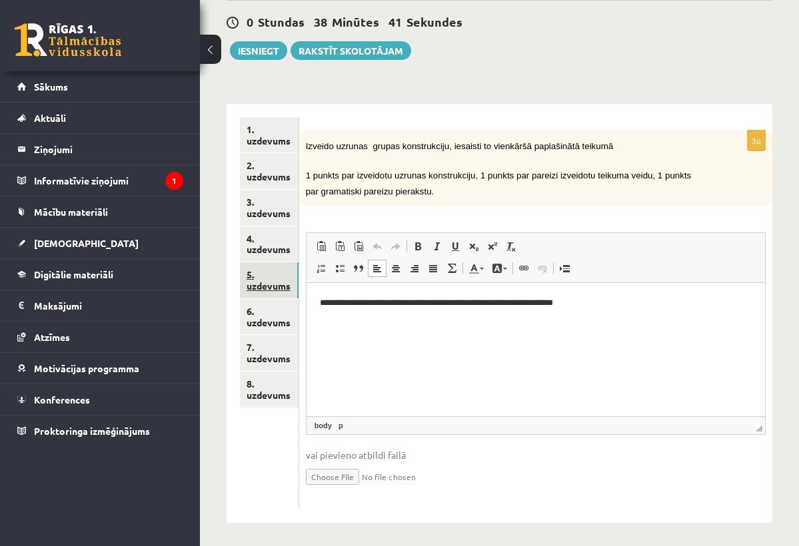
click at [256, 272] on link "5. uzdevums" at bounding box center [269, 280] width 59 height 36
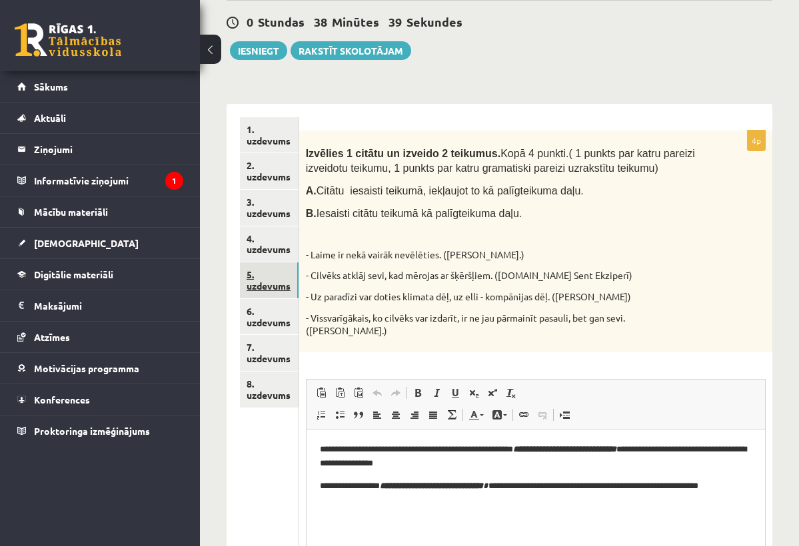
scroll to position [0, 0]
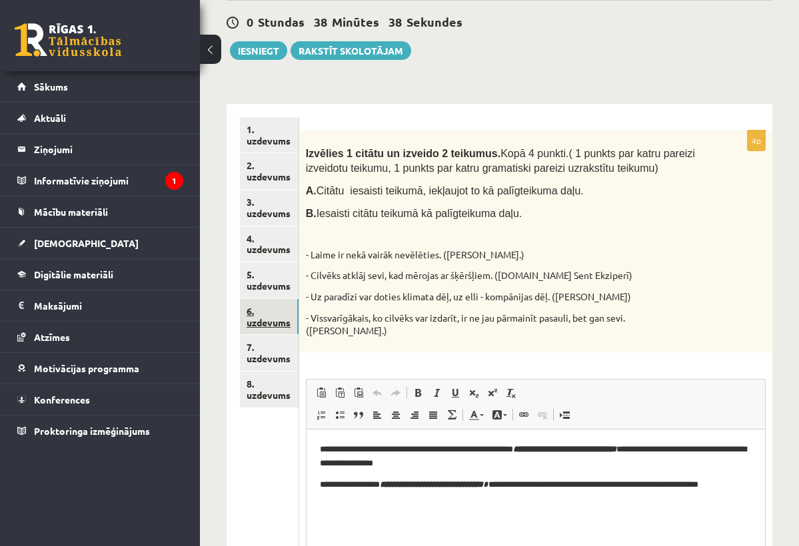
click at [263, 310] on link "6. uzdevums" at bounding box center [269, 317] width 59 height 36
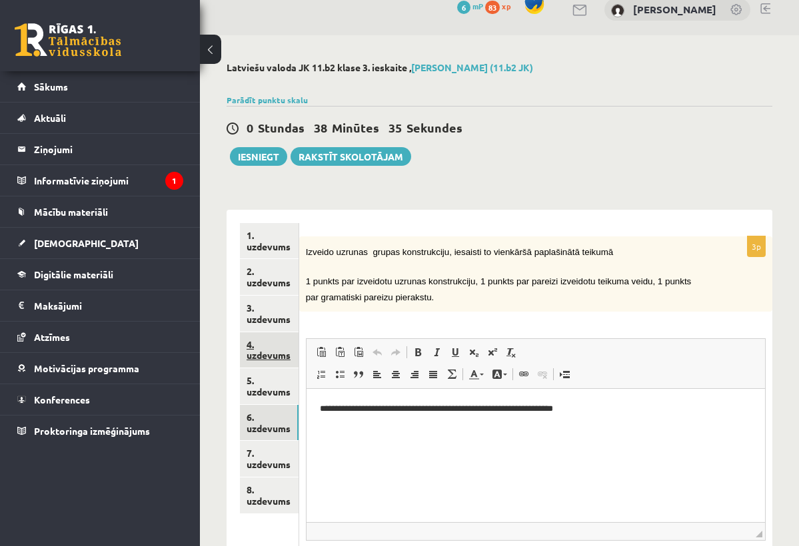
click at [262, 344] on link "4. uzdevums" at bounding box center [269, 350] width 59 height 36
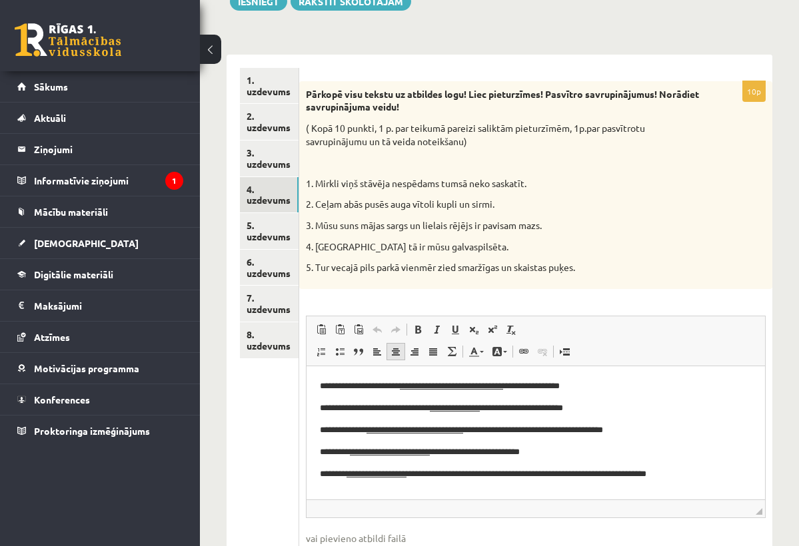
scroll to position [192, 0]
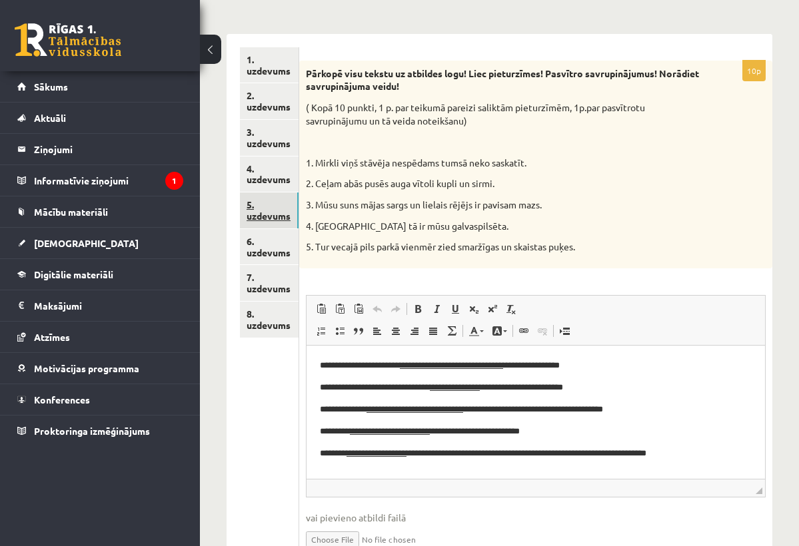
click at [256, 213] on link "5. uzdevums" at bounding box center [269, 211] width 59 height 36
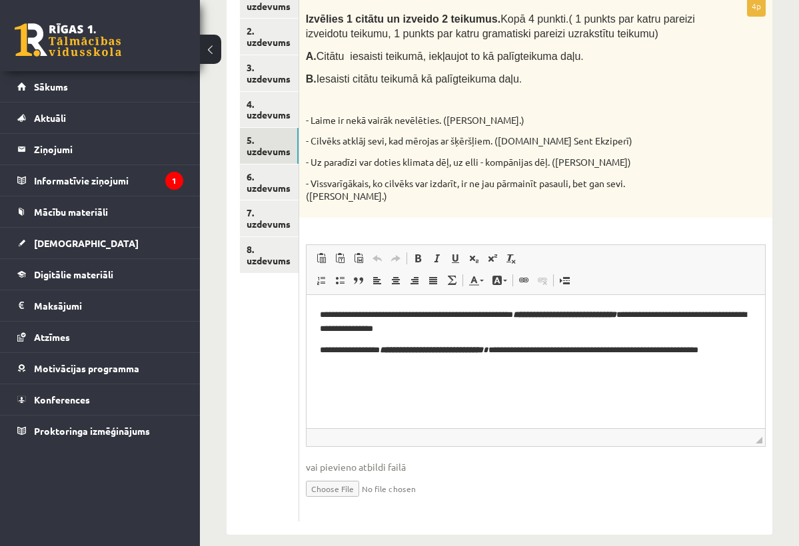
scroll to position [255, 0]
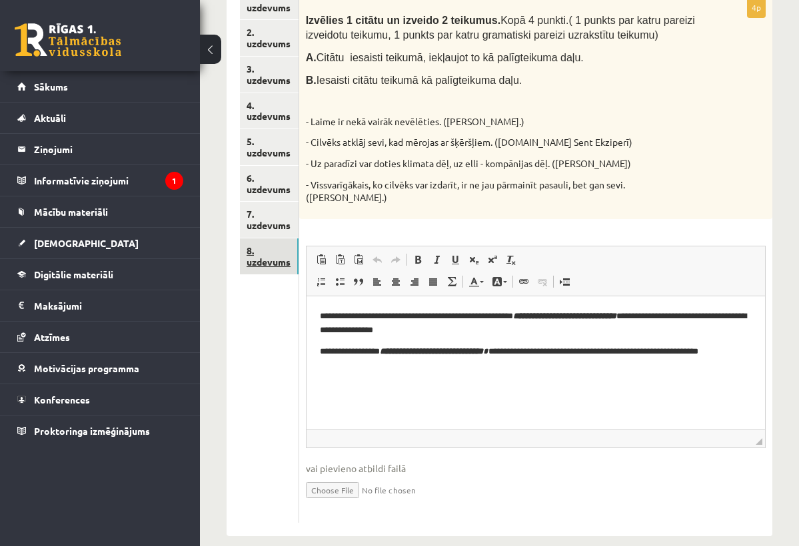
click at [261, 244] on link "8. uzdevums" at bounding box center [269, 256] width 59 height 36
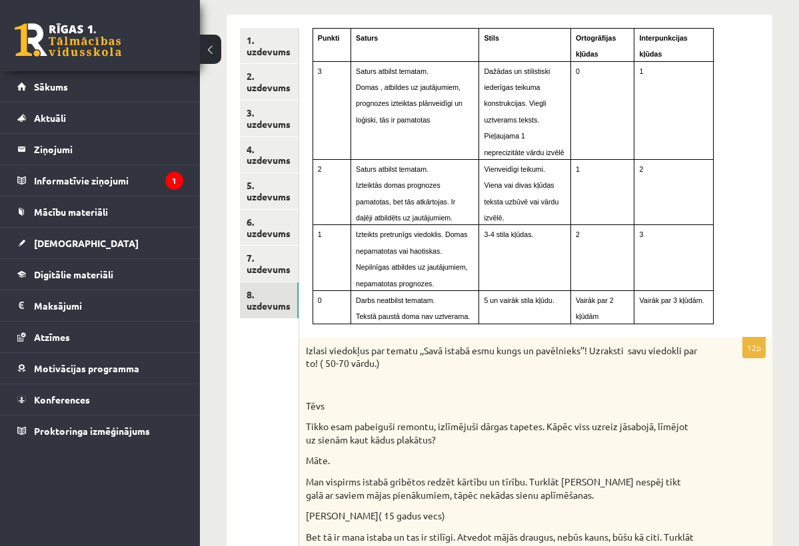
scroll to position [202, 0]
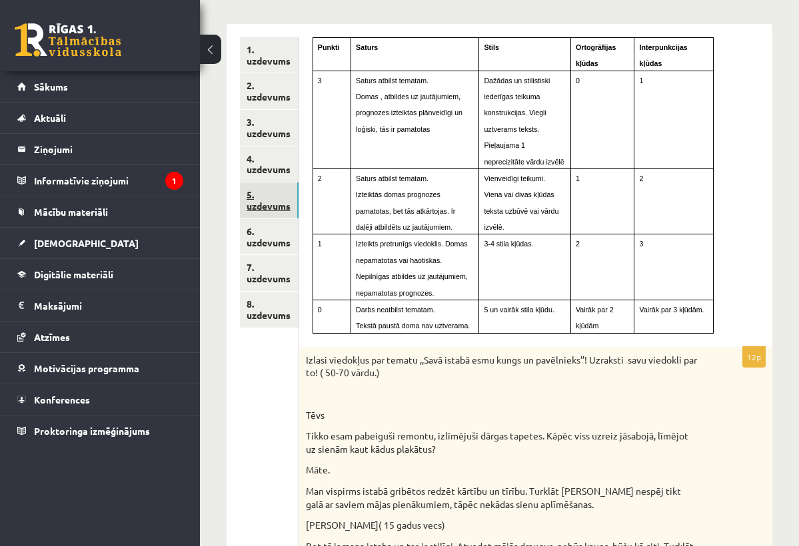
click at [246, 195] on link "5. uzdevums" at bounding box center [269, 201] width 59 height 36
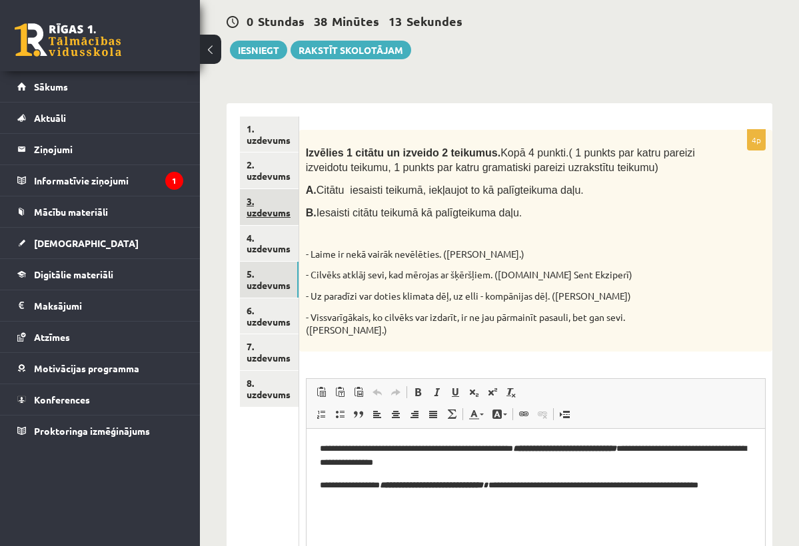
scroll to position [0, 0]
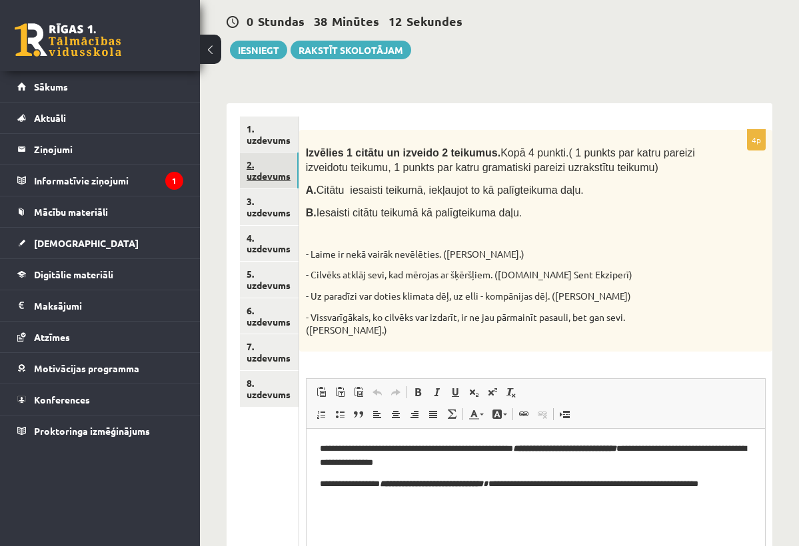
click at [256, 181] on link "2. uzdevums" at bounding box center [269, 171] width 59 height 36
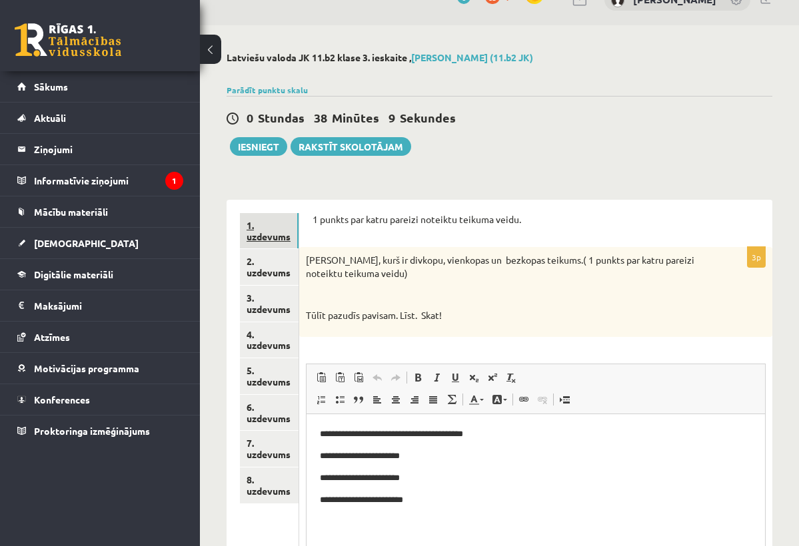
click at [249, 224] on link "1. uzdevums" at bounding box center [269, 231] width 59 height 36
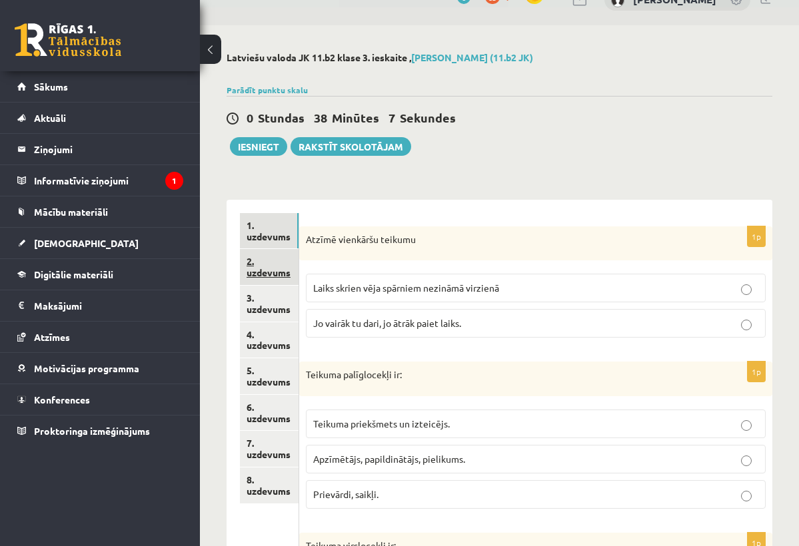
click at [254, 256] on link "2. uzdevums" at bounding box center [269, 267] width 59 height 36
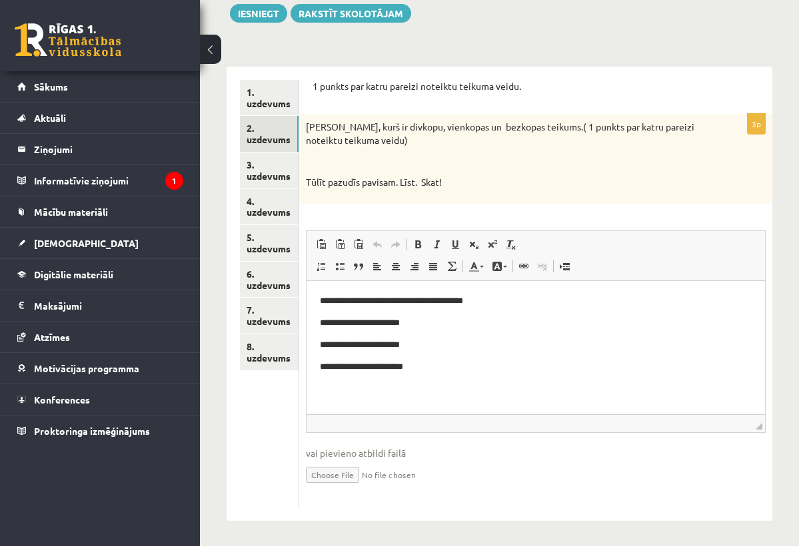
scroll to position [159, 0]
click at [388, 302] on p "**********" at bounding box center [534, 300] width 431 height 13
click at [408, 326] on p "**********" at bounding box center [534, 322] width 431 height 13
click at [759, 426] on span "◢" at bounding box center [758, 427] width 7 height 7
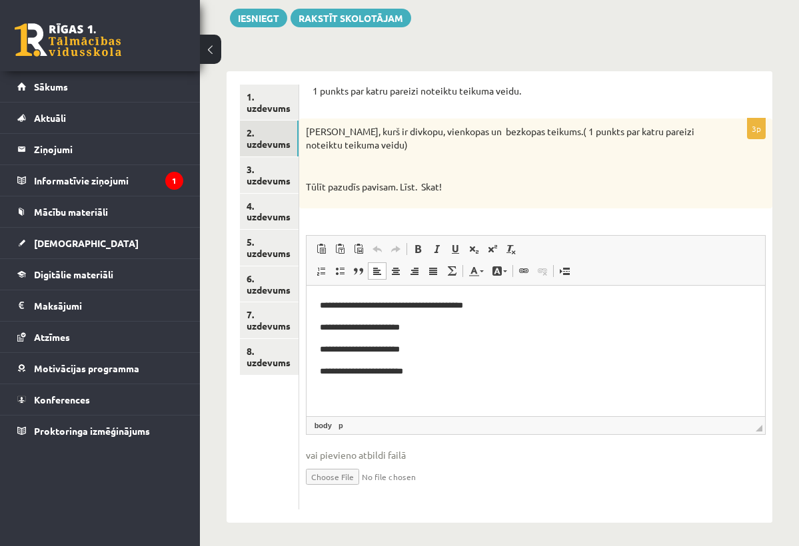
scroll to position [154, 0]
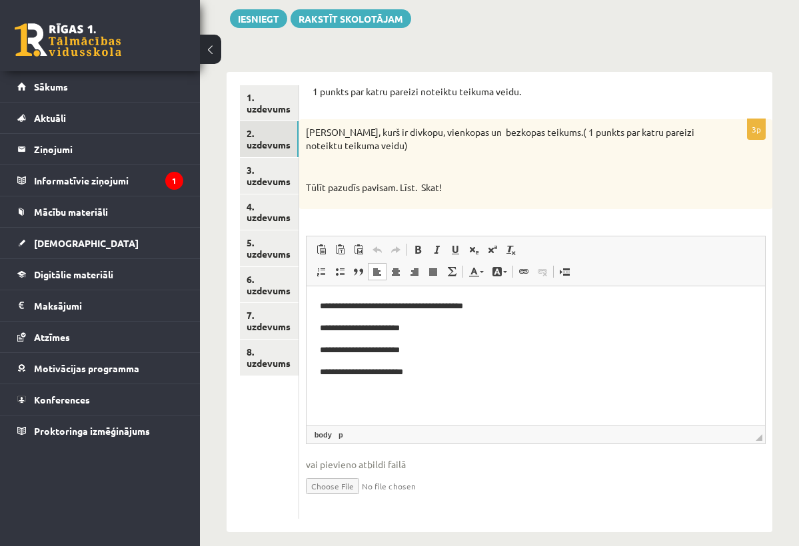
click at [759, 431] on span "◢ Elements path body p" at bounding box center [535, 435] width 458 height 18
click at [533, 365] on p "**********" at bounding box center [534, 371] width 431 height 13
click at [320, 304] on p "**********" at bounding box center [534, 305] width 431 height 13
drag, startPoint x: 320, startPoint y: 304, endPoint x: 403, endPoint y: 302, distance: 83.3
click at [403, 302] on p "**********" at bounding box center [534, 305] width 431 height 13
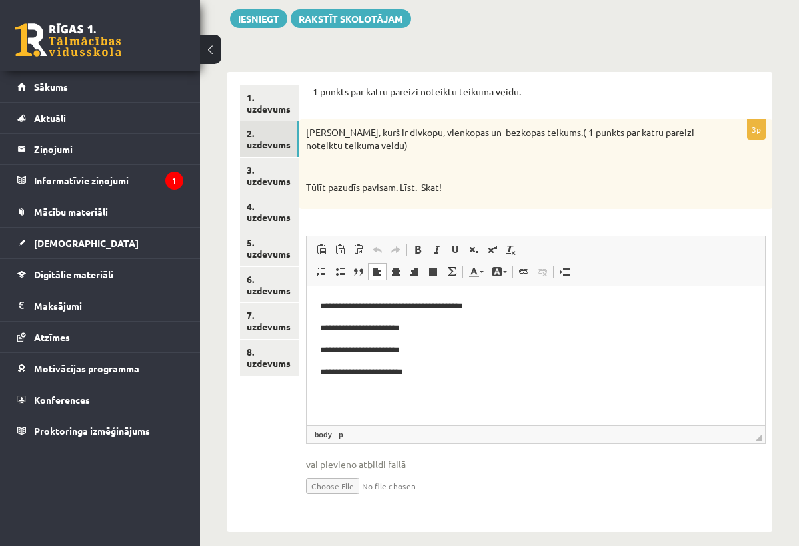
click at [478, 357] on body "**********" at bounding box center [535, 338] width 432 height 79
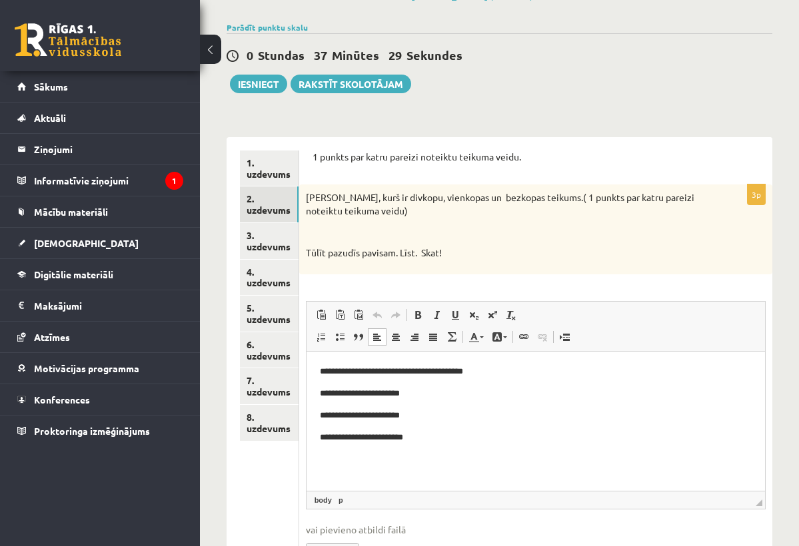
scroll to position [120, 0]
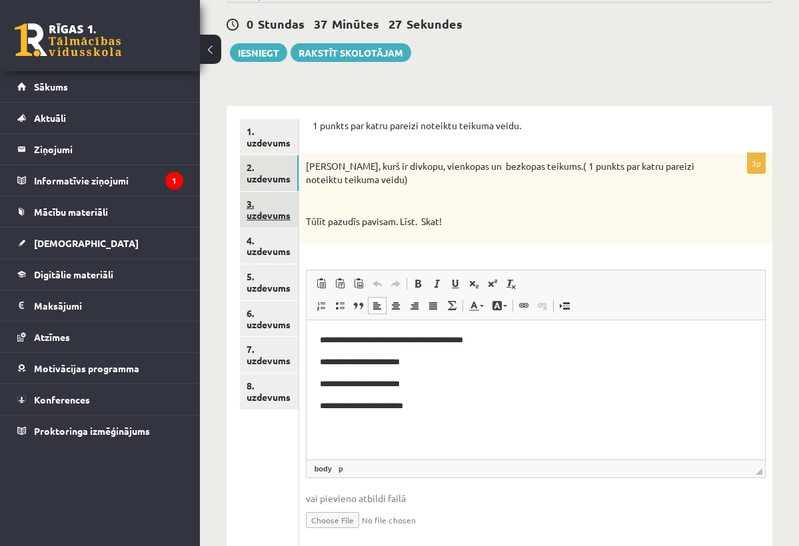
click at [274, 210] on link "3. uzdevums" at bounding box center [269, 210] width 59 height 36
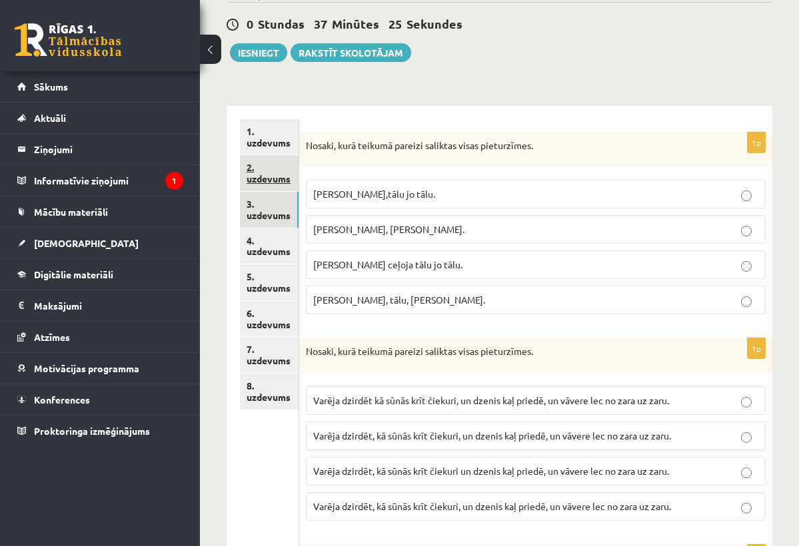
click at [262, 179] on link "2. uzdevums" at bounding box center [269, 173] width 59 height 36
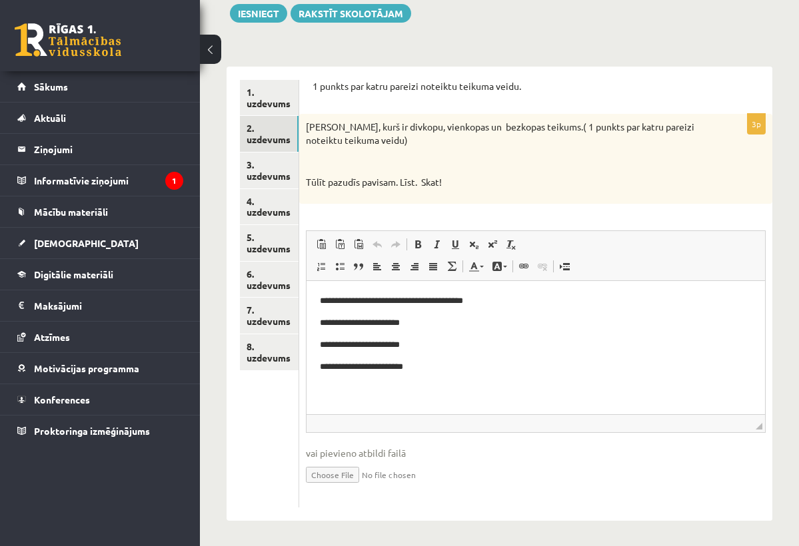
scroll to position [159, 0]
drag, startPoint x: 318, startPoint y: 298, endPoint x: 518, endPoint y: 311, distance: 199.6
click at [518, 311] on html "**********" at bounding box center [535, 334] width 458 height 106
click at [274, 173] on link "3. uzdevums" at bounding box center [269, 171] width 59 height 36
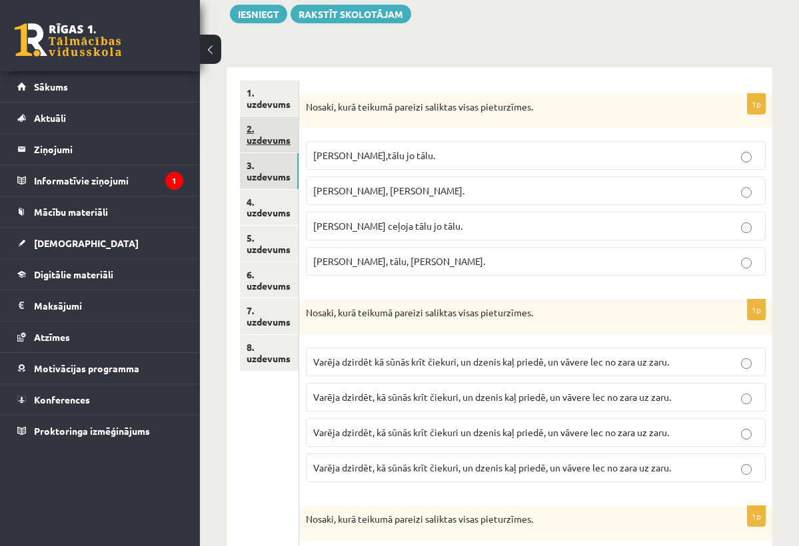
click at [270, 135] on link "2. uzdevums" at bounding box center [269, 135] width 59 height 36
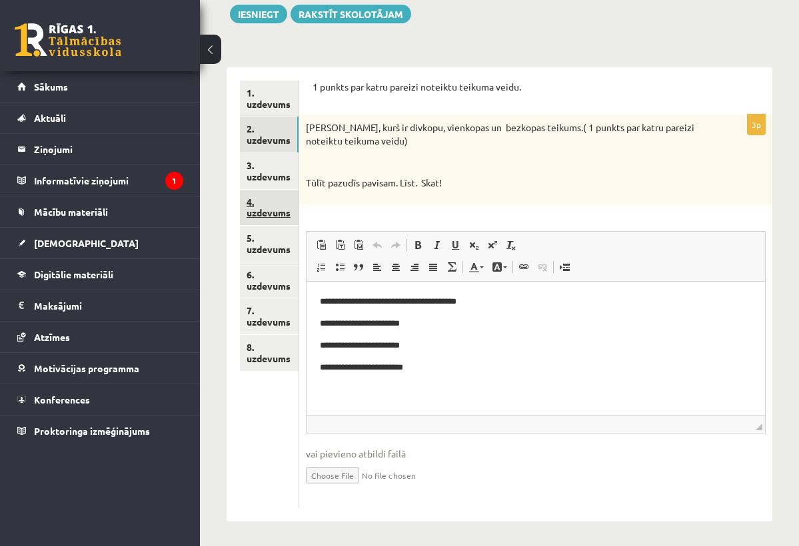
click at [273, 215] on link "4. uzdevums" at bounding box center [269, 208] width 59 height 36
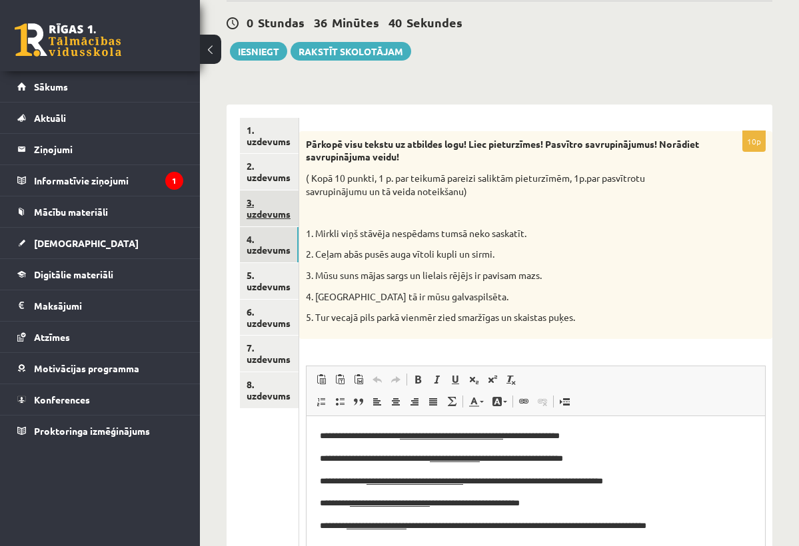
scroll to position [0, 0]
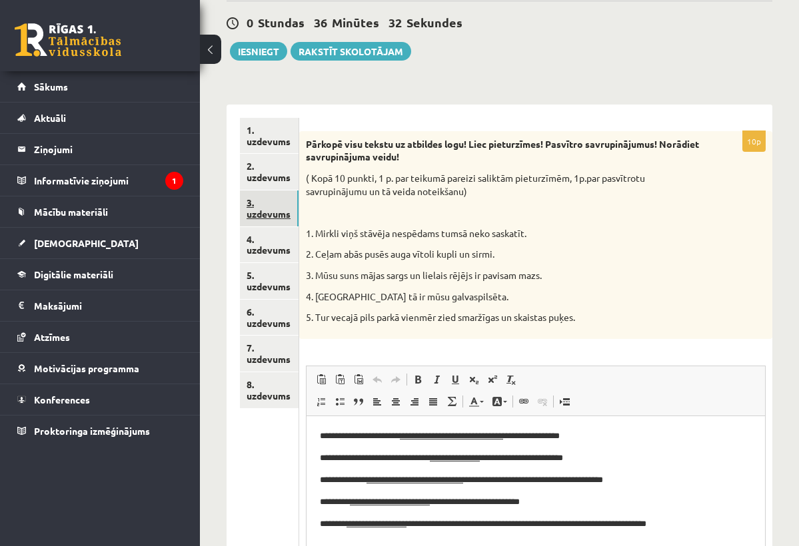
click at [270, 213] on link "3. uzdevums" at bounding box center [269, 209] width 59 height 36
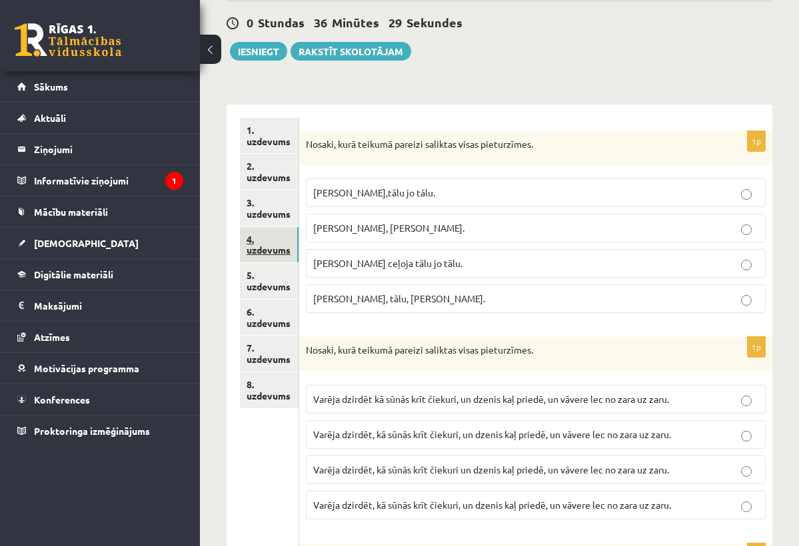
click at [267, 246] on link "4. uzdevums" at bounding box center [269, 245] width 59 height 36
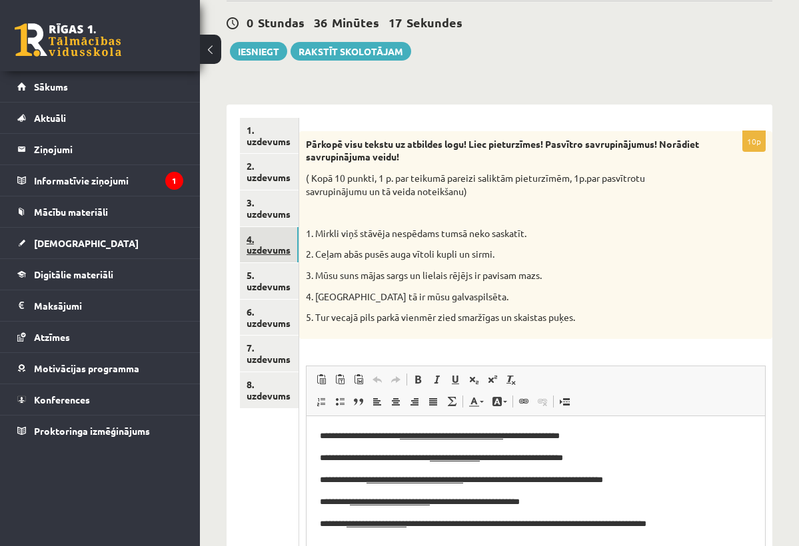
click at [267, 246] on link "4. uzdevums" at bounding box center [269, 245] width 59 height 36
click at [267, 270] on link "5. uzdevums" at bounding box center [269, 281] width 59 height 36
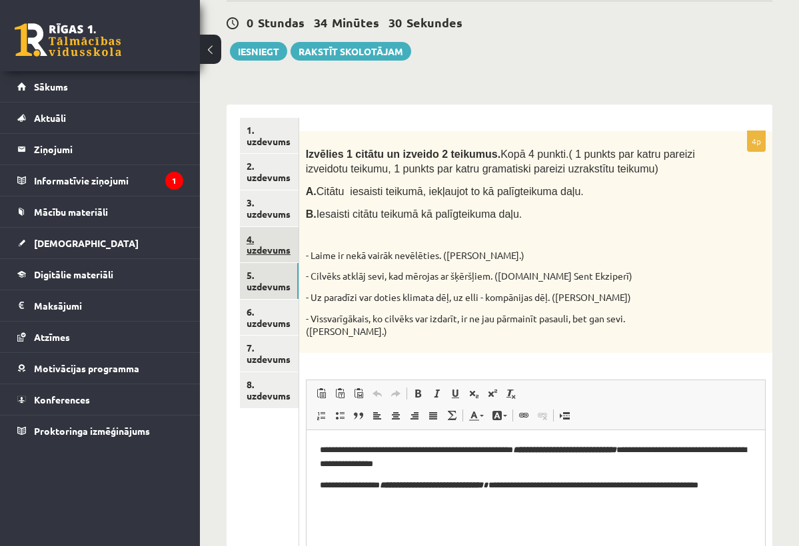
click at [263, 244] on link "4. uzdevums" at bounding box center [269, 245] width 59 height 36
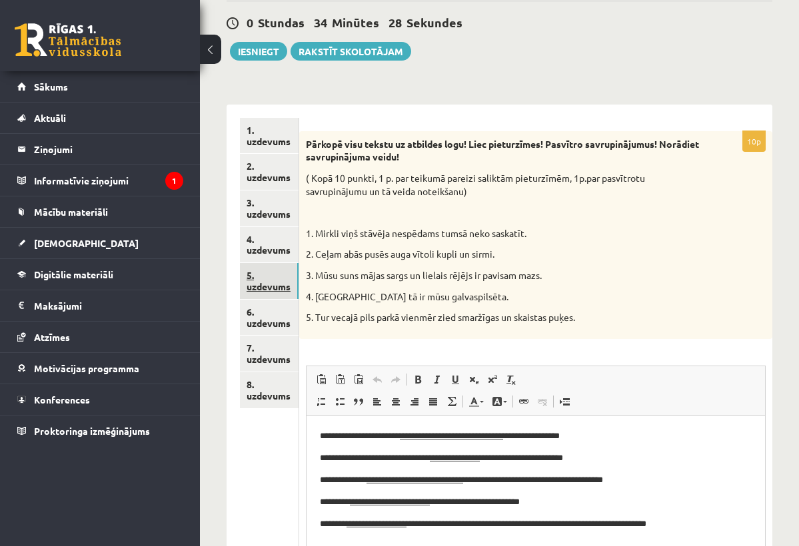
click at [262, 274] on link "5. uzdevums" at bounding box center [269, 281] width 59 height 36
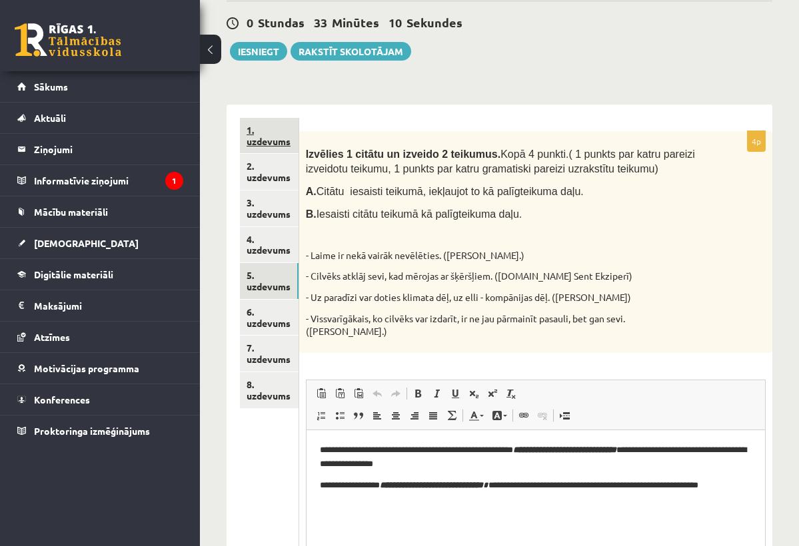
click at [254, 137] on link "1. uzdevums" at bounding box center [269, 136] width 59 height 36
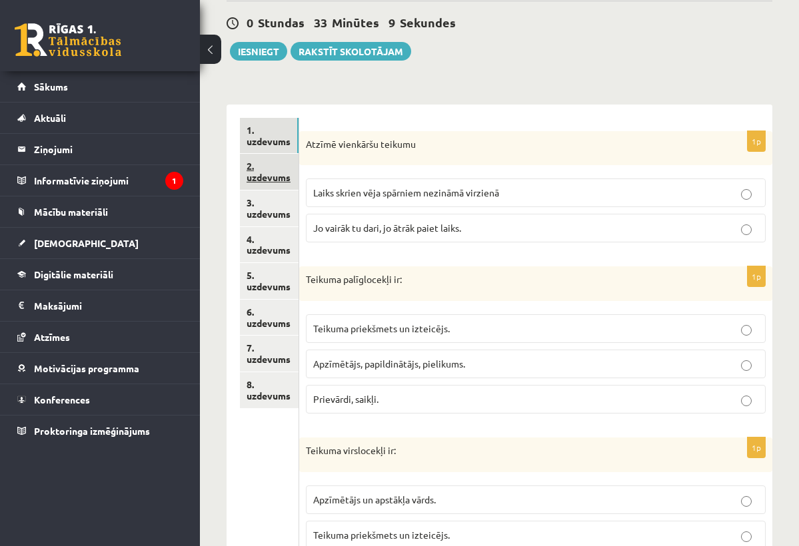
click at [261, 169] on link "2. uzdevums" at bounding box center [269, 172] width 59 height 36
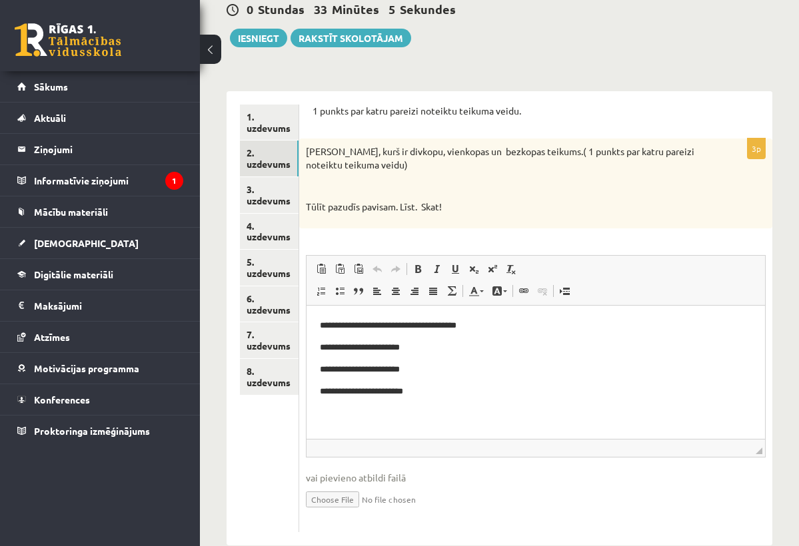
scroll to position [142, 0]
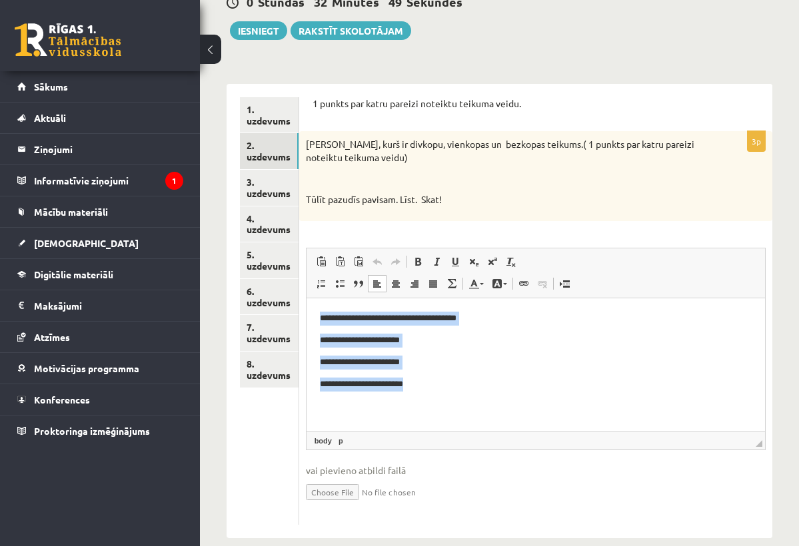
drag, startPoint x: 320, startPoint y: 318, endPoint x: 444, endPoint y: 410, distance: 154.8
click at [444, 404] on html "**********" at bounding box center [535, 351] width 458 height 106
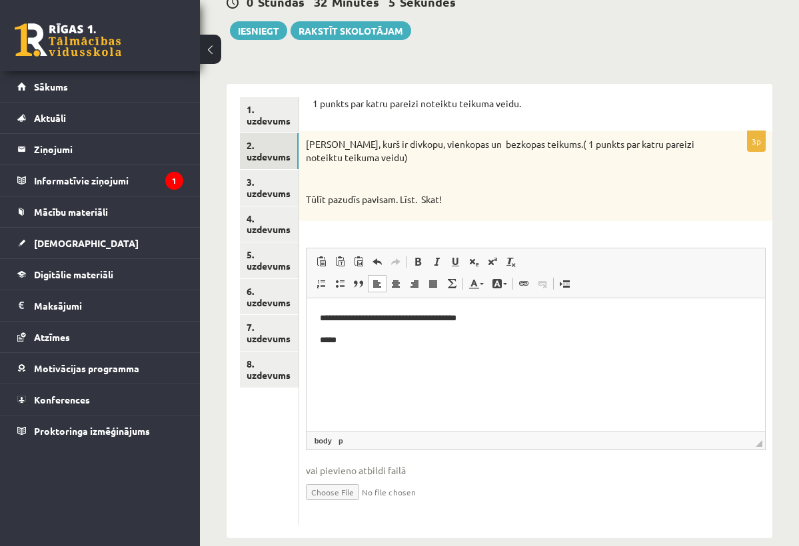
click at [408, 320] on p "**********" at bounding box center [534, 317] width 431 height 13
click at [412, 344] on p "*****" at bounding box center [534, 339] width 431 height 13
click at [342, 342] on p "**********" at bounding box center [534, 339] width 431 height 13
click at [459, 346] on html "**********" at bounding box center [535, 329] width 458 height 62
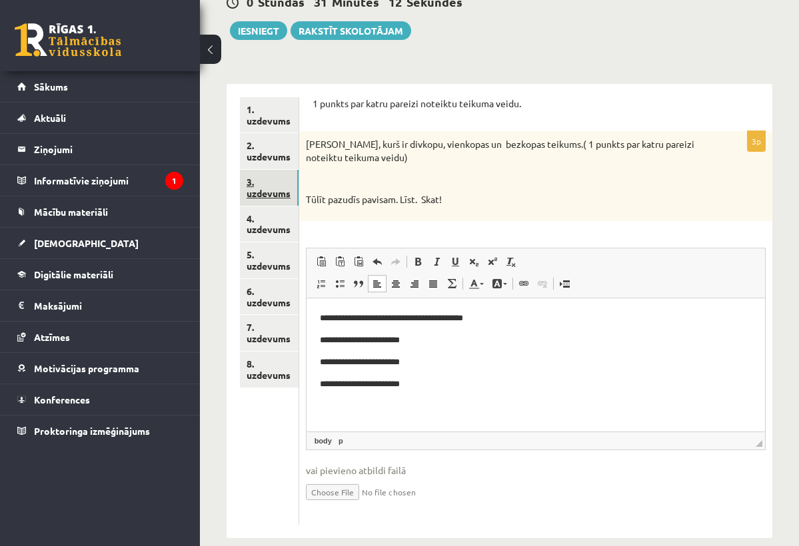
click at [280, 197] on link "3. uzdevums" at bounding box center [269, 188] width 59 height 36
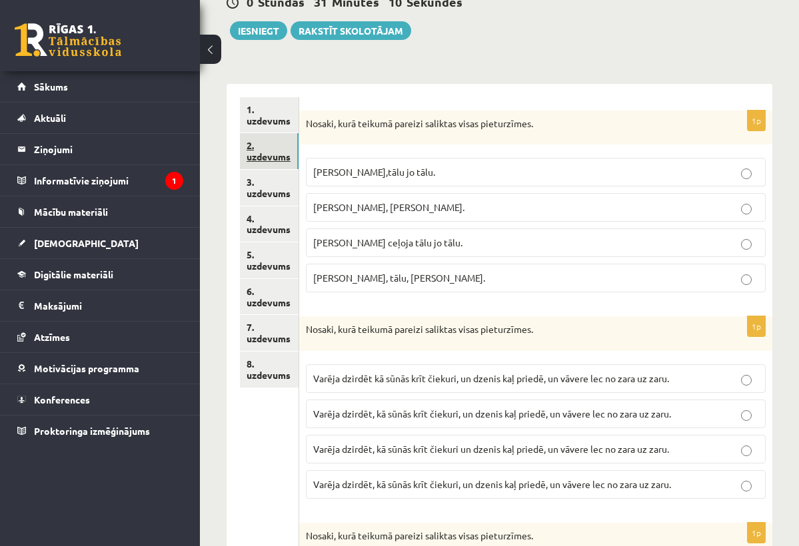
click at [271, 149] on link "2. uzdevums" at bounding box center [269, 151] width 59 height 36
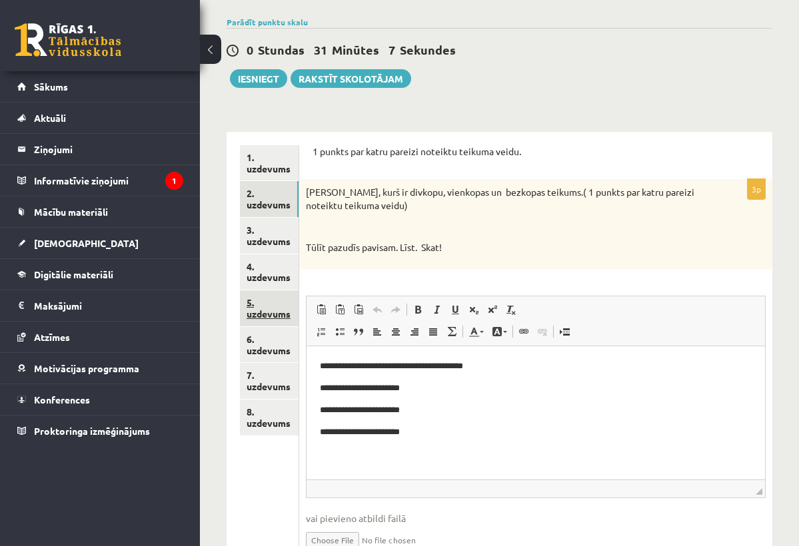
scroll to position [105, 0]
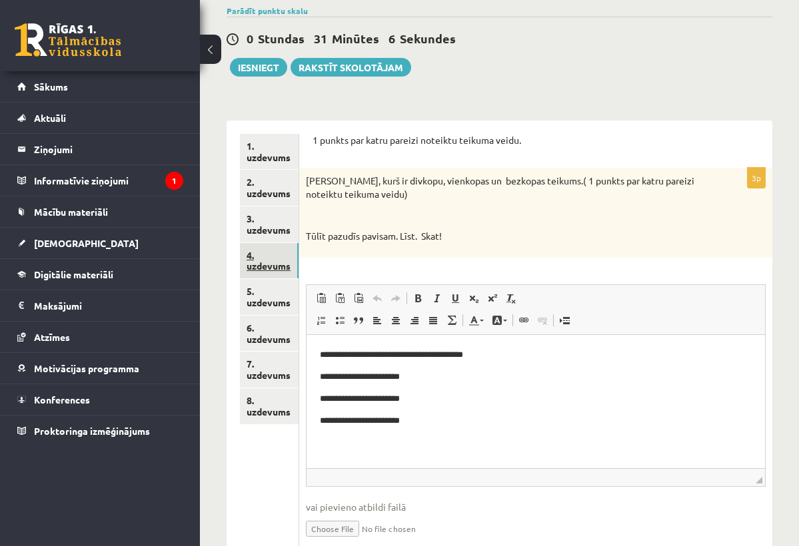
click at [274, 265] on link "4. uzdevums" at bounding box center [269, 261] width 59 height 36
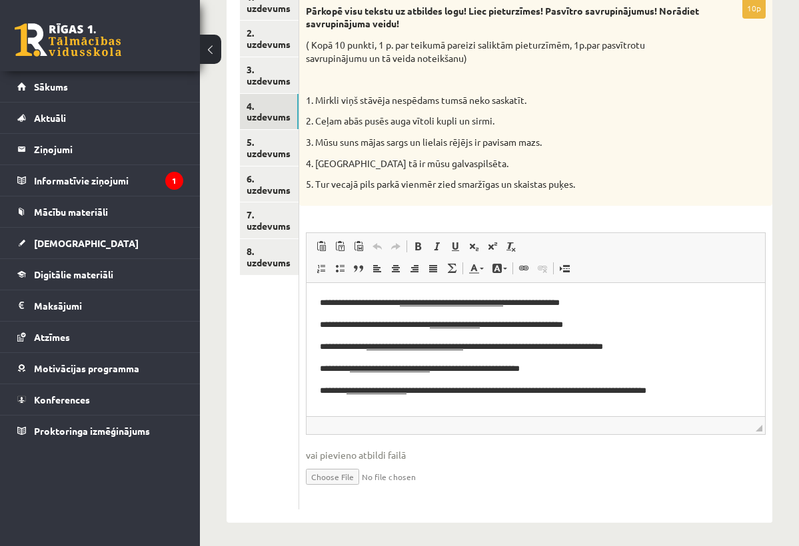
scroll to position [254, 0]
click at [313, 296] on html "**********" at bounding box center [535, 347] width 458 height 128
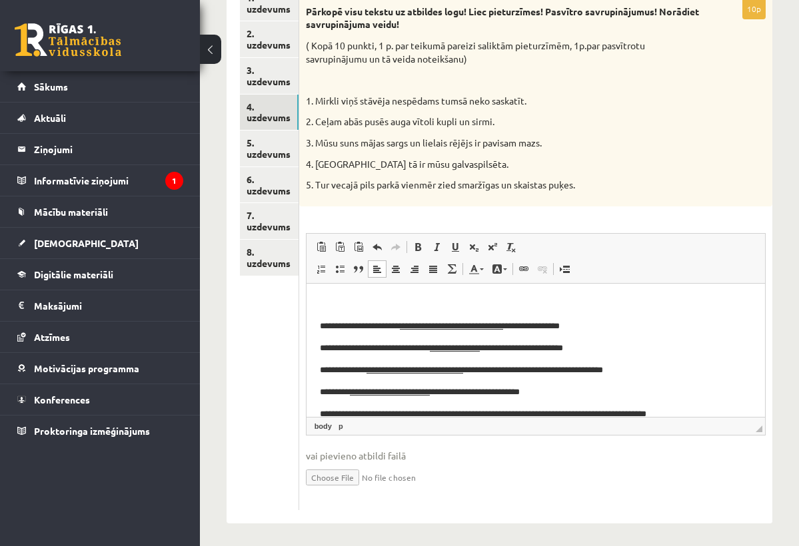
click at [326, 298] on p "Editor, wiswyg-editor-user-answer-47364022339640" at bounding box center [535, 303] width 432 height 14
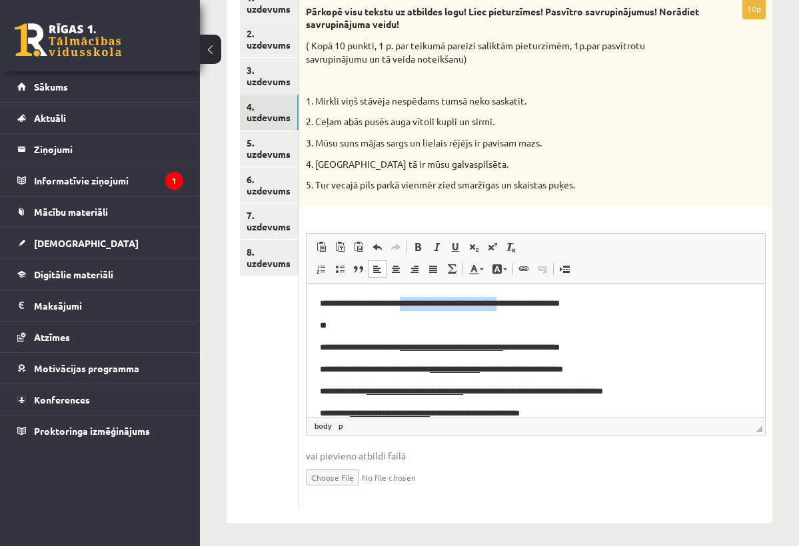
drag, startPoint x: 401, startPoint y: 303, endPoint x: 527, endPoint y: 302, distance: 125.9
click at [527, 302] on p "**********" at bounding box center [534, 302] width 431 height 13
click at [455, 247] on span at bounding box center [455, 247] width 11 height 11
click at [460, 328] on p "**" at bounding box center [534, 324] width 431 height 13
drag, startPoint x: 316, startPoint y: 344, endPoint x: 590, endPoint y: 356, distance: 274.1
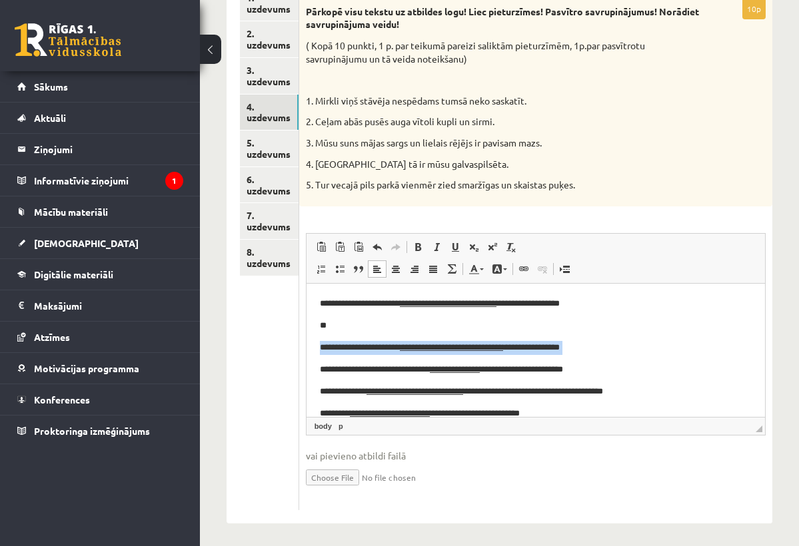
click at [590, 357] on html "**********" at bounding box center [535, 369] width 458 height 172
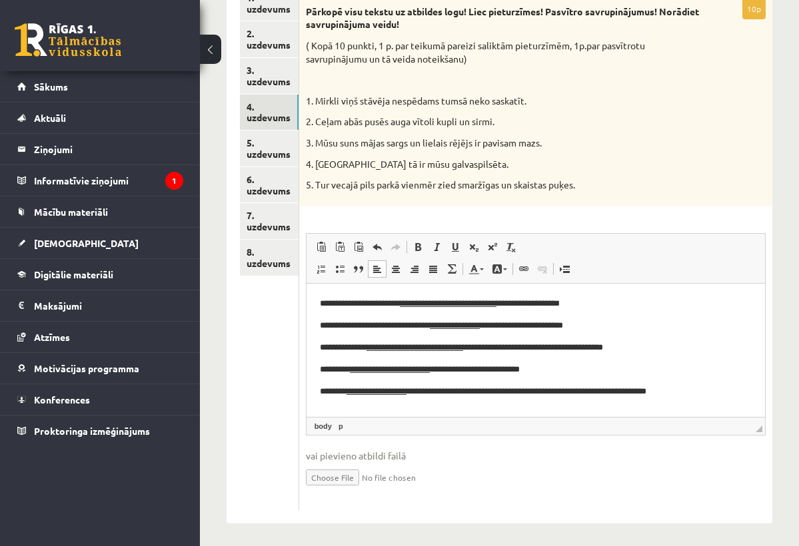
click at [362, 304] on p "**********" at bounding box center [534, 302] width 431 height 13
drag, startPoint x: 362, startPoint y: 99, endPoint x: 342, endPoint y: 99, distance: 20.0
click at [342, 99] on p "1. Mirkli viņš stāvēja nespēdams tumsā neko saskatīt." at bounding box center [502, 101] width 393 height 13
click at [362, 303] on p "**********" at bounding box center [534, 302] width 431 height 13
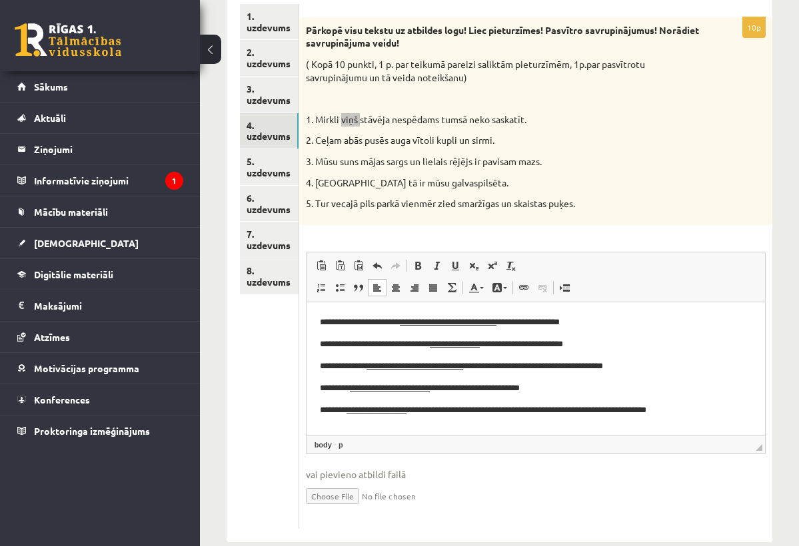
scroll to position [229, 0]
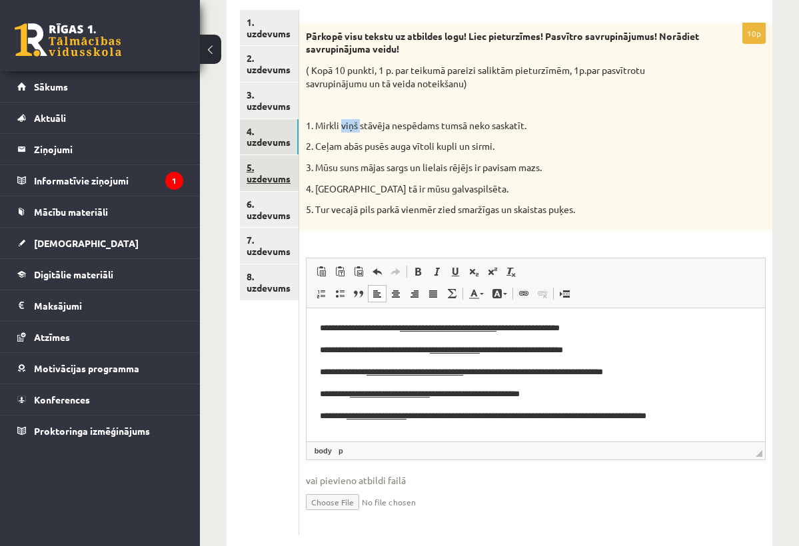
click at [284, 177] on link "5. uzdevums" at bounding box center [269, 173] width 59 height 36
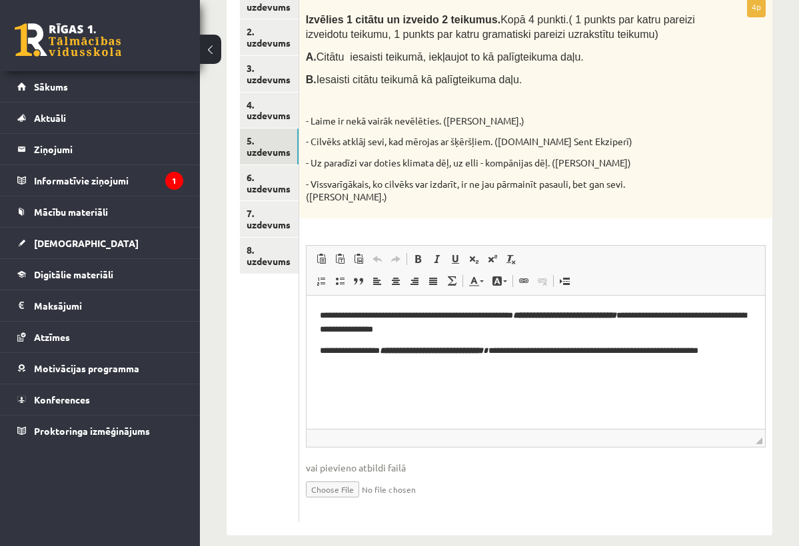
scroll to position [255, 0]
click at [269, 175] on link "6. uzdevums" at bounding box center [269, 184] width 59 height 36
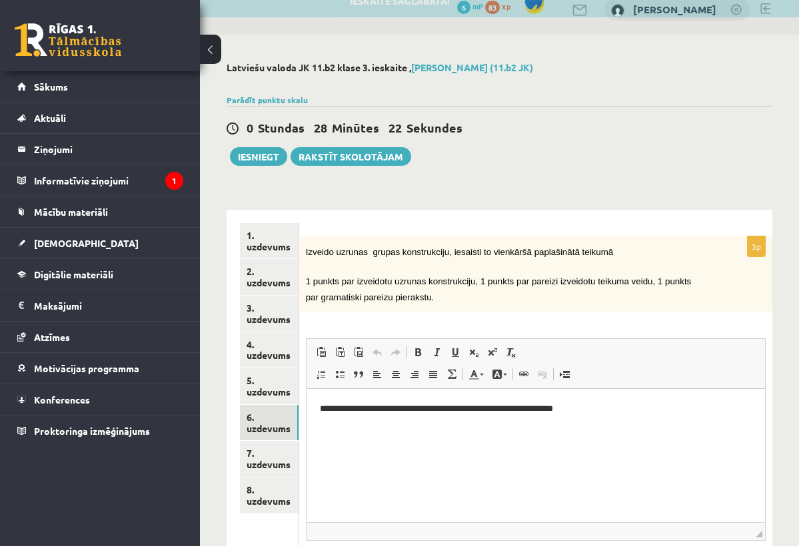
scroll to position [0, 0]
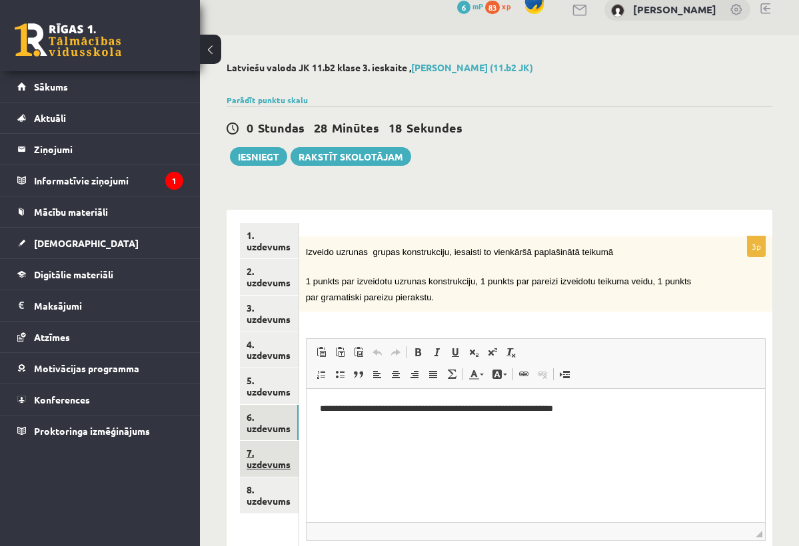
click at [257, 447] on link "7. uzdevums" at bounding box center [269, 459] width 59 height 36
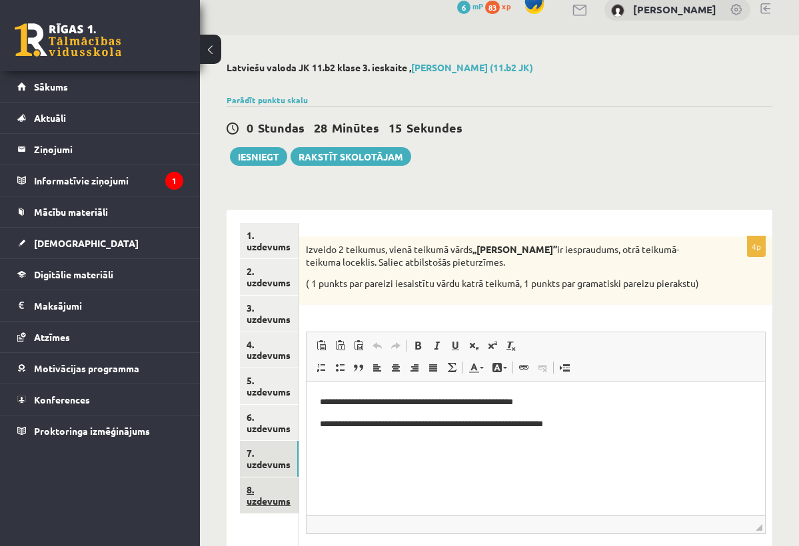
click at [268, 492] on link "8. uzdevums" at bounding box center [269, 496] width 59 height 36
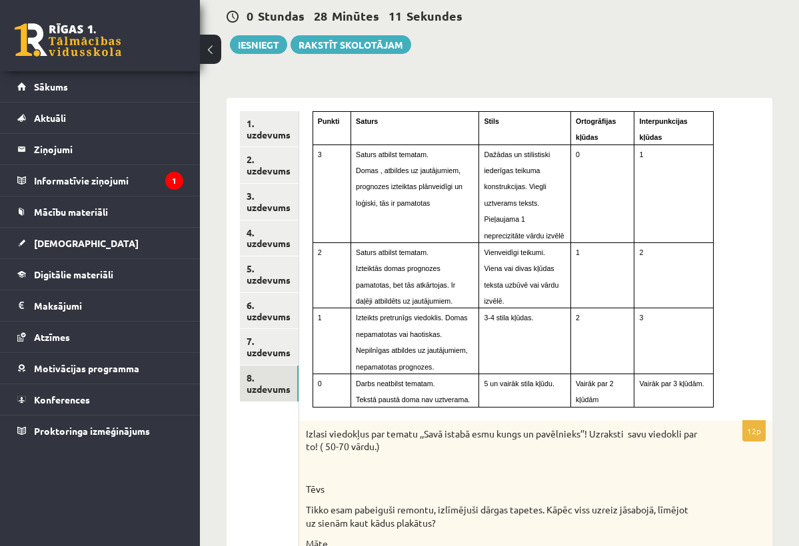
scroll to position [111, 0]
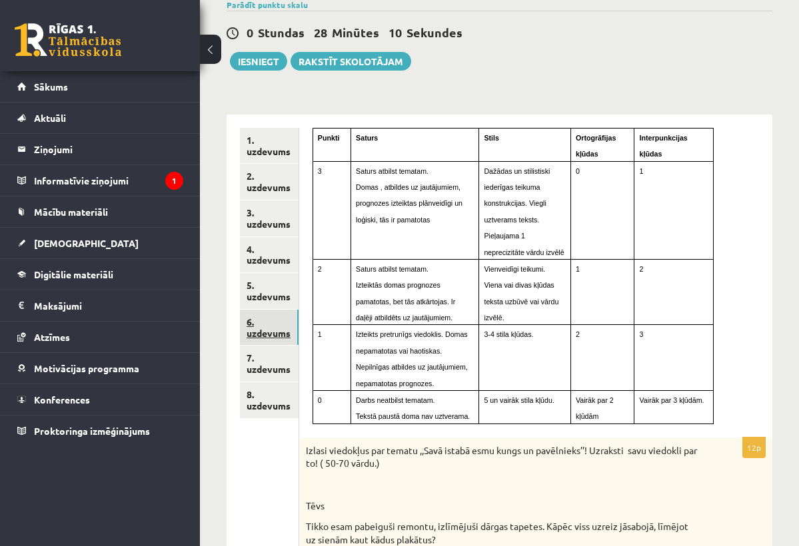
click at [277, 313] on link "6. uzdevums" at bounding box center [269, 328] width 59 height 36
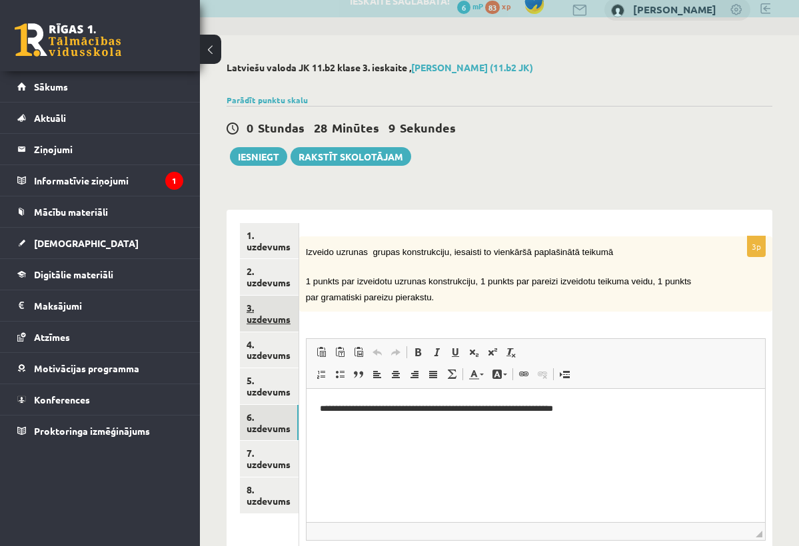
scroll to position [0, 0]
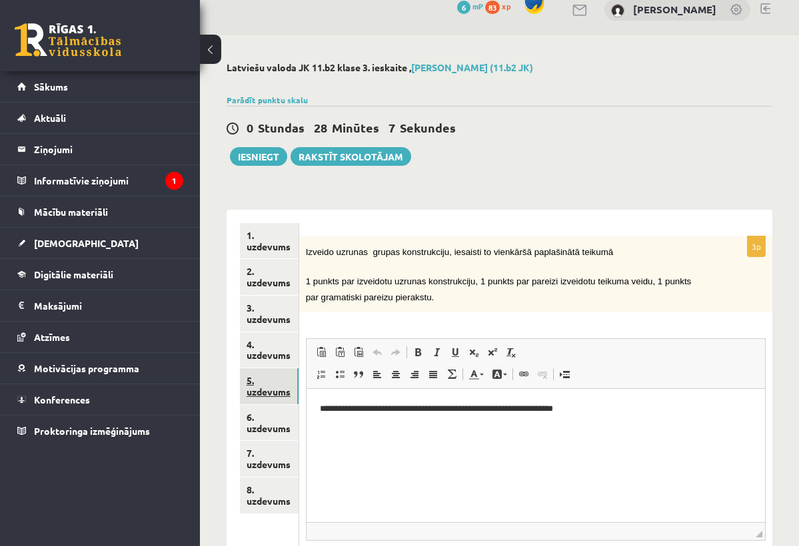
click at [253, 386] on link "5. uzdevums" at bounding box center [269, 386] width 59 height 36
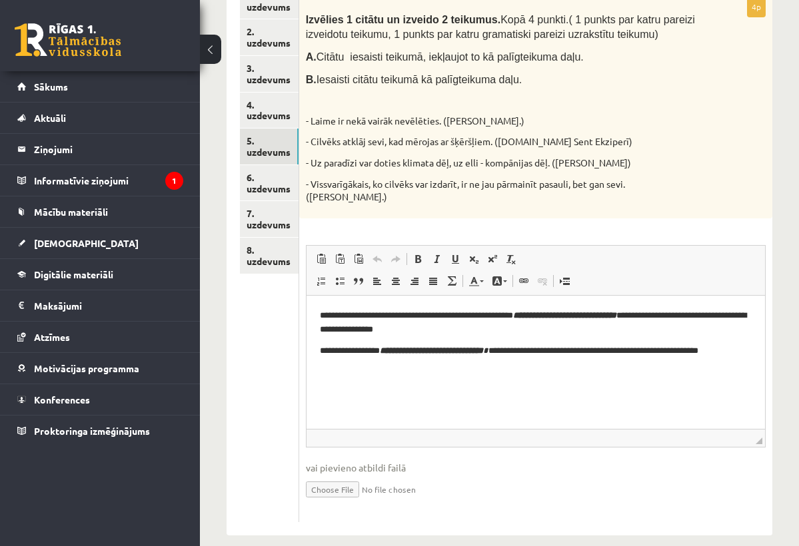
scroll to position [255, 0]
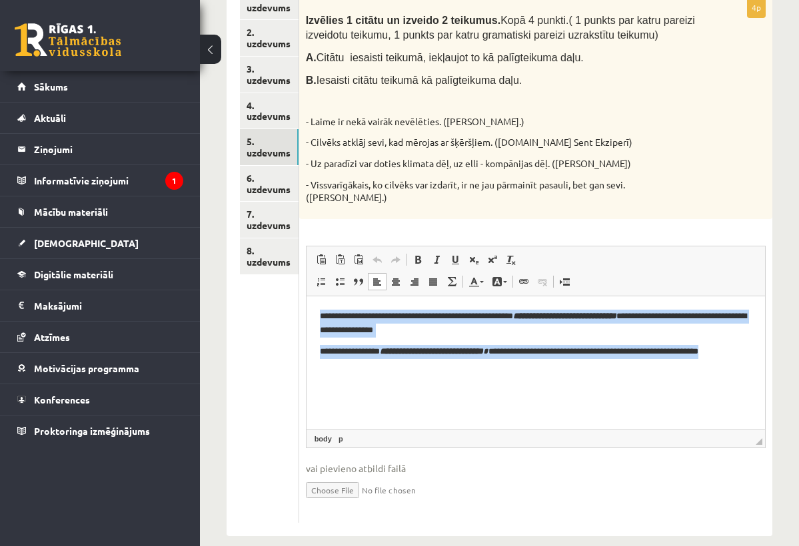
drag, startPoint x: 320, startPoint y: 315, endPoint x: 554, endPoint y: 380, distance: 242.6
click at [554, 371] on html "**********" at bounding box center [535, 333] width 458 height 75
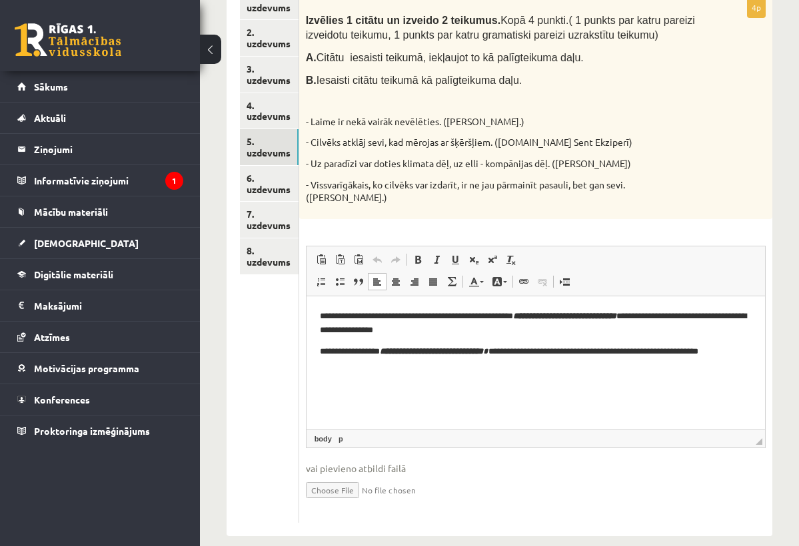
click at [498, 371] on html "**********" at bounding box center [535, 333] width 458 height 75
click at [315, 310] on html "**********" at bounding box center [535, 333] width 458 height 75
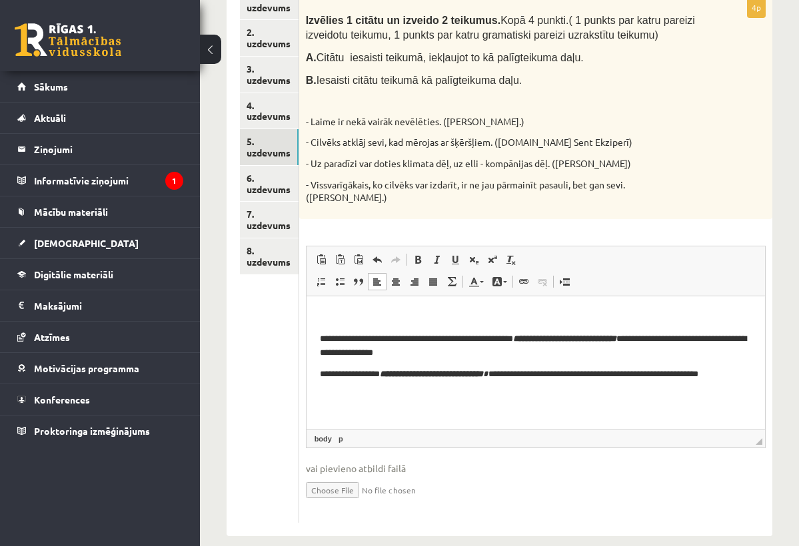
click at [345, 328] on body "**********" at bounding box center [535, 344] width 432 height 71
click at [342, 321] on p "Editor, wiswyg-editor-user-answer-47363761472980" at bounding box center [535, 316] width 432 height 14
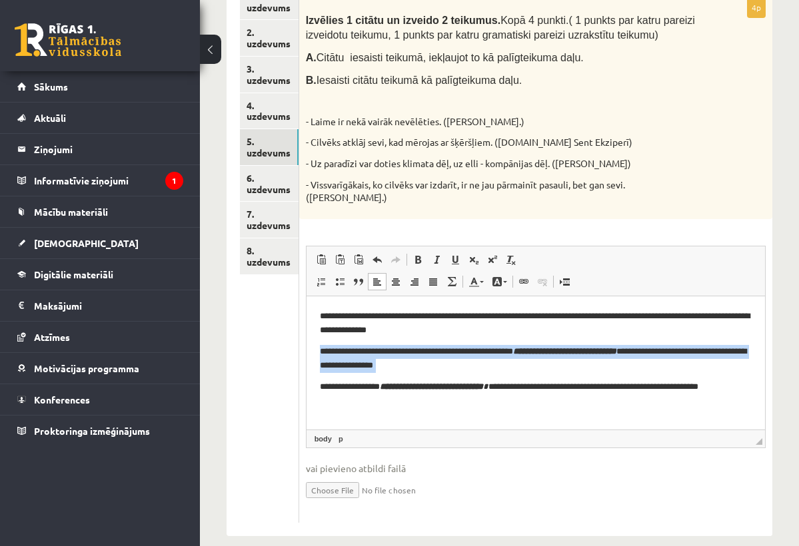
drag, startPoint x: 319, startPoint y: 349, endPoint x: 422, endPoint y: 370, distance: 104.6
click at [423, 370] on p "**********" at bounding box center [534, 357] width 431 height 27
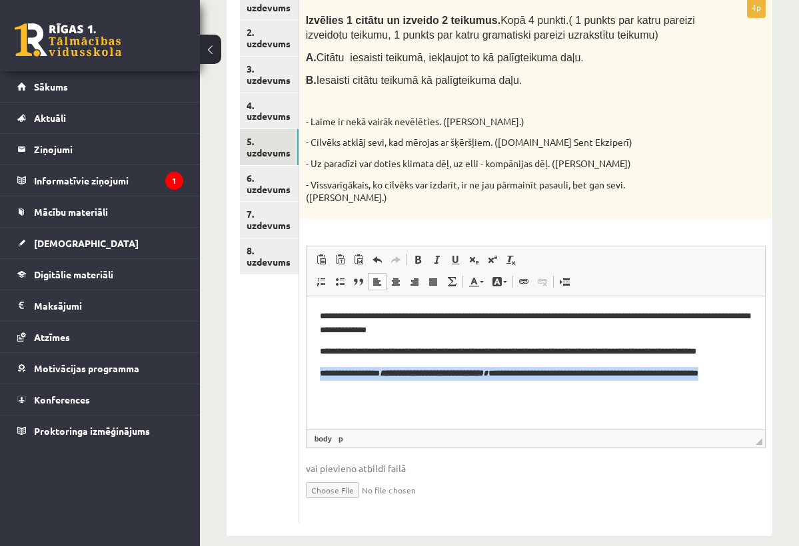
drag, startPoint x: 316, startPoint y: 376, endPoint x: 642, endPoint y: 394, distance: 326.2
click at [642, 393] on html "**********" at bounding box center [535, 344] width 458 height 97
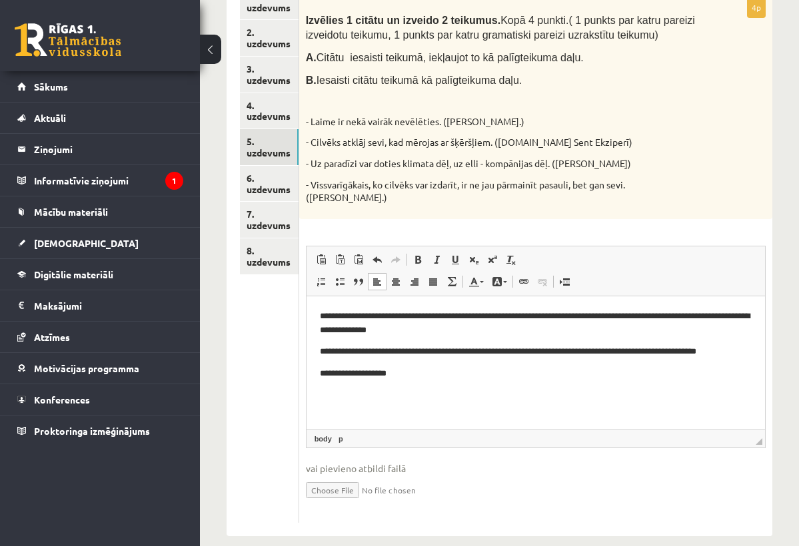
click at [379, 378] on p "**********" at bounding box center [534, 372] width 431 height 13
click at [376, 376] on p "**********" at bounding box center [534, 372] width 431 height 13
click at [376, 372] on p "**********" at bounding box center [534, 372] width 431 height 13
click at [379, 372] on p "**********" at bounding box center [534, 372] width 431 height 13
click at [512, 378] on p "**********" at bounding box center [534, 372] width 431 height 13
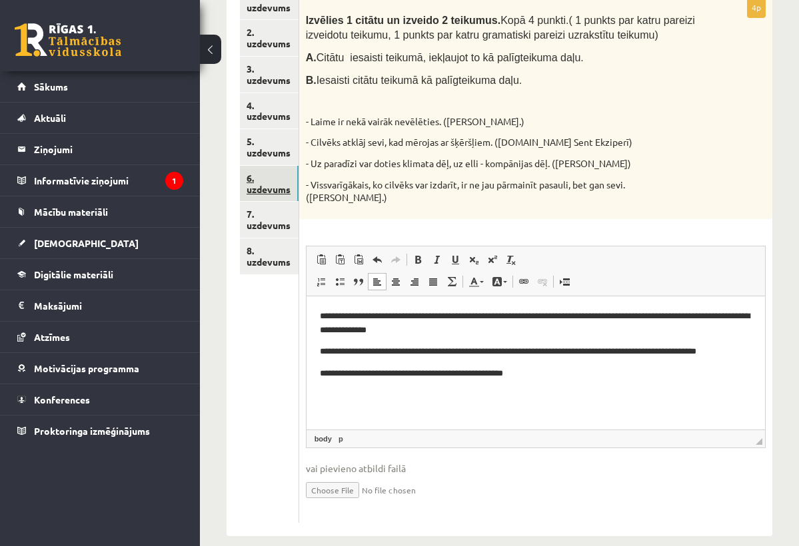
click at [271, 193] on link "6. uzdevums" at bounding box center [269, 184] width 59 height 36
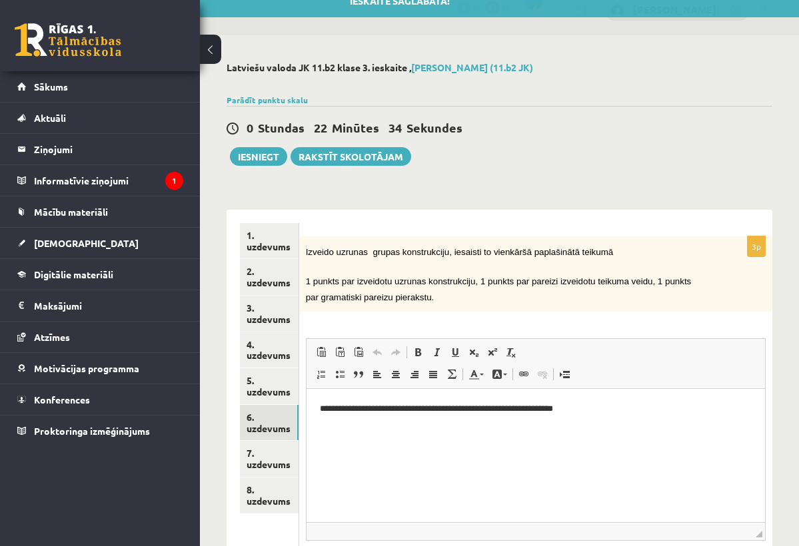
scroll to position [0, 0]
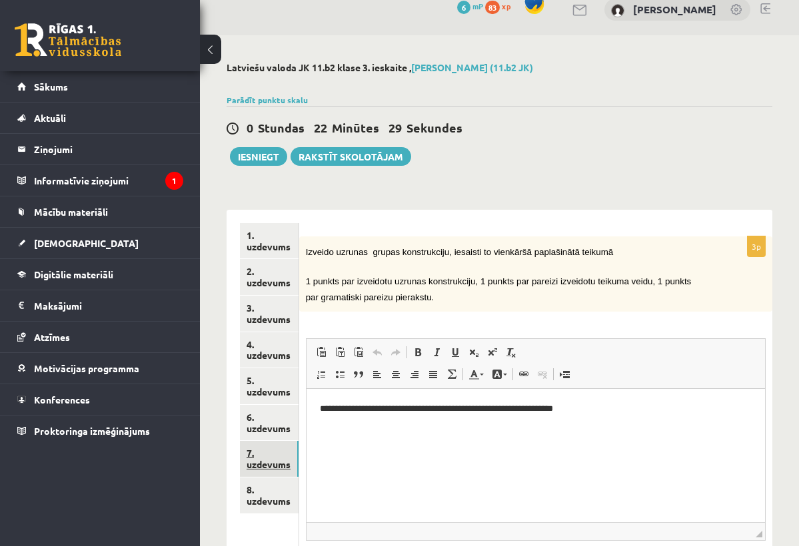
click at [254, 462] on link "7. uzdevums" at bounding box center [269, 459] width 59 height 36
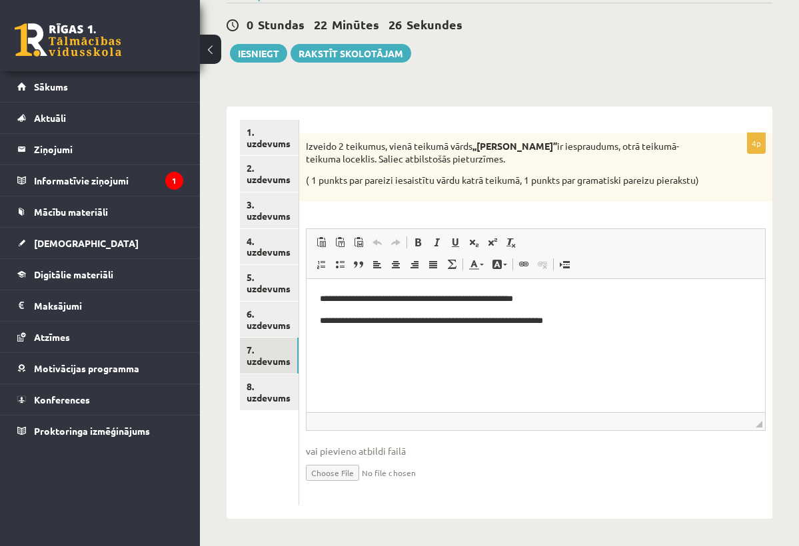
scroll to position [130, 0]
click at [263, 374] on link "8. uzdevums" at bounding box center [269, 392] width 59 height 36
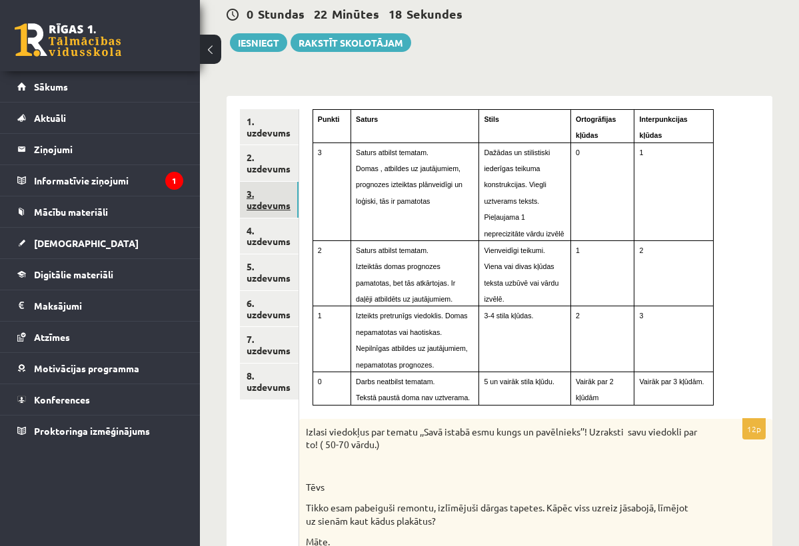
click at [262, 196] on link "3. uzdevums" at bounding box center [269, 200] width 59 height 36
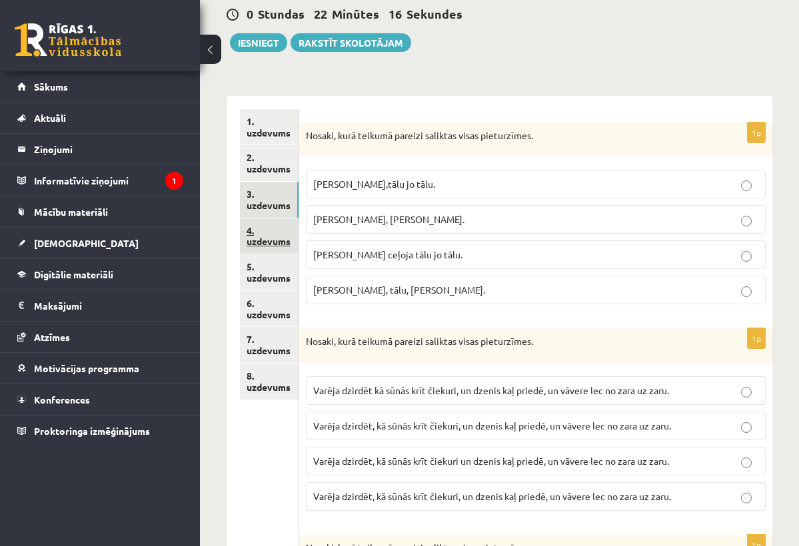
click at [258, 221] on link "4. uzdevums" at bounding box center [269, 236] width 59 height 36
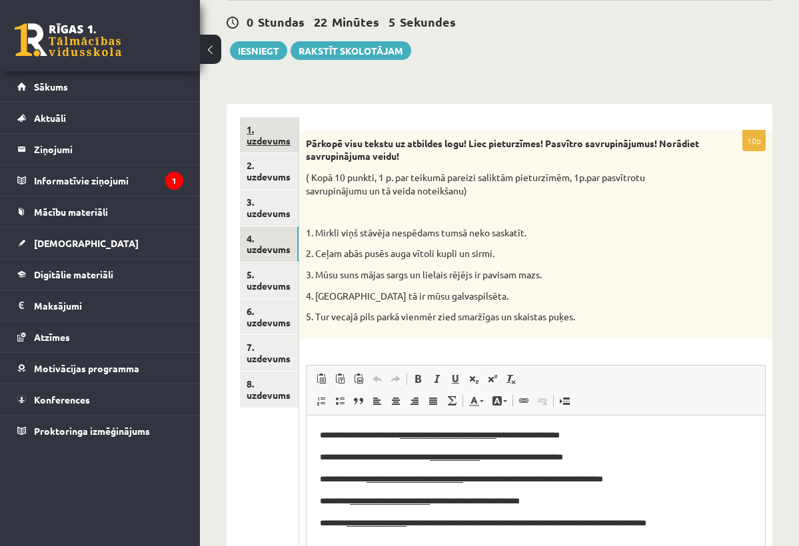
scroll to position [104, 0]
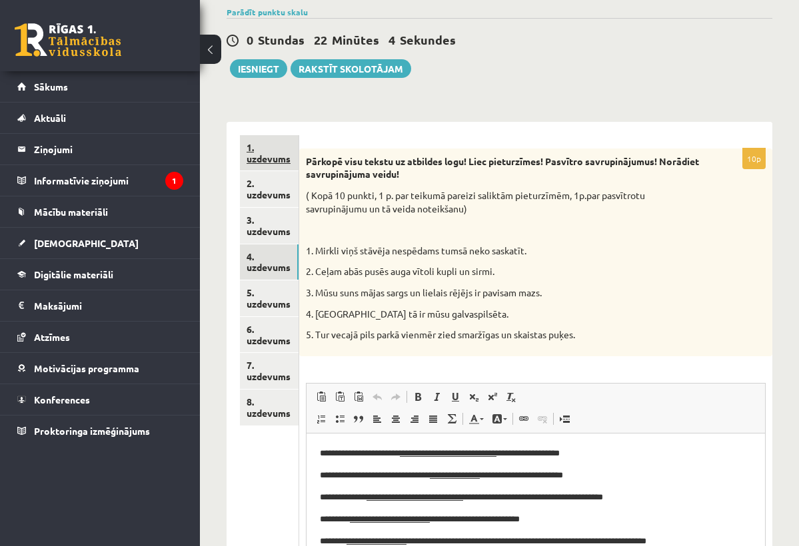
click at [251, 152] on link "1. uzdevums" at bounding box center [269, 153] width 59 height 36
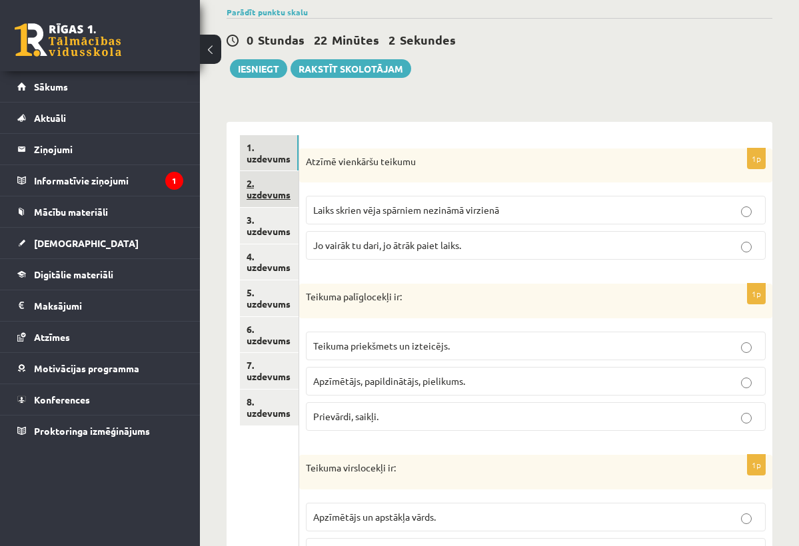
click at [283, 188] on link "2. uzdevums" at bounding box center [269, 189] width 59 height 36
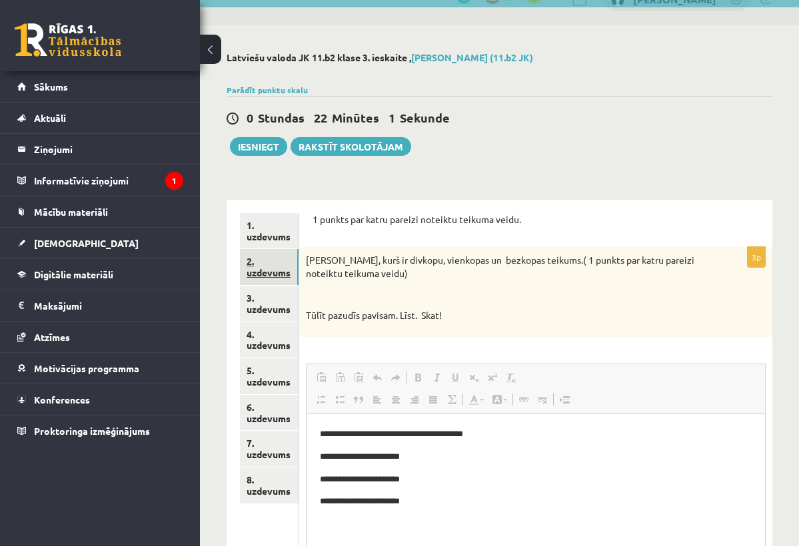
scroll to position [0, 0]
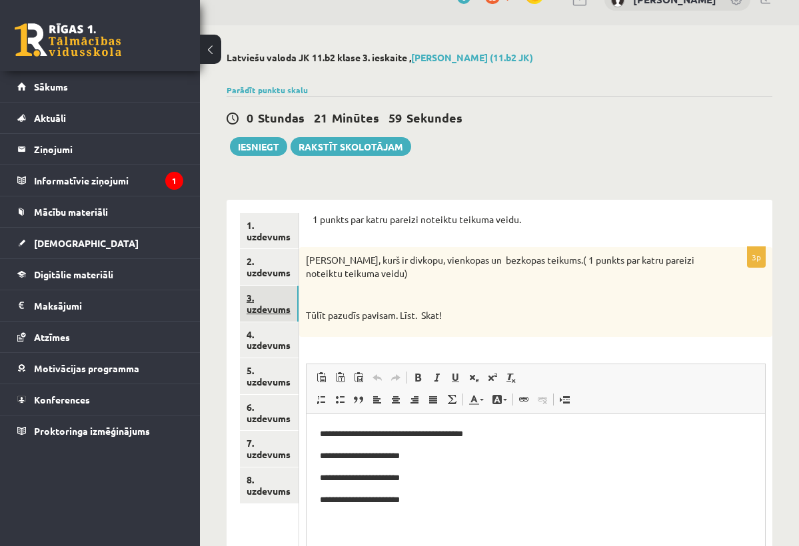
click at [262, 292] on link "3. uzdevums" at bounding box center [269, 304] width 59 height 36
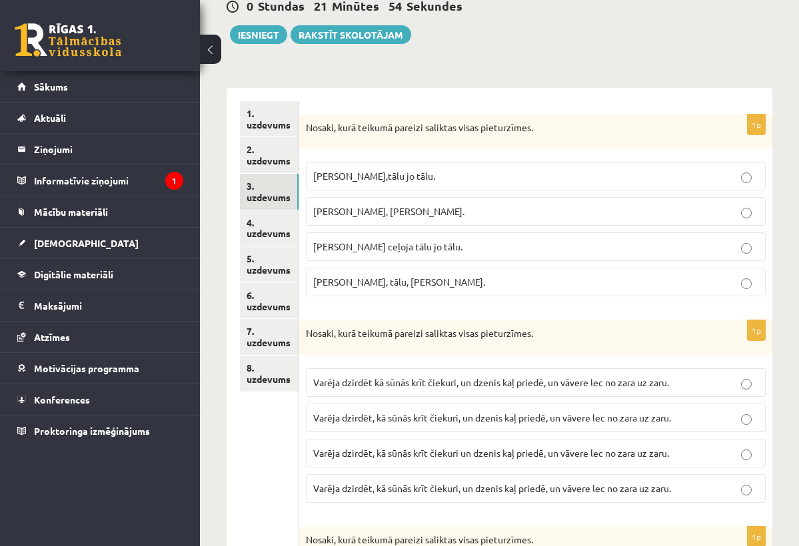
scroll to position [119, 0]
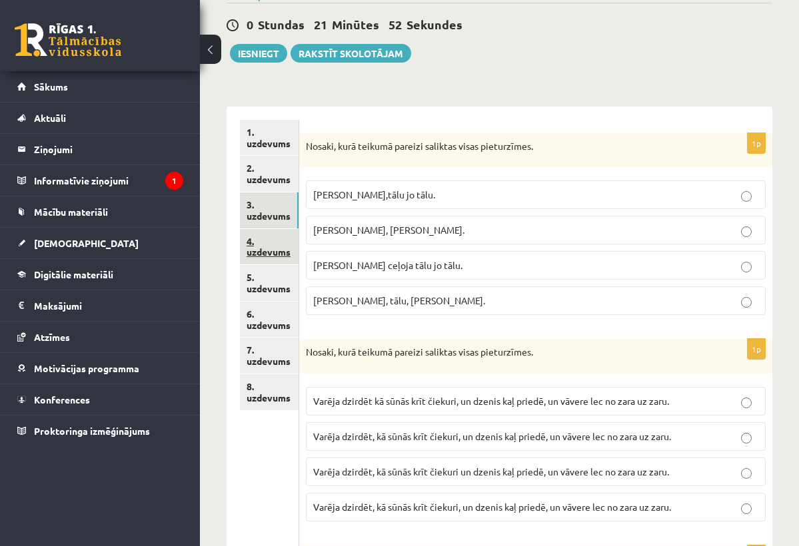
click at [261, 249] on link "4. uzdevums" at bounding box center [269, 247] width 59 height 36
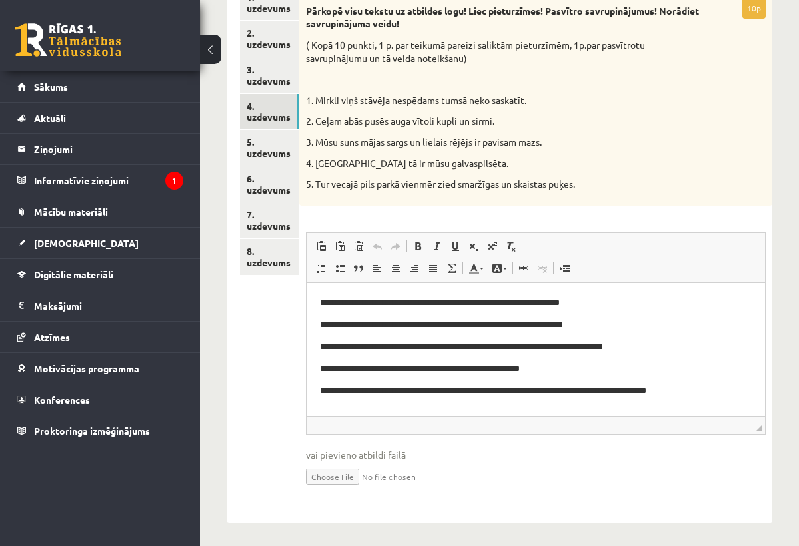
scroll to position [254, 0]
click at [279, 139] on link "5. uzdevums" at bounding box center [269, 149] width 59 height 36
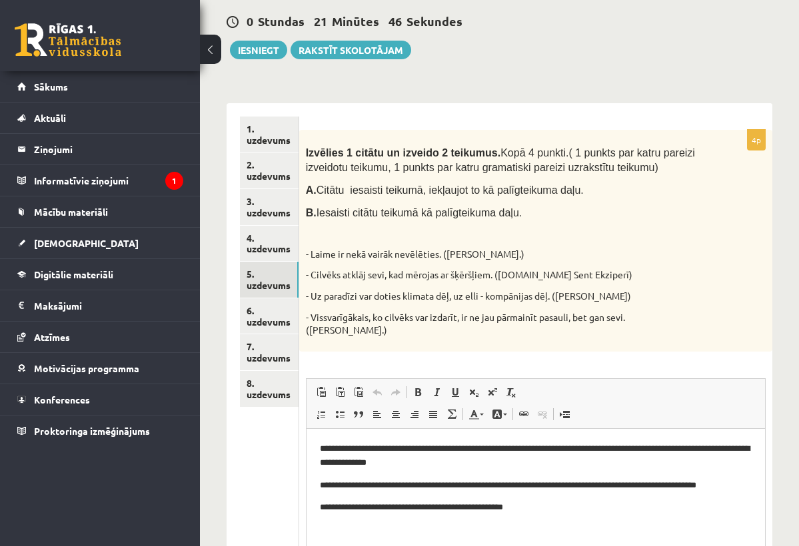
scroll to position [0, 0]
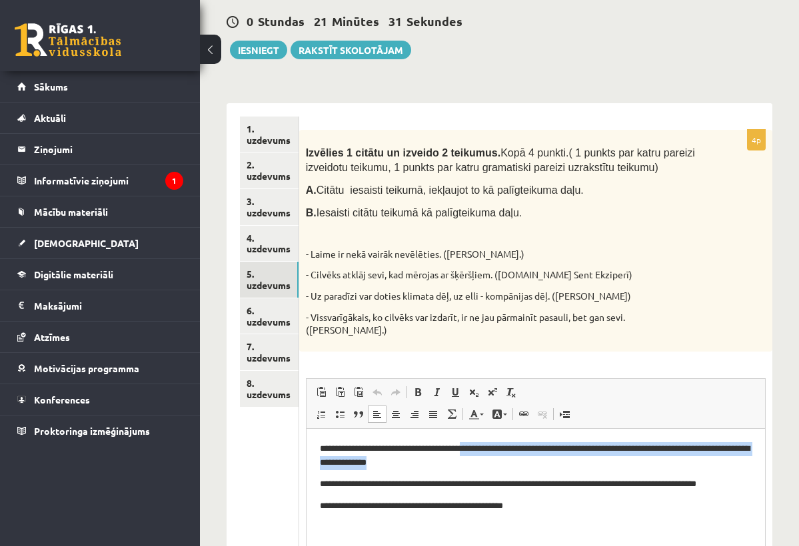
drag, startPoint x: 471, startPoint y: 449, endPoint x: 637, endPoint y: 454, distance: 165.9
click at [637, 453] on p "**********" at bounding box center [534, 455] width 431 height 27
click at [643, 452] on p "**********" at bounding box center [534, 455] width 431 height 27
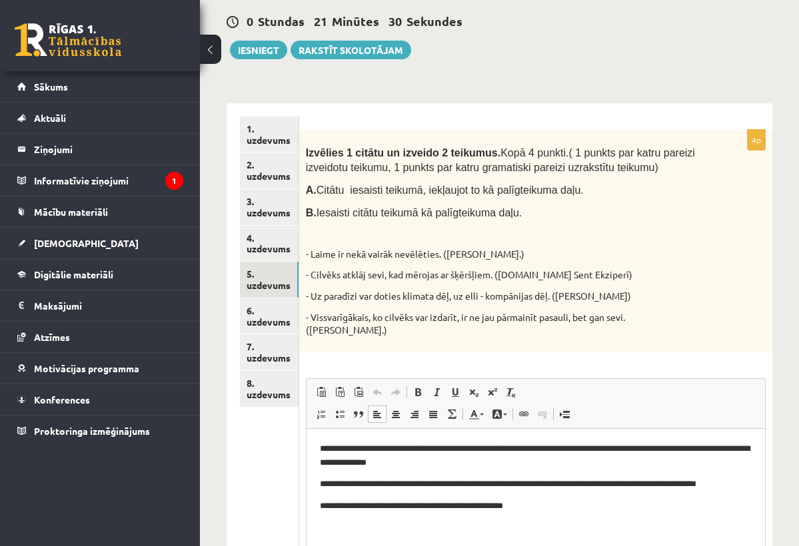
click at [640, 451] on p "**********" at bounding box center [534, 455] width 431 height 27
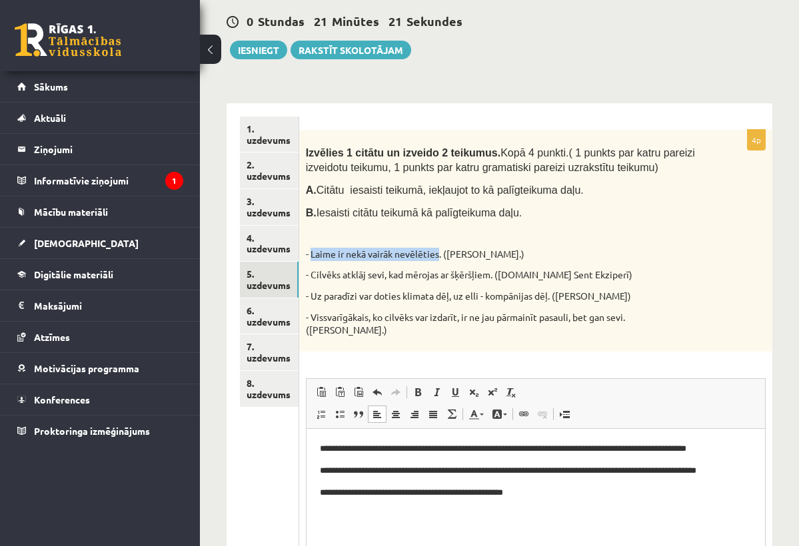
drag, startPoint x: 313, startPoint y: 250, endPoint x: 441, endPoint y: 250, distance: 127.9
click at [441, 250] on p "- Laime ir nekā vairāk nevēlēties. (J.Jaunsudrabiņš.)" at bounding box center [502, 254] width 393 height 13
click at [510, 449] on p "**********" at bounding box center [534, 448] width 431 height 13
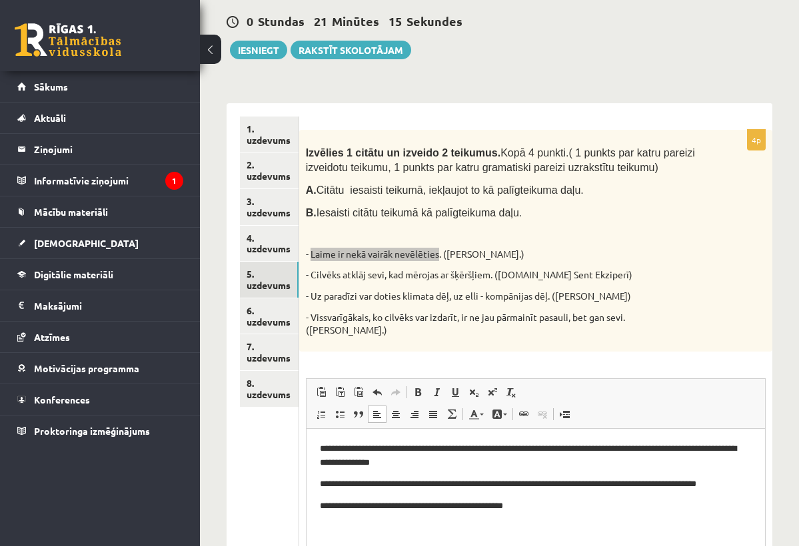
click at [518, 450] on p "**********" at bounding box center [534, 455] width 431 height 27
click at [514, 448] on p "**********" at bounding box center [534, 455] width 431 height 27
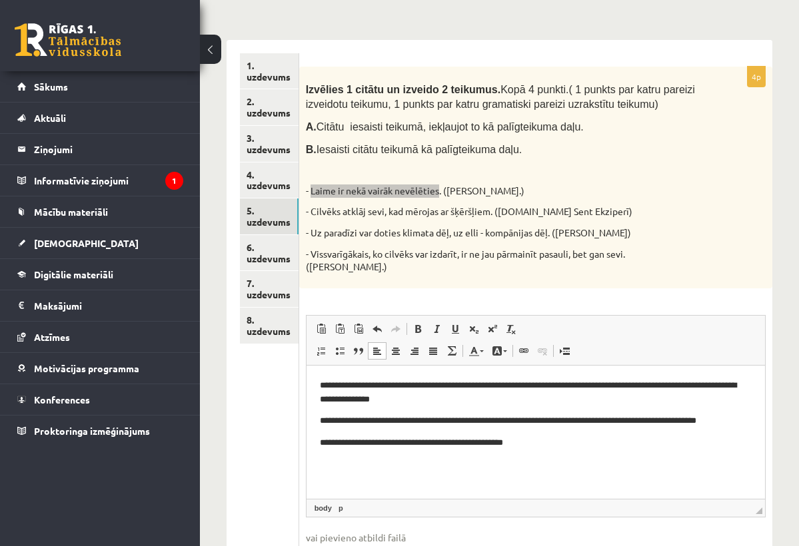
scroll to position [187, 0]
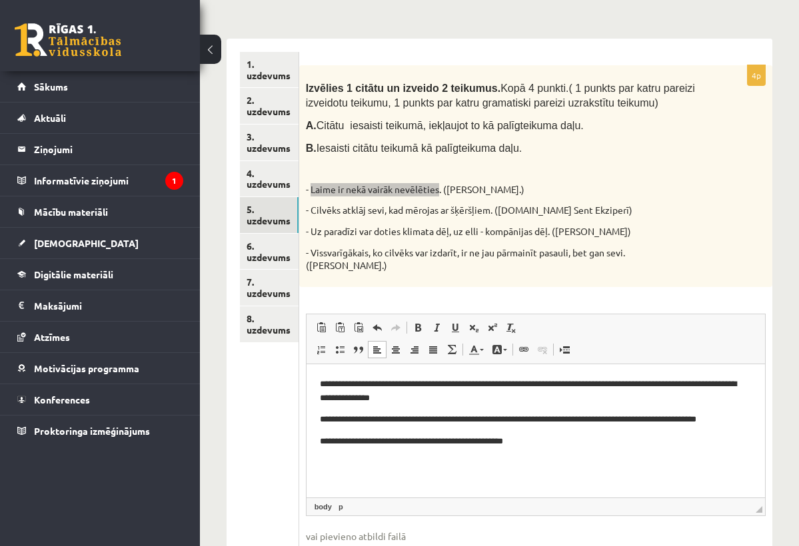
click at [465, 456] on html "**********" at bounding box center [535, 412] width 458 height 97
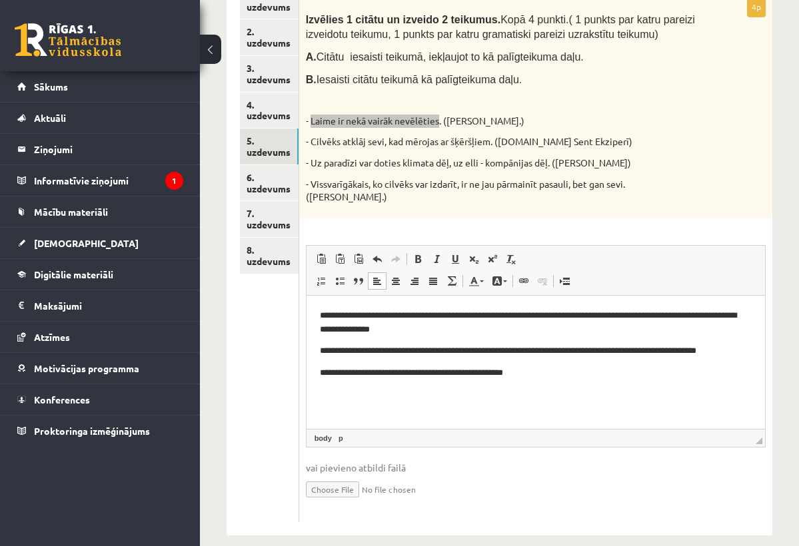
scroll to position [255, 0]
click at [279, 256] on link "8. uzdevums" at bounding box center [269, 256] width 59 height 36
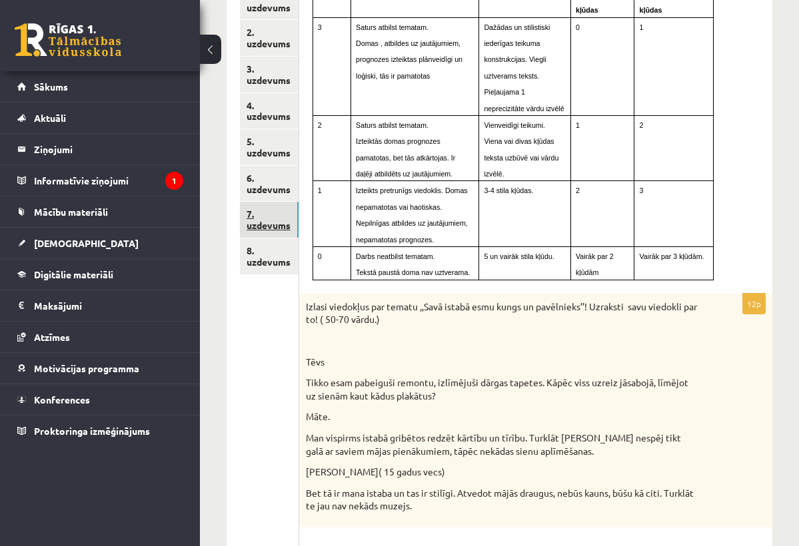
click at [263, 203] on link "7. uzdevums" at bounding box center [269, 220] width 59 height 36
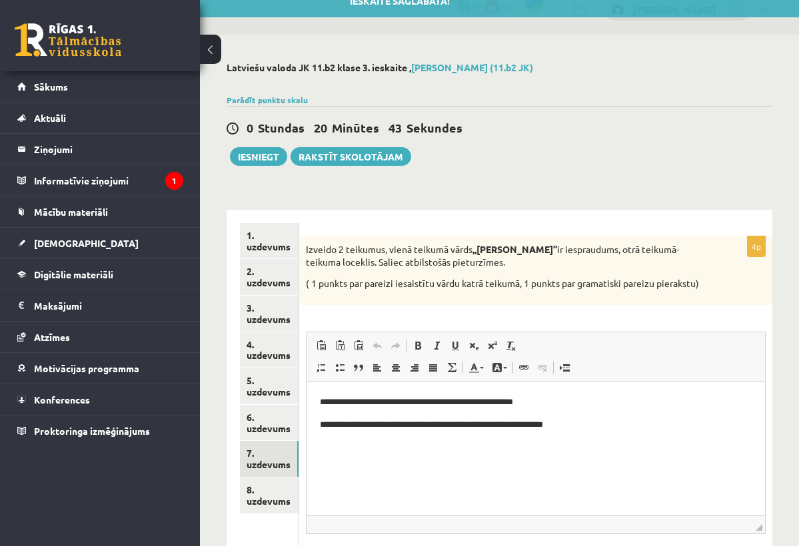
scroll to position [0, 0]
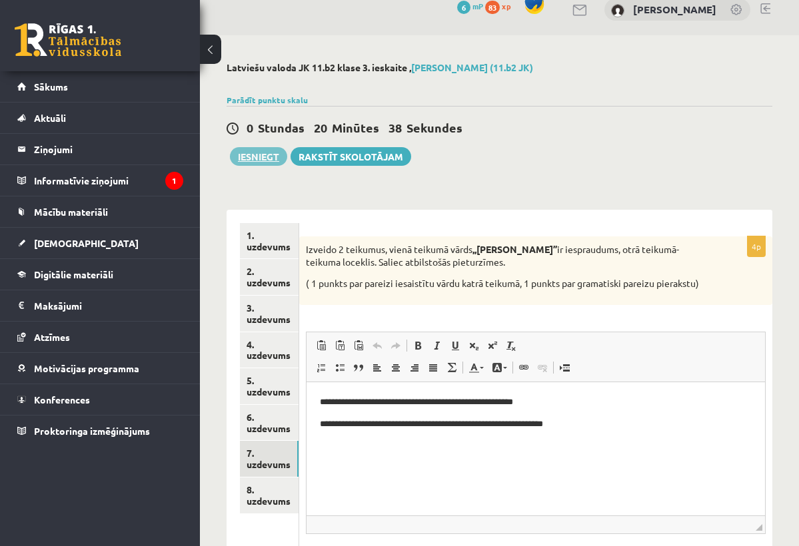
click at [279, 153] on button "Iesniegt" at bounding box center [258, 156] width 57 height 19
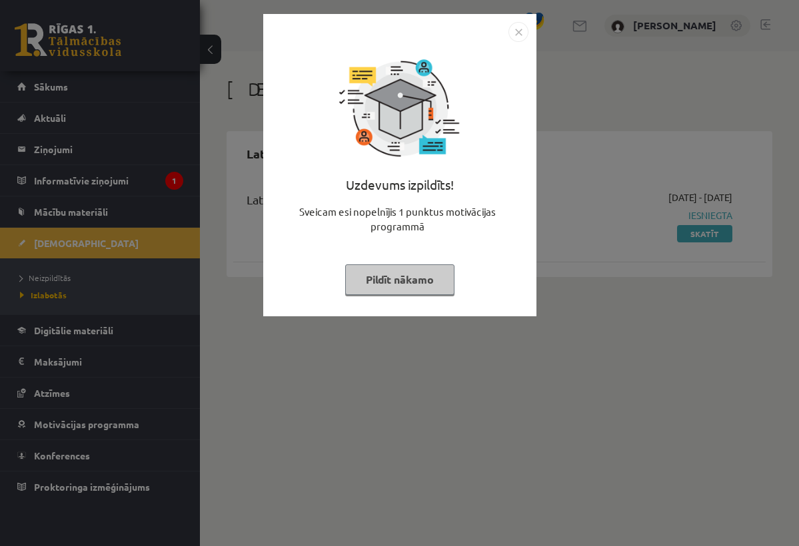
click at [524, 33] on img "Close" at bounding box center [518, 32] width 20 height 20
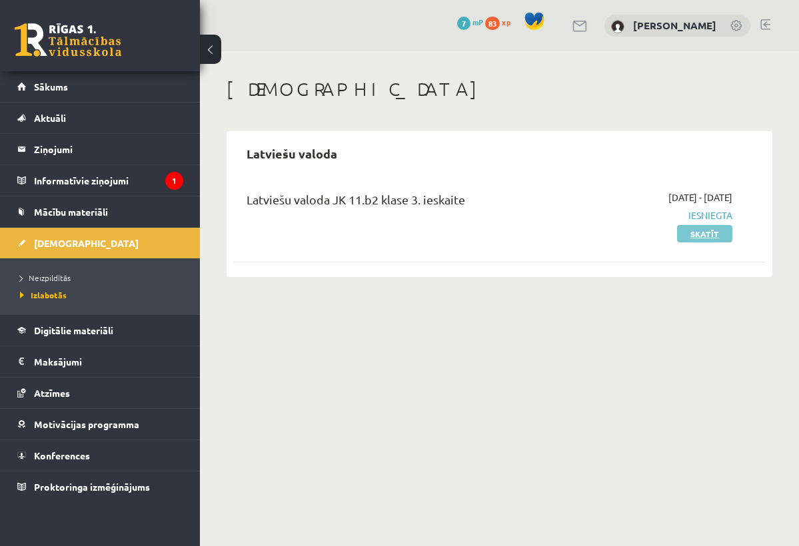
click at [703, 235] on link "Skatīt" at bounding box center [704, 233] width 55 height 17
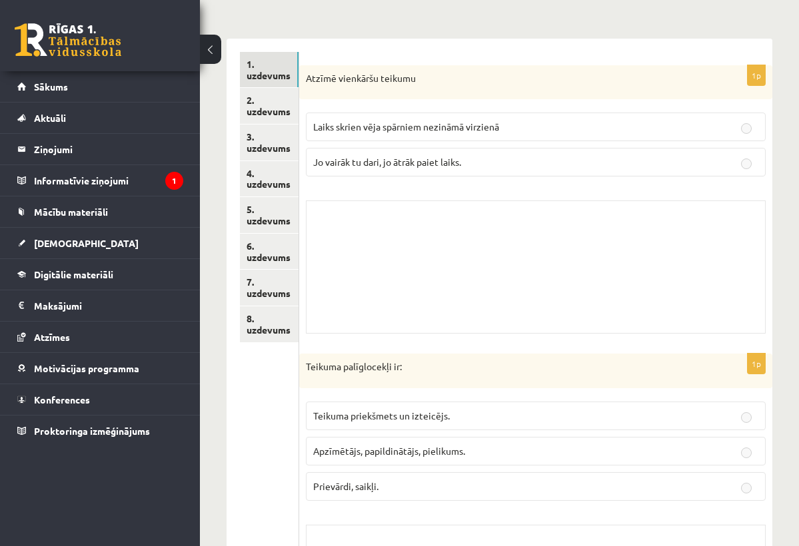
scroll to position [141, 0]
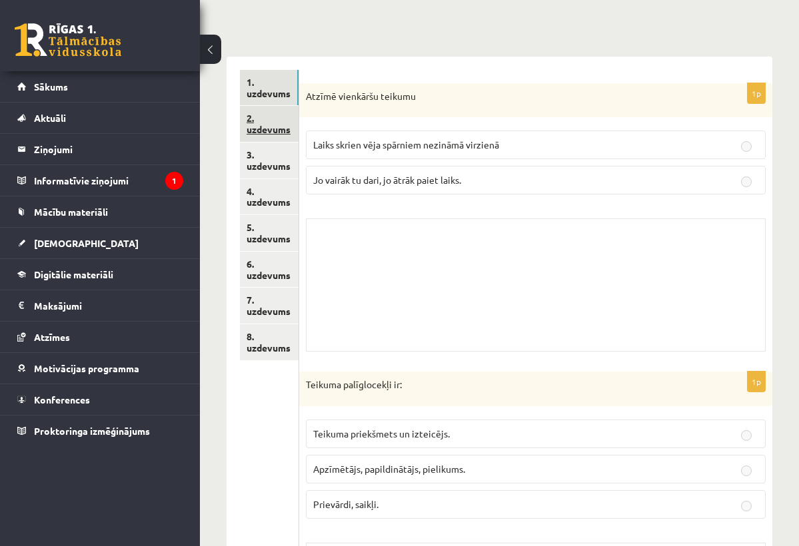
click at [273, 129] on link "2. uzdevums" at bounding box center [269, 124] width 59 height 36
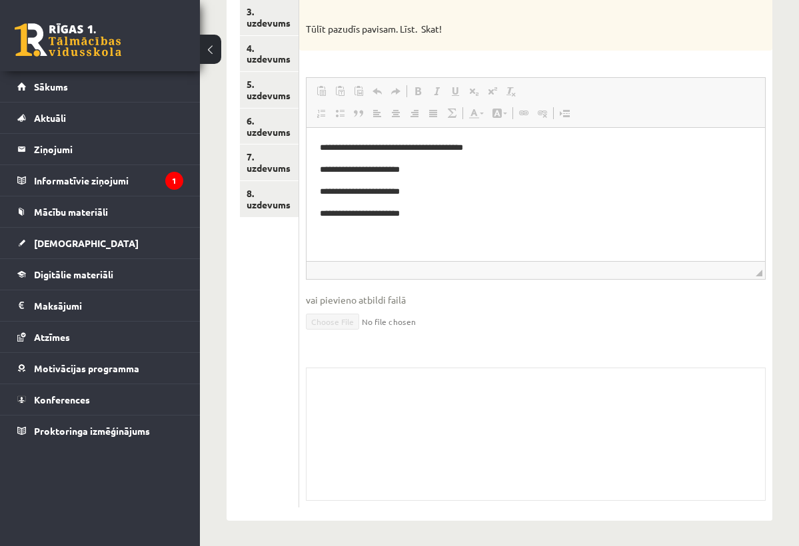
scroll to position [283, 0]
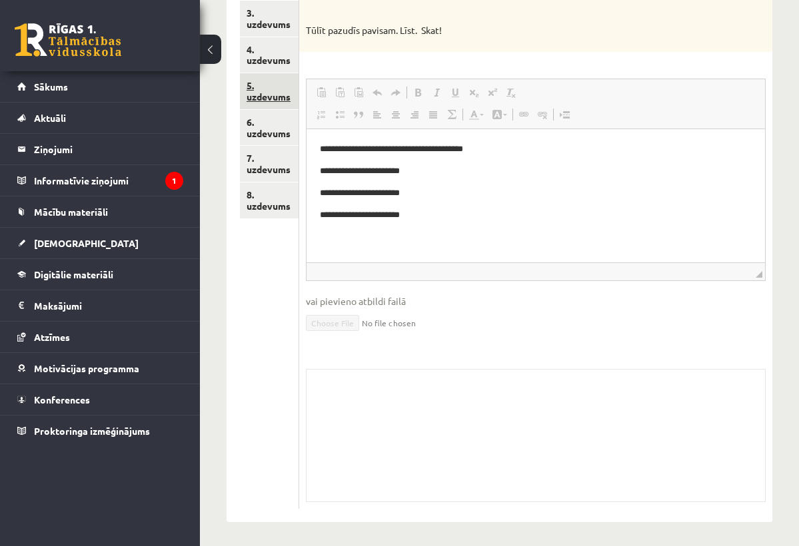
click at [276, 90] on link "5. uzdevums" at bounding box center [269, 91] width 59 height 36
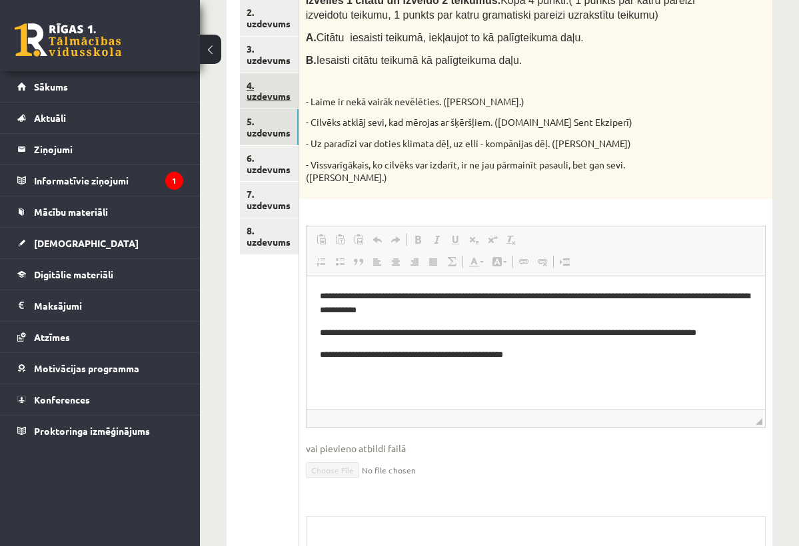
scroll to position [0, 0]
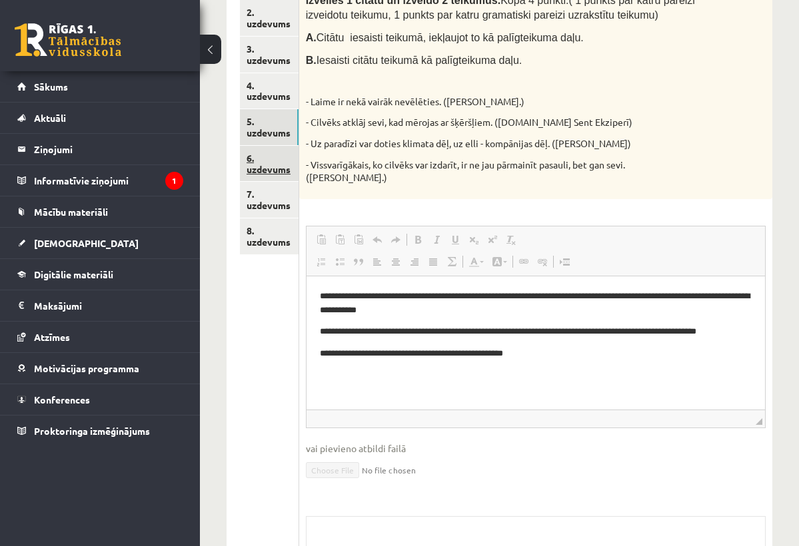
click at [259, 155] on link "6. uzdevums" at bounding box center [269, 164] width 59 height 36
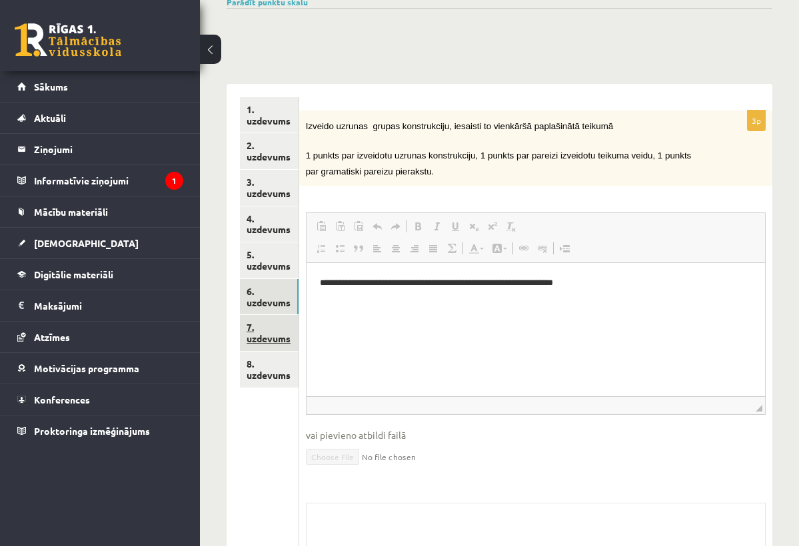
click at [254, 316] on link "7. uzdevums" at bounding box center [269, 333] width 59 height 36
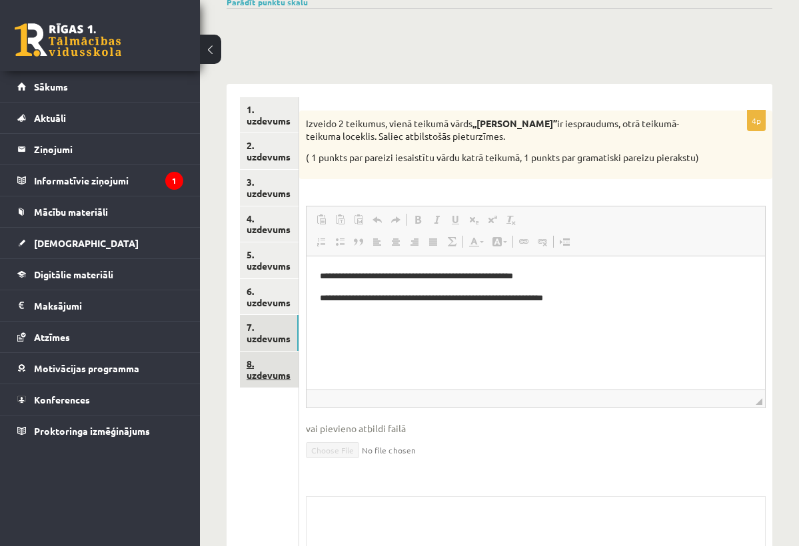
click at [254, 353] on link "8. uzdevums" at bounding box center [269, 370] width 59 height 36
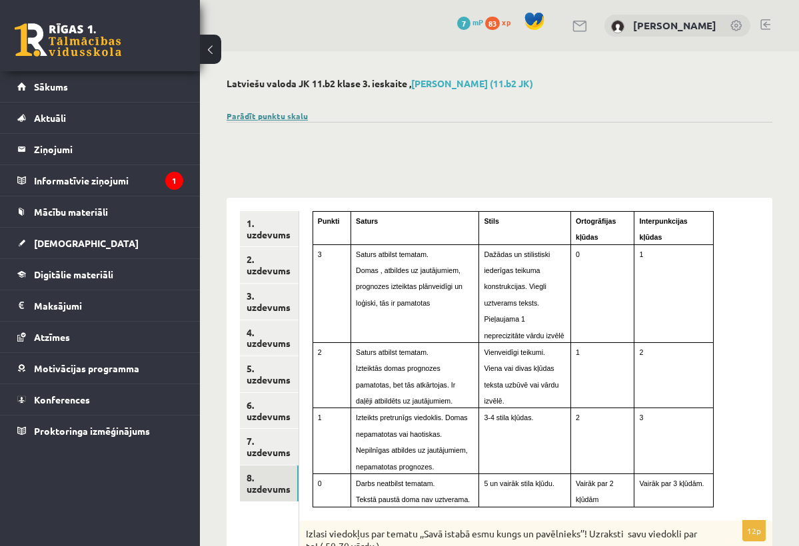
click at [274, 117] on link "Parādīt punktu skalu" at bounding box center [266, 116] width 81 height 11
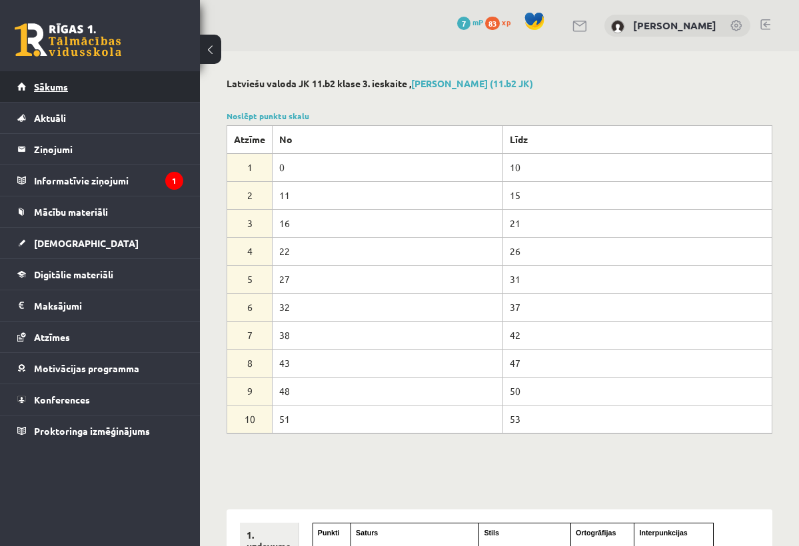
click at [88, 95] on link "Sākums" at bounding box center [100, 86] width 166 height 31
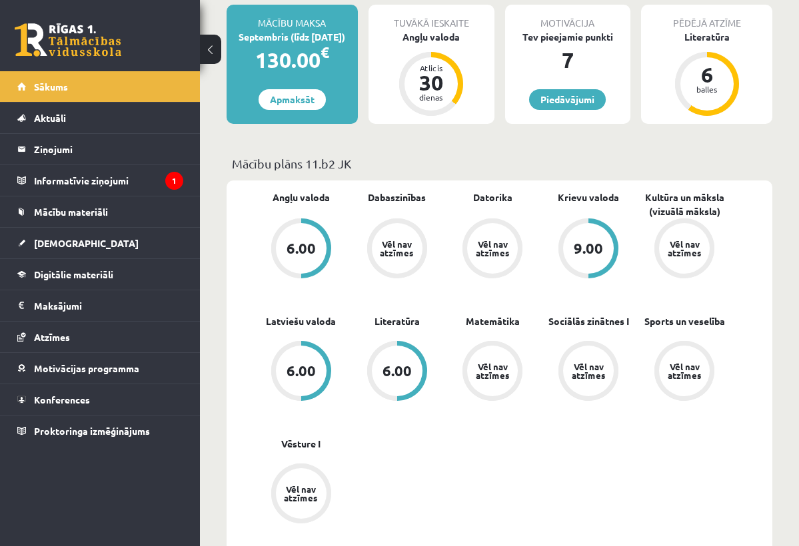
scroll to position [346, 0]
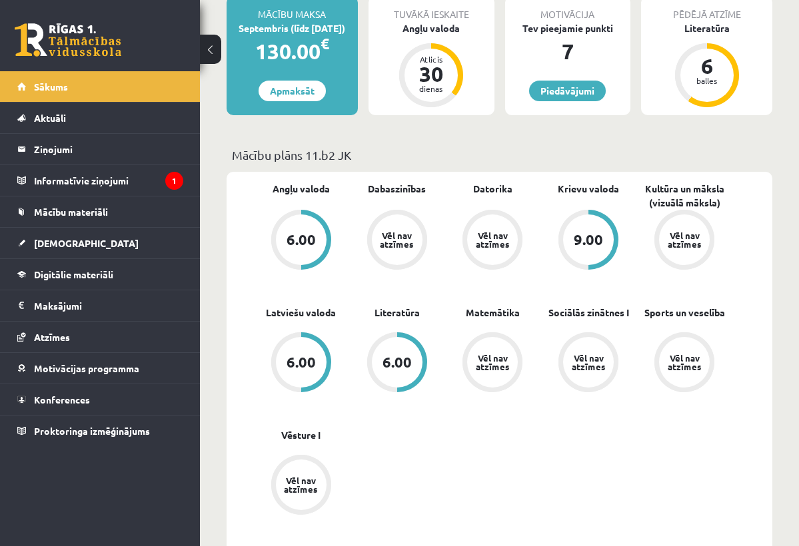
click at [320, 346] on div "6.00" at bounding box center [301, 362] width 51 height 51
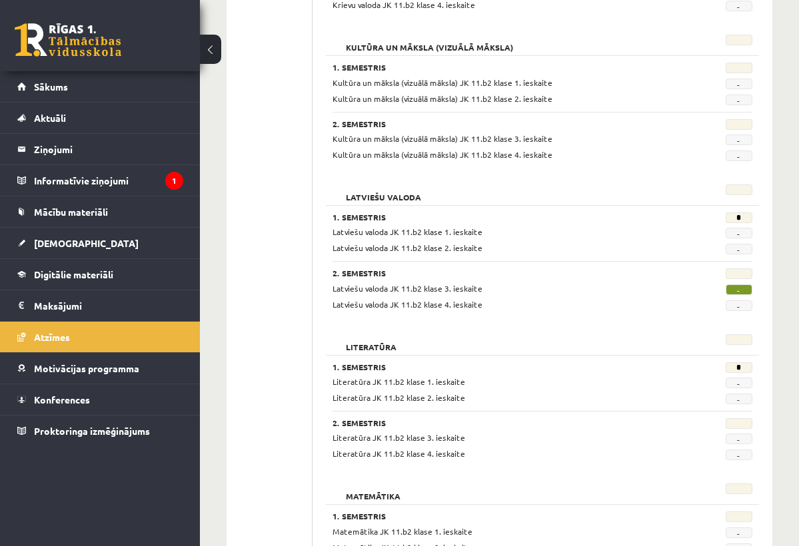
scroll to position [813, 0]
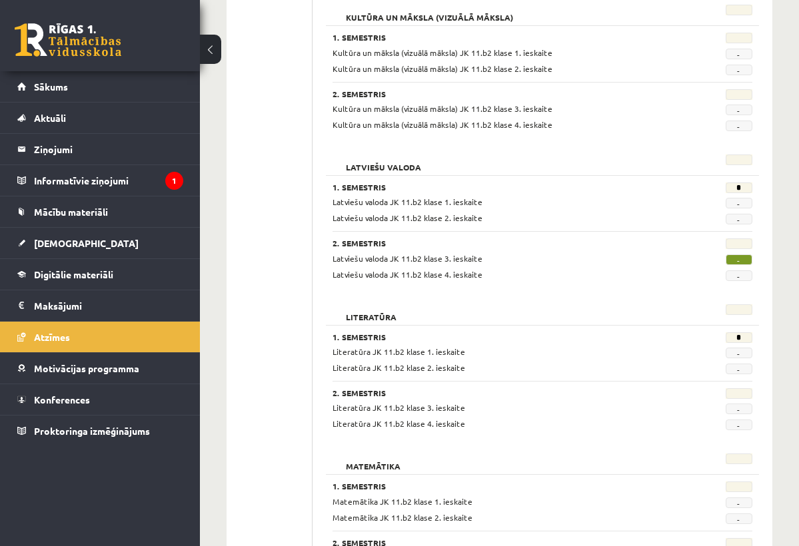
click at [723, 192] on div "*" at bounding box center [725, 189] width 73 height 13
click at [77, 251] on link "[DEMOGRAPHIC_DATA]" at bounding box center [100, 243] width 166 height 31
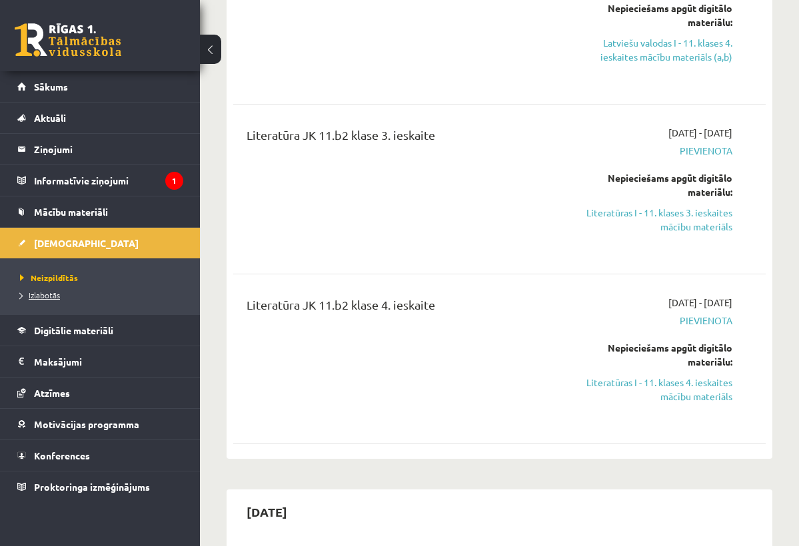
click at [58, 293] on span "Izlabotās" at bounding box center [40, 295] width 40 height 11
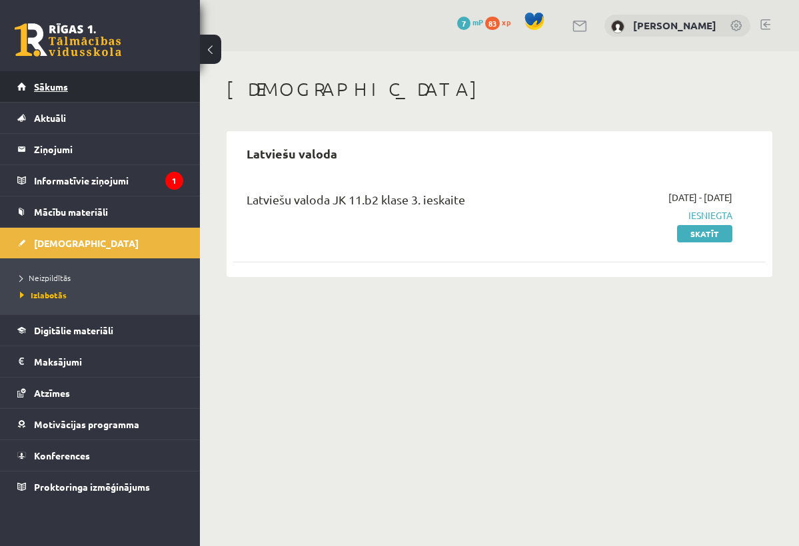
click at [63, 93] on link "Sākums" at bounding box center [100, 86] width 166 height 31
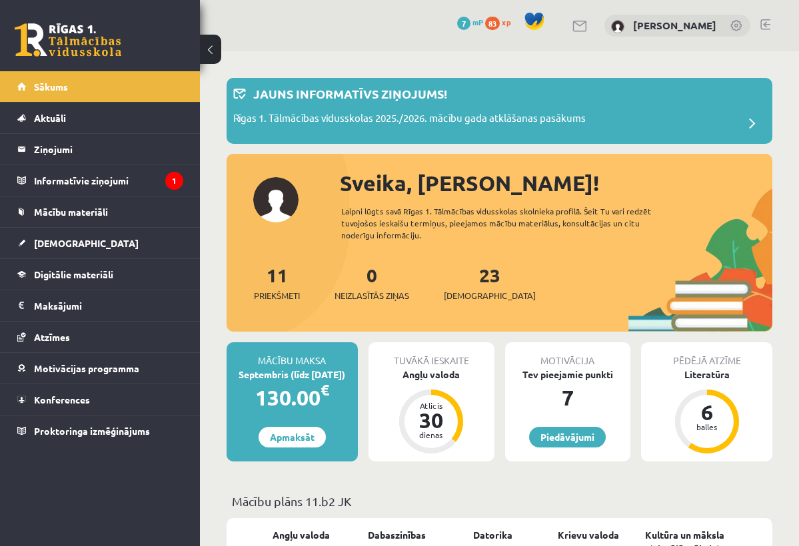
click at [457, 277] on div "23 Ieskaites" at bounding box center [490, 281] width 92 height 41
click at [462, 276] on link "23 Ieskaites" at bounding box center [490, 282] width 92 height 39
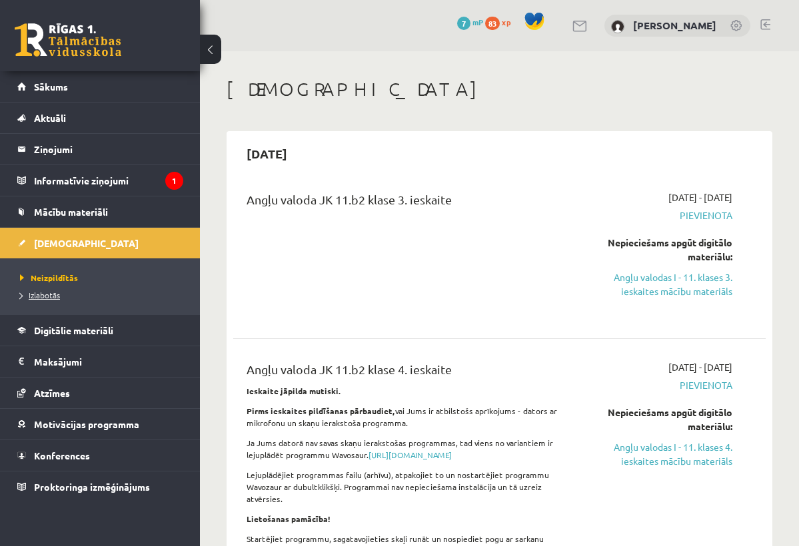
click at [58, 294] on span "Izlabotās" at bounding box center [40, 295] width 40 height 11
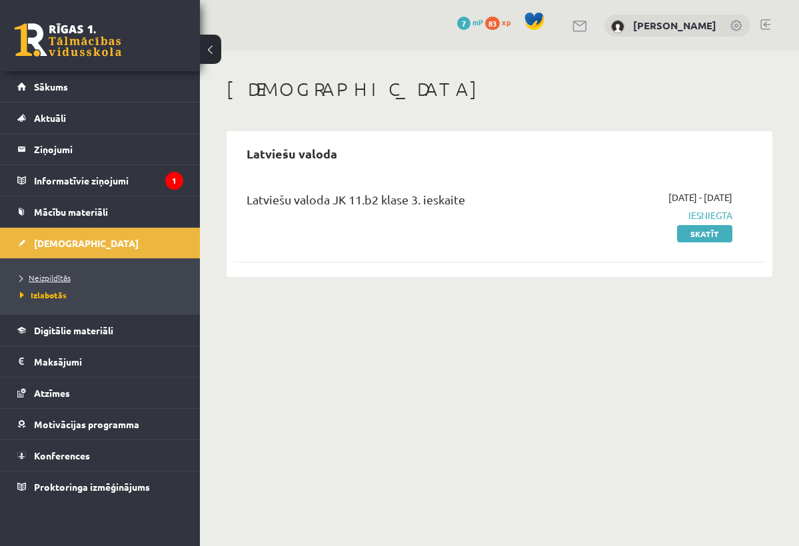
click at [53, 278] on span "Neizpildītās" at bounding box center [45, 277] width 51 height 11
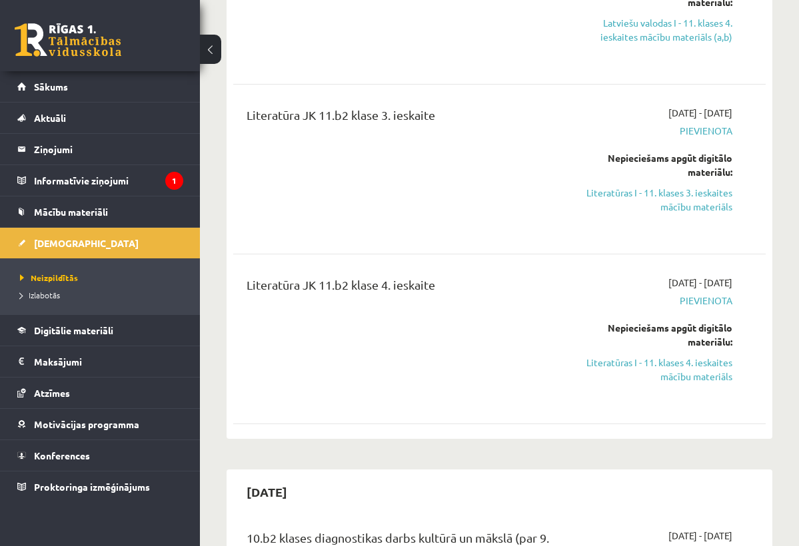
scroll to position [834, 0]
click at [109, 182] on legend "Informatīvie ziņojumi 1" at bounding box center [108, 180] width 149 height 31
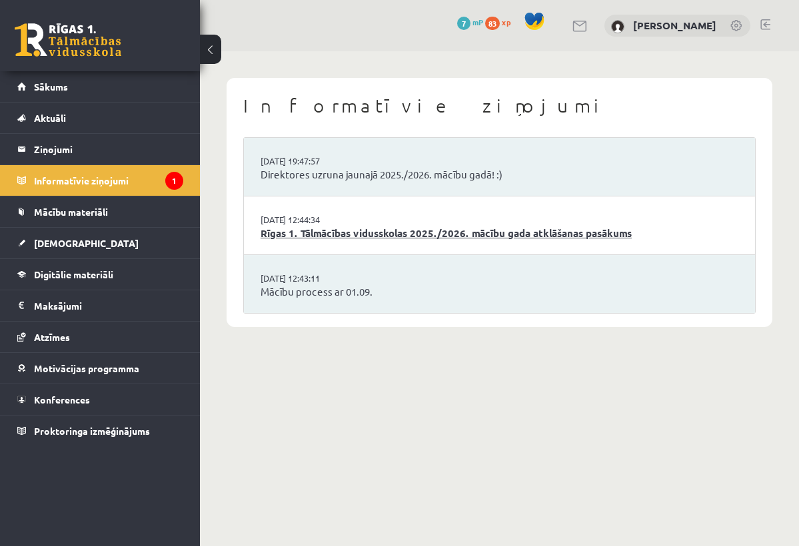
click at [416, 234] on link "Rīgas 1. Tālmācības vidusskolas 2025./2026. mācību gada atklāšanas pasākums" at bounding box center [499, 233] width 478 height 15
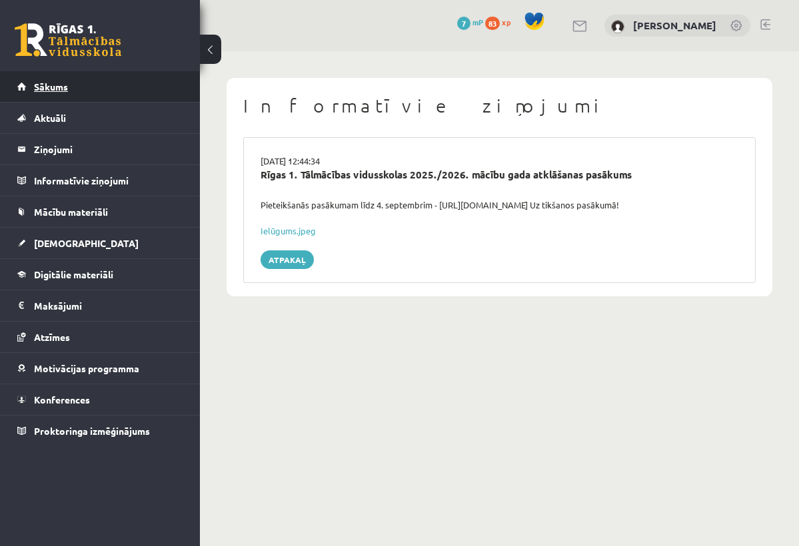
click at [62, 82] on span "Sākums" at bounding box center [51, 87] width 34 height 12
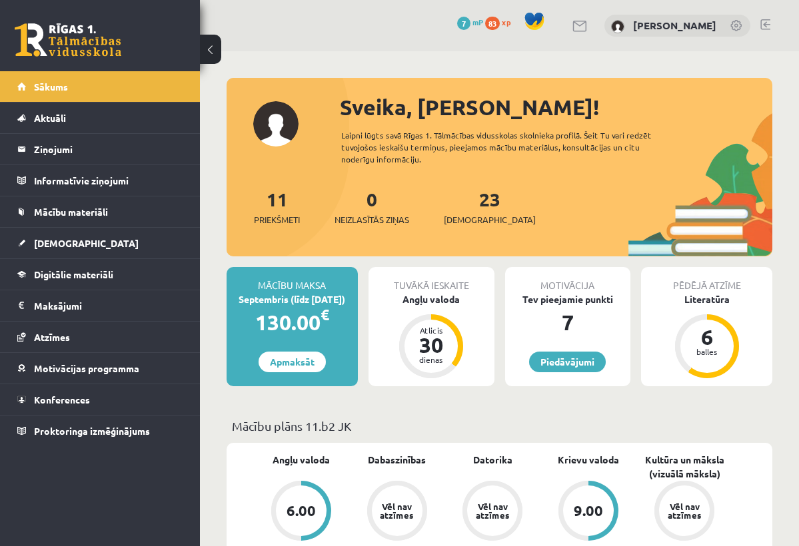
click at [766, 27] on link at bounding box center [765, 24] width 10 height 11
